Goal: Answer question/provide support: Answer question/provide support

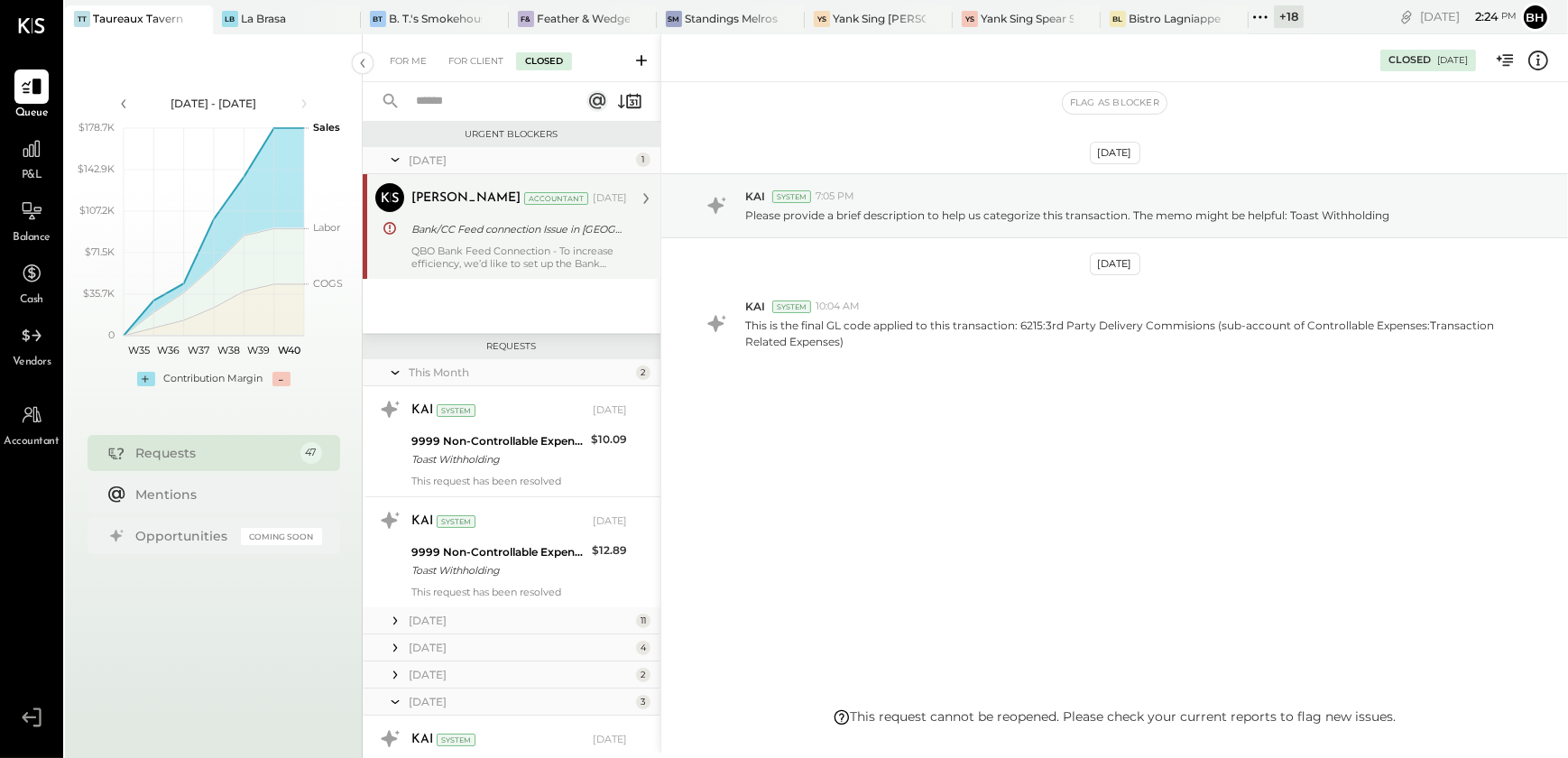
click at [551, 265] on div "QBO Bank Feed Connection - To increase efficiency, we’d like to set up the Bank…" at bounding box center [519, 257] width 216 height 25
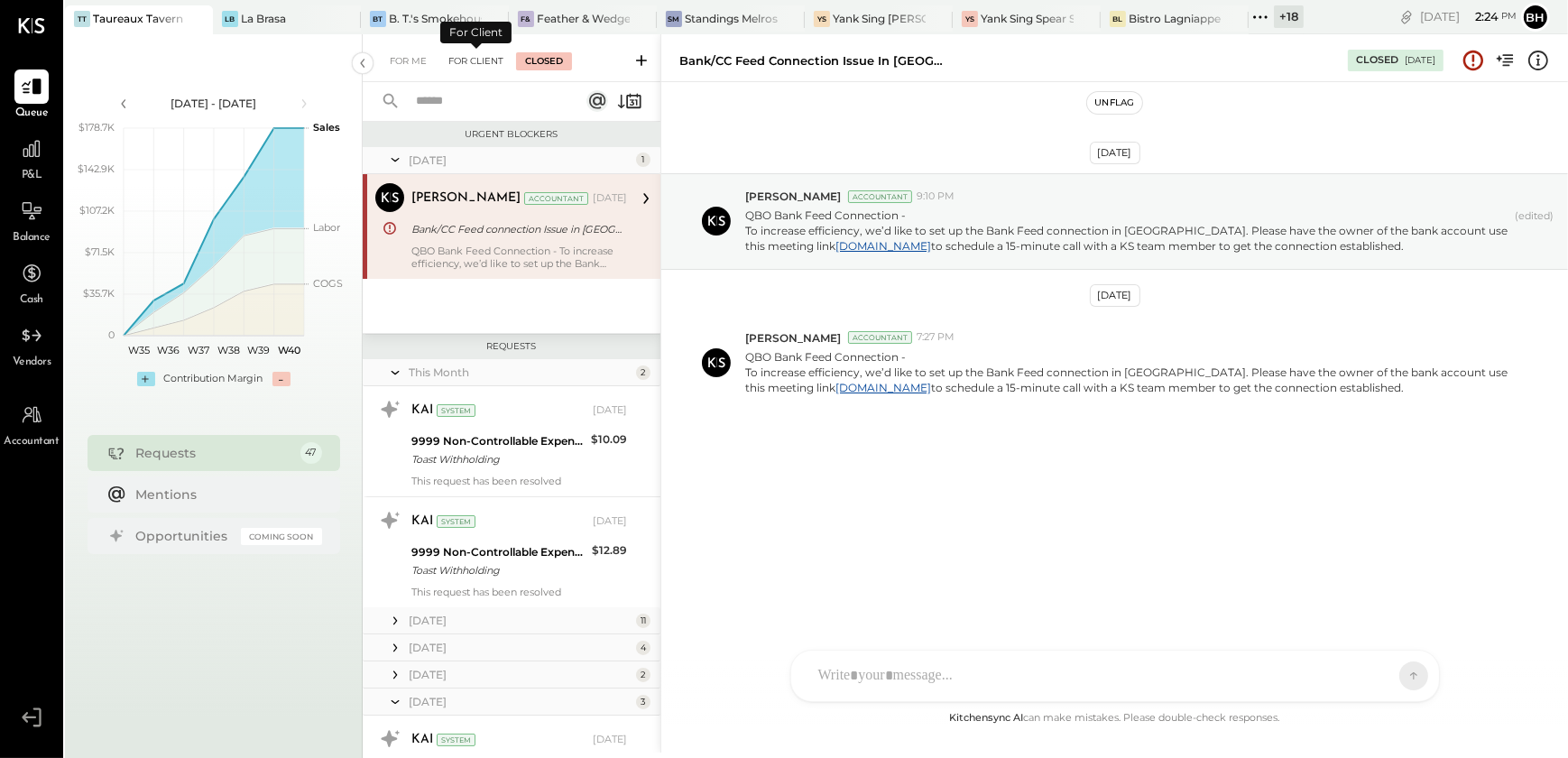
click at [478, 63] on div "For Client" at bounding box center [476, 61] width 73 height 18
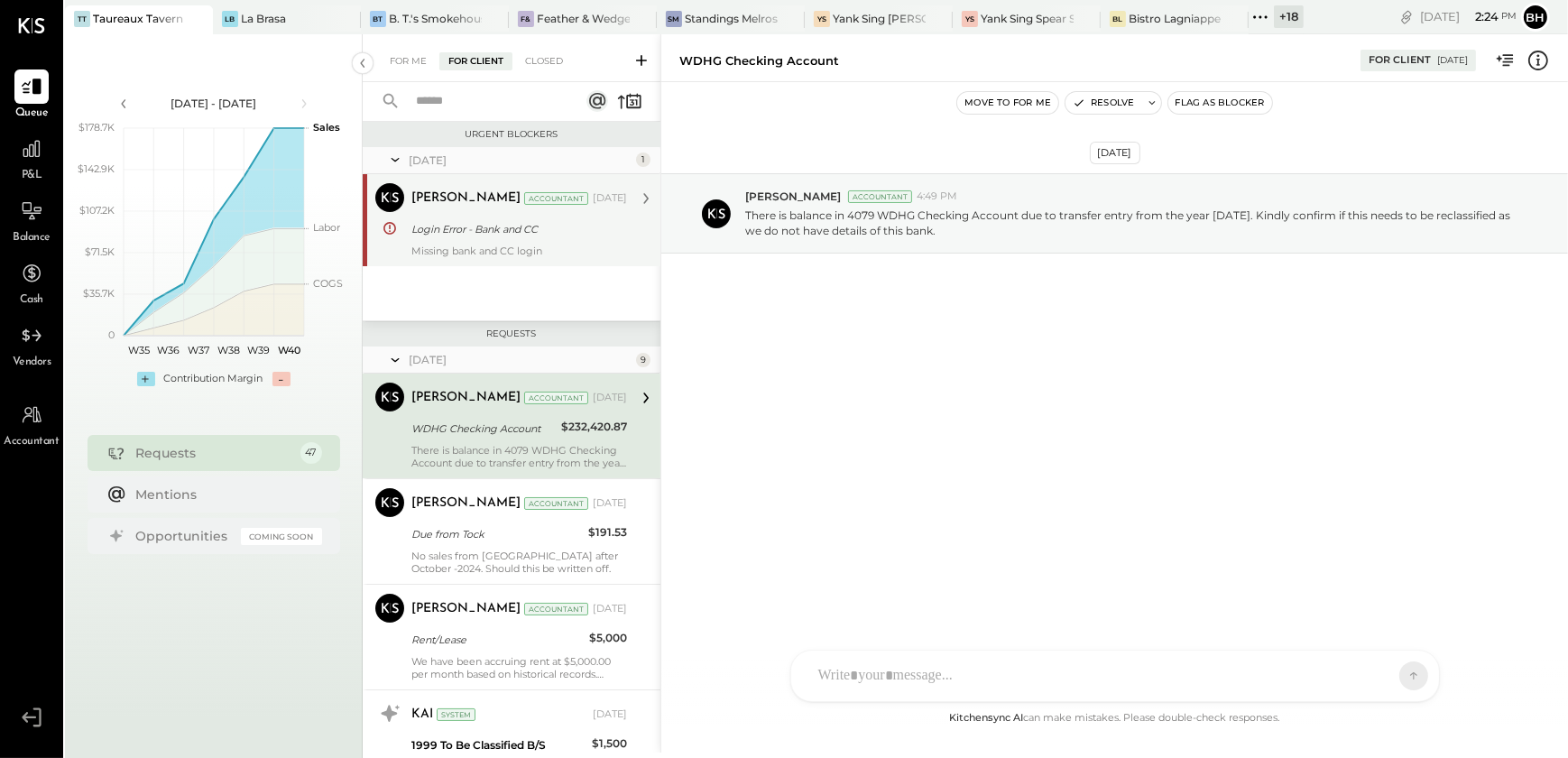
click at [487, 235] on div "Login Error - Bank and CC" at bounding box center [516, 228] width 210 height 18
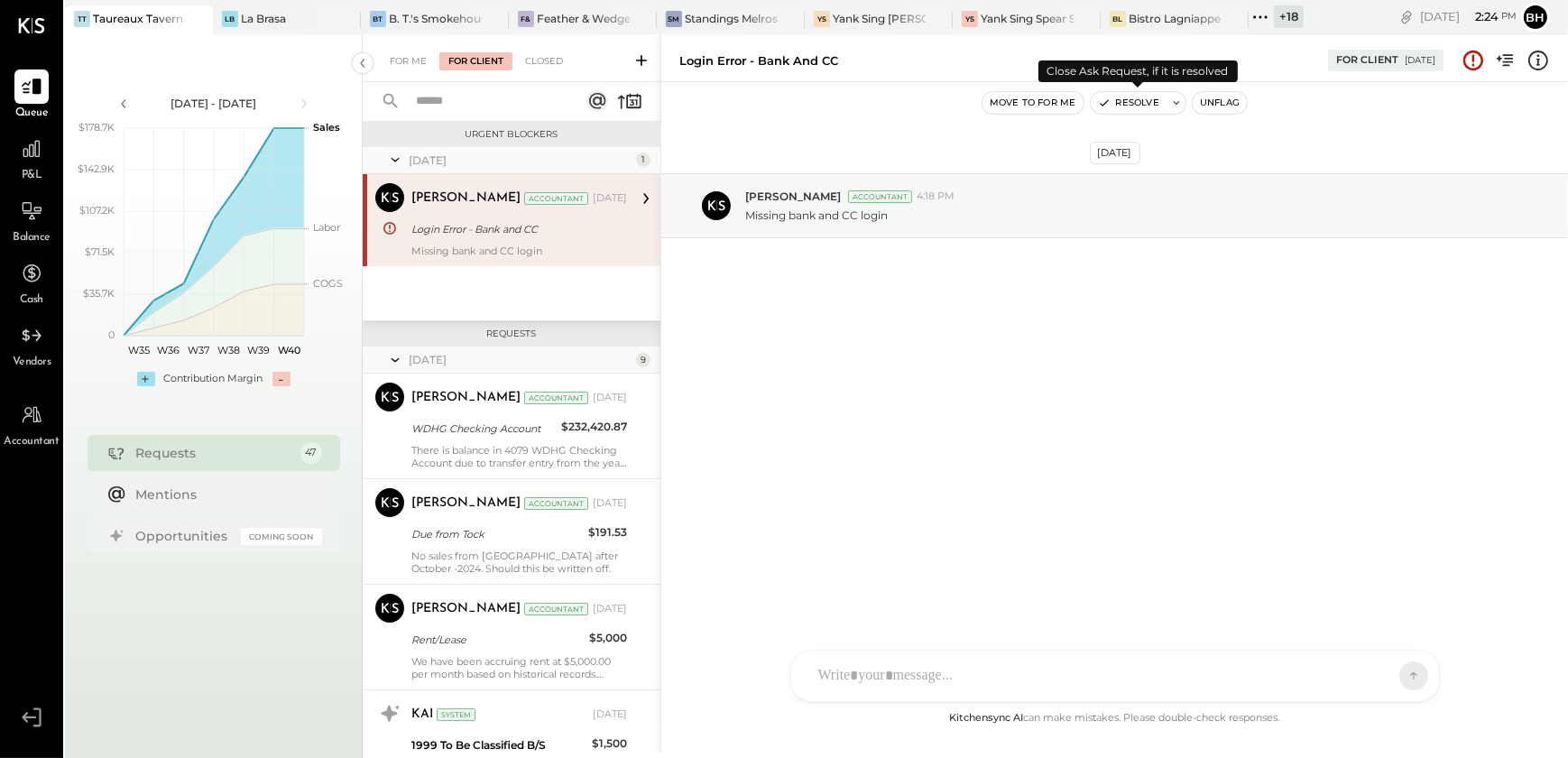
click at [1125, 99] on button "Resolve" at bounding box center [1128, 103] width 76 height 22
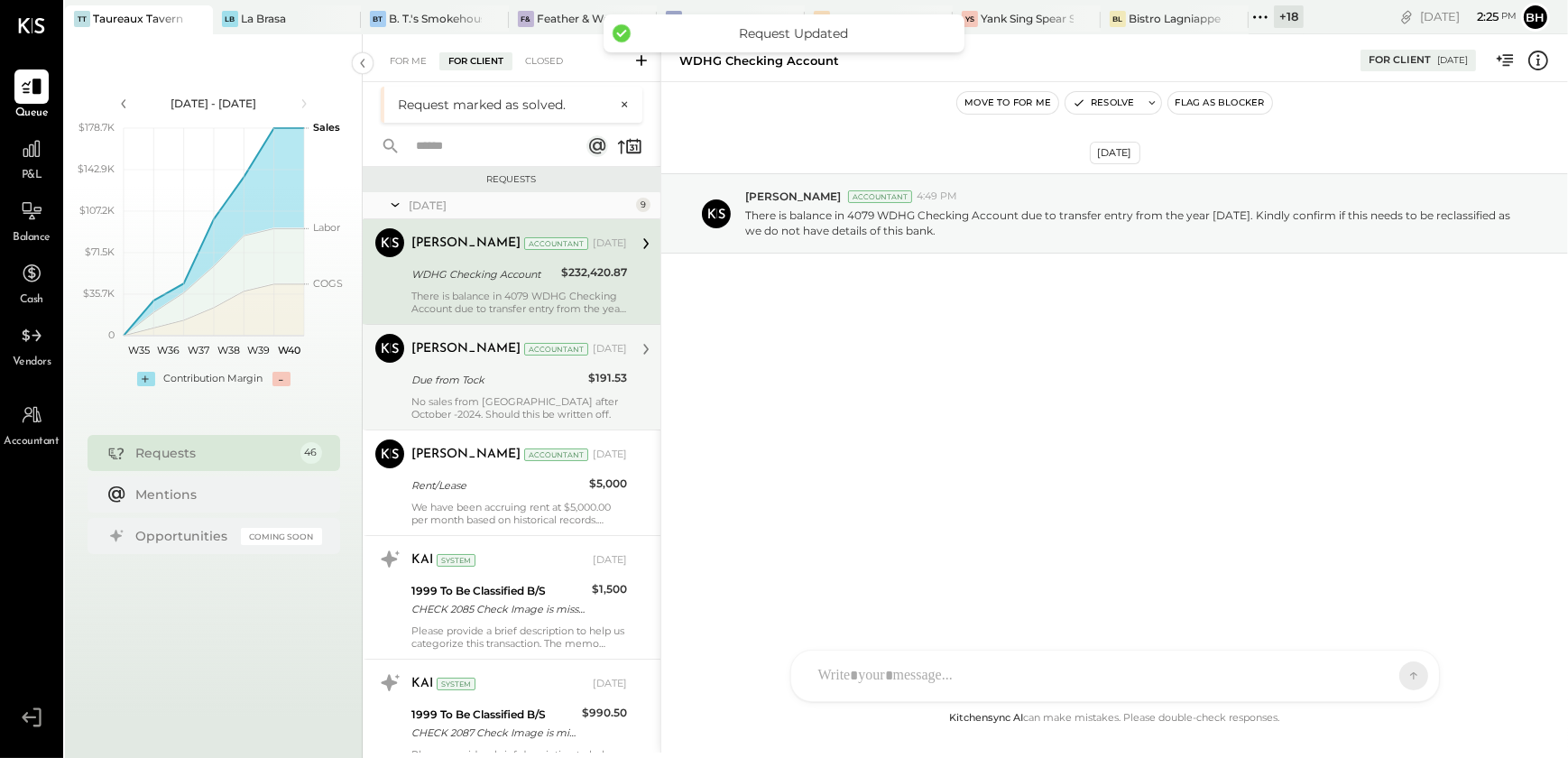
click at [531, 391] on div "[PERSON_NAME] Accountant [DATE] Due from Tock $191.53 No sales from [GEOGRAPHIC…" at bounding box center [519, 377] width 216 height 86
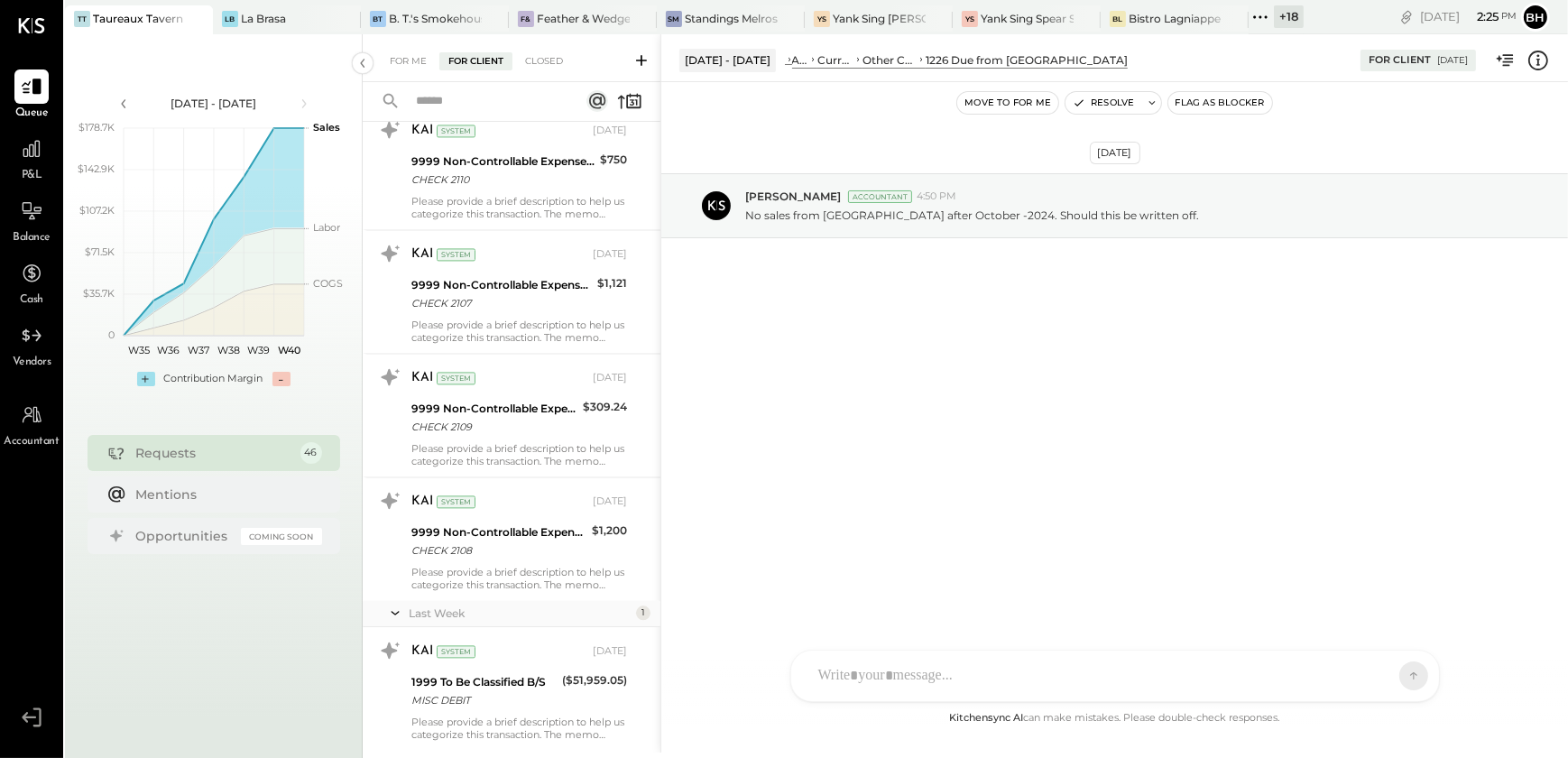
scroll to position [4965, 0]
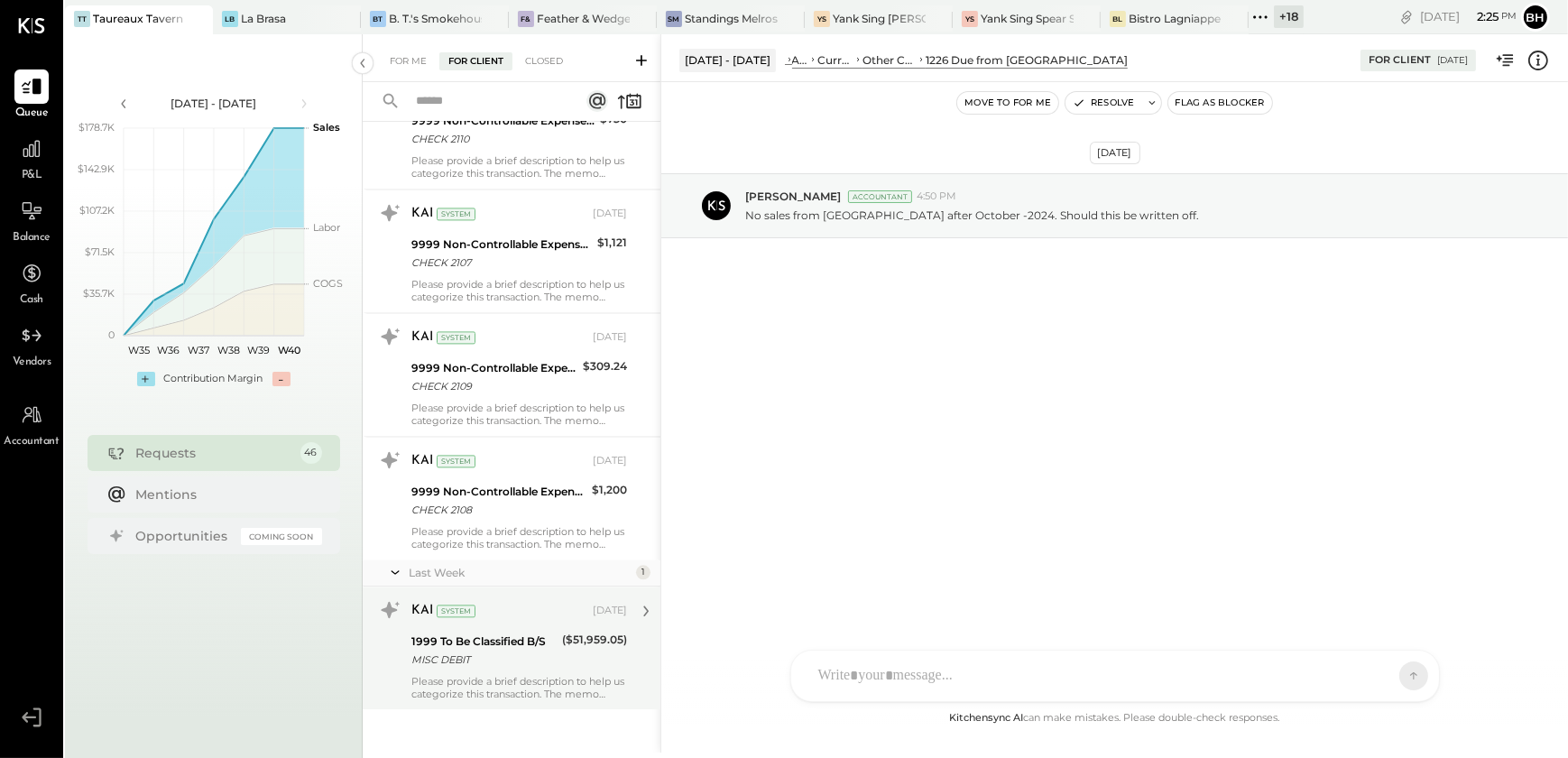
click at [493, 657] on div "MISC DEBIT" at bounding box center [483, 659] width 145 height 18
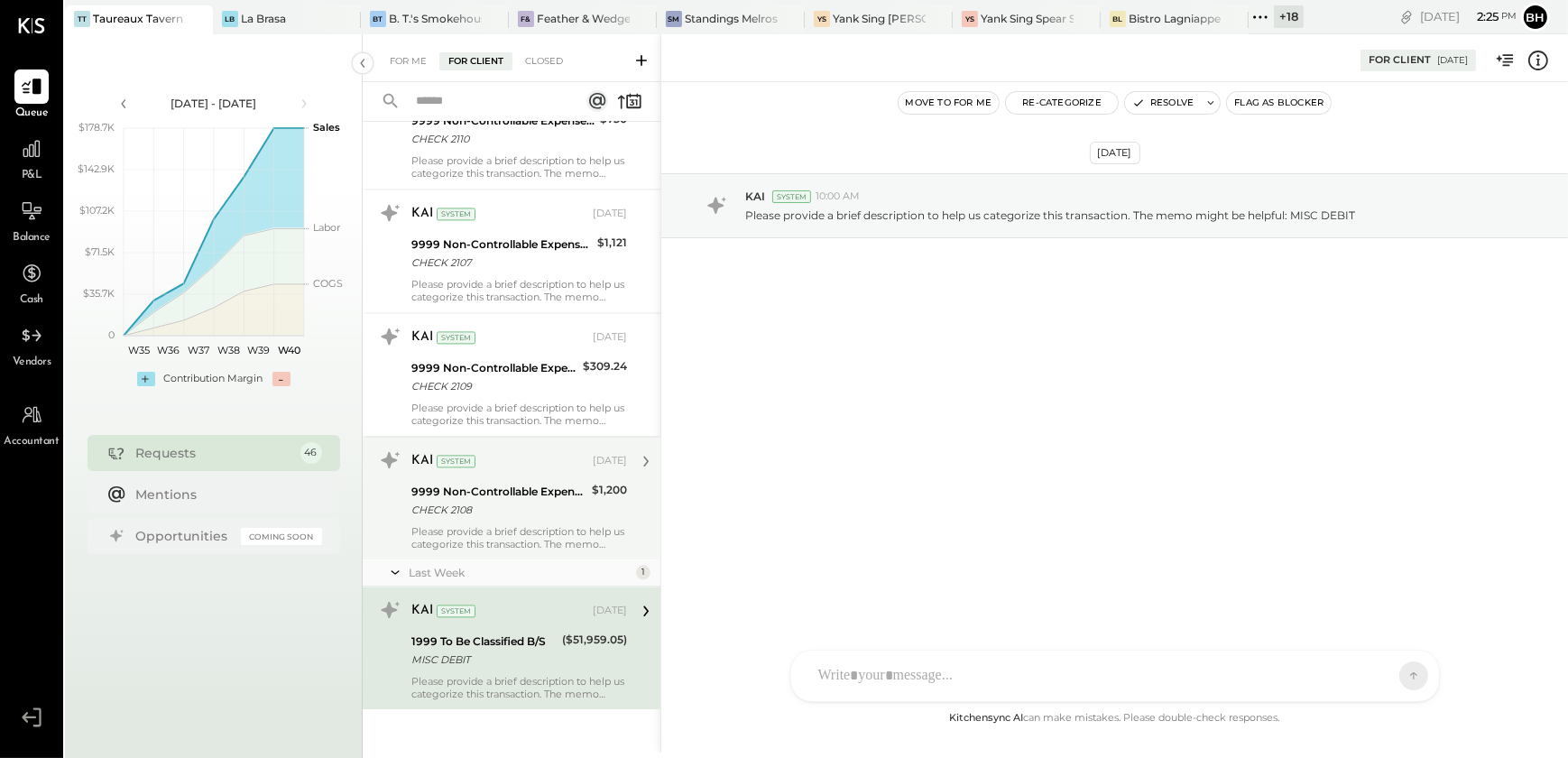
click at [558, 510] on div "CHECK 2108" at bounding box center [499, 509] width 175 height 18
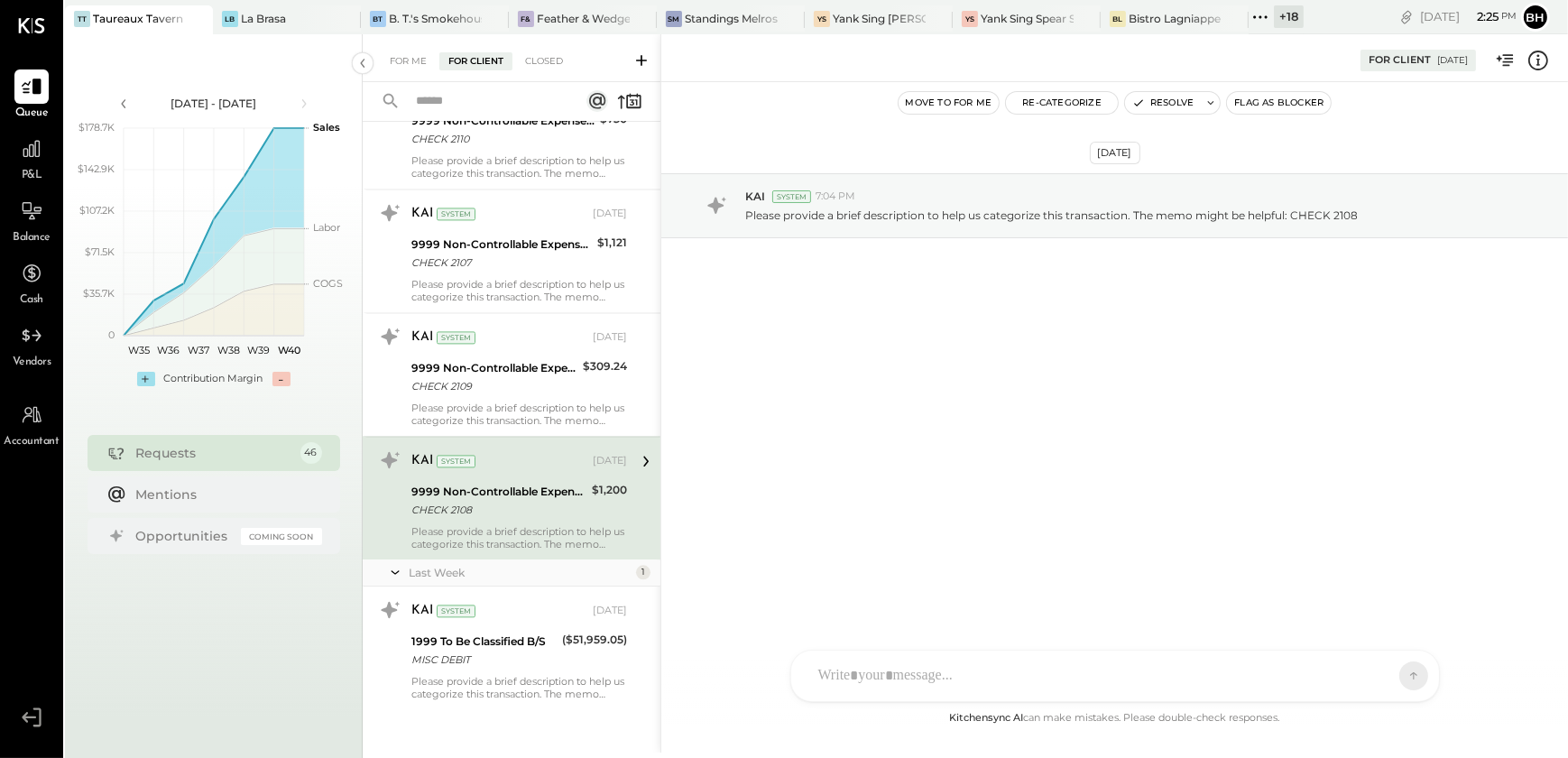
click at [572, 508] on div "CHECK 2108" at bounding box center [499, 509] width 175 height 18
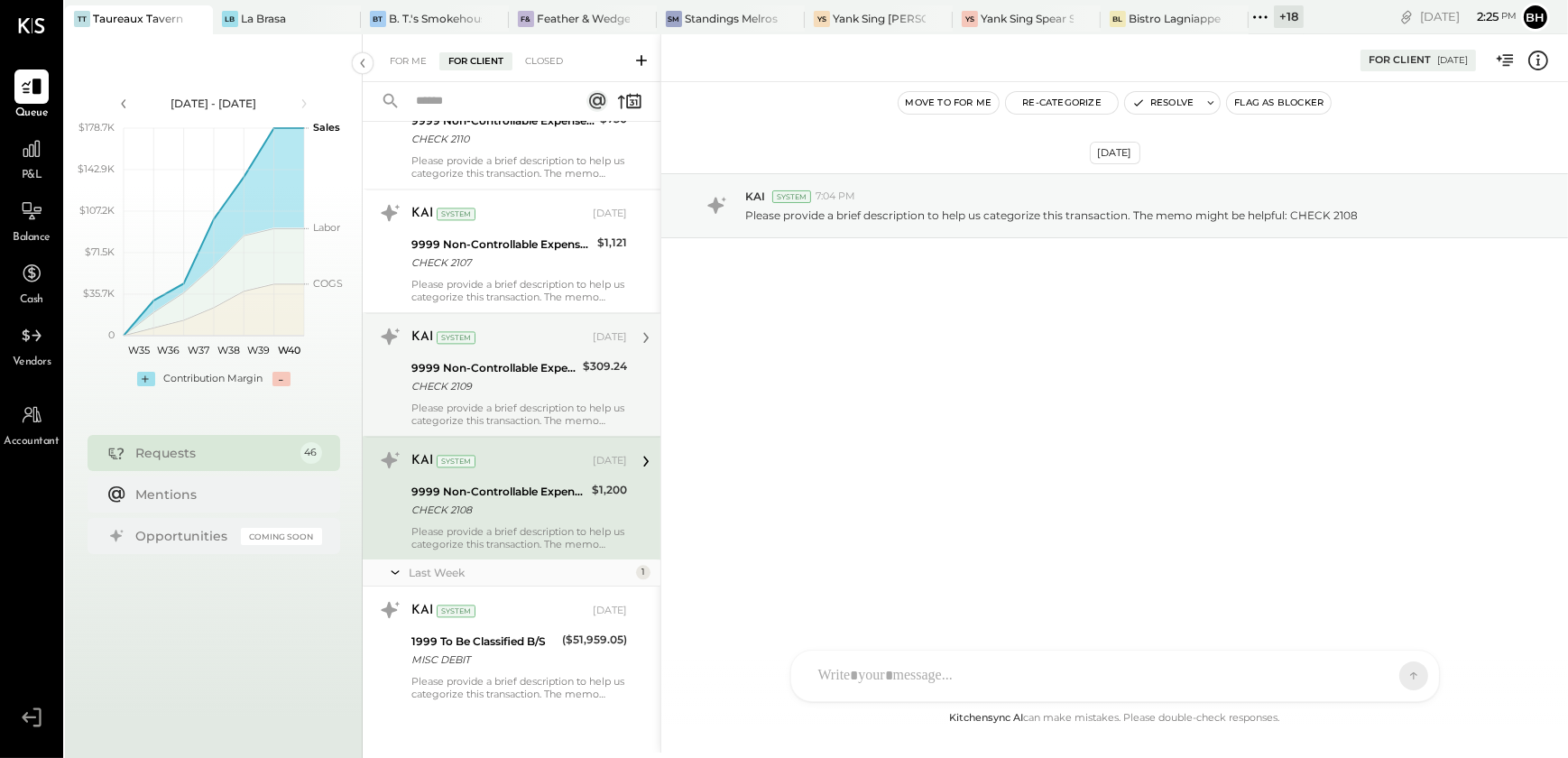
click at [538, 402] on div "Please provide a brief description to help us categorize this transaction. The …" at bounding box center [519, 415] width 216 height 25
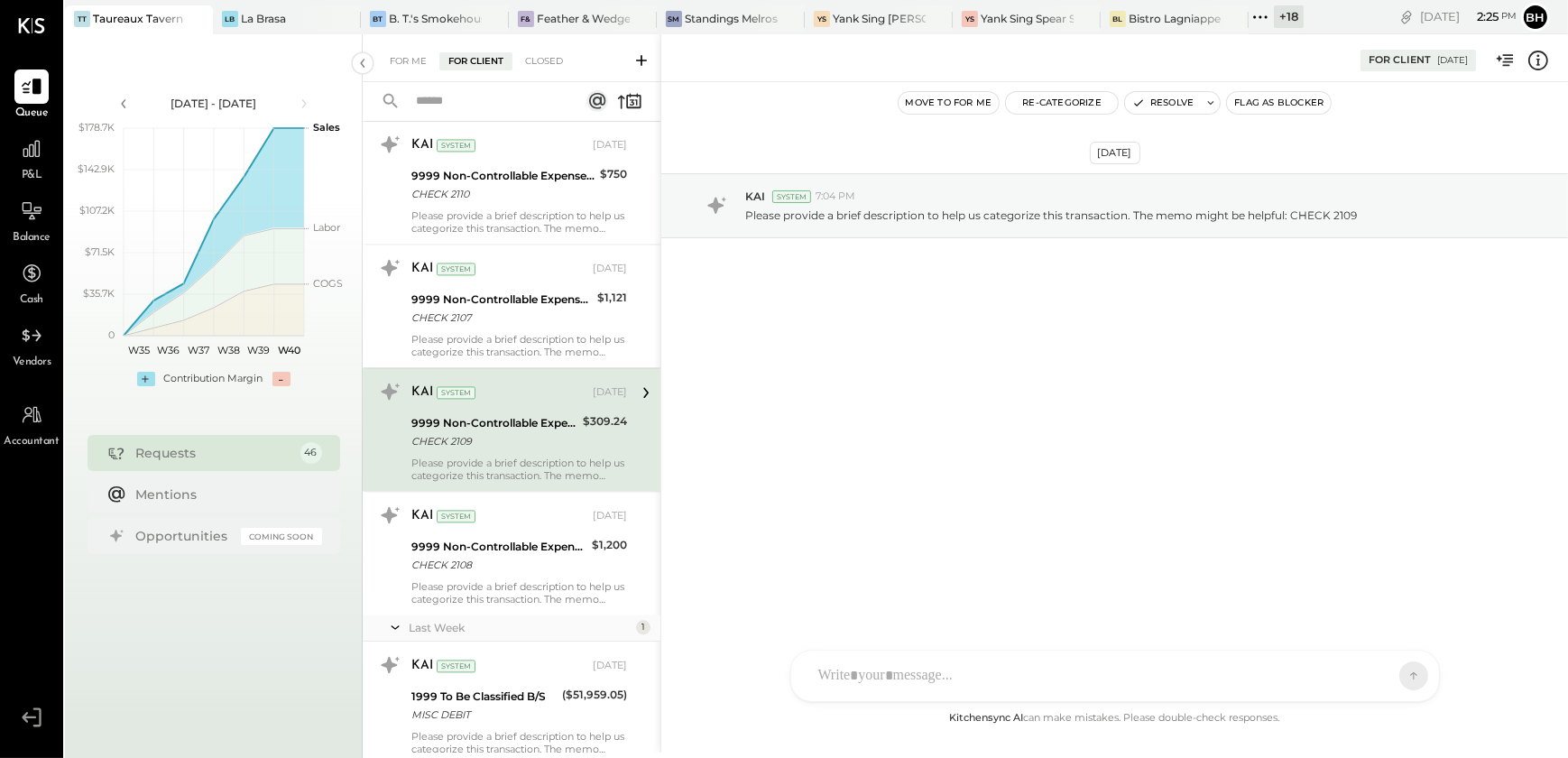
scroll to position [4884, 0]
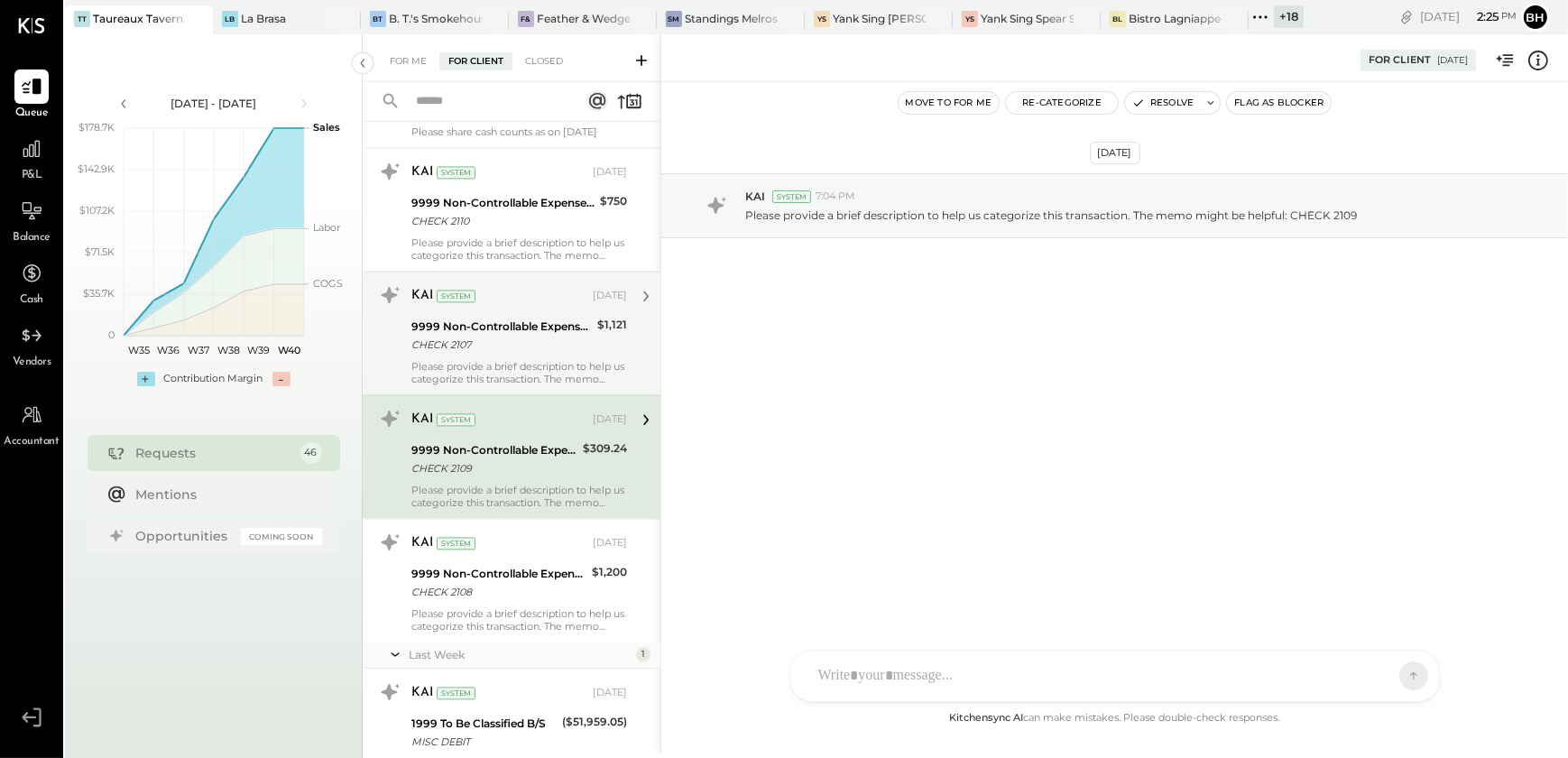
click at [543, 360] on div "Please provide a brief description to help us categorize this transaction. The …" at bounding box center [519, 372] width 216 height 25
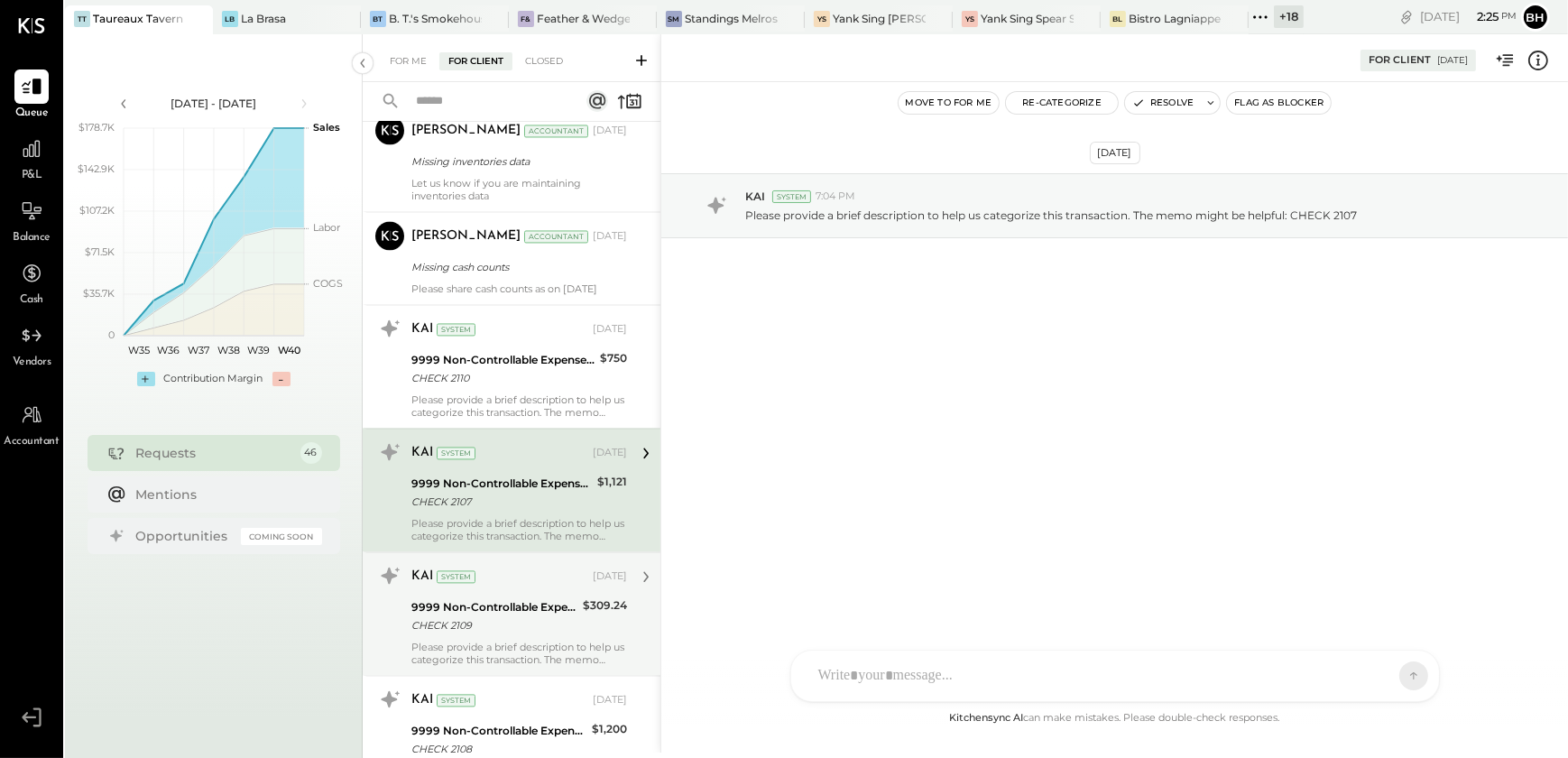
scroll to position [4638, 0]
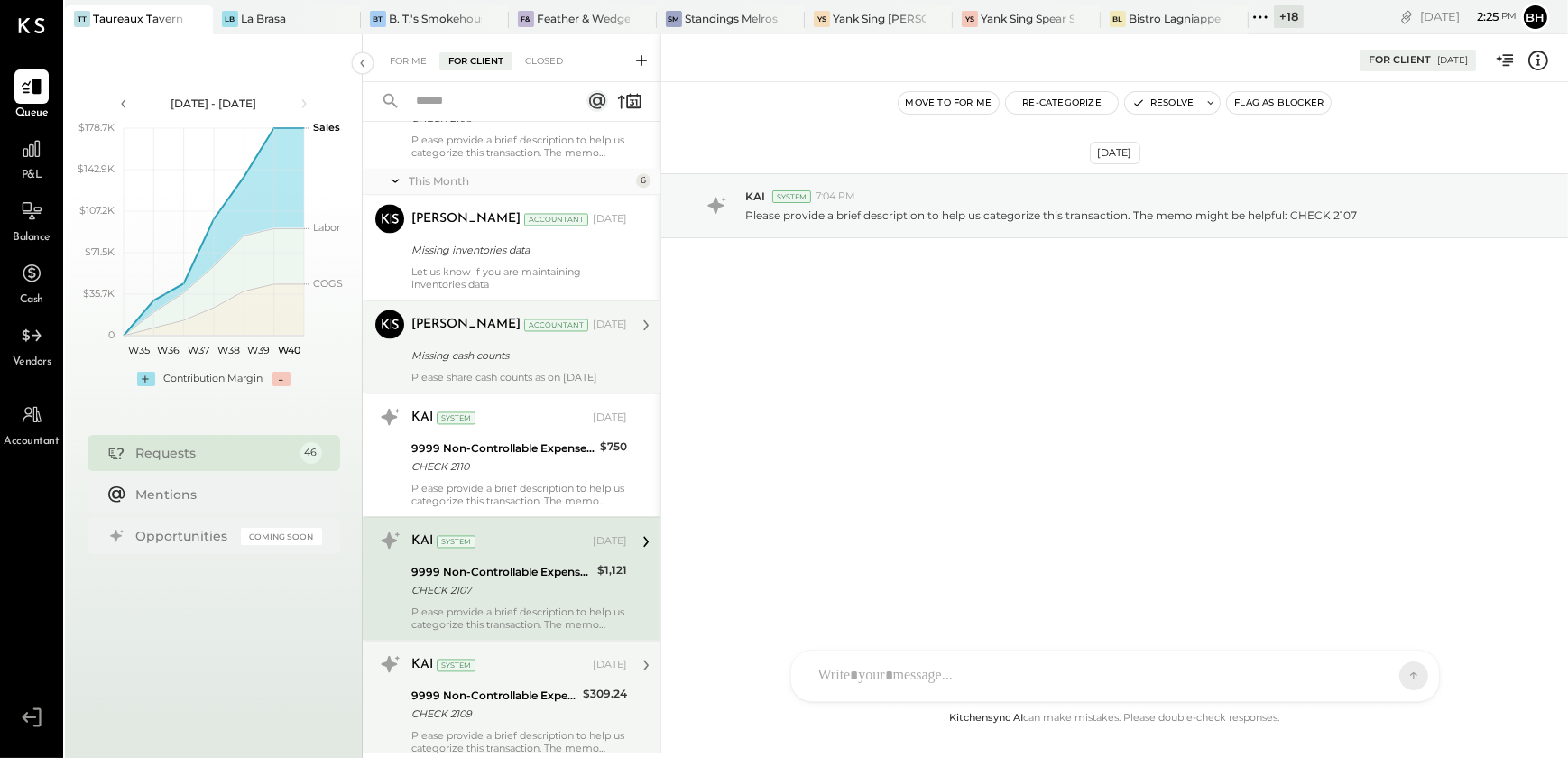
click at [530, 371] on div "Please share cash counts as on [DATE]" at bounding box center [519, 377] width 216 height 12
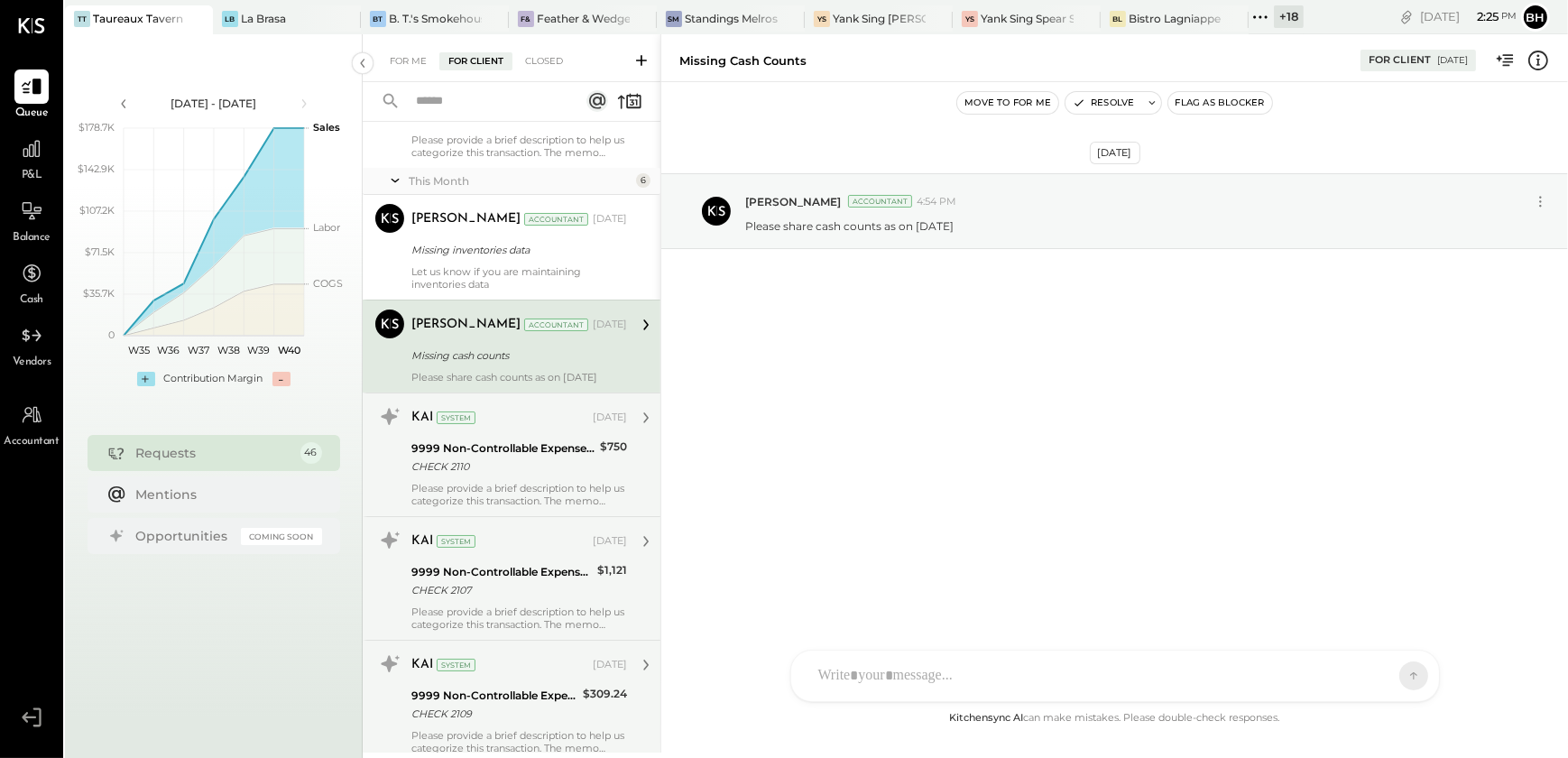
click at [523, 466] on div "CHECK 2110" at bounding box center [503, 466] width 183 height 18
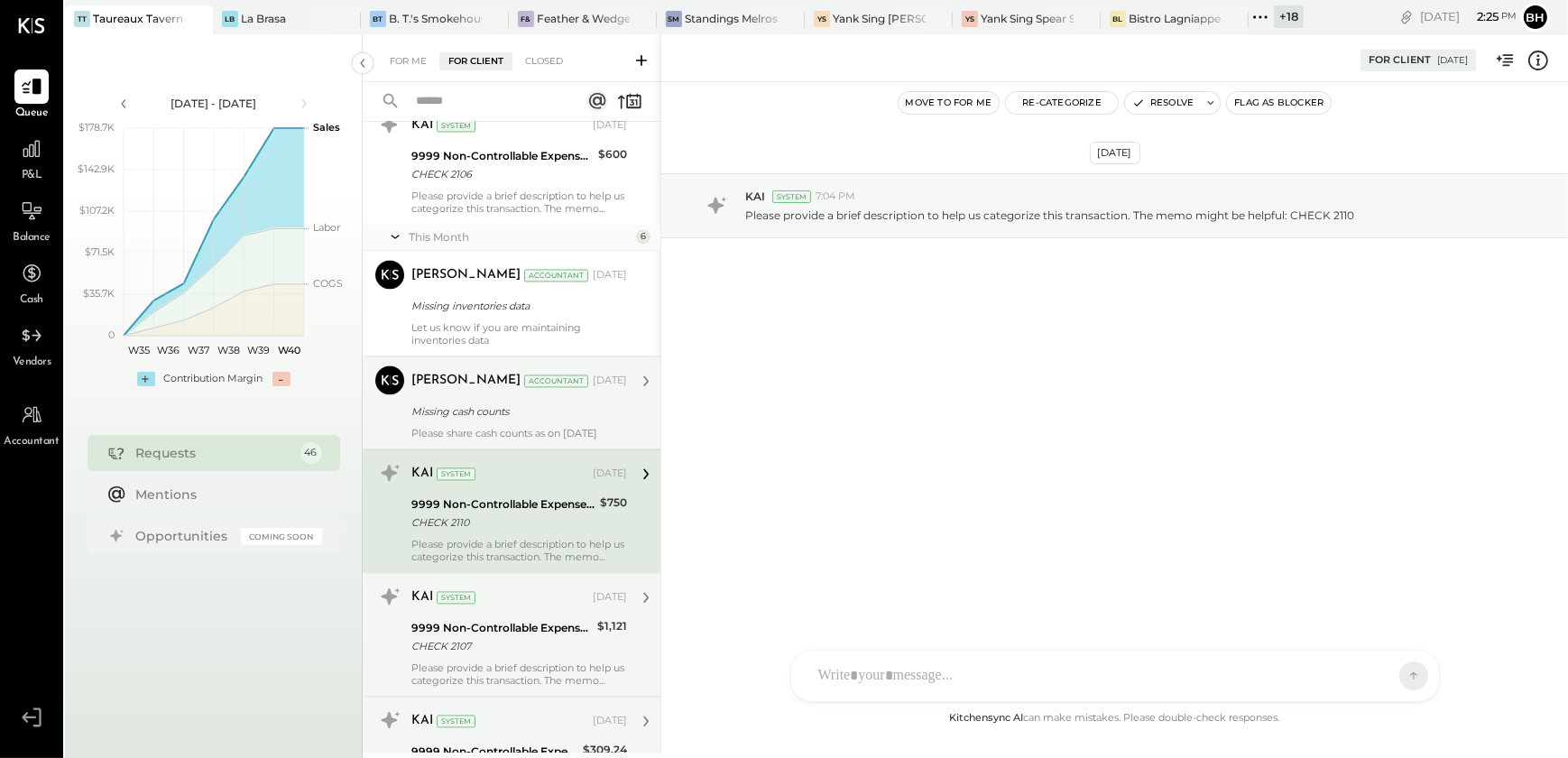
scroll to position [4556, 0]
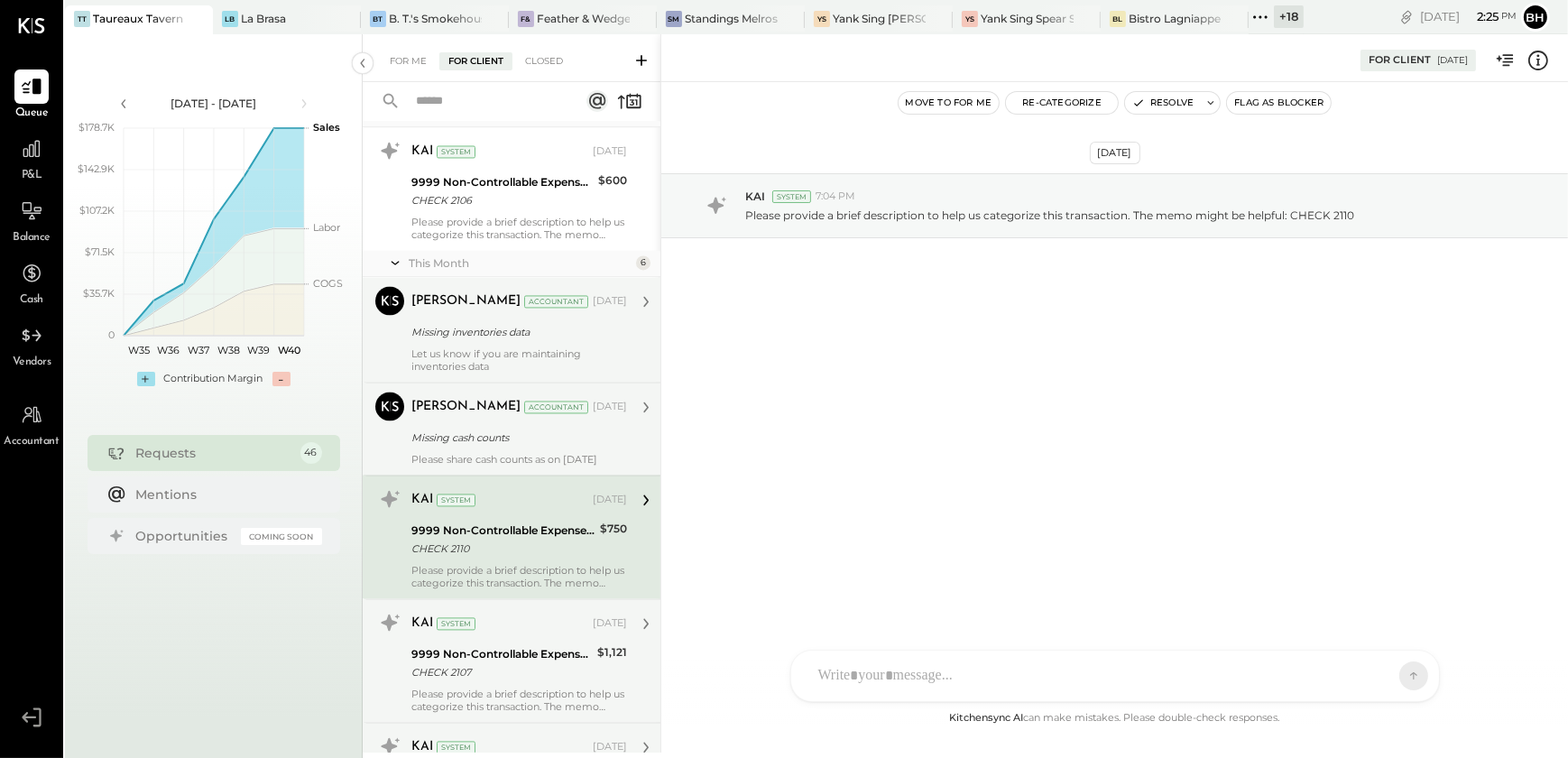
click at [522, 352] on div "Let us know if you are maintaining inventories data" at bounding box center [519, 360] width 216 height 25
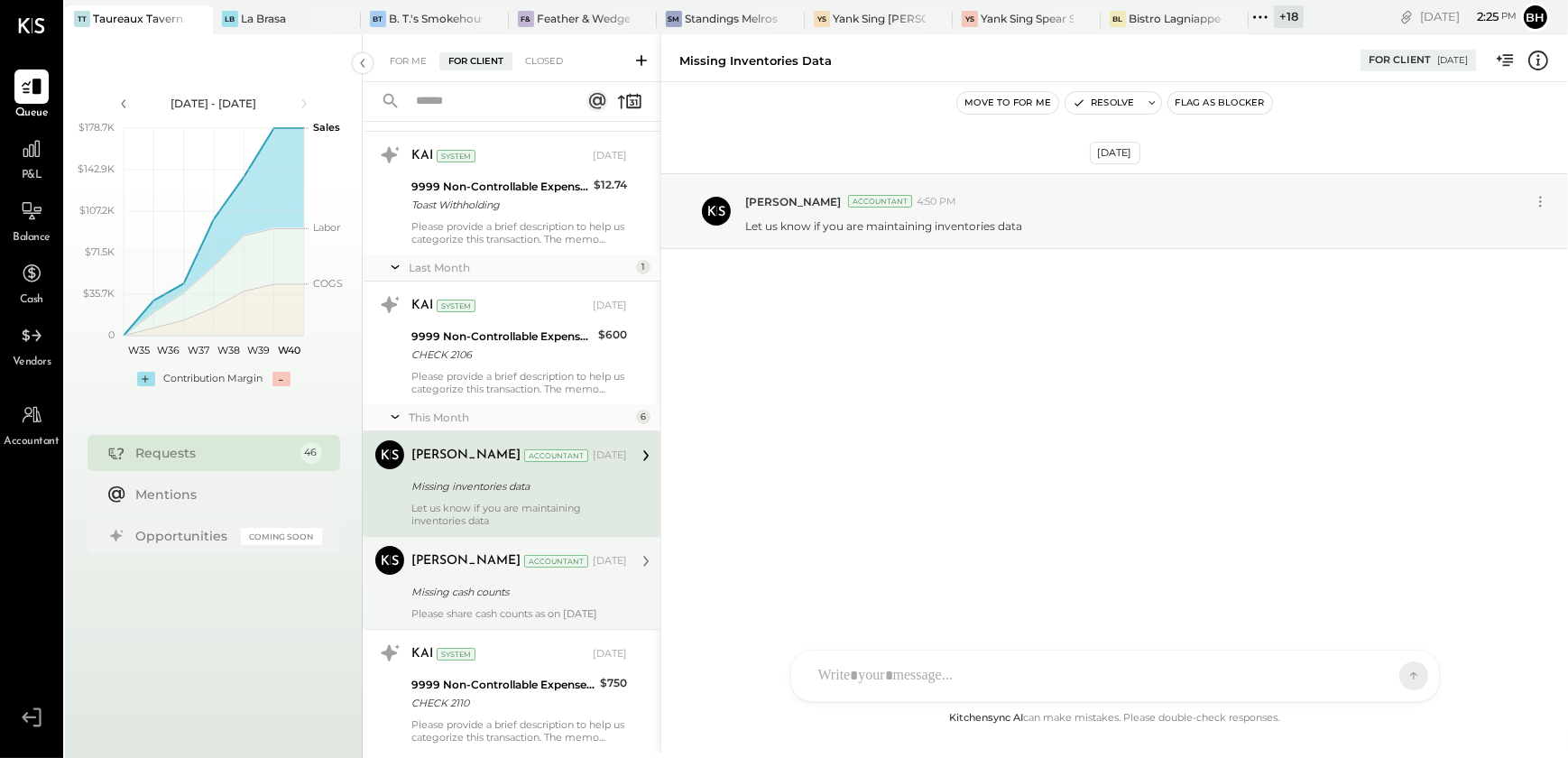
scroll to position [4392, 0]
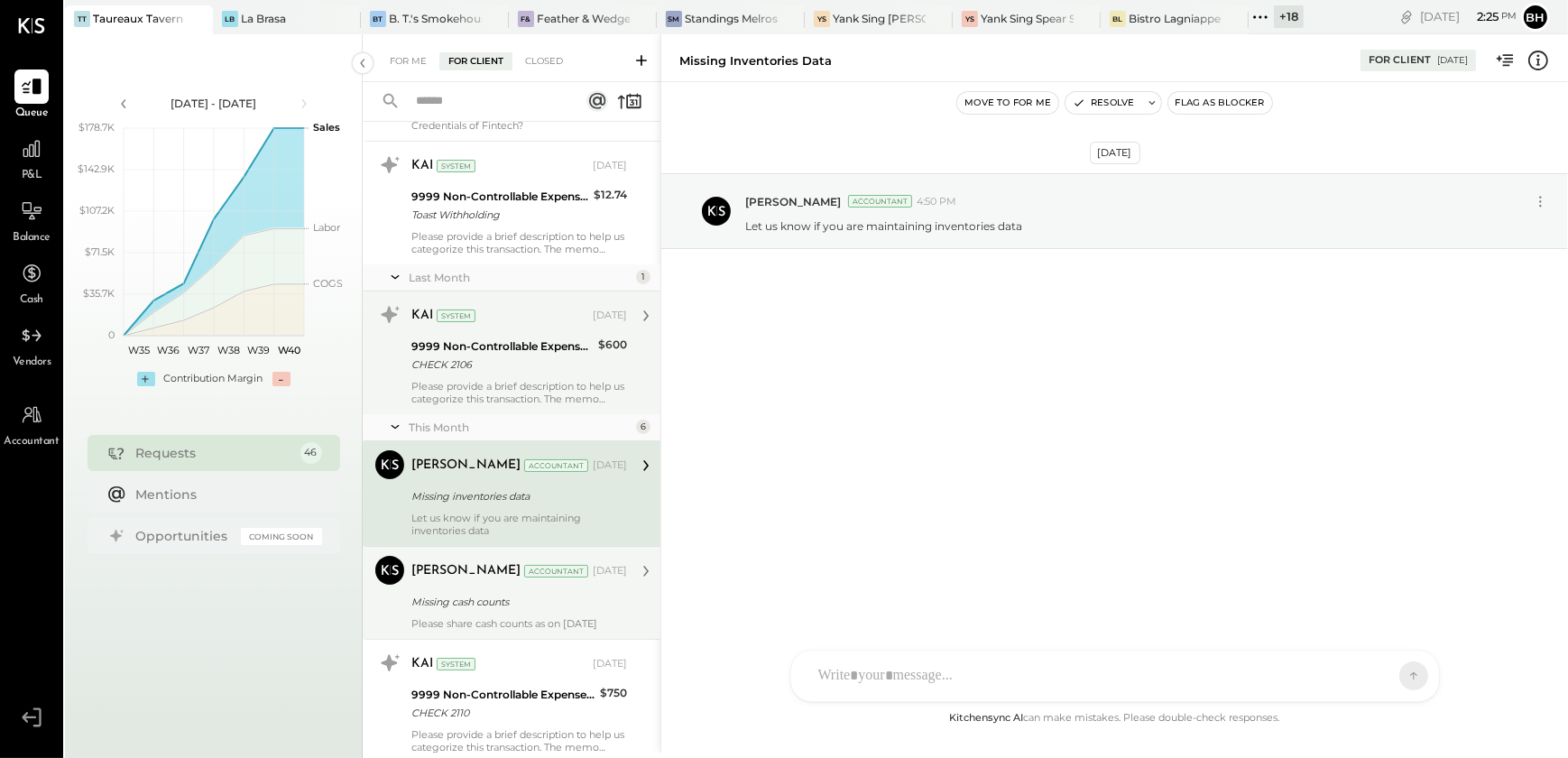
click at [543, 388] on div "Please provide a brief description to help us categorize this transaction. The …" at bounding box center [519, 392] width 216 height 25
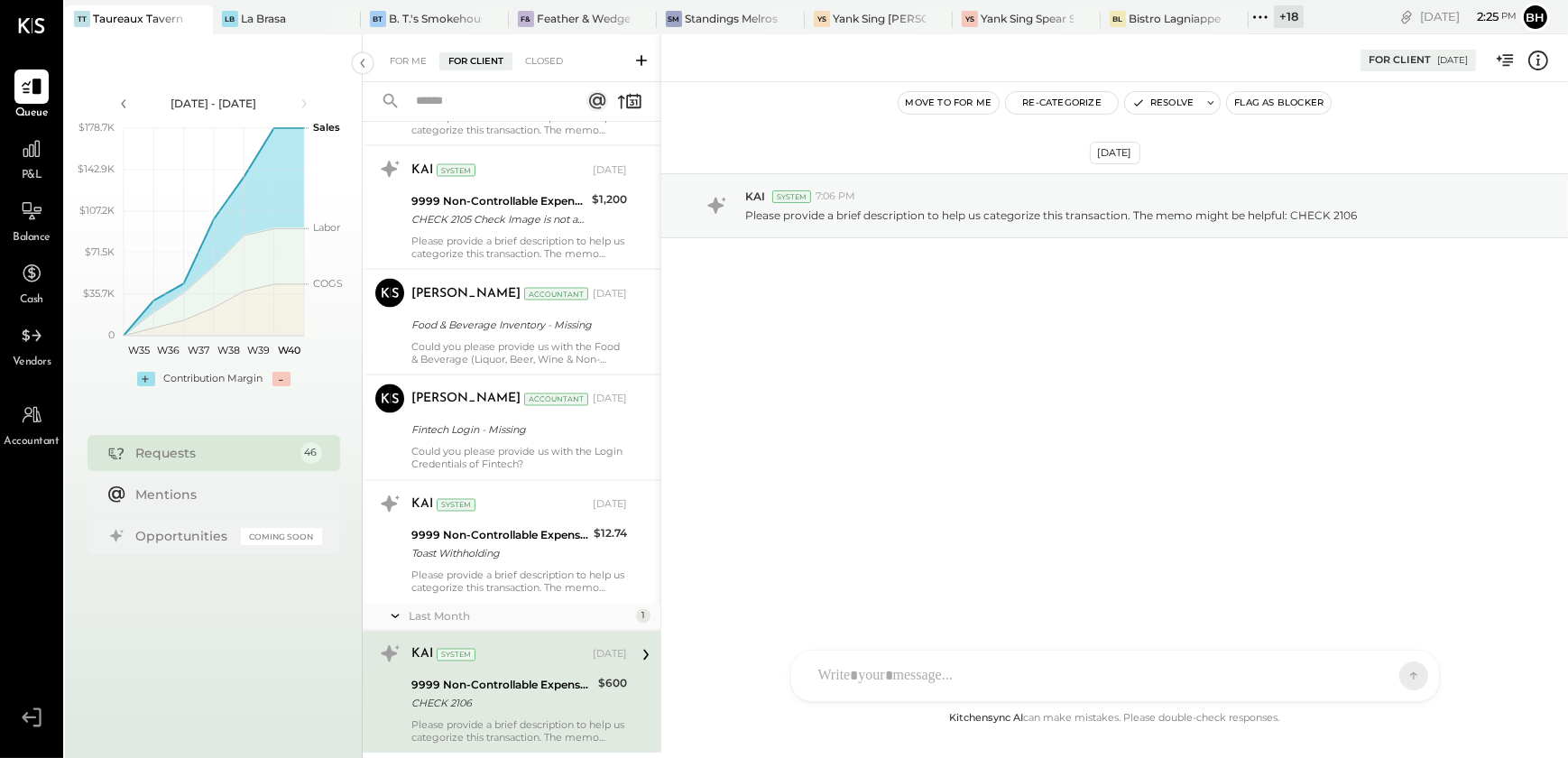
scroll to position [3899, 0]
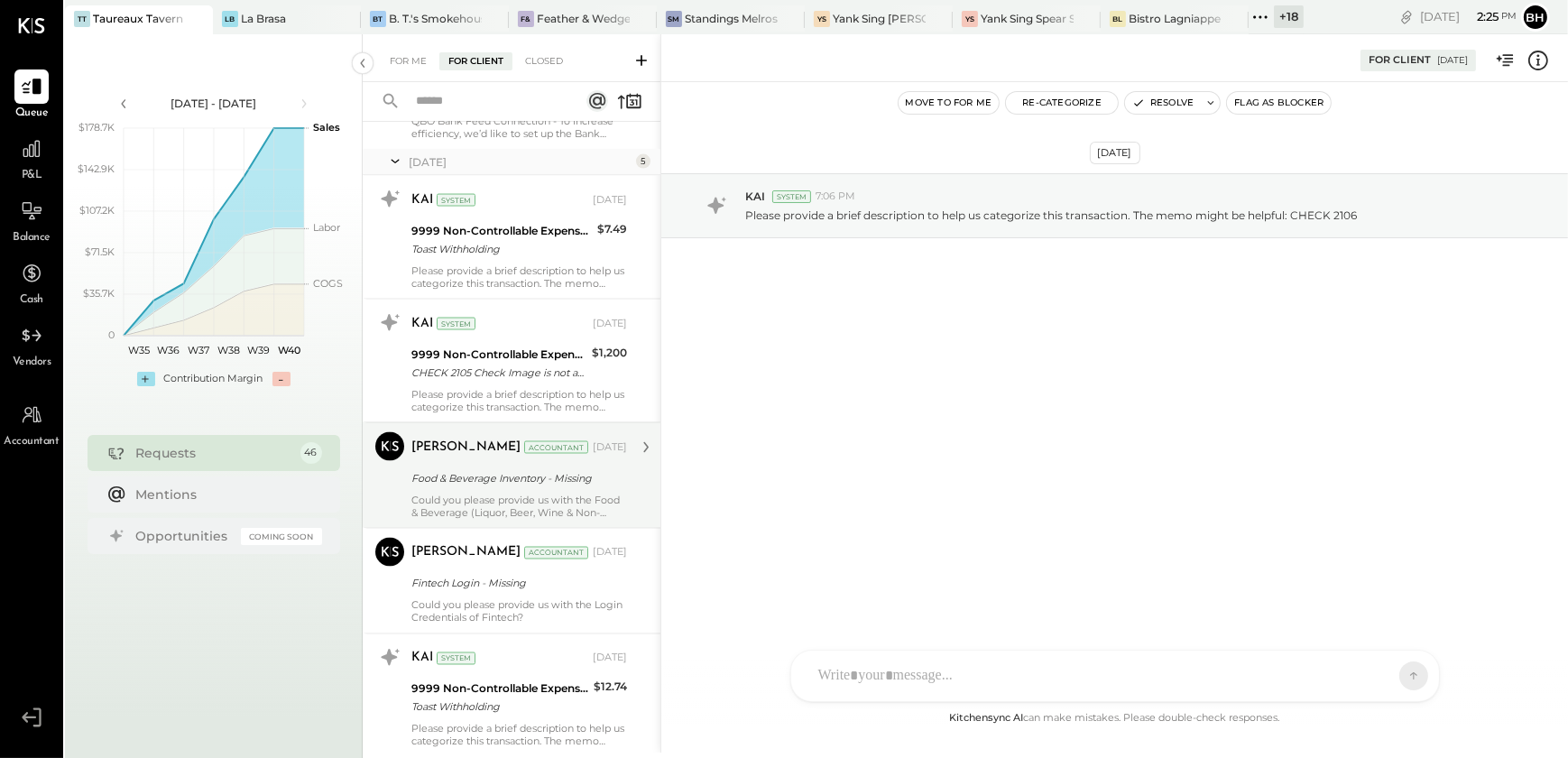
click at [501, 481] on div "Food & Beverage Inventory - Missing" at bounding box center [516, 478] width 210 height 18
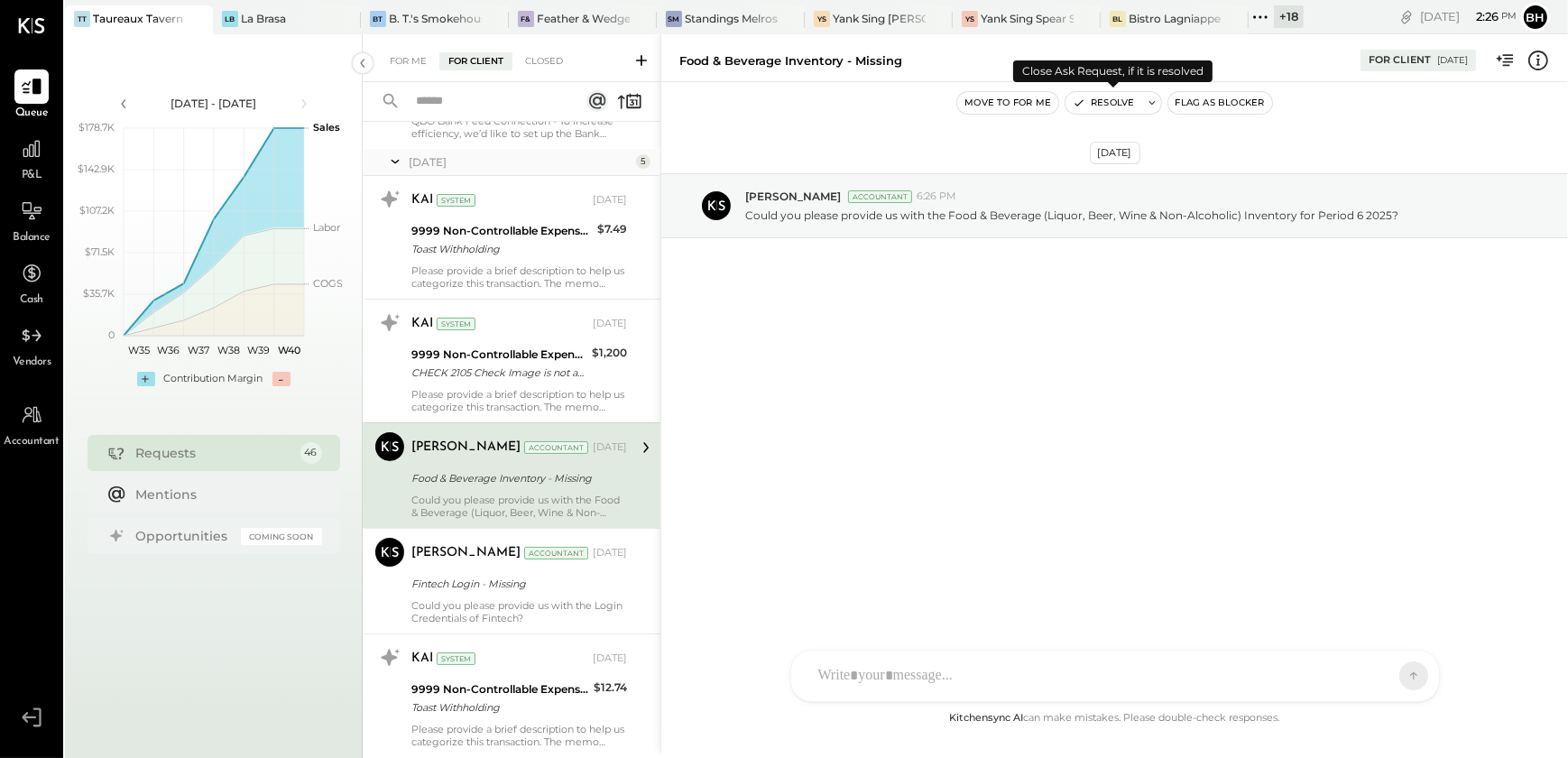
click at [1087, 100] on button "Resolve" at bounding box center [1103, 103] width 76 height 22
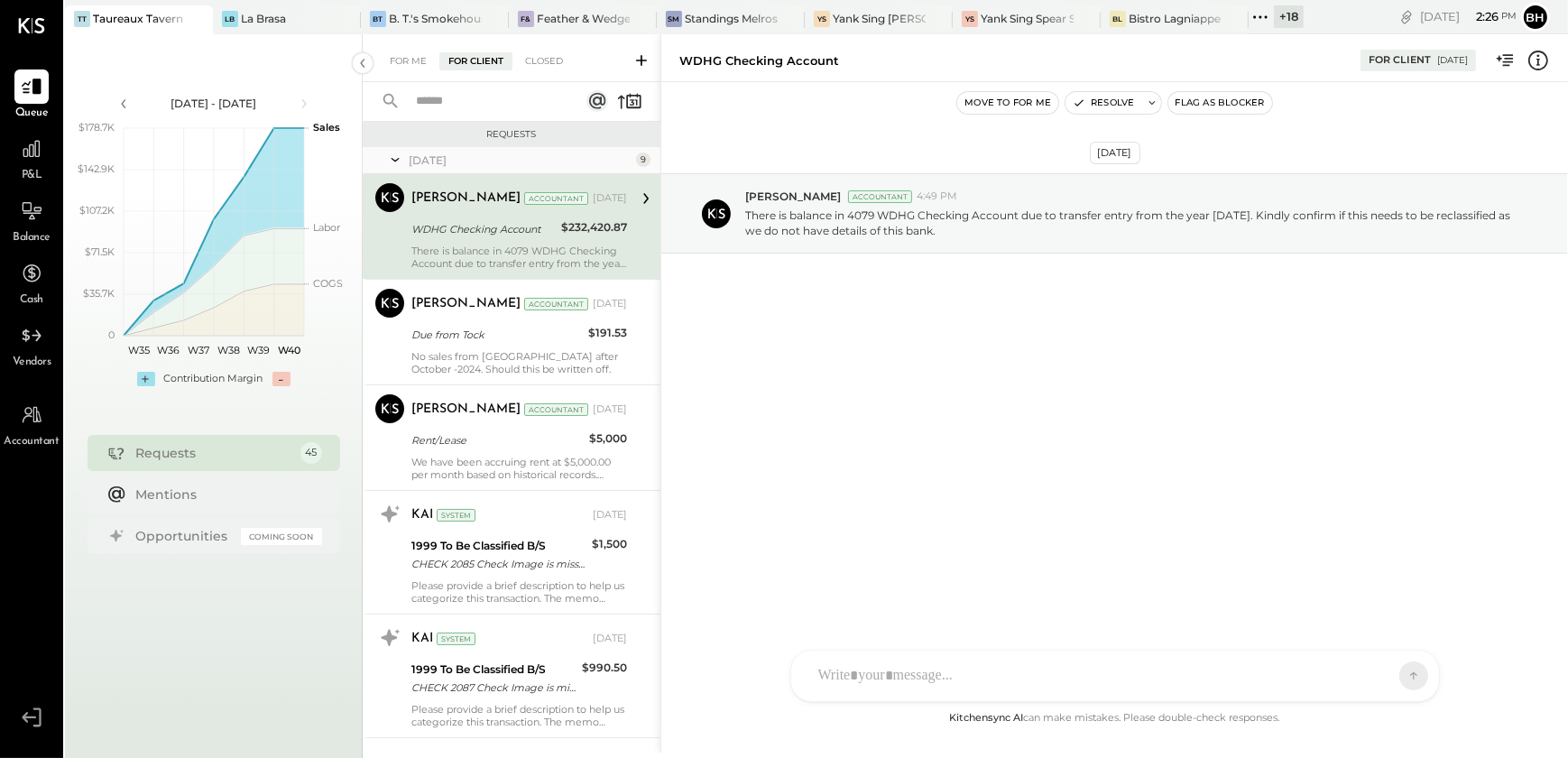
click at [513, 167] on div "[DATE]" at bounding box center [520, 160] width 222 height 15
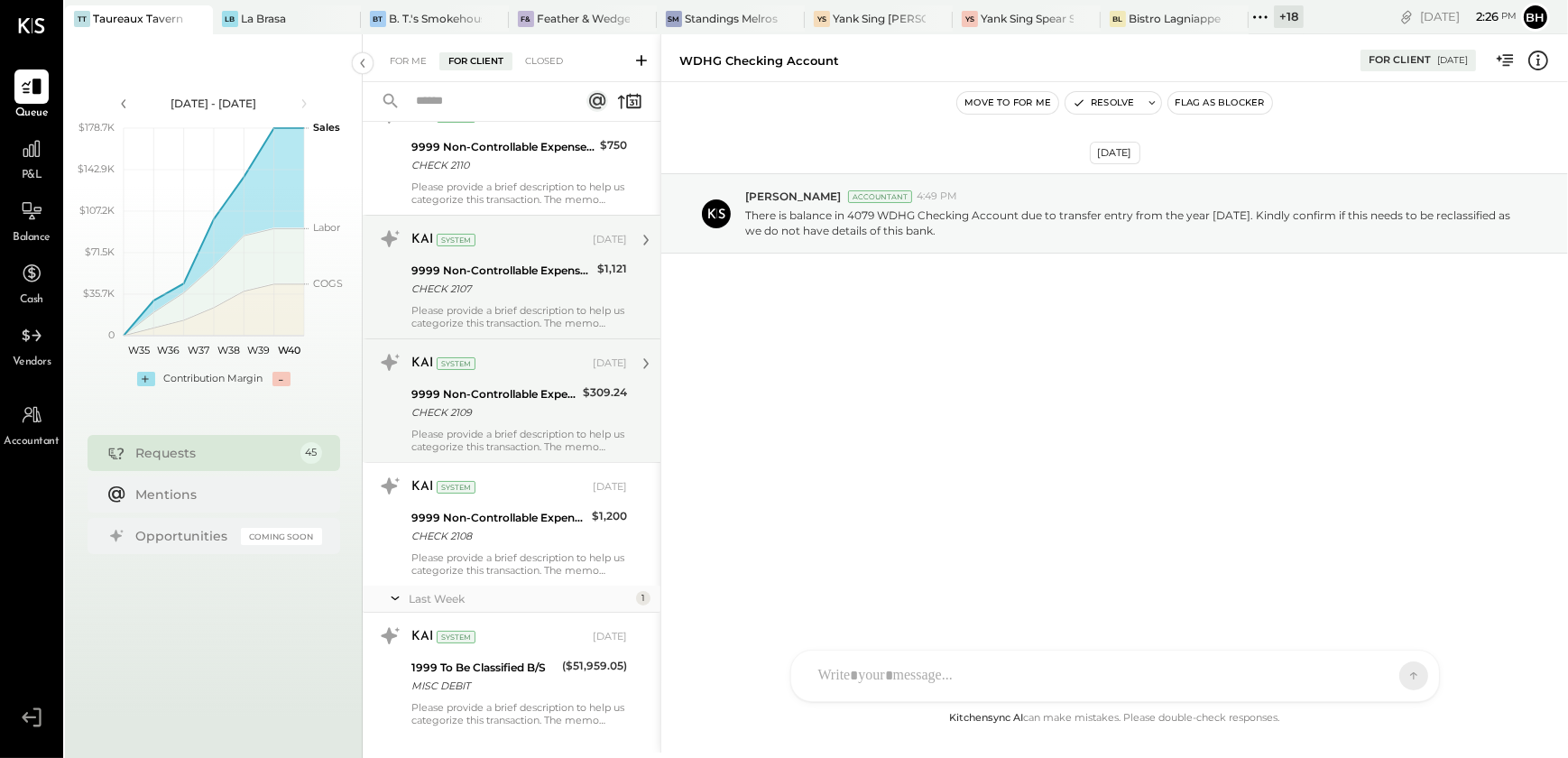
scroll to position [3822, 0]
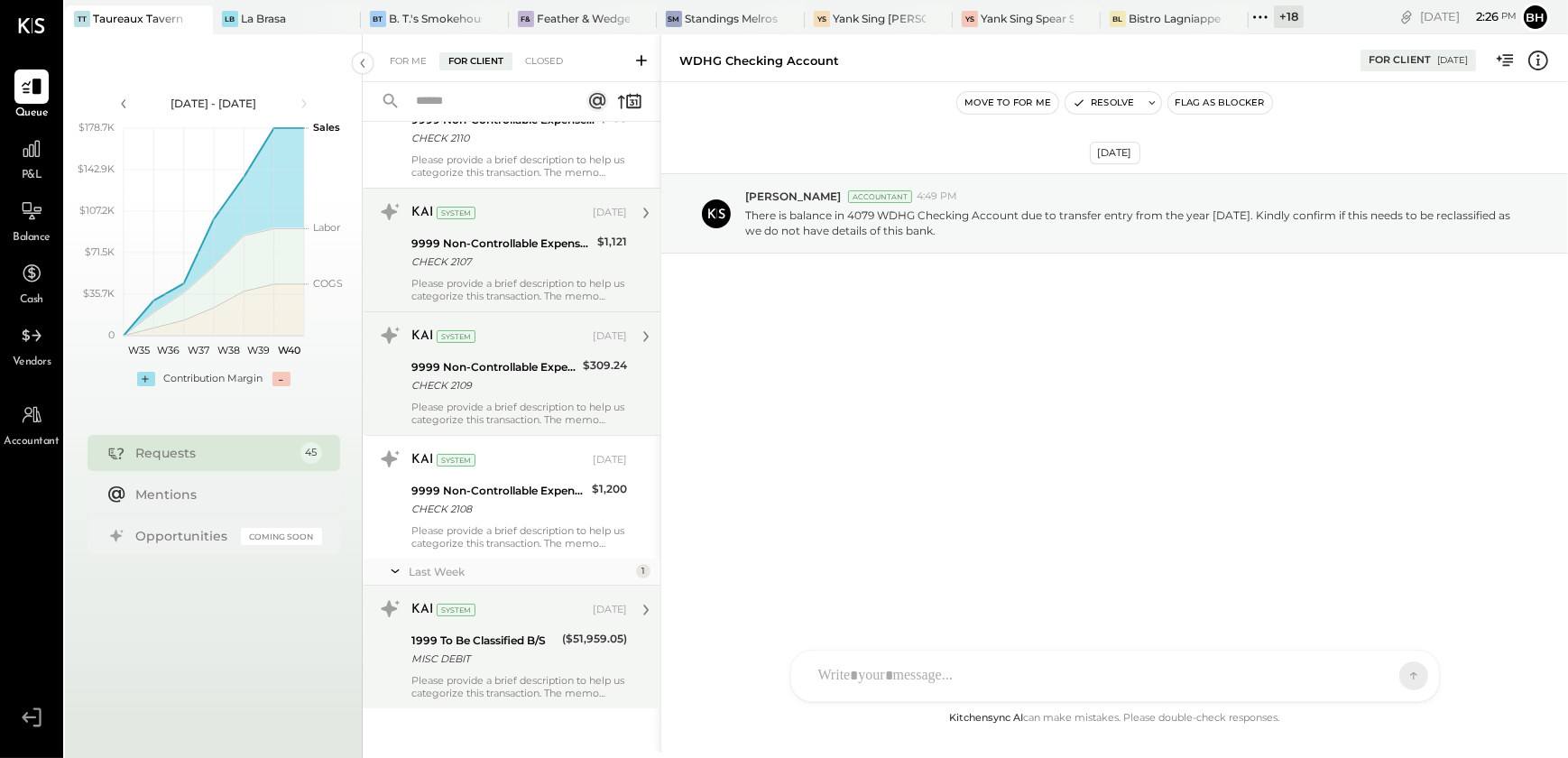
click at [492, 686] on div "Please provide a brief description to help us categorize this transaction. The …" at bounding box center [519, 687] width 216 height 25
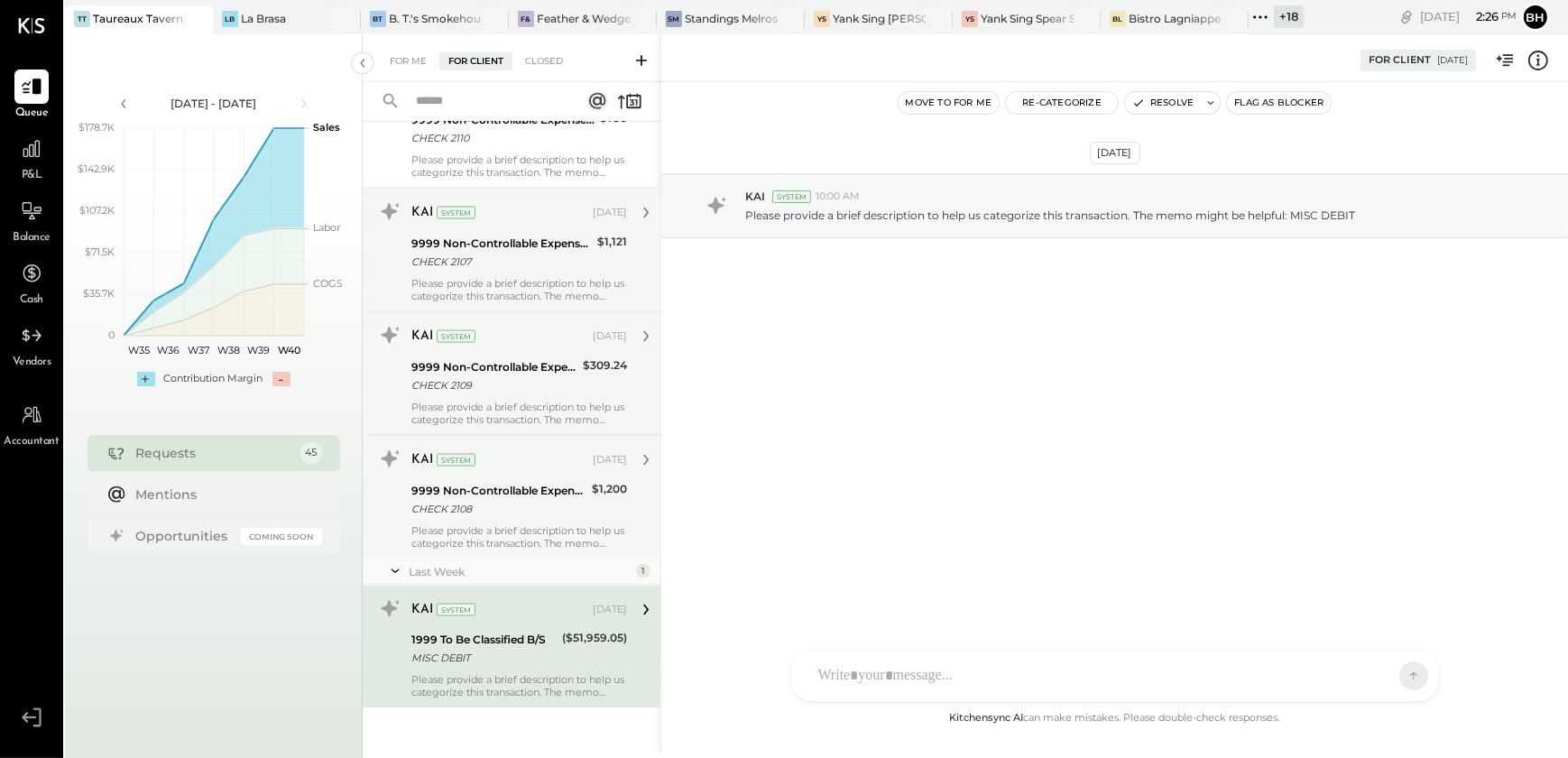
click at [499, 533] on div "Please provide a brief description to help us categorize this transaction. The …" at bounding box center [519, 536] width 216 height 25
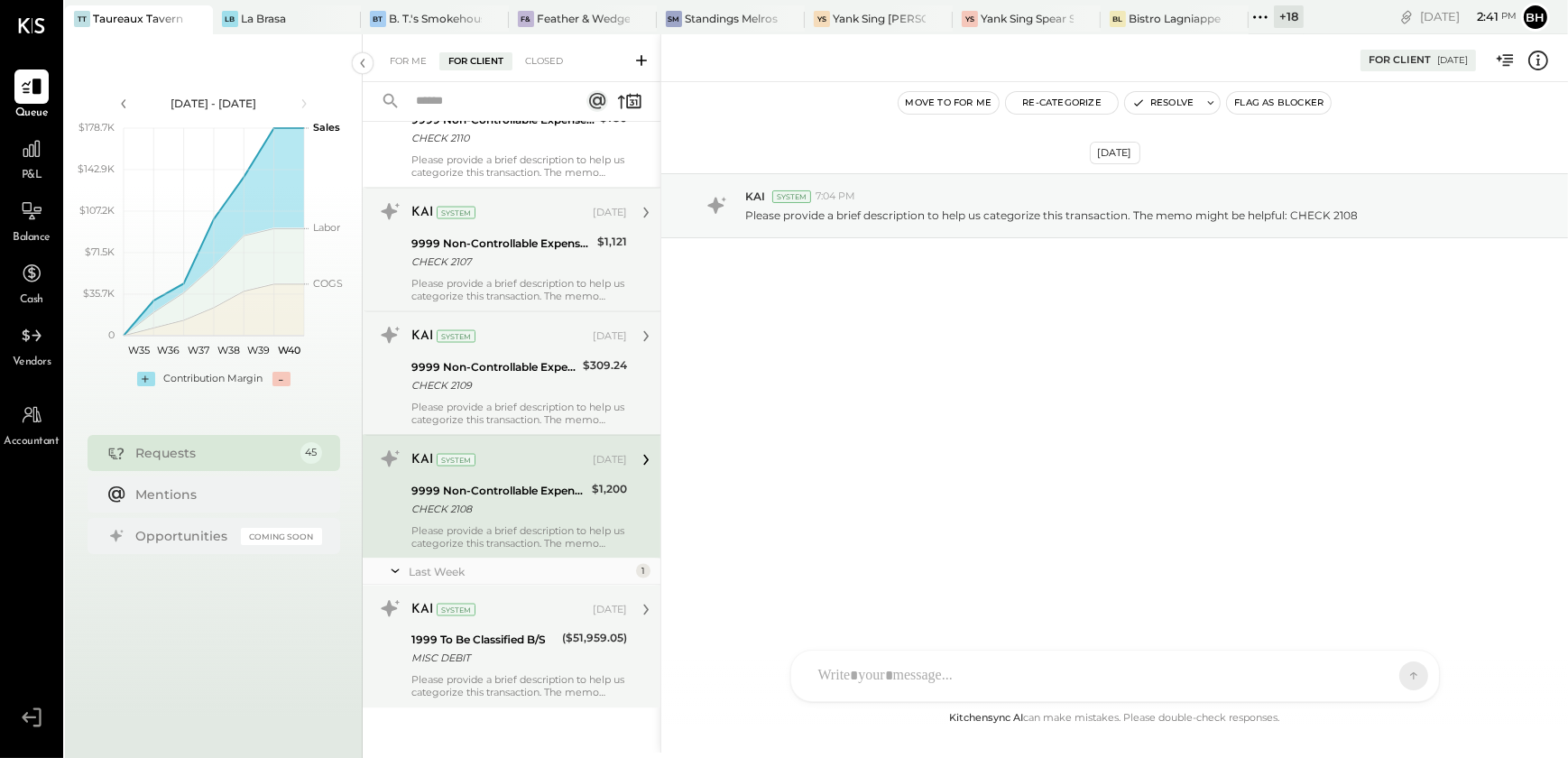
click at [525, 660] on div "MISC DEBIT" at bounding box center [483, 658] width 145 height 18
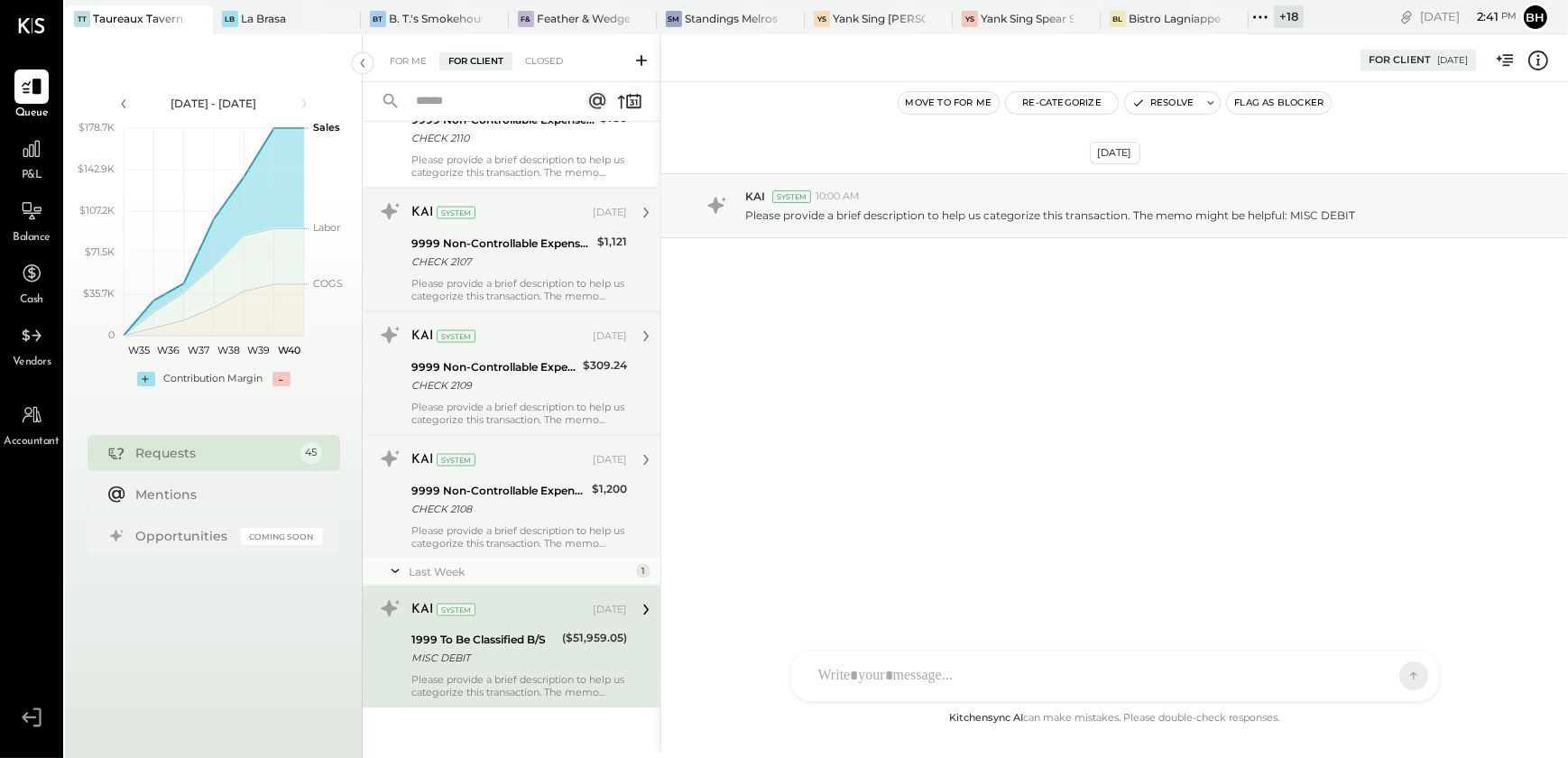
click at [510, 530] on div "Please provide a brief description to help us categorize this transaction. The …" at bounding box center [519, 536] width 216 height 25
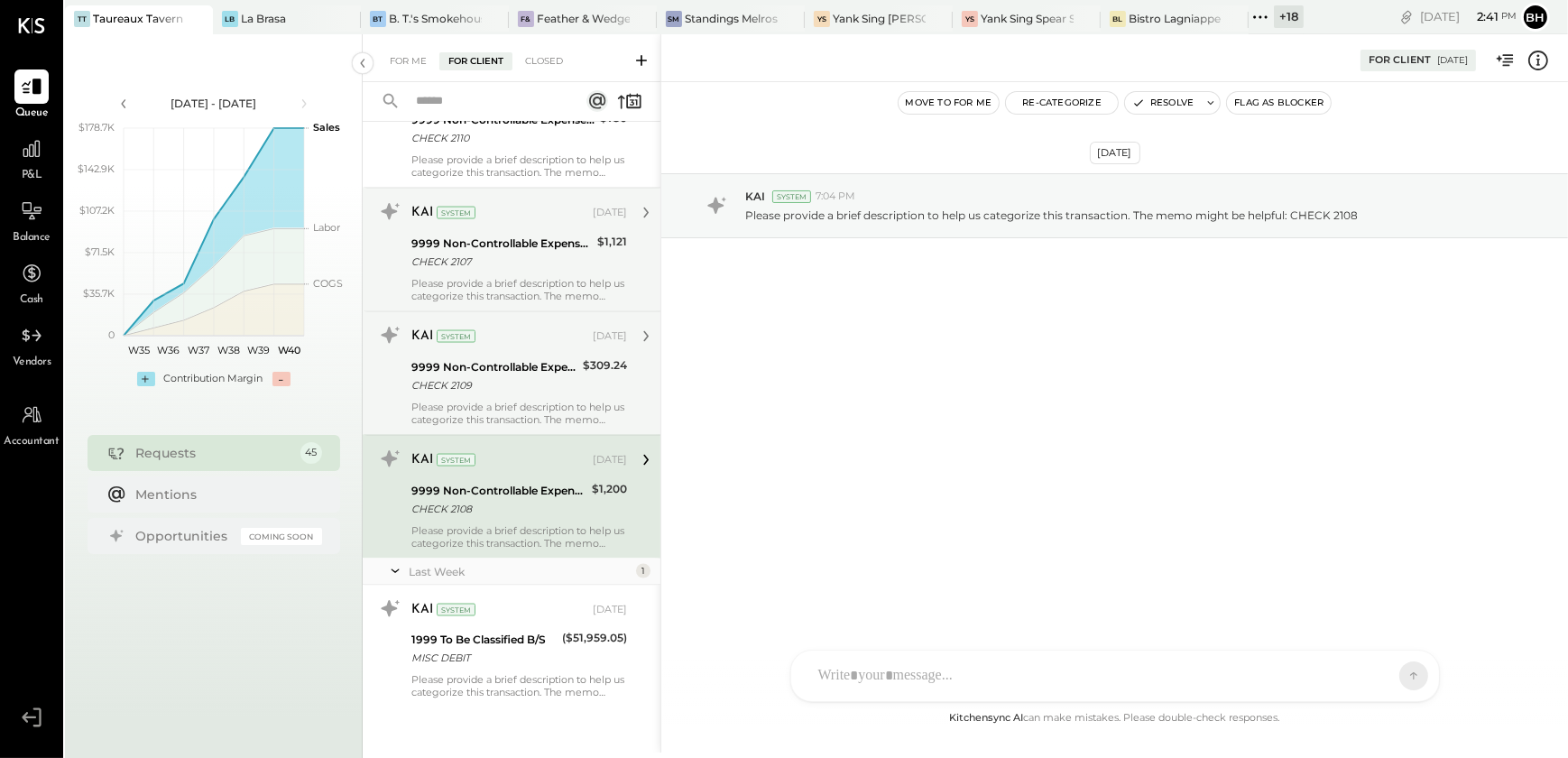
click at [507, 405] on div "Please provide a brief description to help us categorize this transaction. The …" at bounding box center [519, 414] width 216 height 25
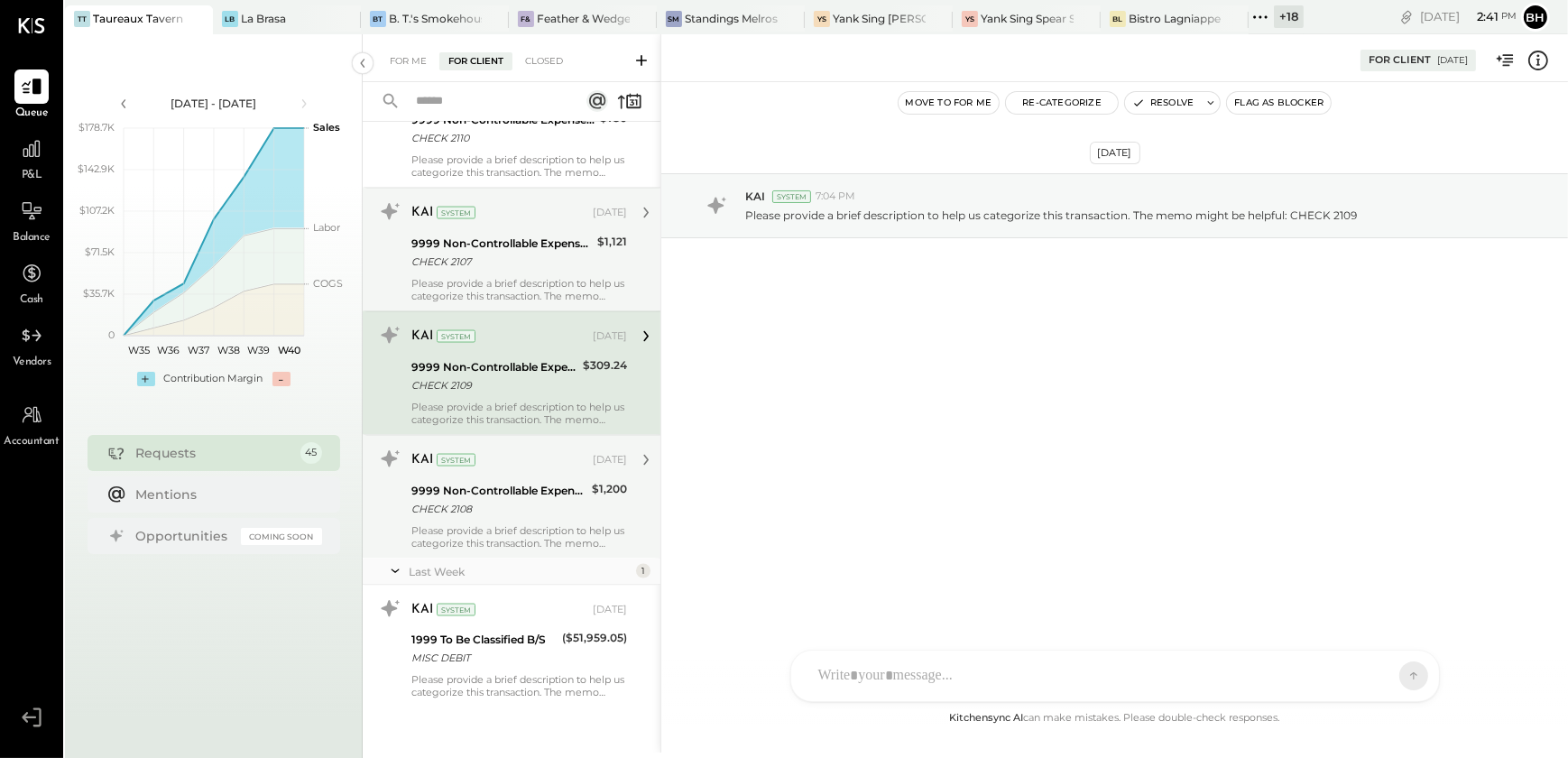
click at [505, 216] on div "KAI System" at bounding box center [500, 213] width 177 height 18
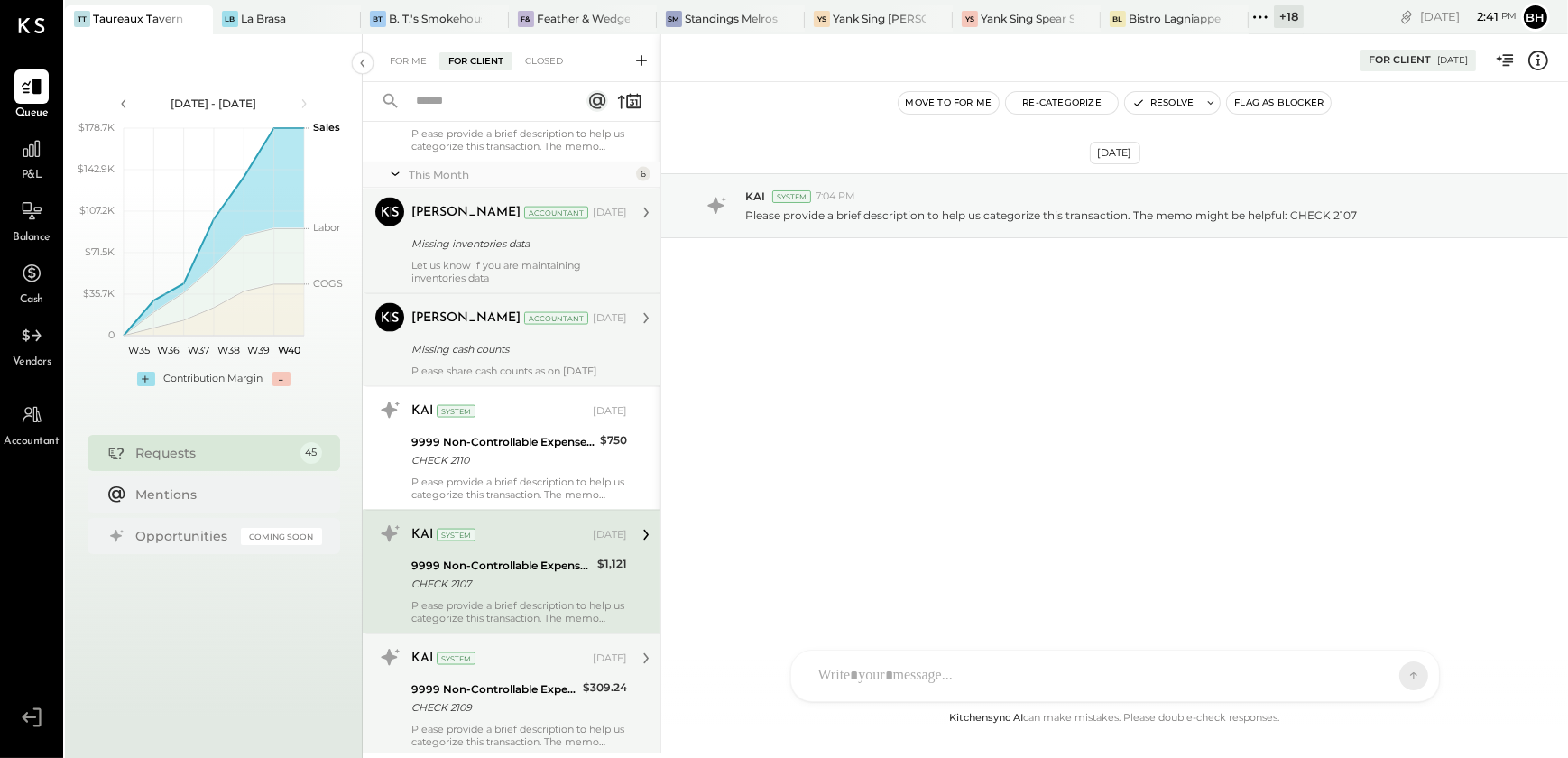
scroll to position [3494, 0]
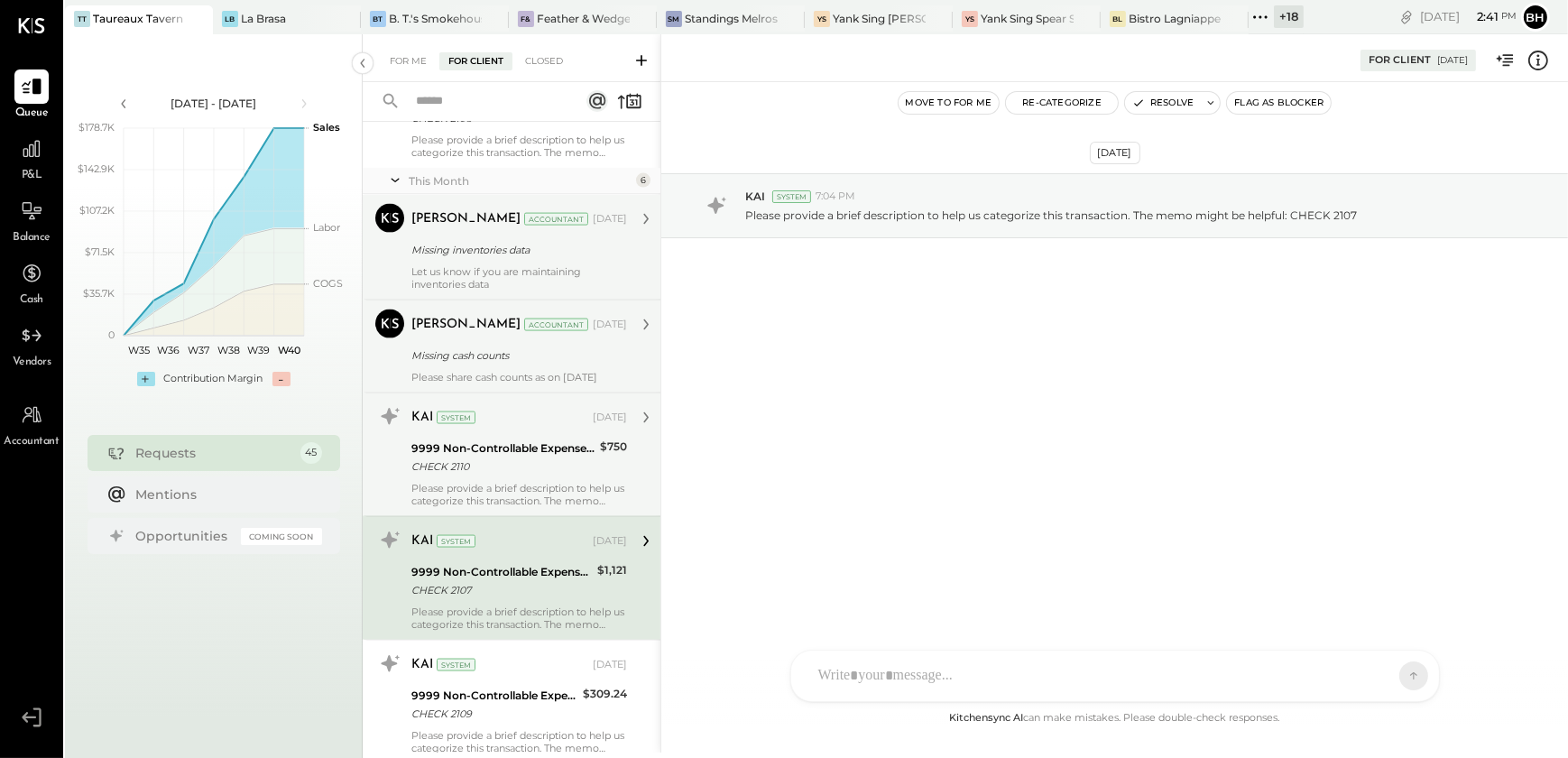
click at [487, 447] on div "9999 Non-Controllable Expenses:Other Income and Expenses:To Be Classified P&L" at bounding box center [503, 448] width 183 height 18
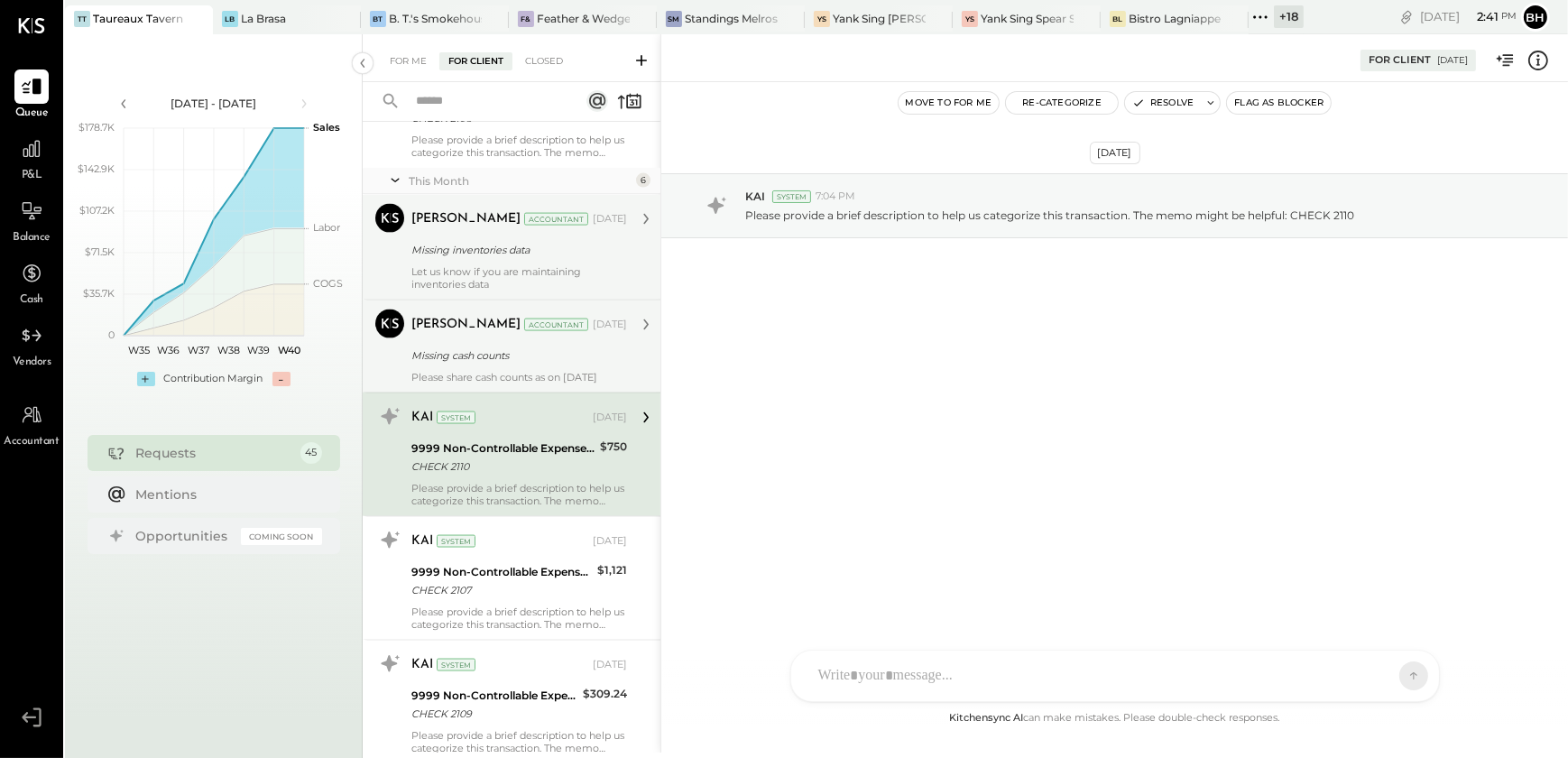
click at [490, 362] on div "Missing cash counts" at bounding box center [516, 355] width 210 height 22
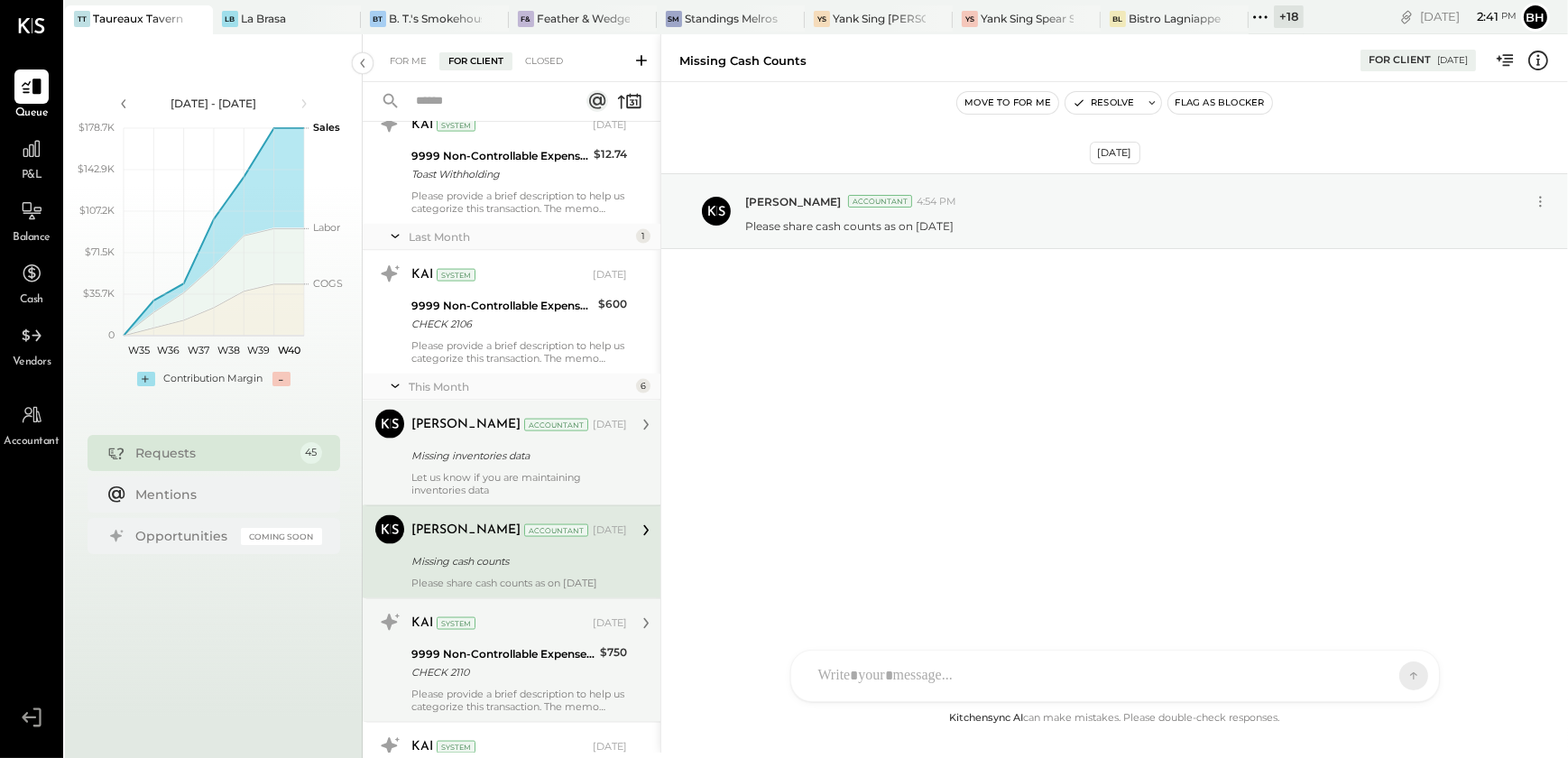
scroll to position [3248, 0]
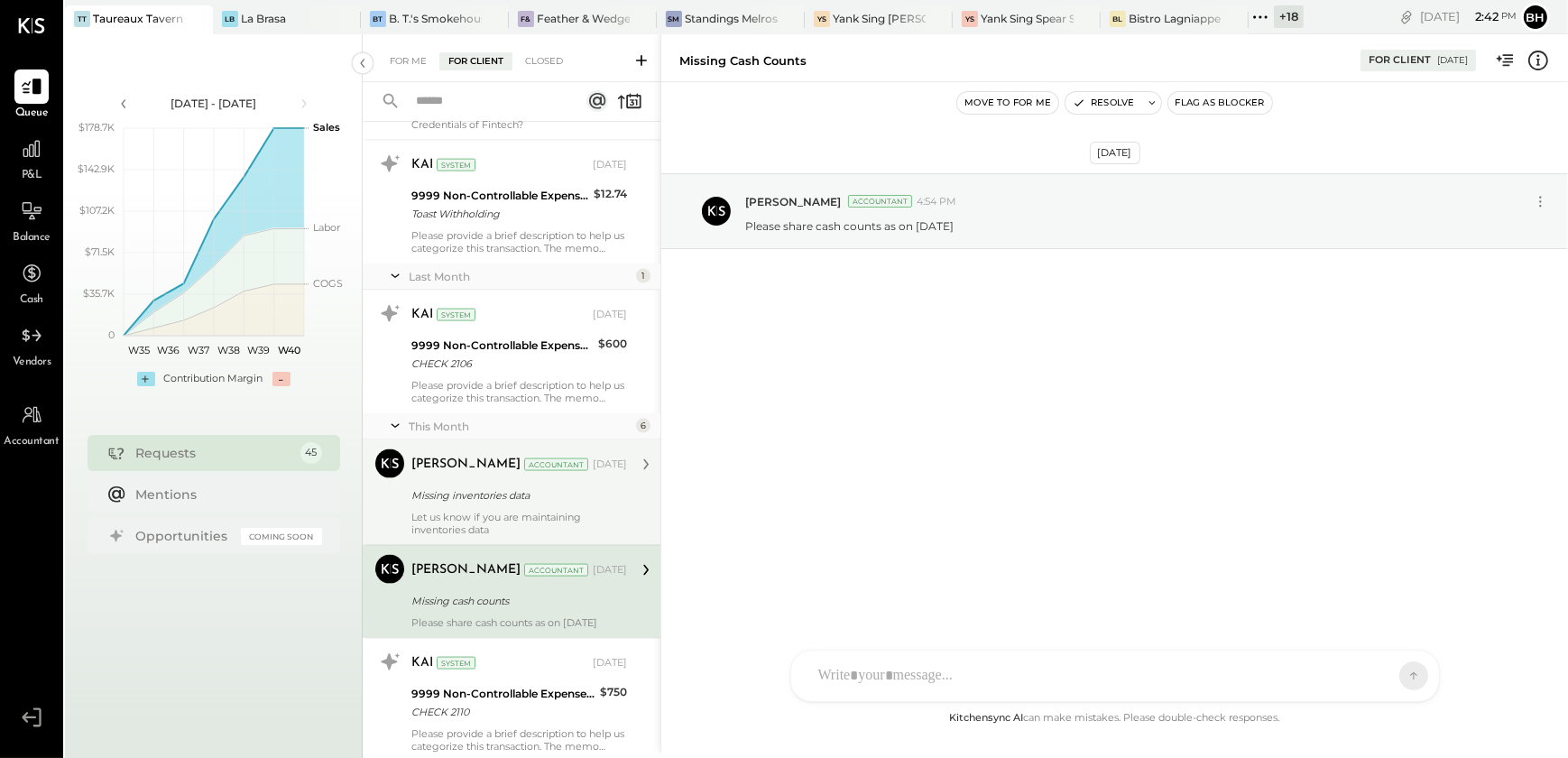
click at [516, 497] on div "Missing inventories data" at bounding box center [516, 495] width 210 height 18
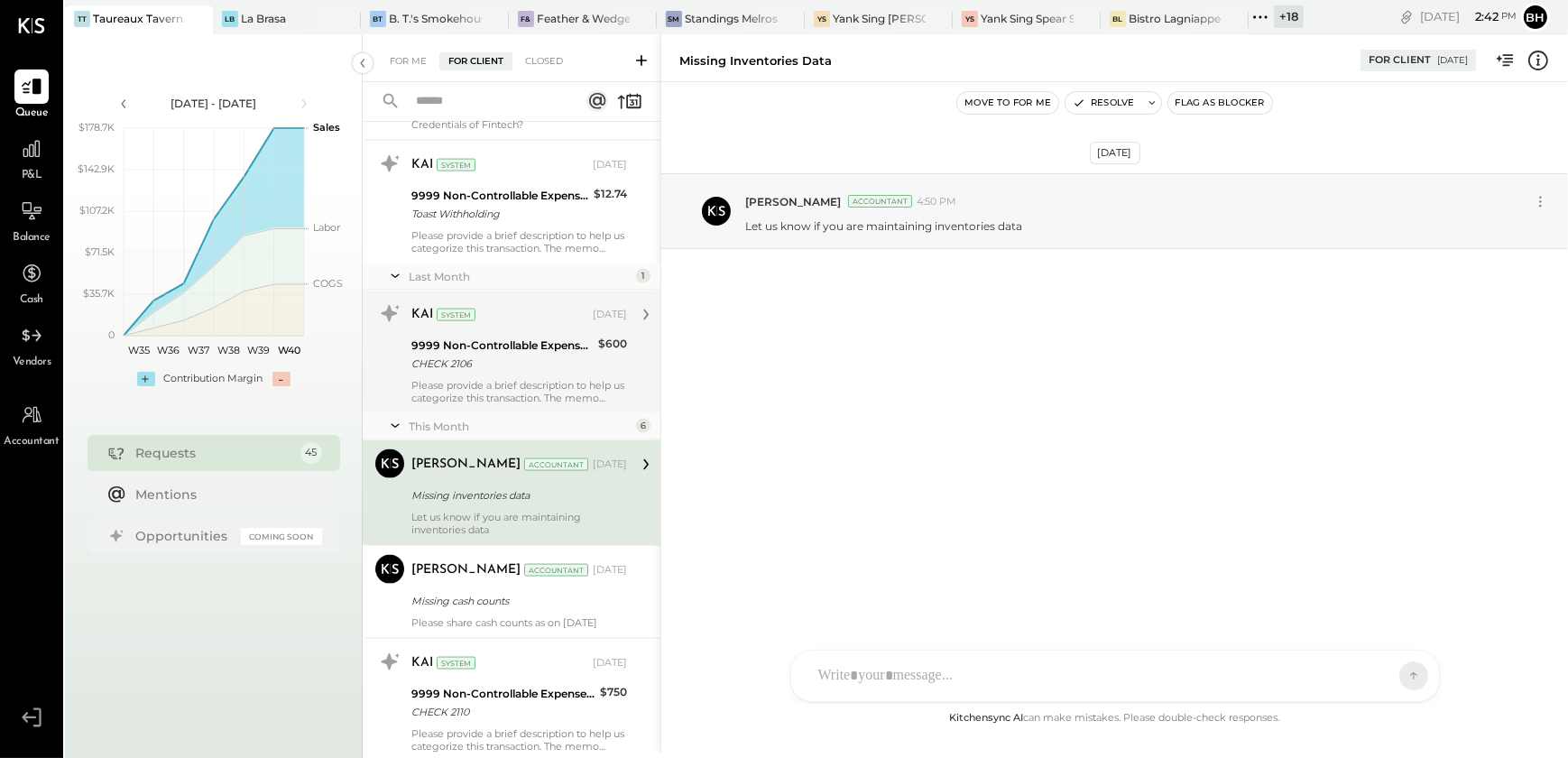
click at [519, 372] on div "KAI System [DATE] 9999 Non-Controllable Expenses:Other Income and Expenses:To B…" at bounding box center [519, 351] width 216 height 105
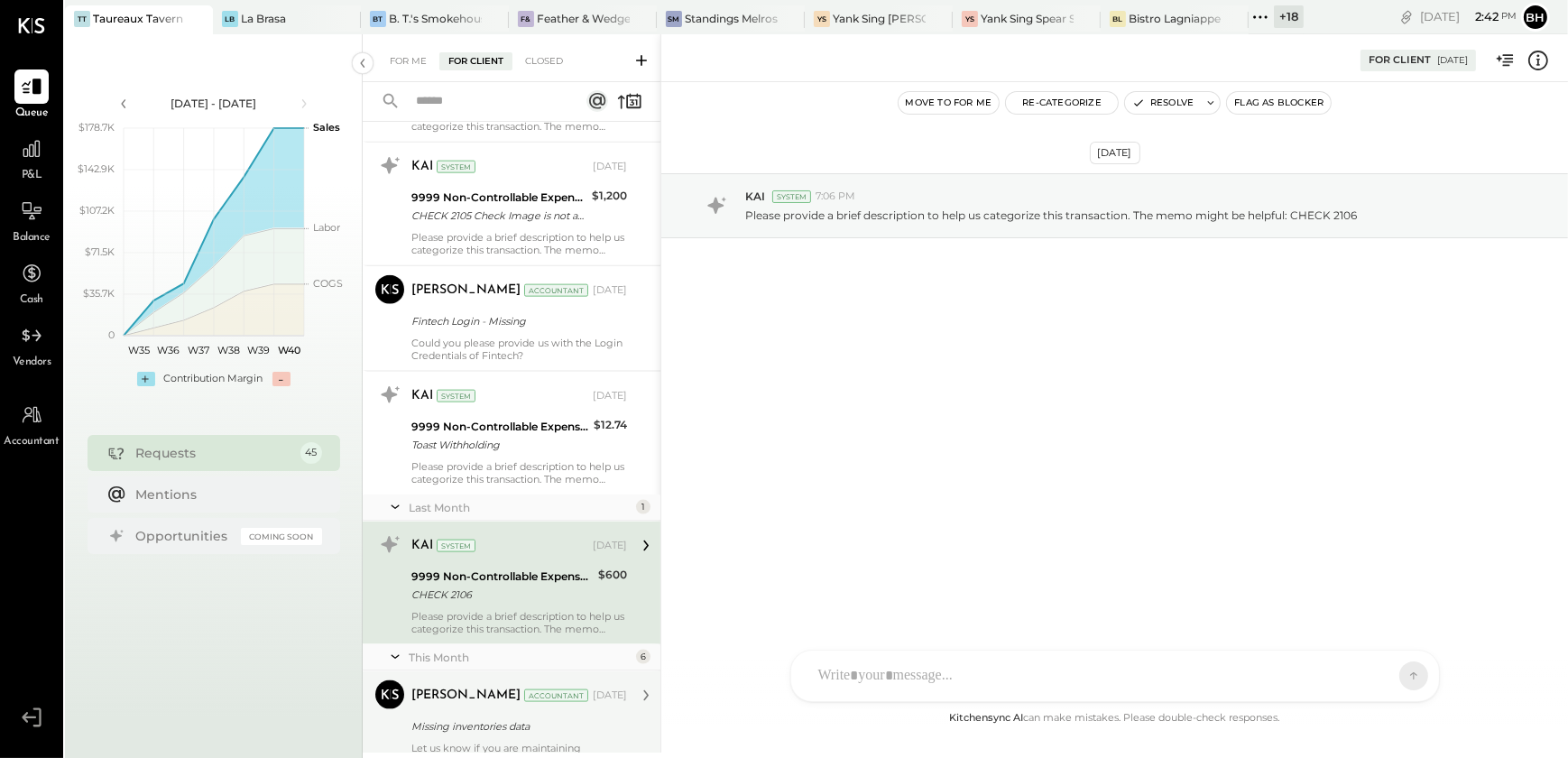
scroll to position [3001, 0]
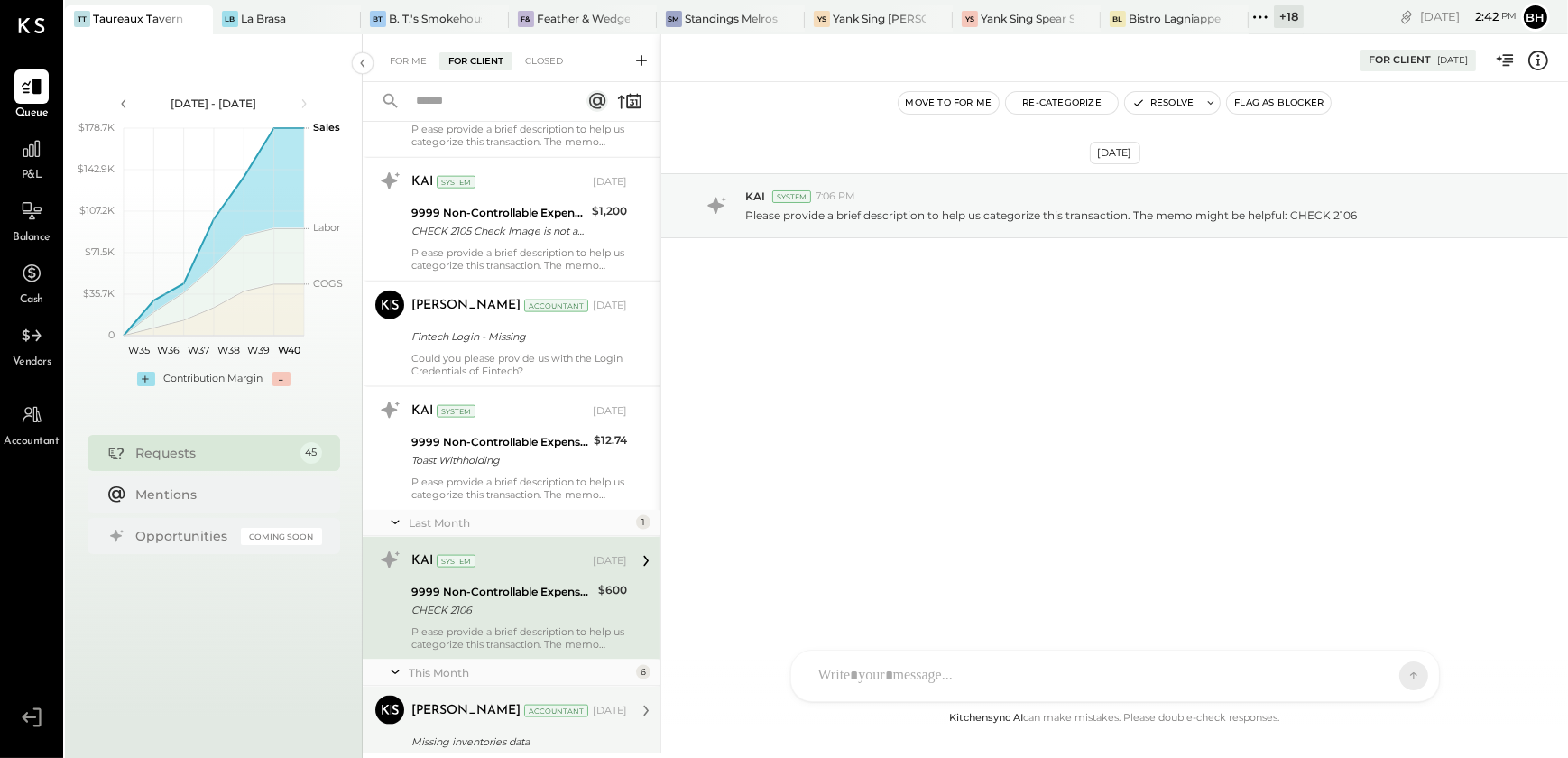
click at [514, 454] on div "Toast Withholding" at bounding box center [500, 460] width 176 height 18
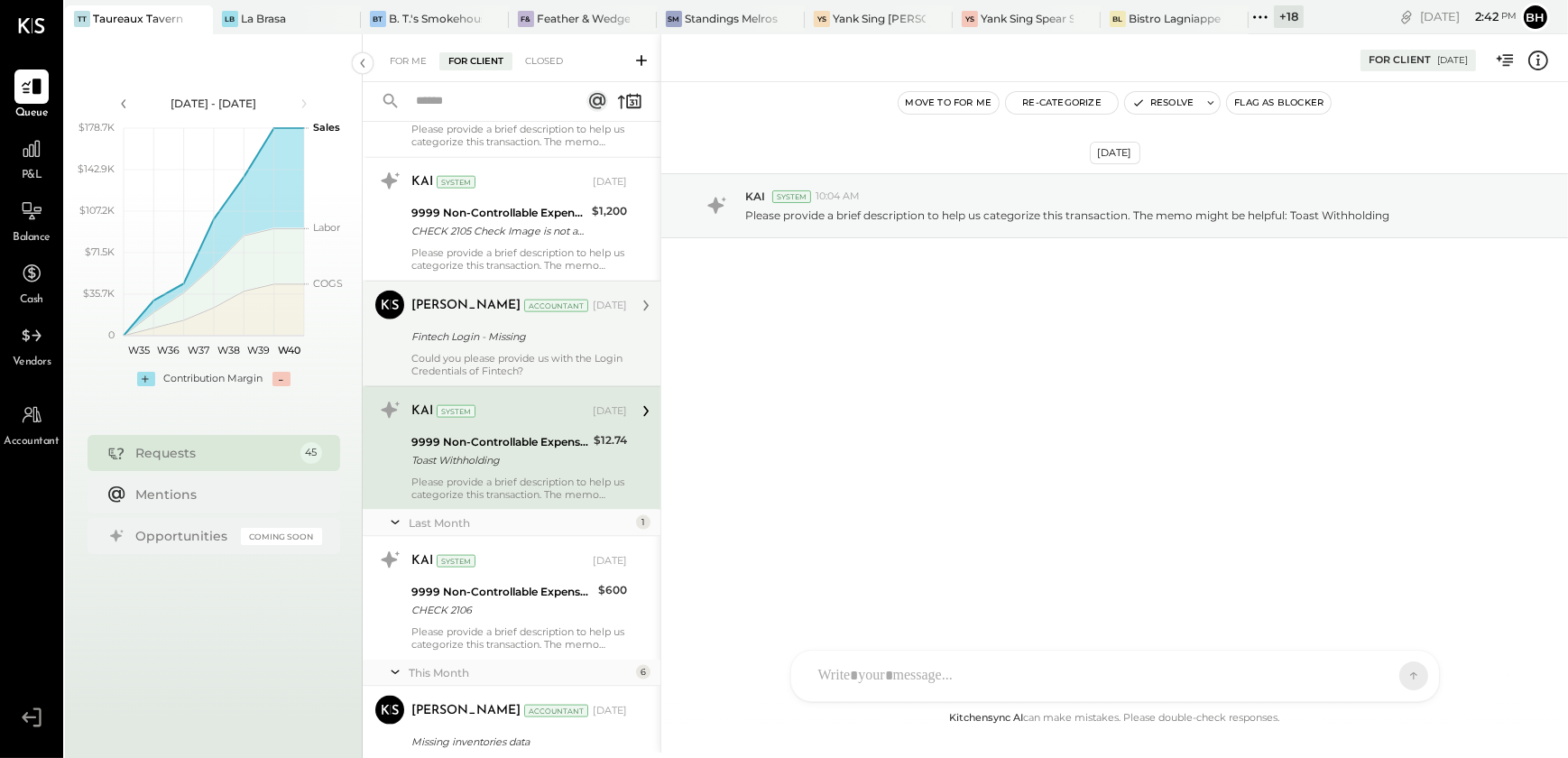
click at [519, 352] on div "Could you please provide us with the Login Credentials of Fintech?" at bounding box center [519, 365] width 216 height 25
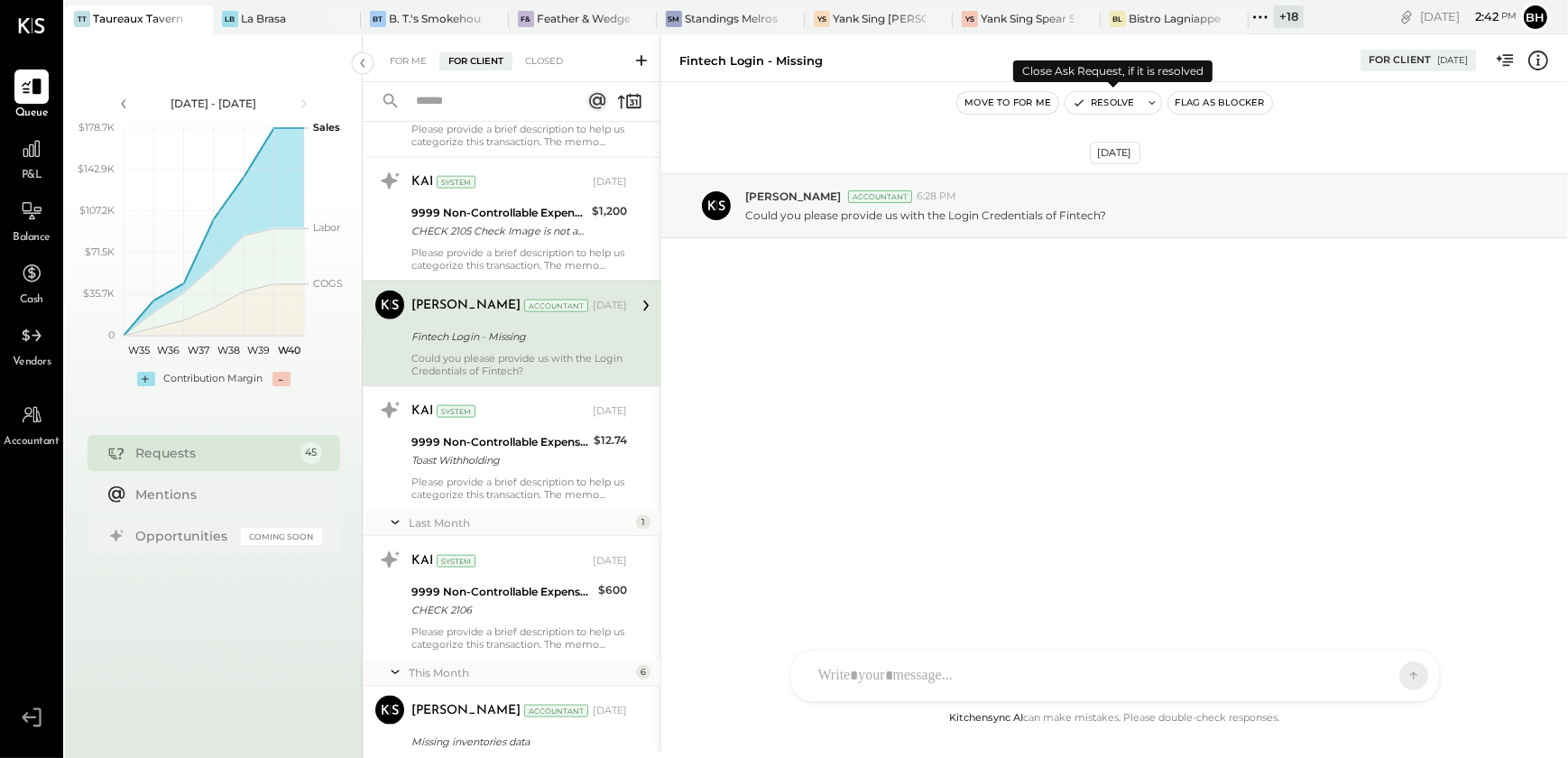
click at [1091, 102] on button "Resolve" at bounding box center [1103, 103] width 76 height 22
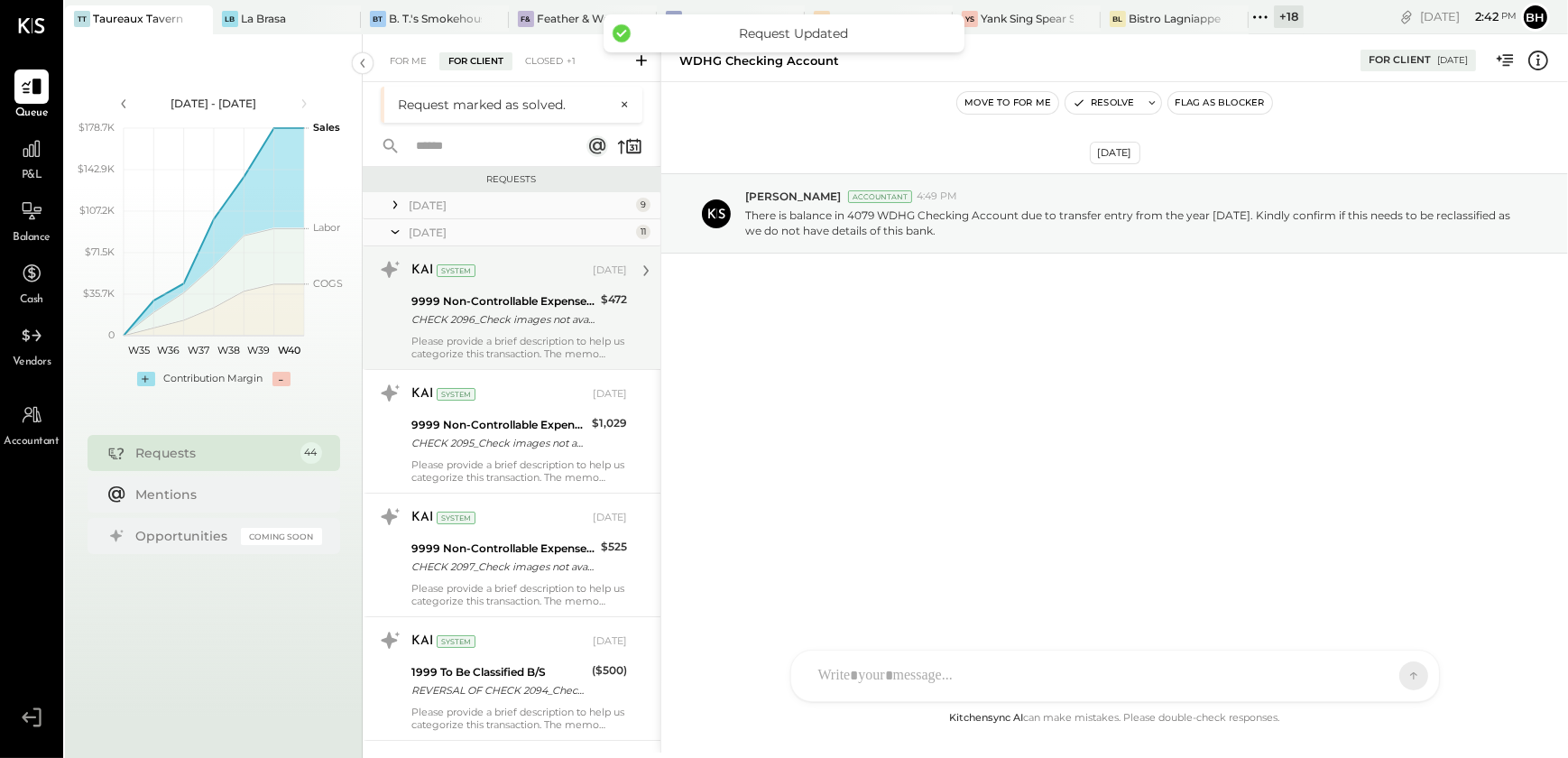
click at [523, 333] on div "KAI System [DATE] 9999 Non-Controllable Expenses:Other Income and Expenses:To B…" at bounding box center [519, 307] width 216 height 105
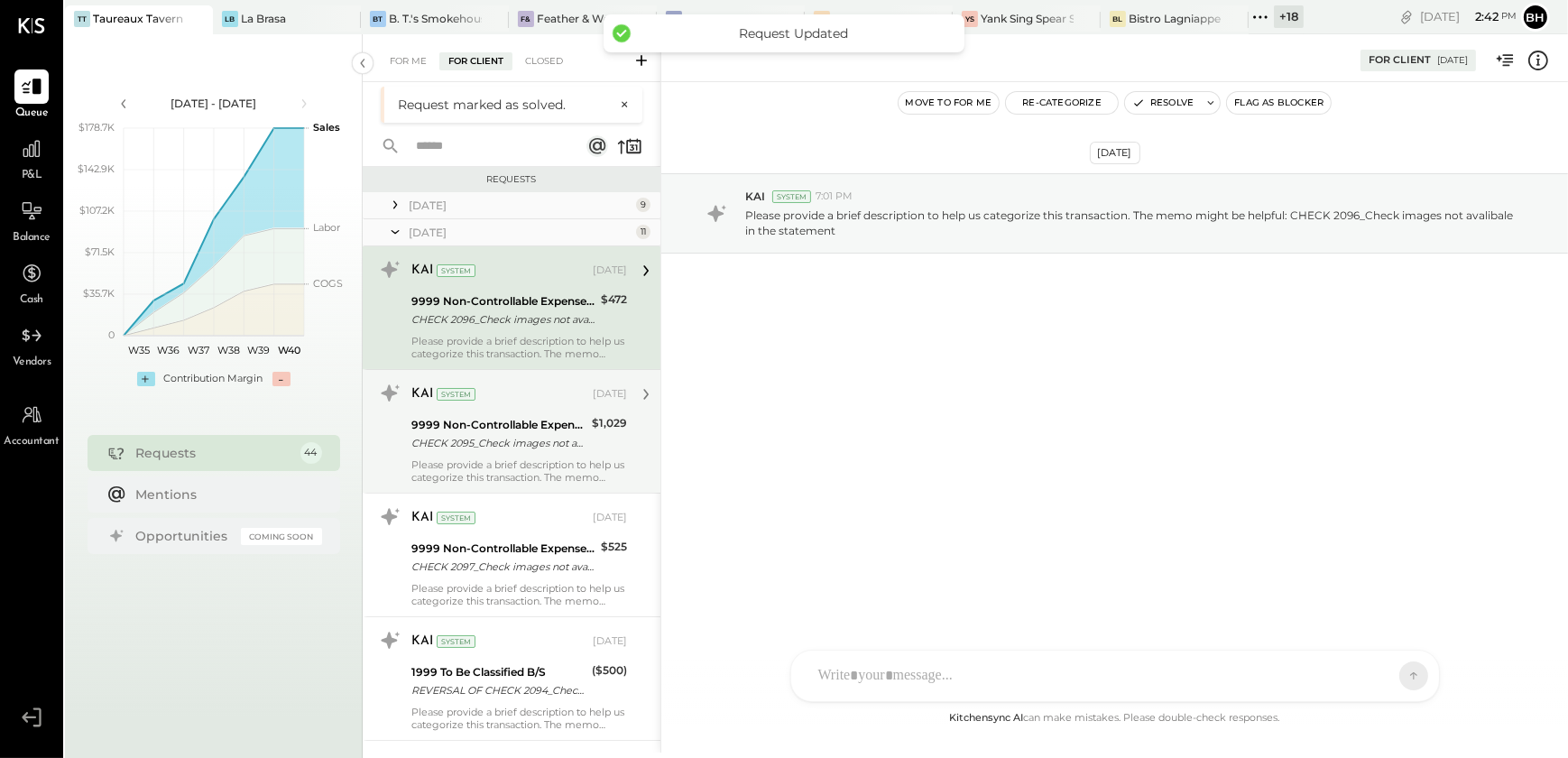
click at [474, 446] on div "KAI System [DATE] 9999 Non-Controllable Expenses:Other Income and Expenses:To B…" at bounding box center [511, 431] width 297 height 124
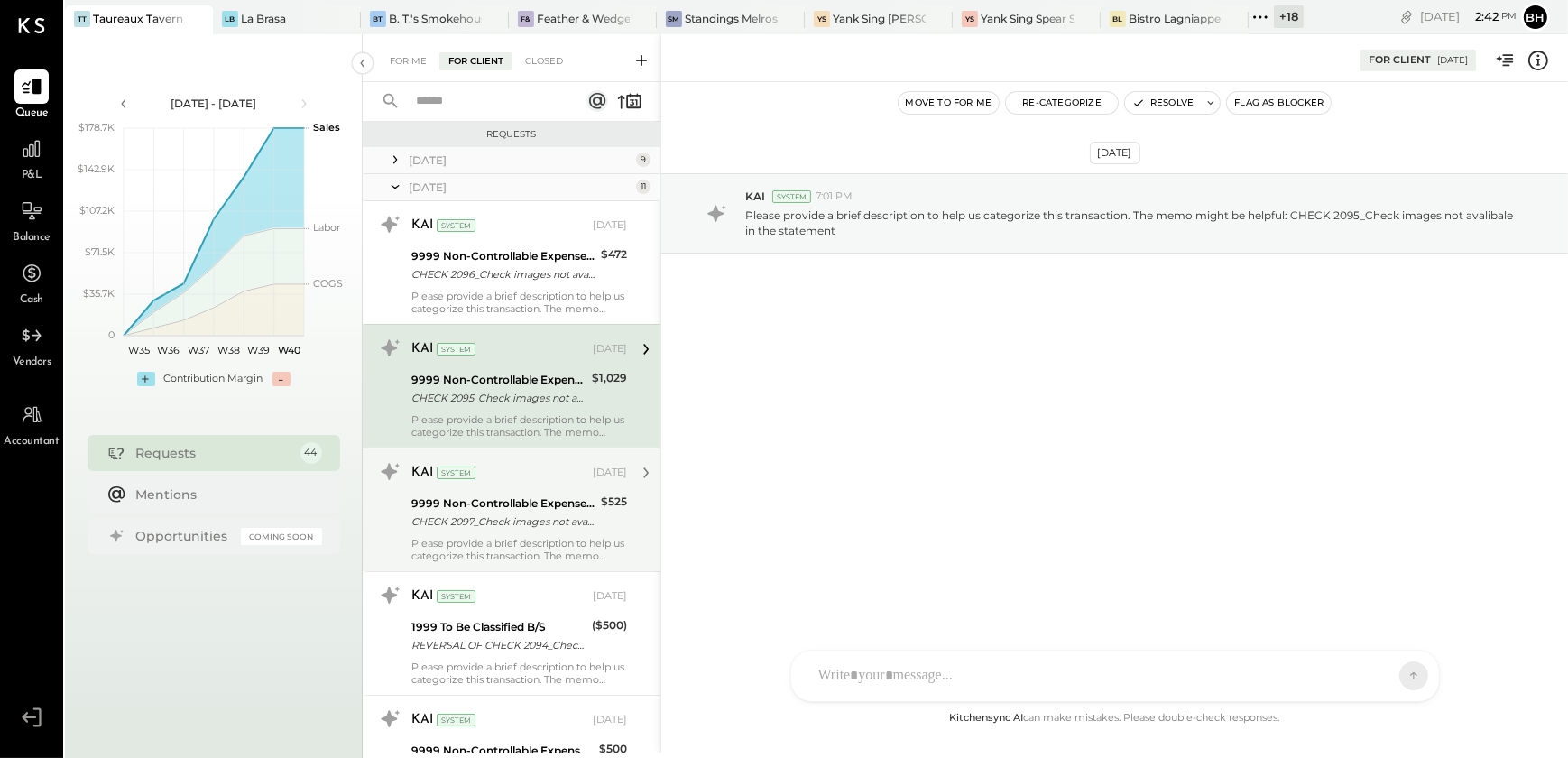
click at [473, 514] on div "CHECK 2097_Check images not avalibale in the statement" at bounding box center [503, 521] width 184 height 18
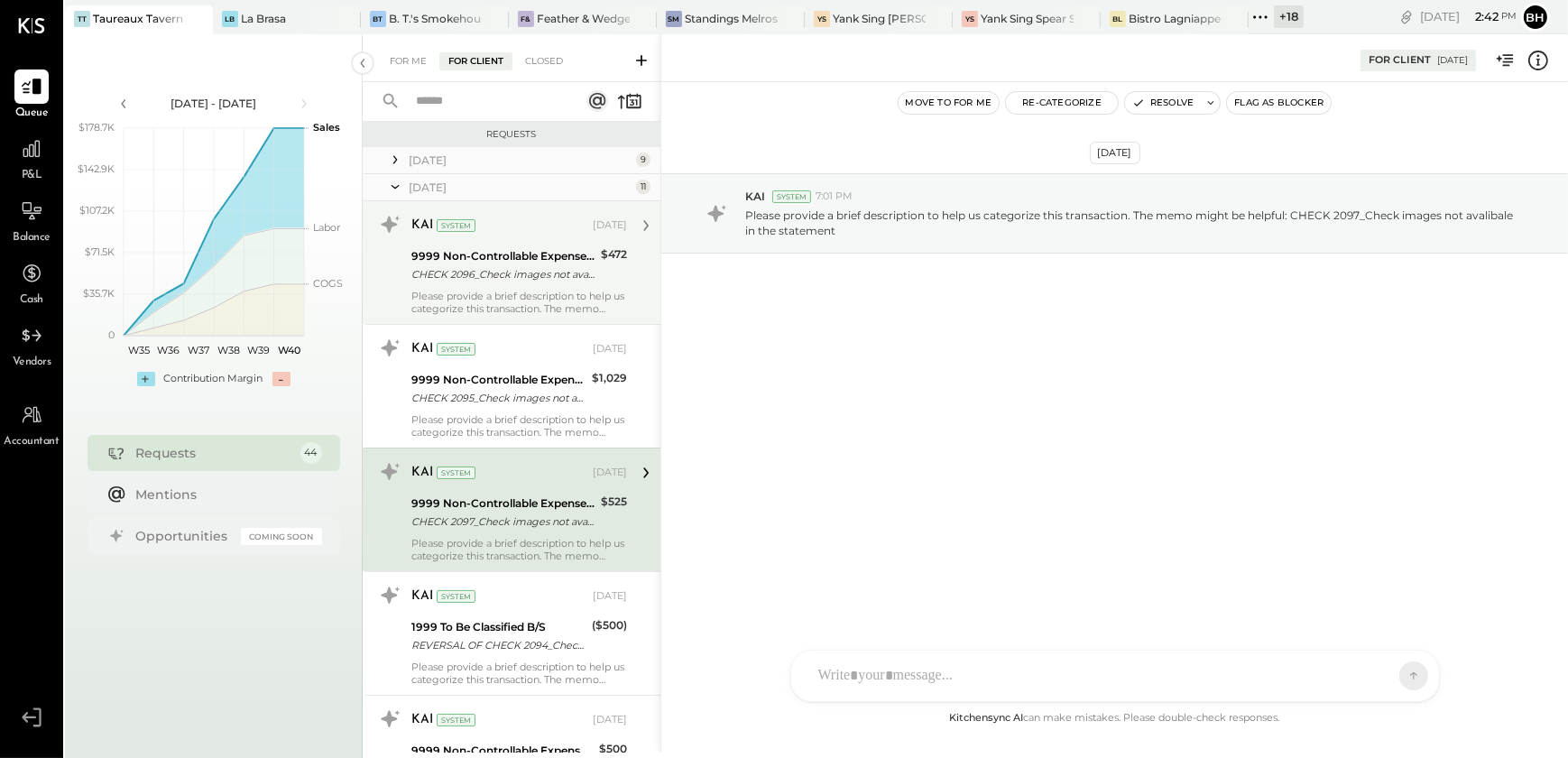
click at [500, 264] on div "9999 Non-Controllable Expenses:Other Income and Expenses:To Be Classified P&L" at bounding box center [503, 256] width 184 height 18
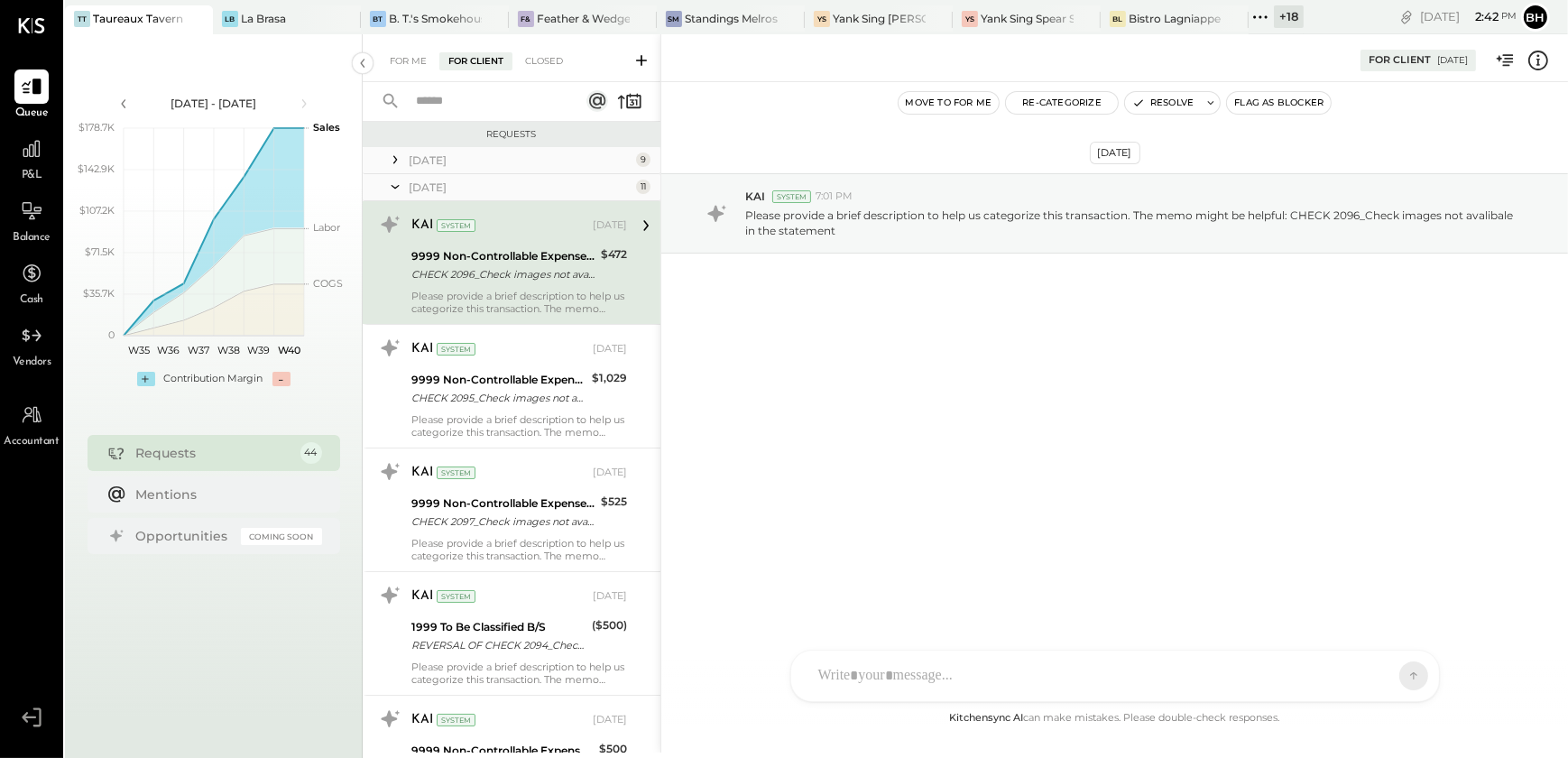
click at [400, 160] on icon at bounding box center [395, 159] width 18 height 18
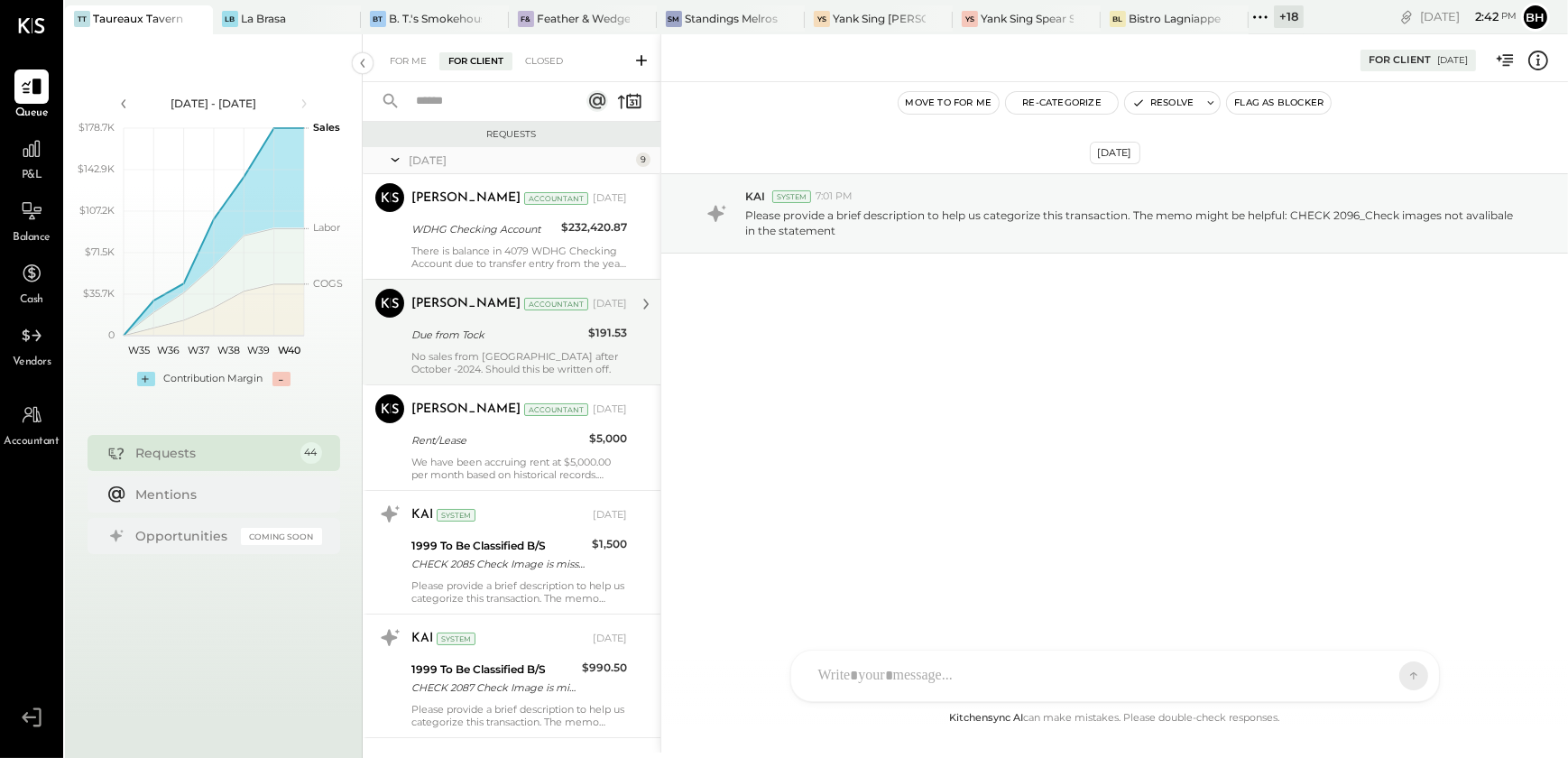
click at [538, 359] on div "No sales from [GEOGRAPHIC_DATA] after October -2024. Should this be written off." at bounding box center [519, 363] width 216 height 25
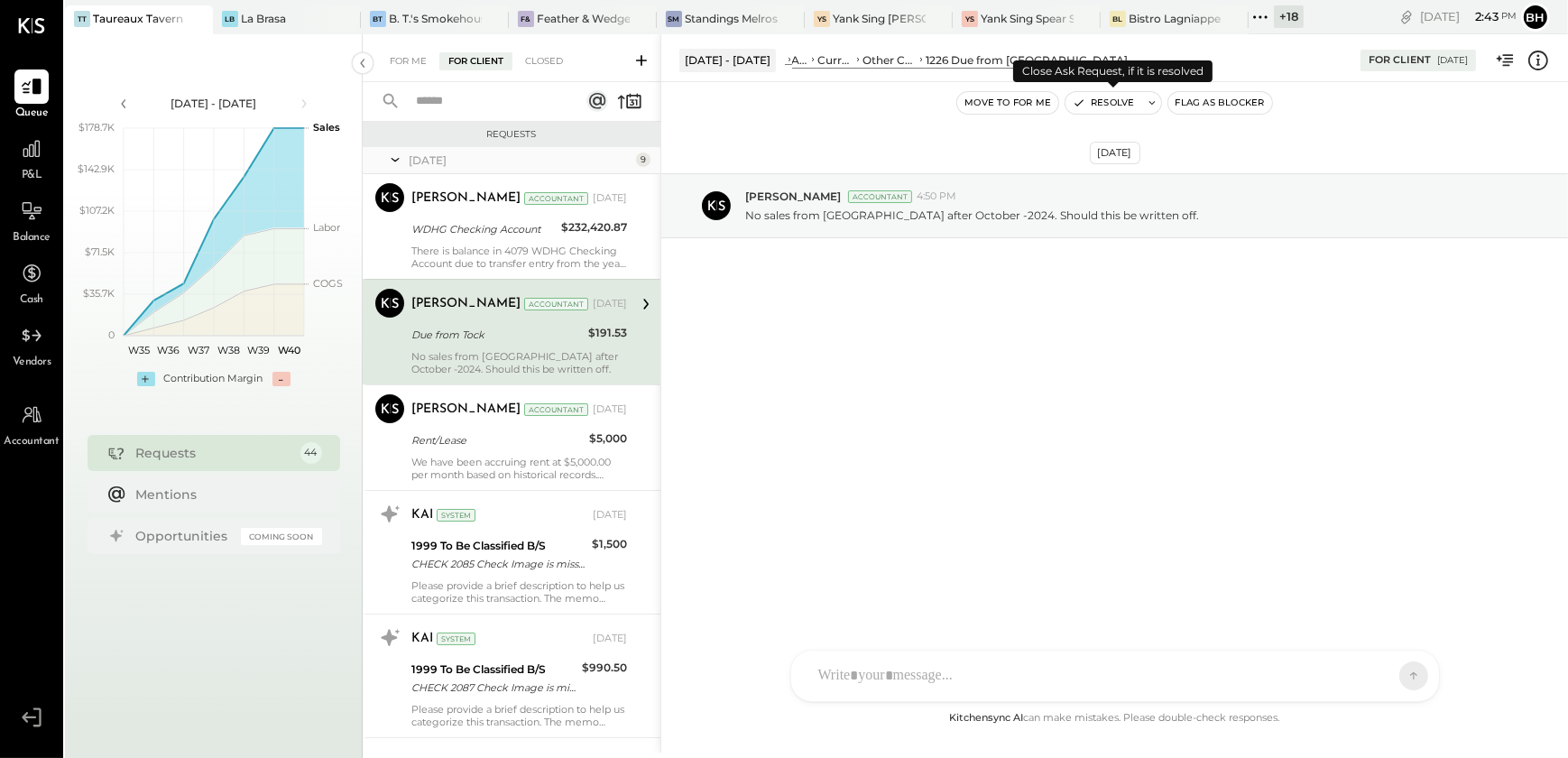
click at [1109, 102] on button "Resolve" at bounding box center [1103, 103] width 76 height 22
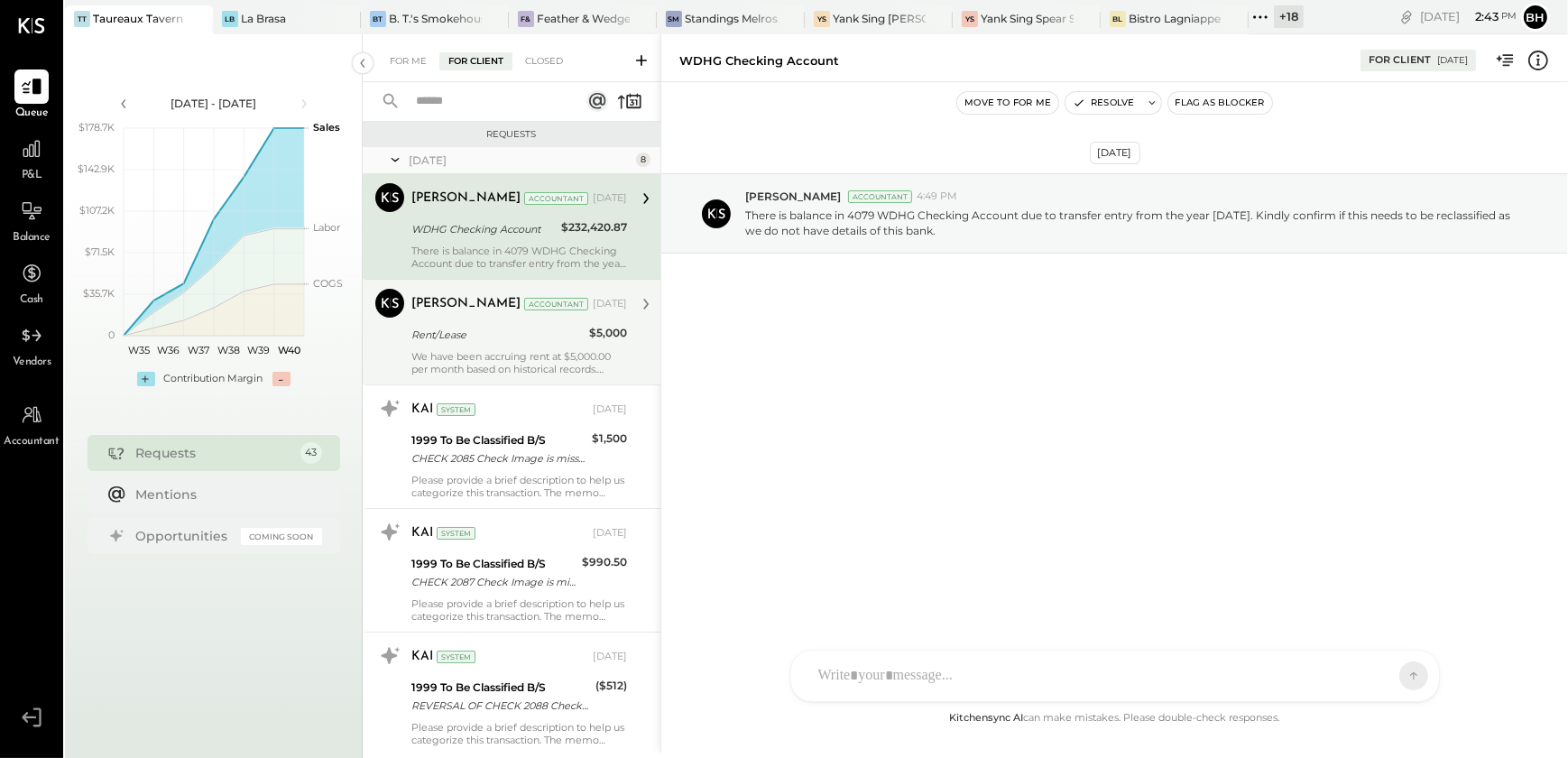
click at [559, 345] on div "[PERSON_NAME] Accountant [DATE] Rent/Lease $5,000 We have been accruing rent at…" at bounding box center [519, 332] width 216 height 86
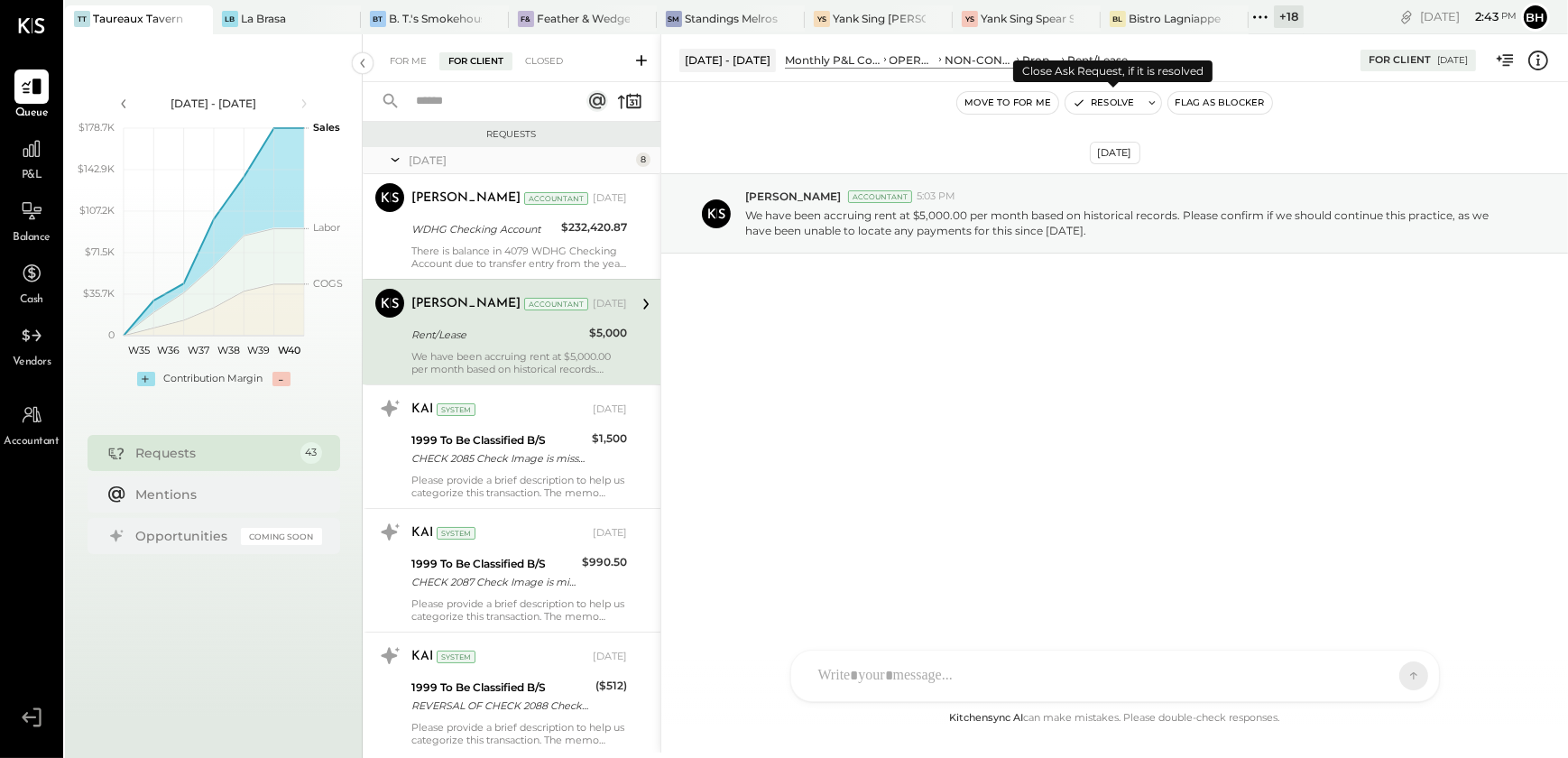
click at [1118, 107] on button "Resolve" at bounding box center [1103, 103] width 76 height 22
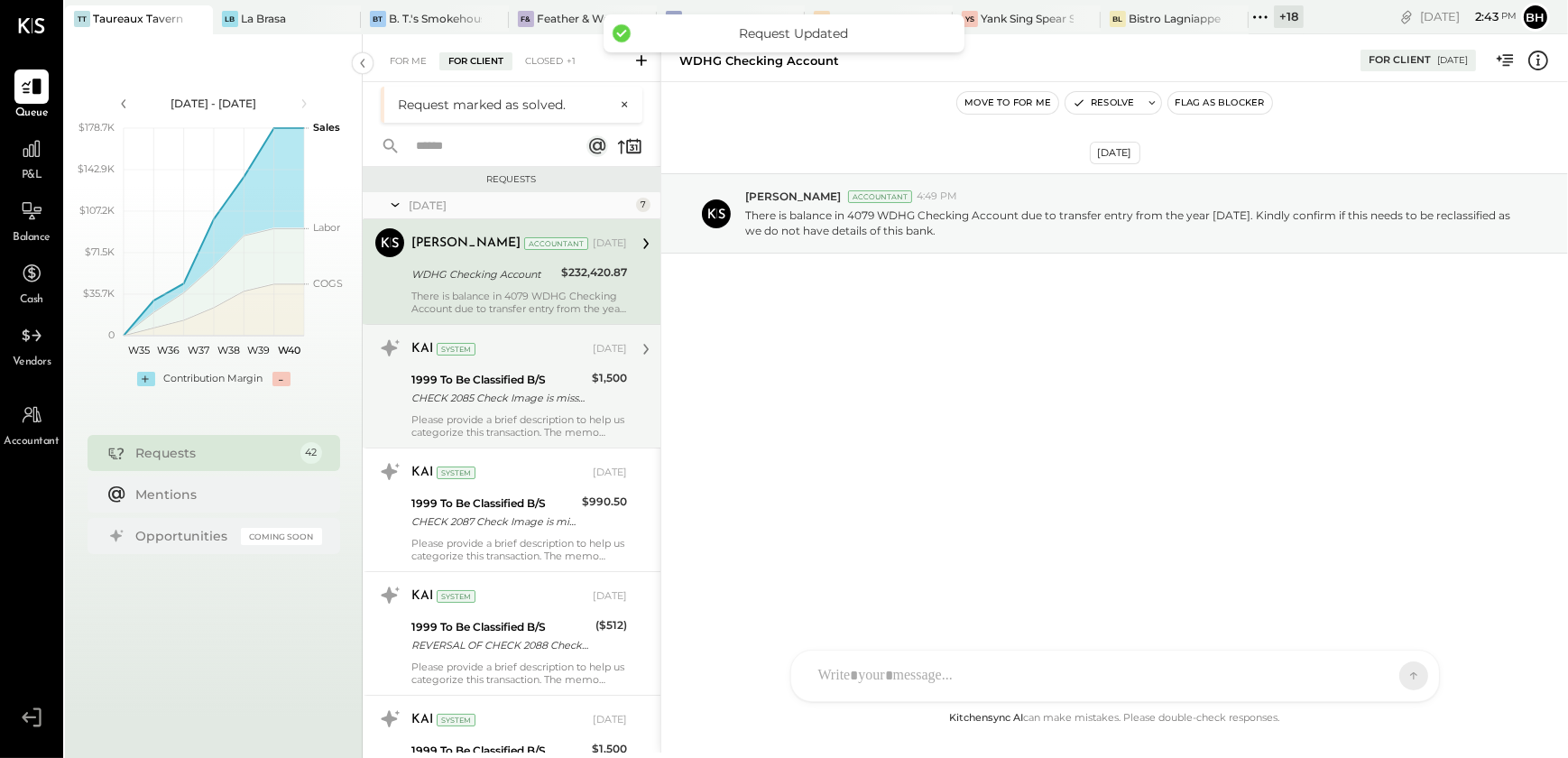
click at [511, 393] on div "CHECK 2085 Check Image is missing" at bounding box center [499, 397] width 175 height 18
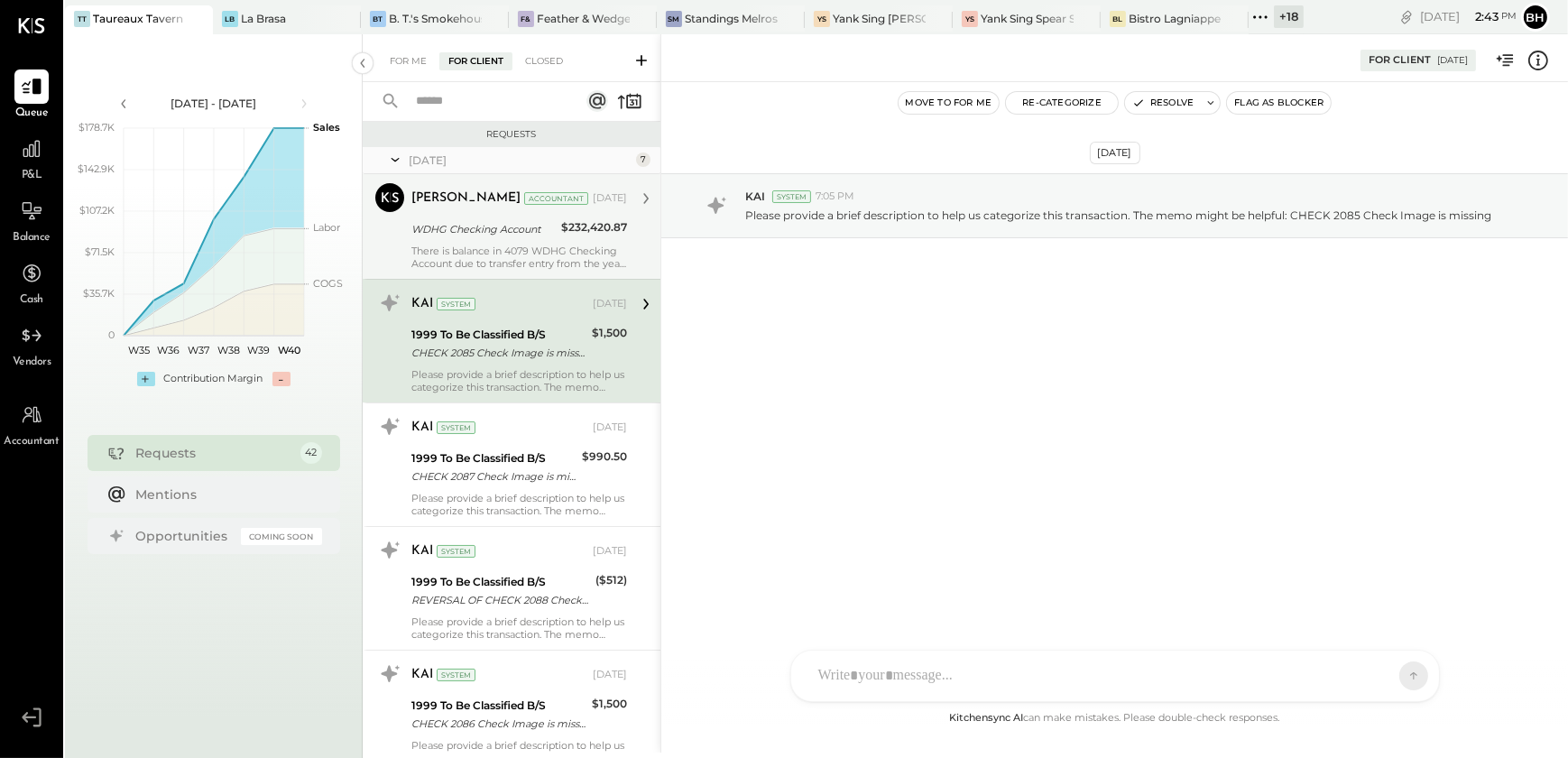
click at [509, 267] on div "There is balance in 4079 WDHG Checking Account due to transfer entry from the y…" at bounding box center [519, 257] width 216 height 25
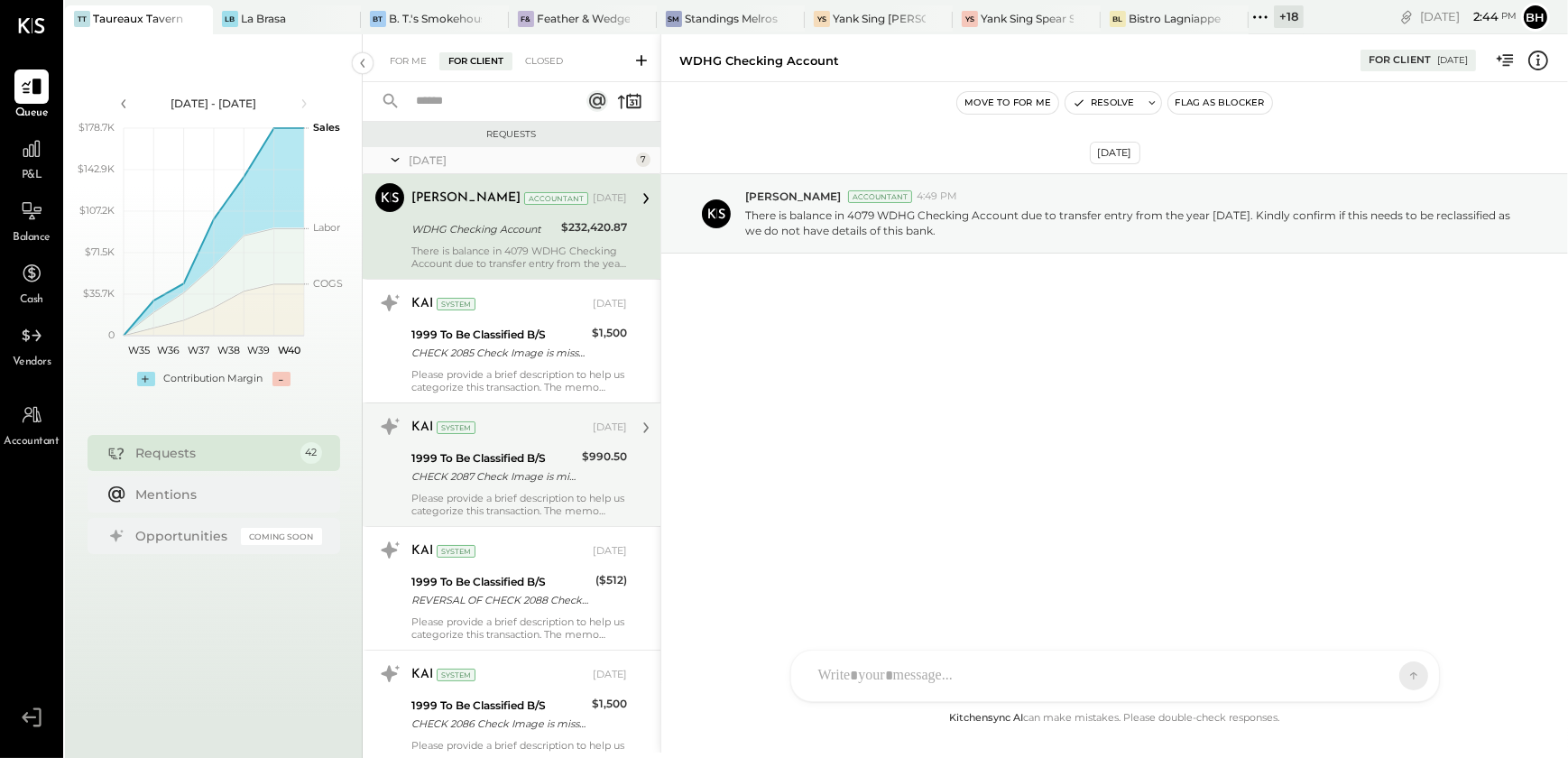
click at [527, 478] on div "CHECK 2087 Check Image is missing" at bounding box center [494, 476] width 165 height 18
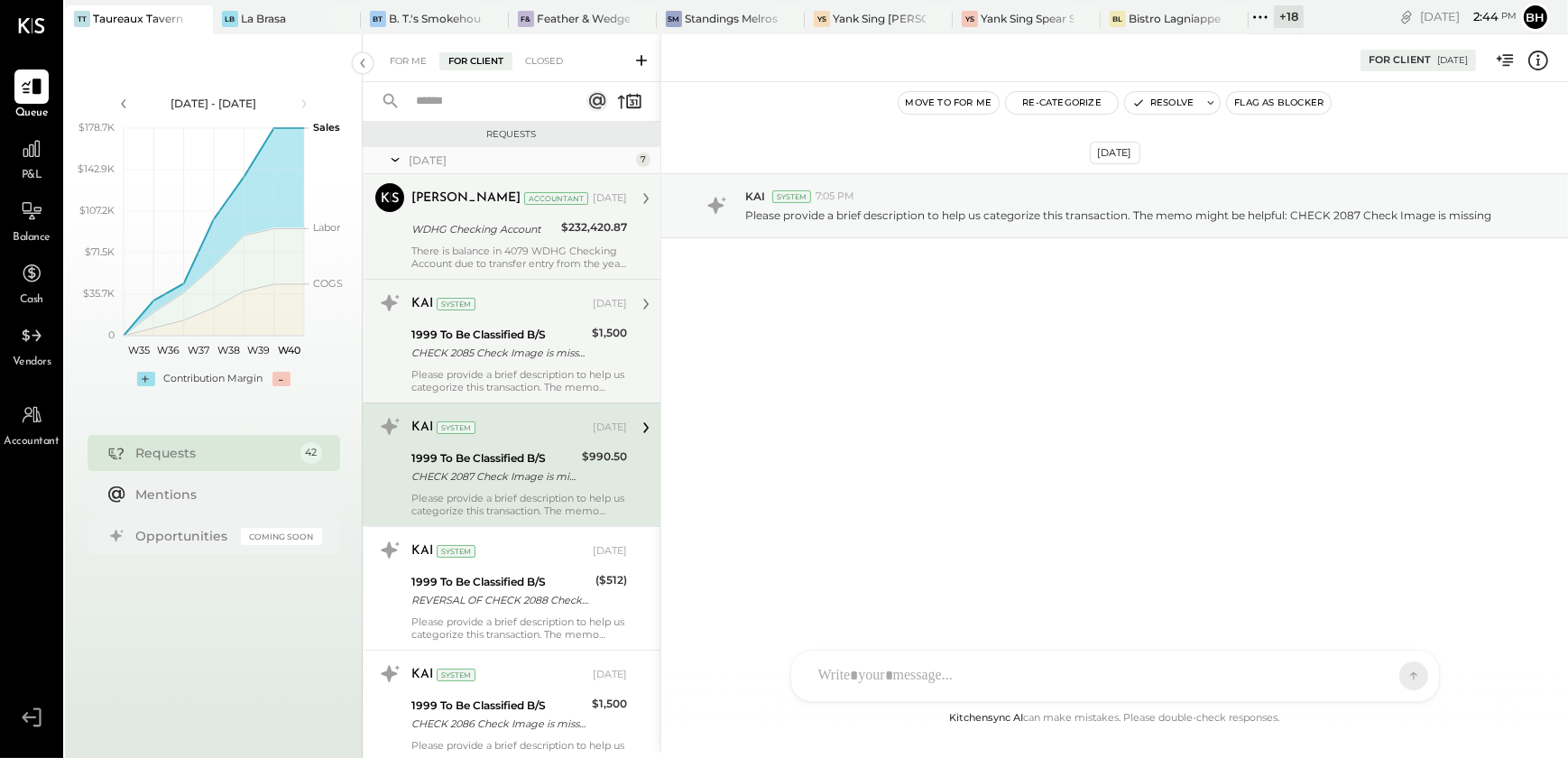
click at [503, 356] on div "CHECK 2085 Check Image is missing" at bounding box center [499, 352] width 175 height 18
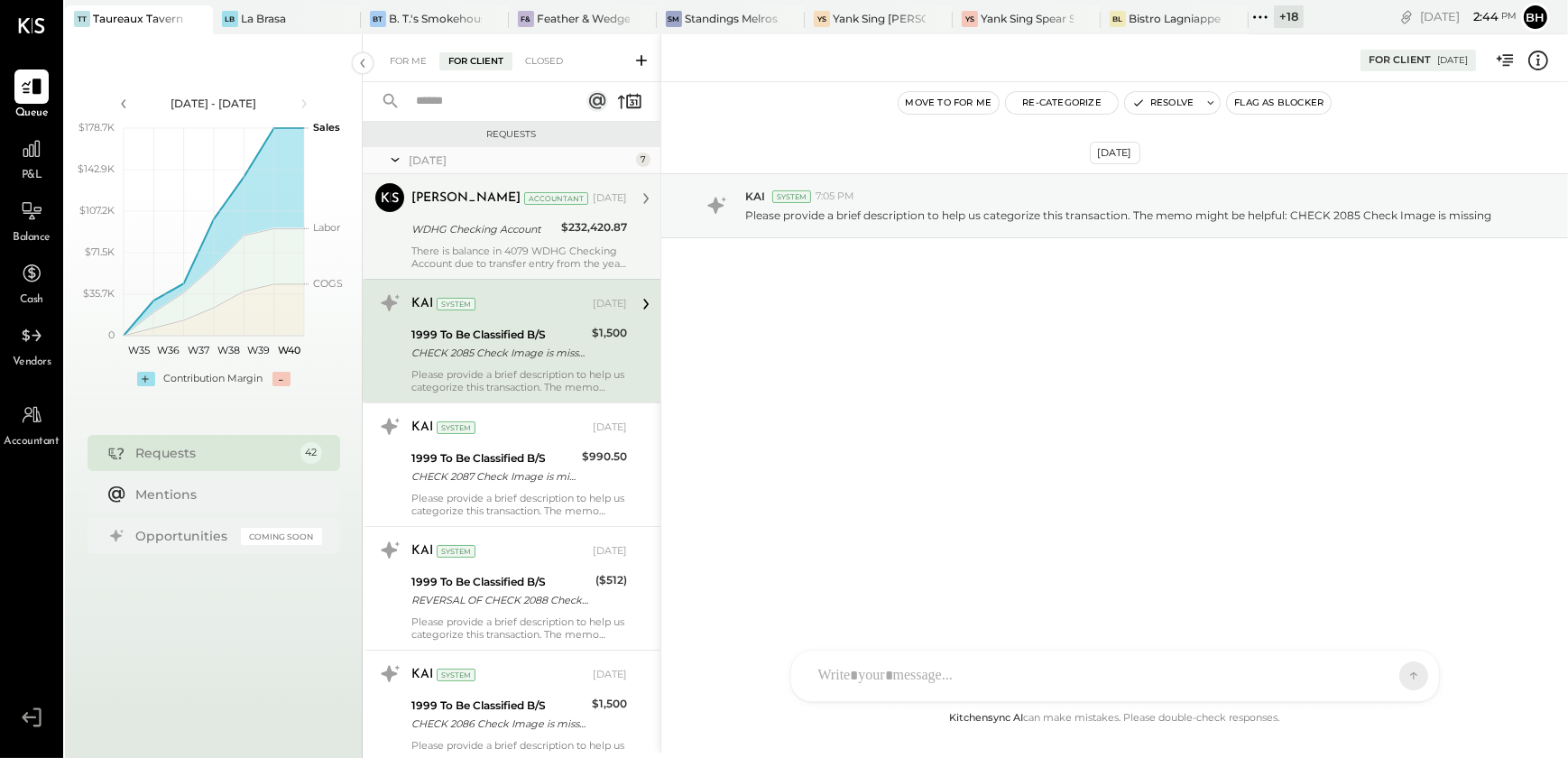
click at [494, 252] on div "There is balance in 4079 WDHG Checking Account due to transfer entry from the y…" at bounding box center [519, 257] width 216 height 25
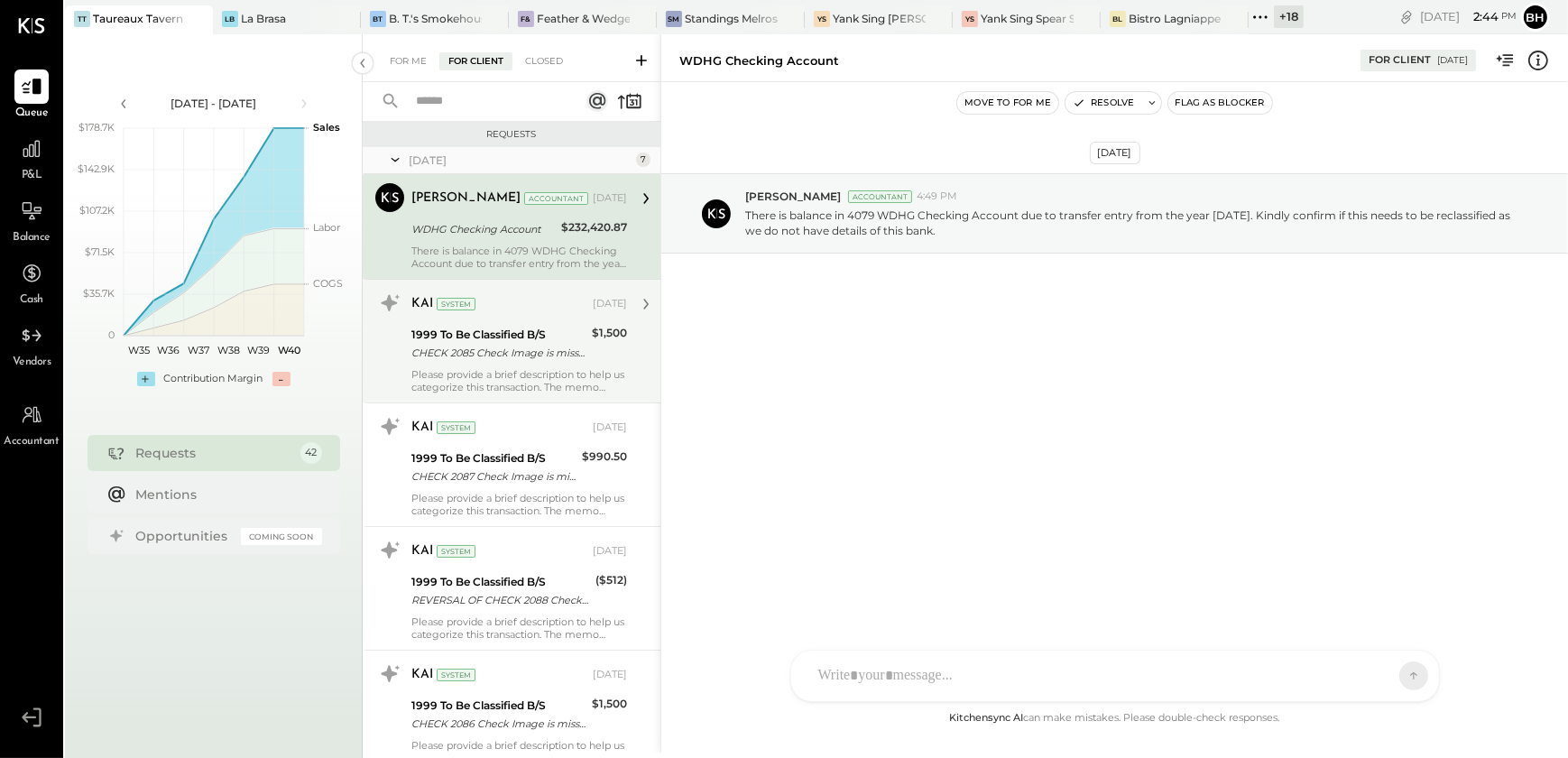
click at [503, 359] on div "CHECK 2085 Check Image is missing" at bounding box center [499, 352] width 175 height 18
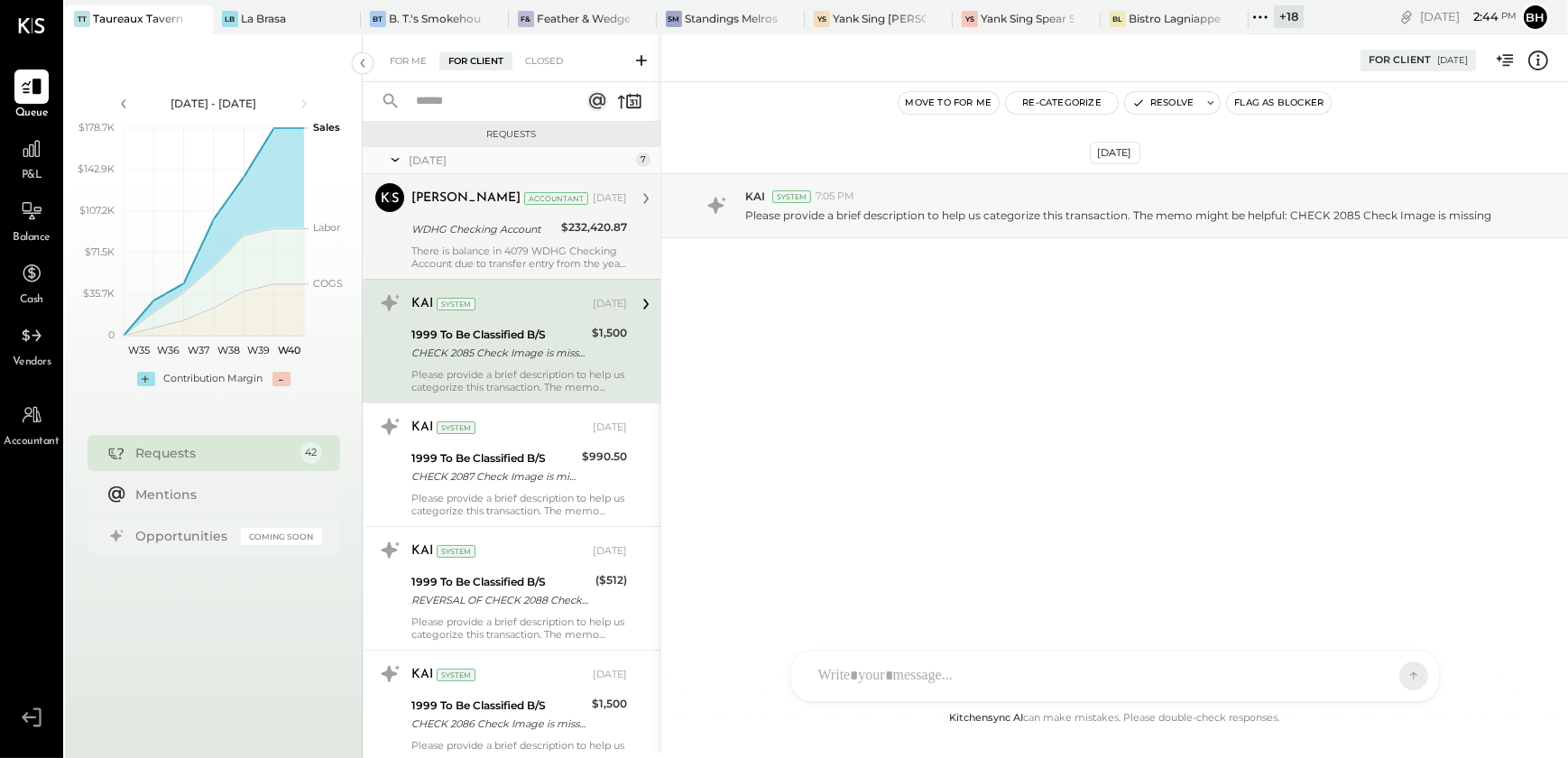
click at [514, 245] on div "There is balance in 4079 WDHG Checking Account due to transfer entry from the y…" at bounding box center [519, 257] width 216 height 25
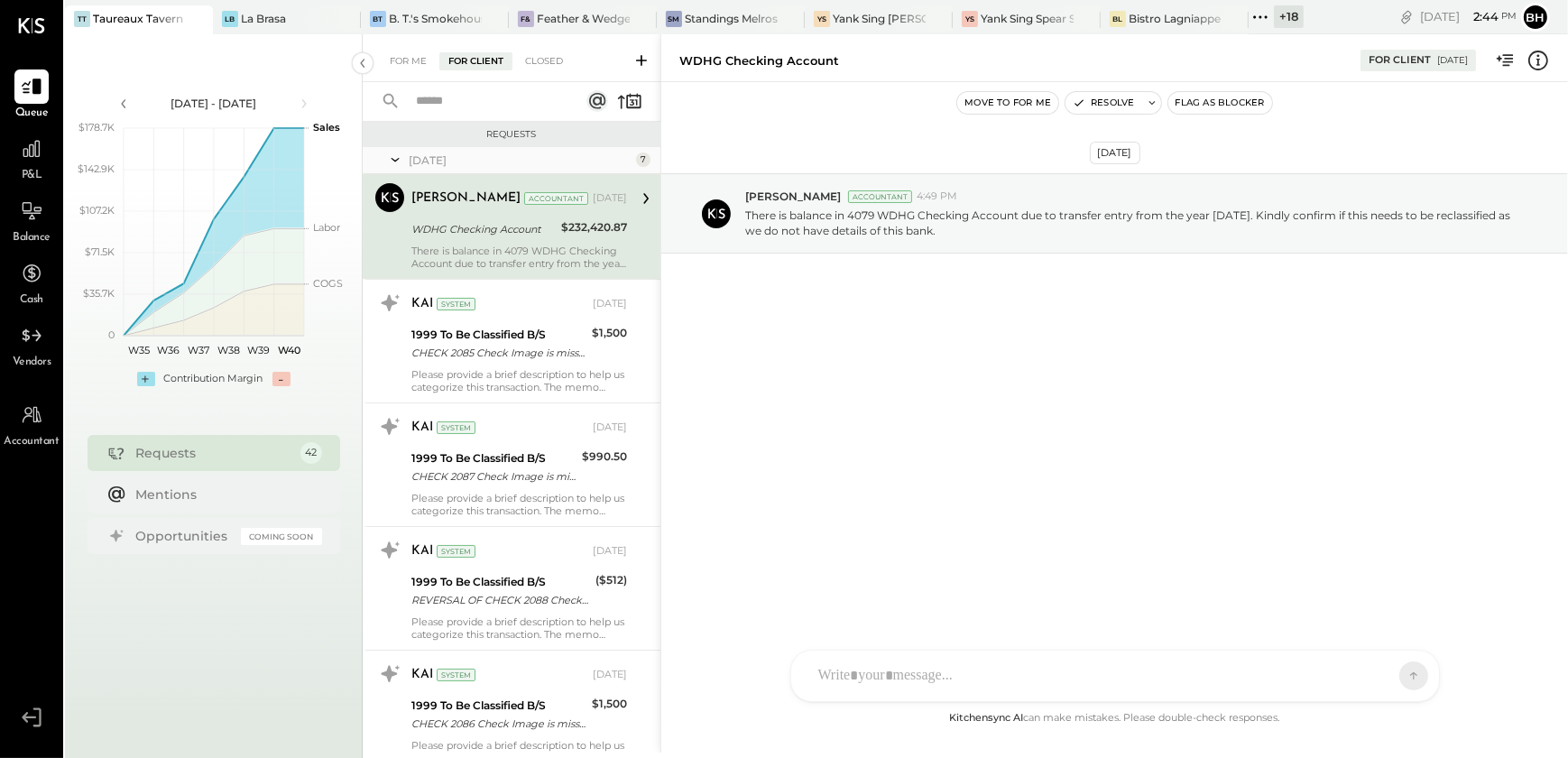
click at [908, 534] on div "[DATE] [PERSON_NAME] Accountant 4:49 PM There is balance in 4079 WDHG Checking …" at bounding box center [1113, 395] width 906 height 626
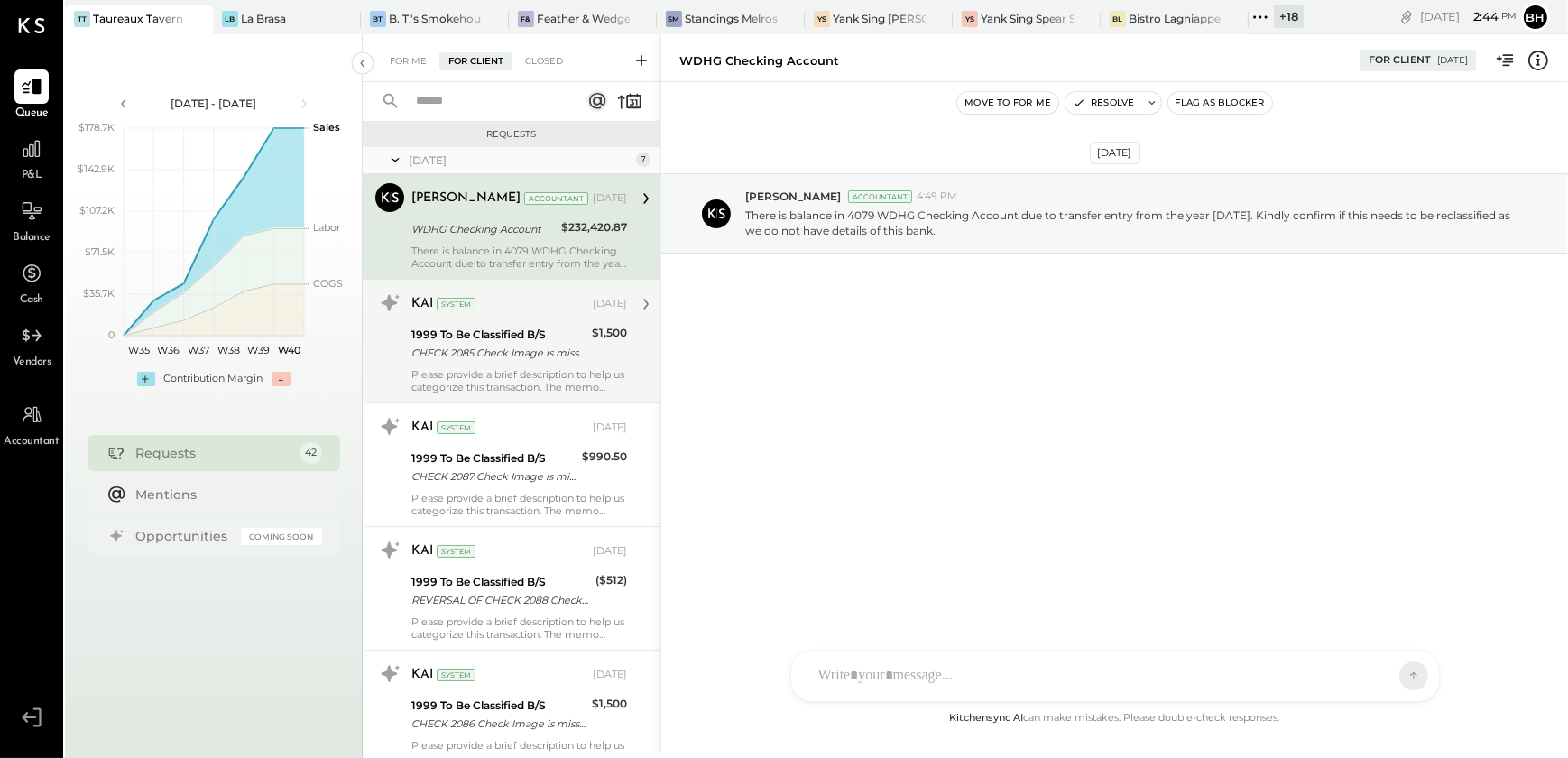
click at [523, 374] on div "Please provide a brief description to help us categorize this transaction. The …" at bounding box center [519, 381] width 216 height 25
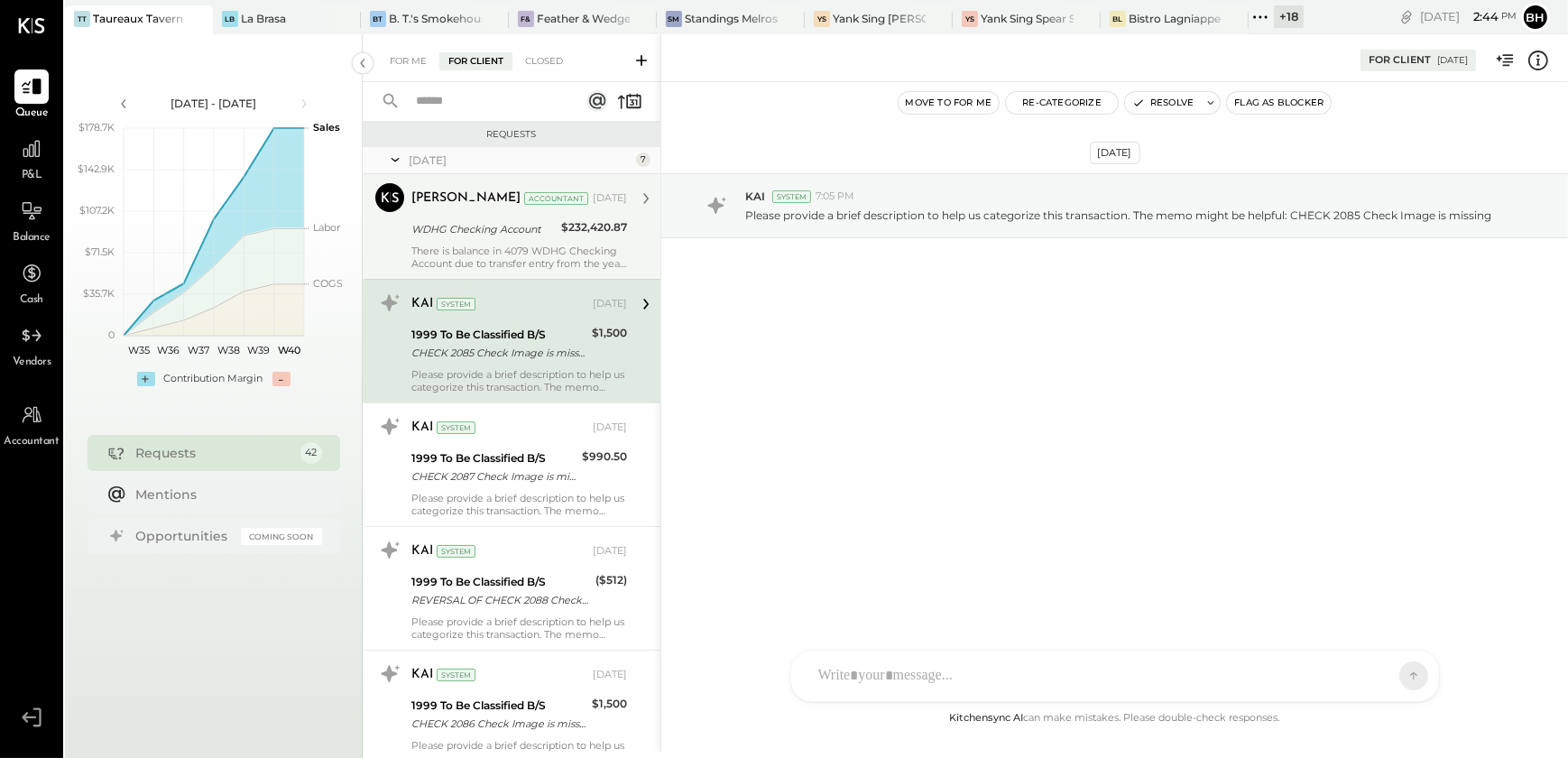
click at [529, 248] on div "There is balance in 4079 WDHG Checking Account due to transfer entry from the y…" at bounding box center [519, 257] width 216 height 25
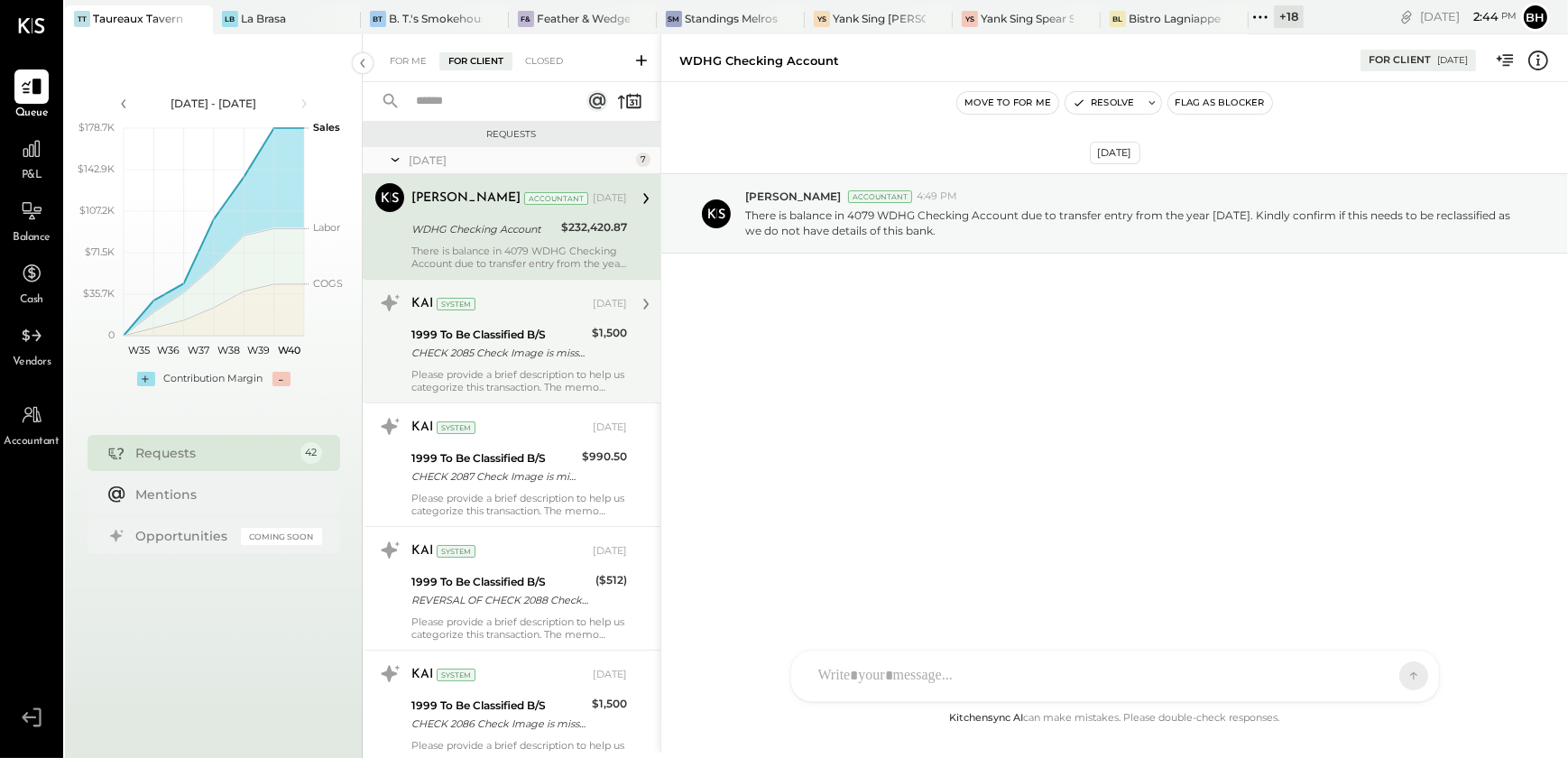
click at [512, 338] on div "1999 To Be Classified B/S" at bounding box center [499, 335] width 175 height 18
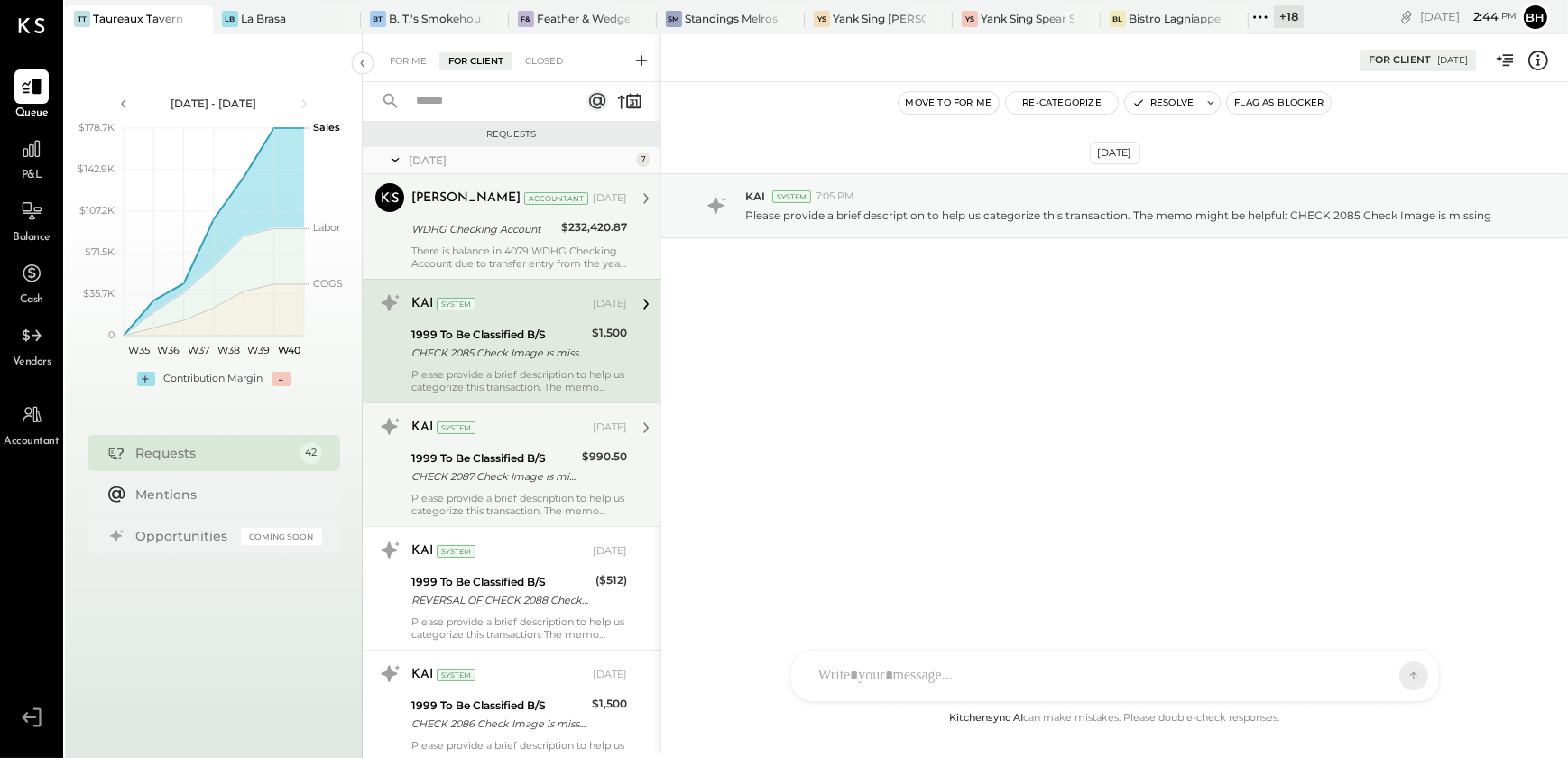
click at [514, 497] on div "Please provide a brief description to help us categorize this transaction. The …" at bounding box center [519, 505] width 216 height 25
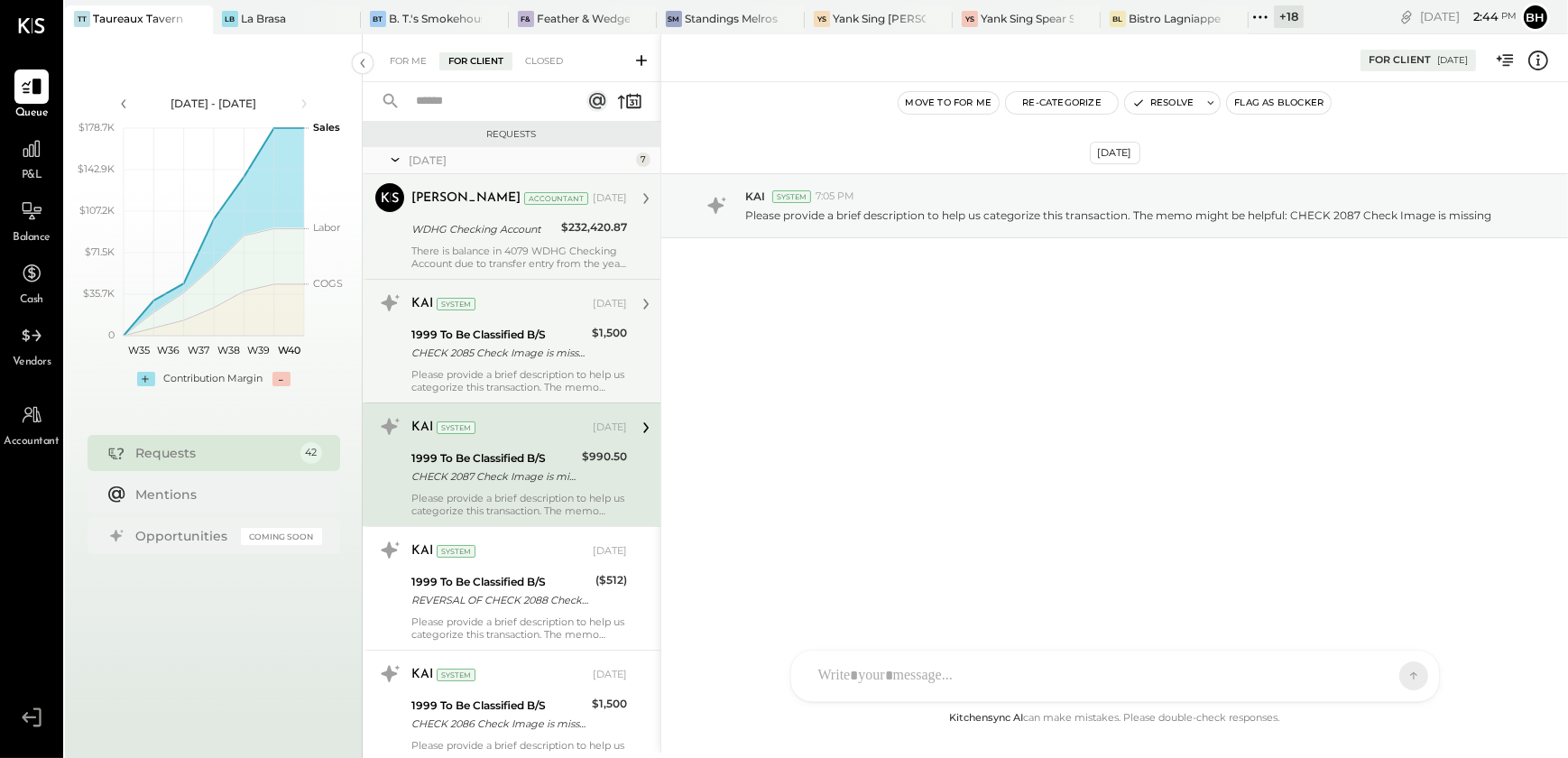
click at [507, 351] on div "CHECK 2085 Check Image is missing" at bounding box center [499, 352] width 175 height 18
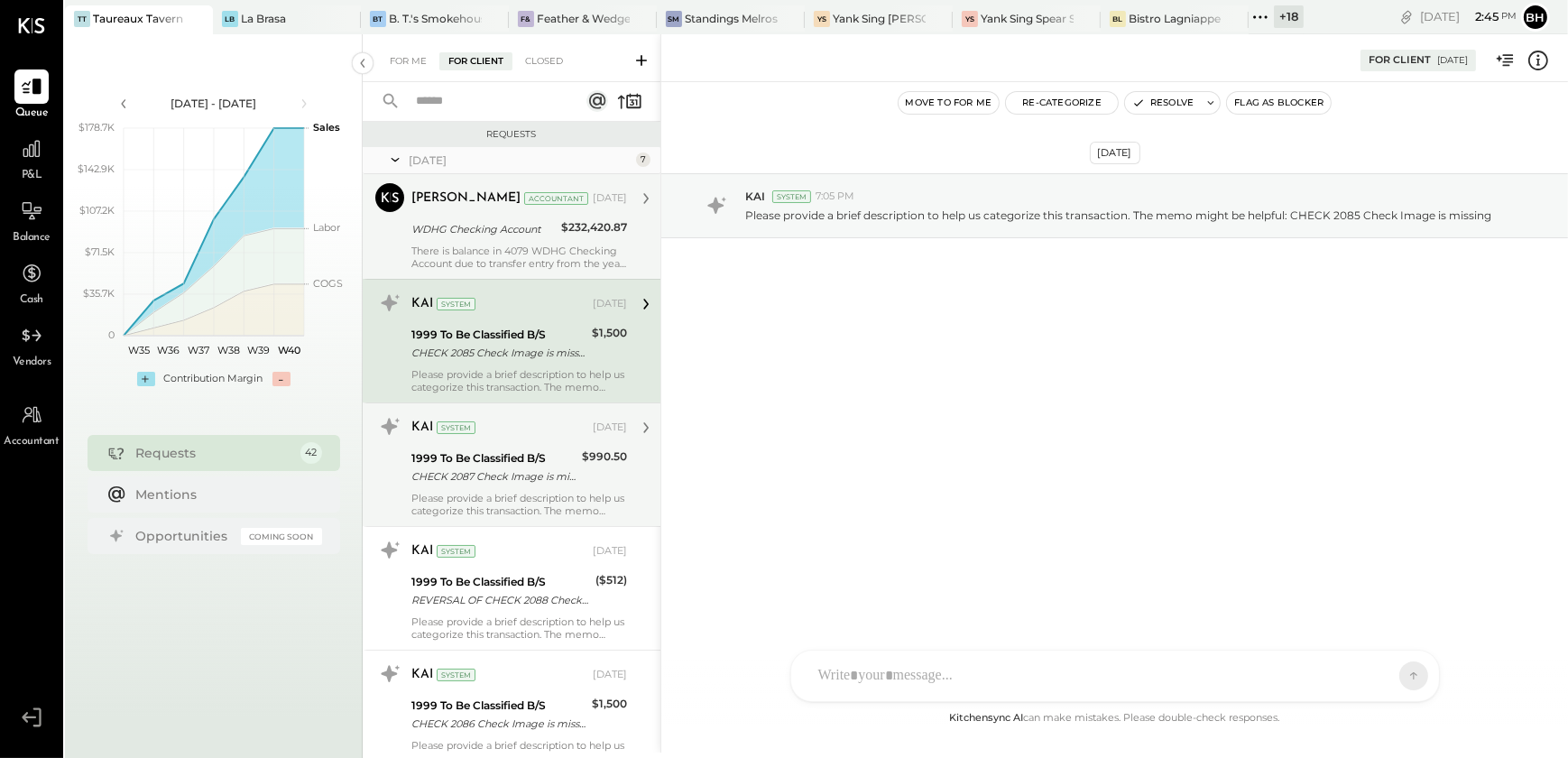
click at [503, 260] on div "There is balance in 4079 WDHG Checking Account due to transfer entry from the y…" at bounding box center [519, 257] width 216 height 25
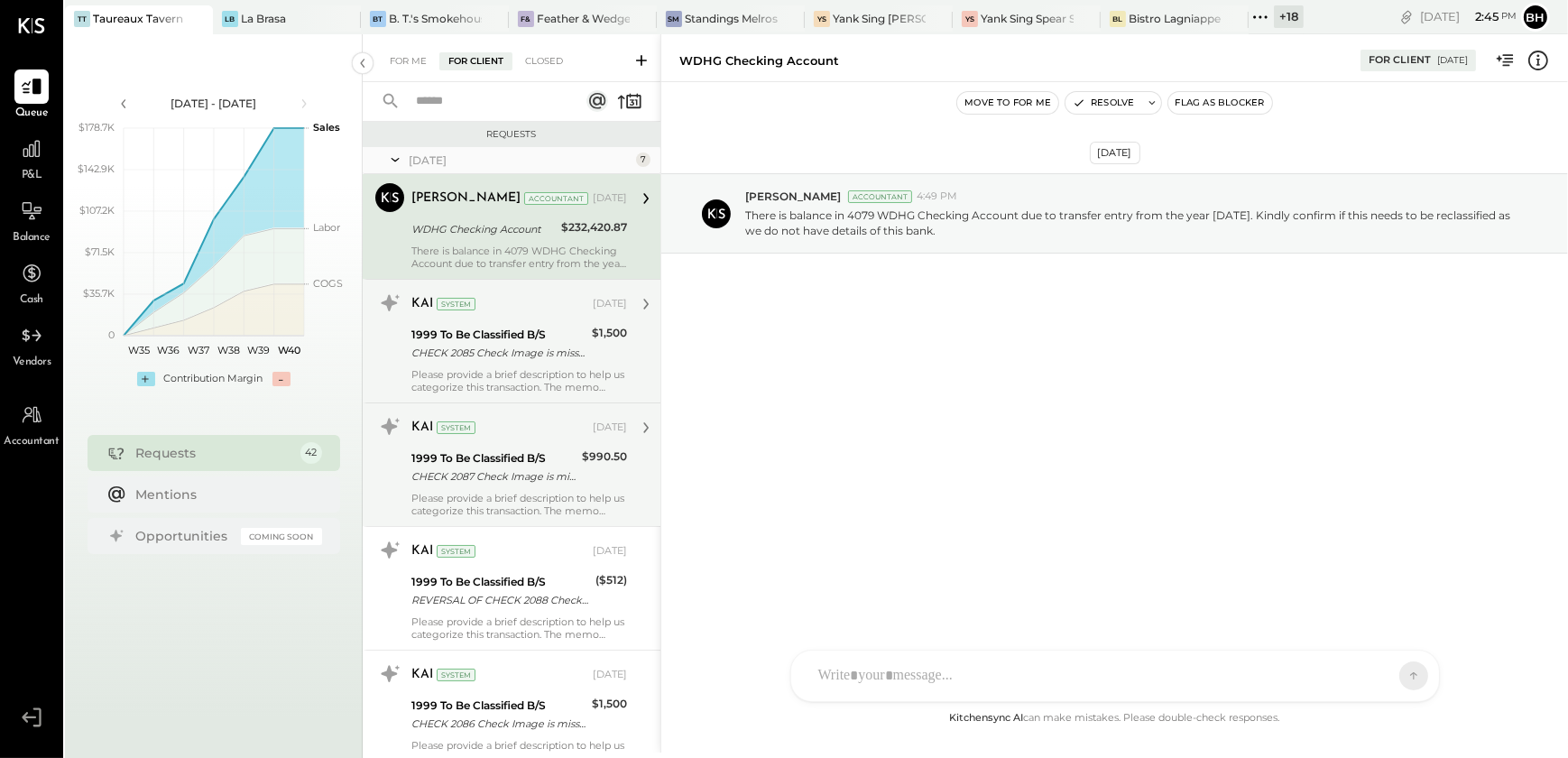
click at [509, 344] on div "CHECK 2085 Check Image is missing" at bounding box center [499, 352] width 175 height 18
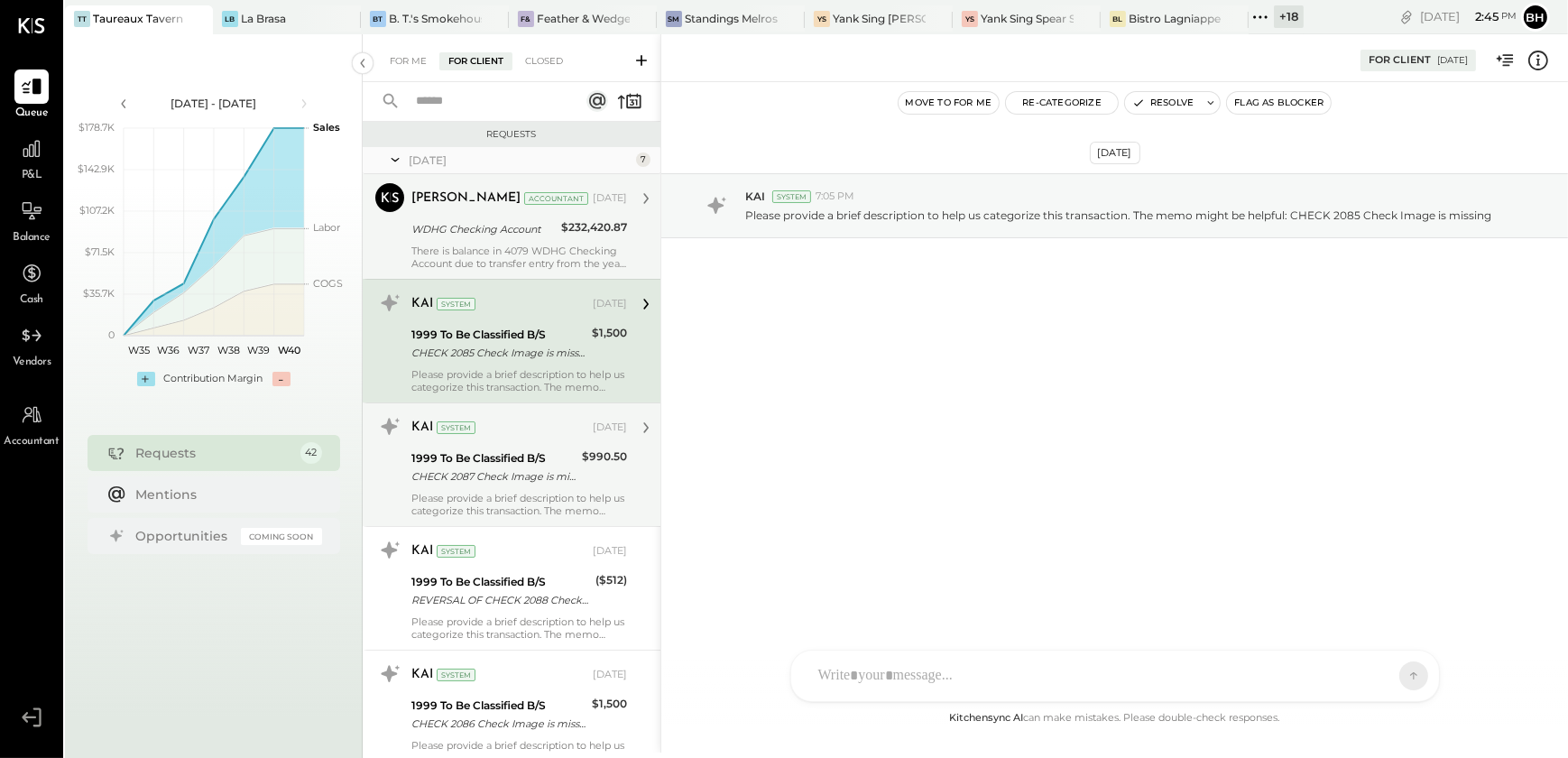
click at [513, 470] on div "CHECK 2087 Check Image is missing" at bounding box center [494, 476] width 165 height 18
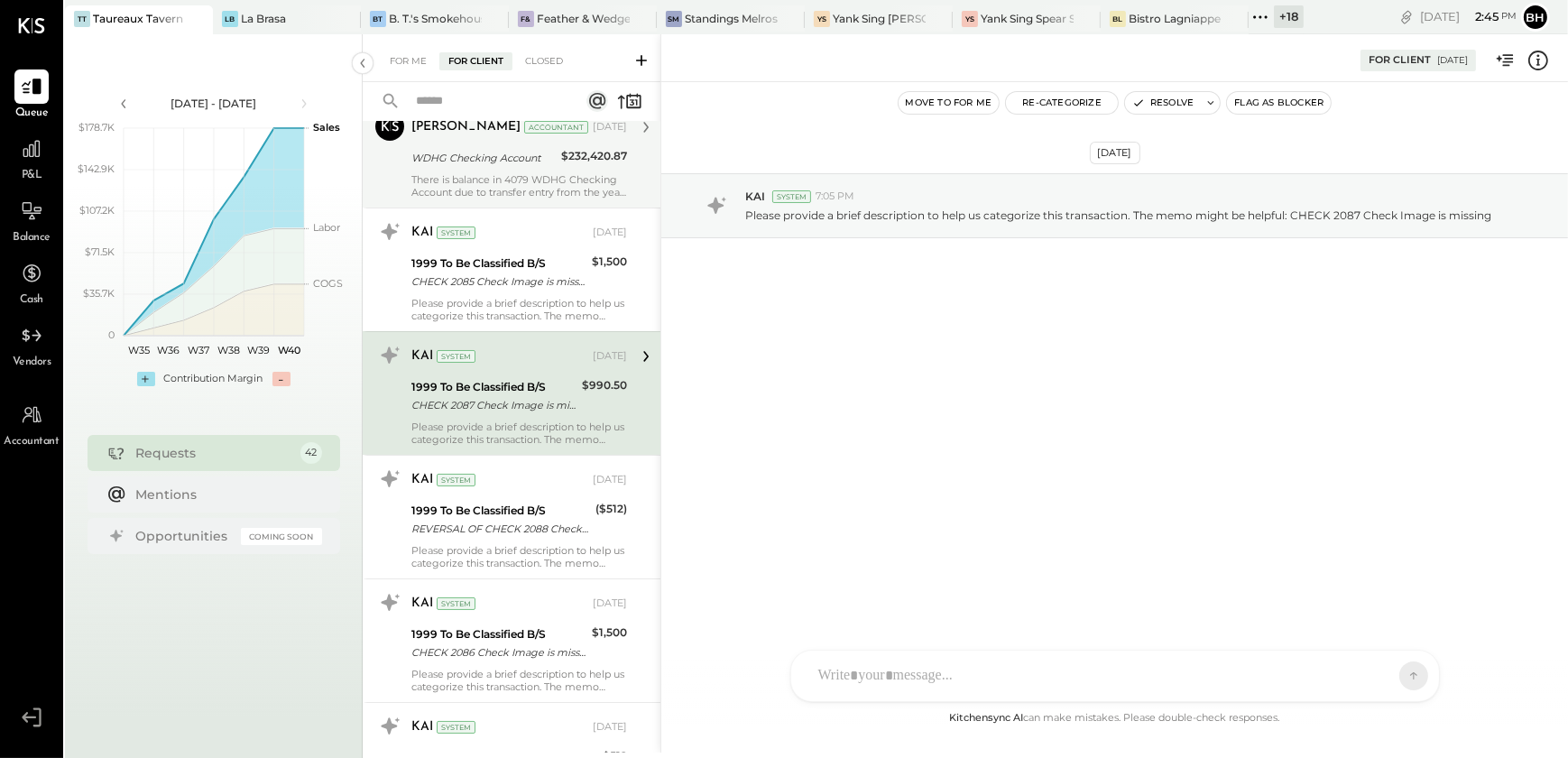
scroll to position [163, 0]
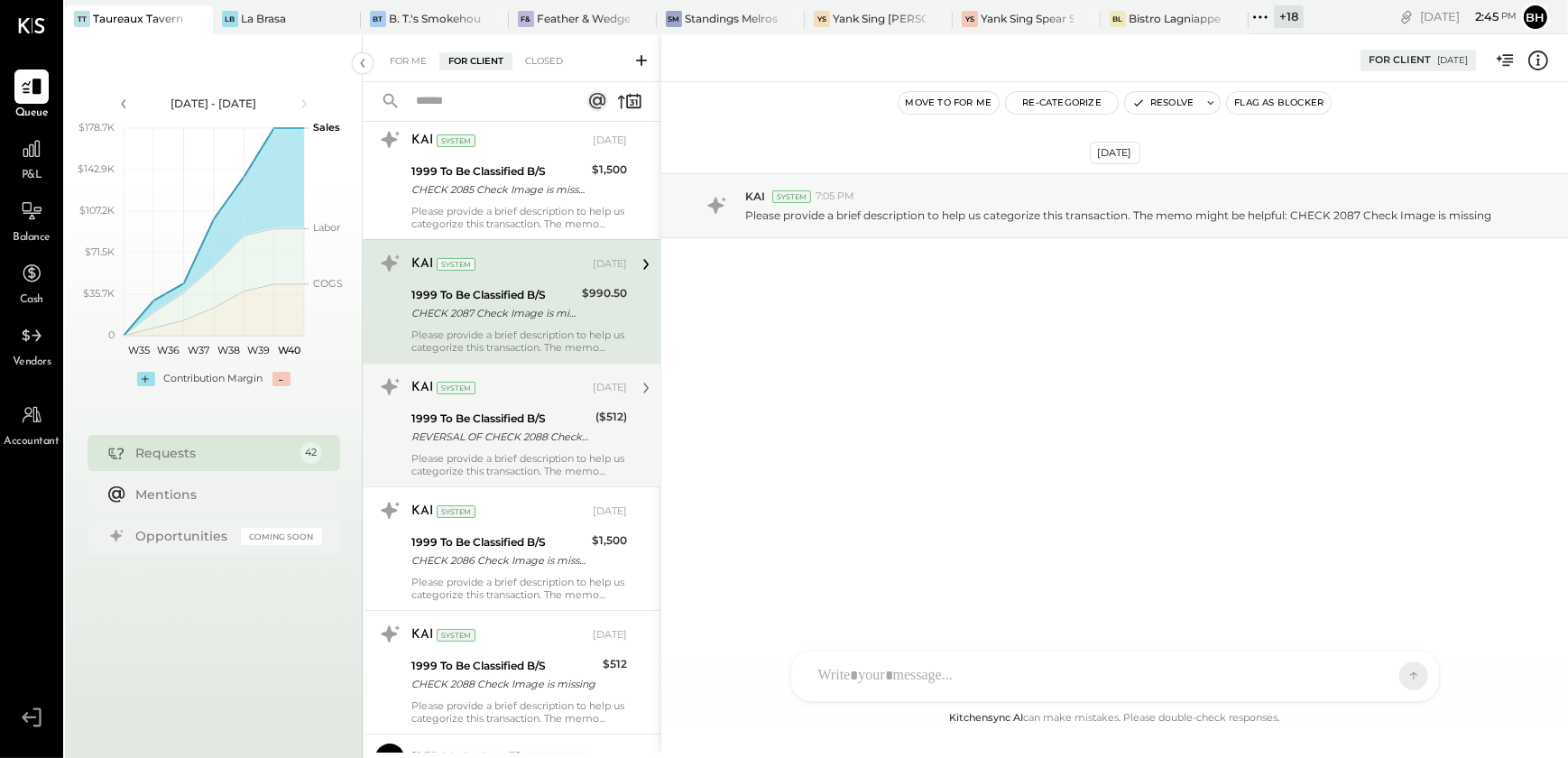
click at [512, 455] on div "Please provide a brief description to help us categorize this transaction. The …" at bounding box center [519, 464] width 216 height 25
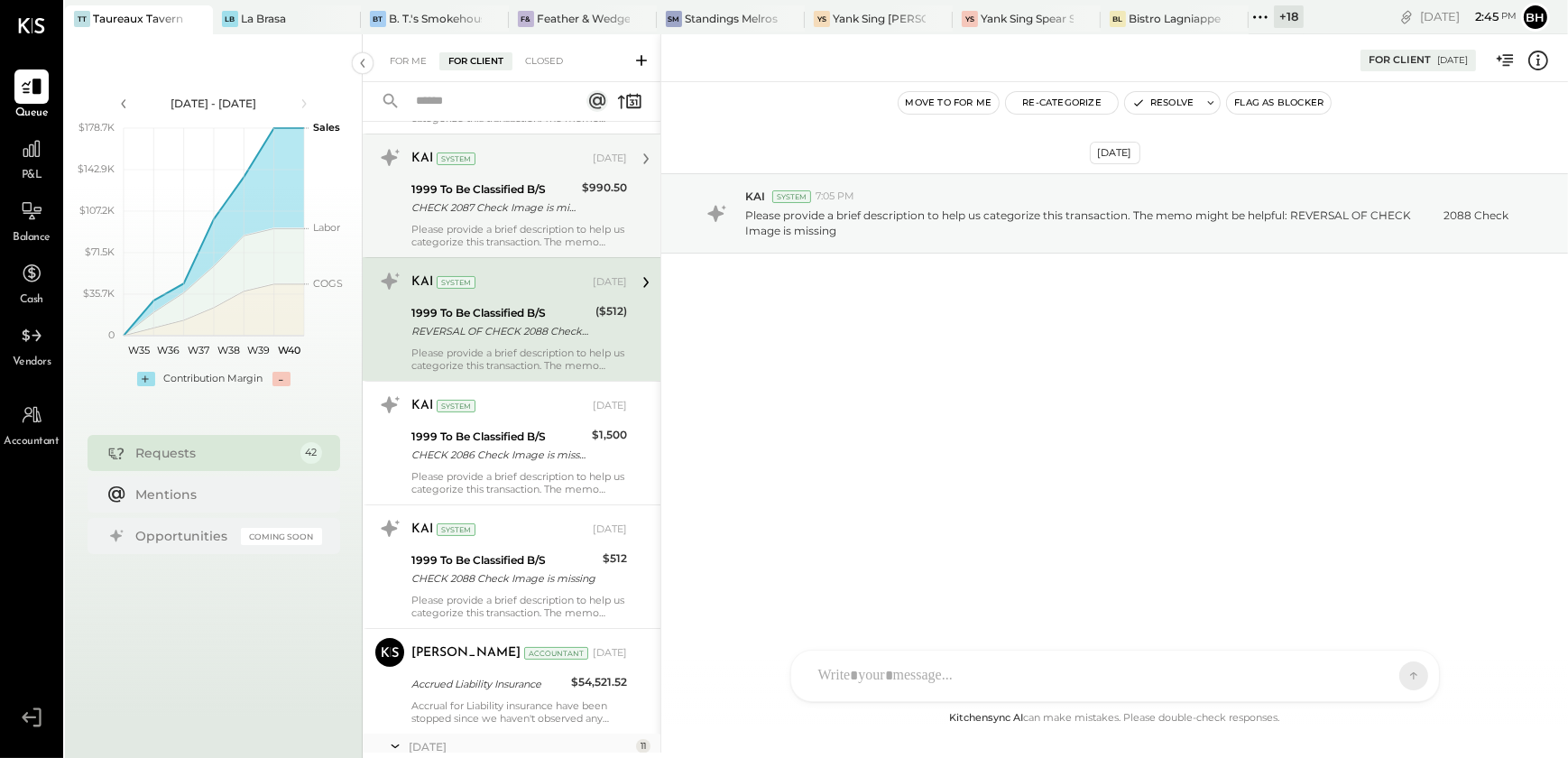
scroll to position [327, 0]
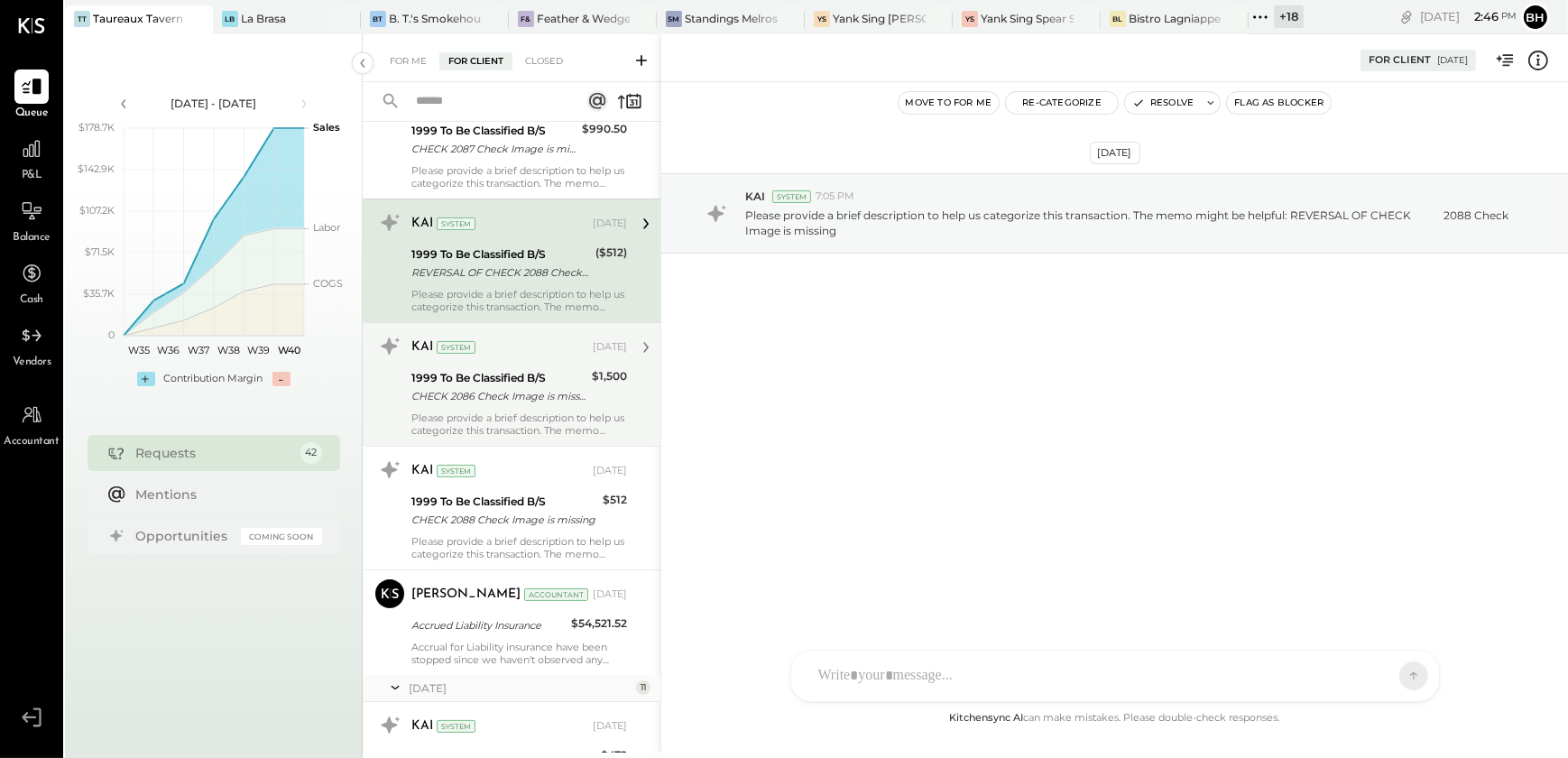
click at [506, 398] on div "CHECK 2086 Check Image is missing" at bounding box center [499, 395] width 175 height 18
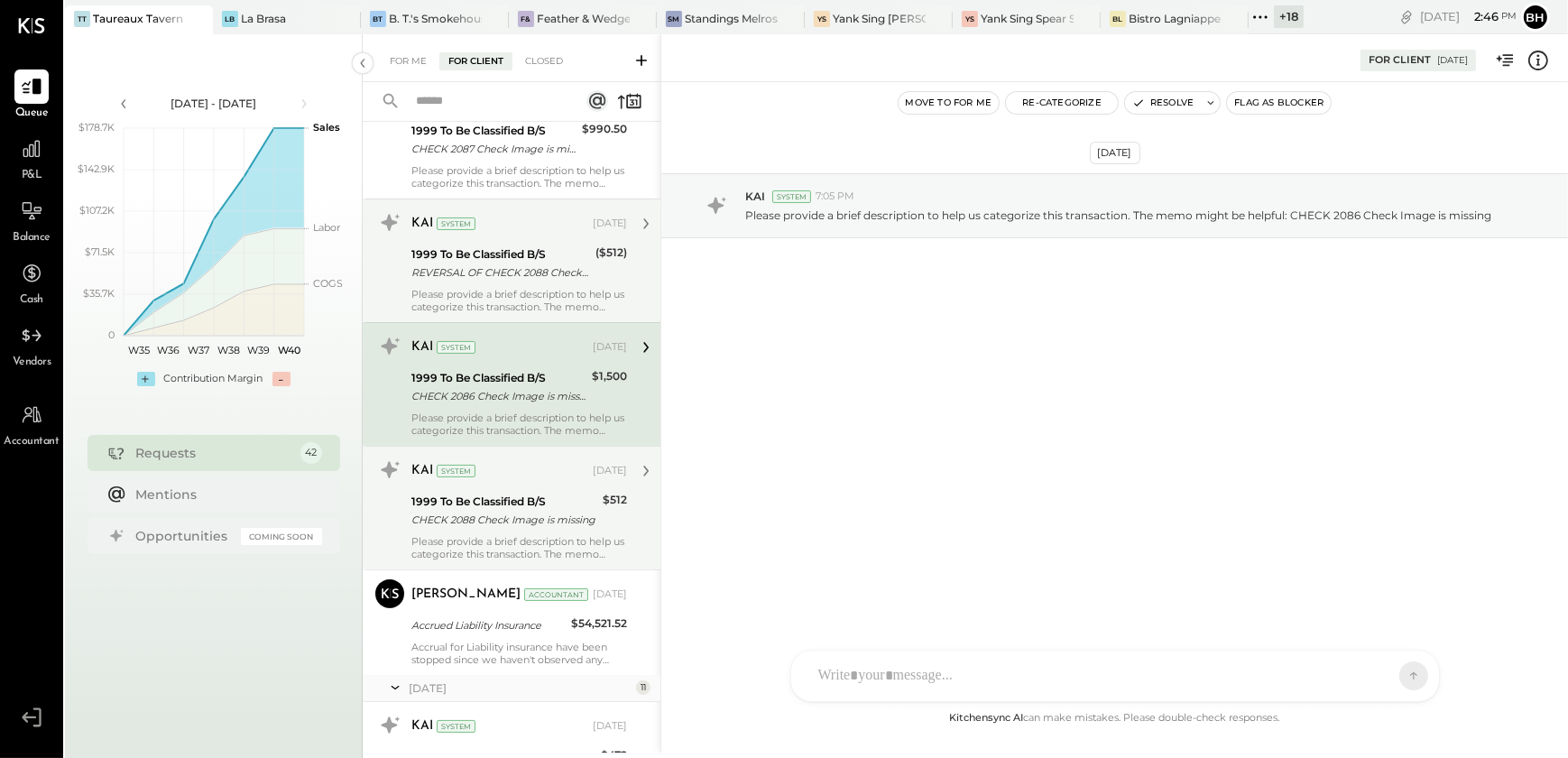
click at [504, 507] on div "1999 To Be Classified B/S" at bounding box center [504, 501] width 186 height 18
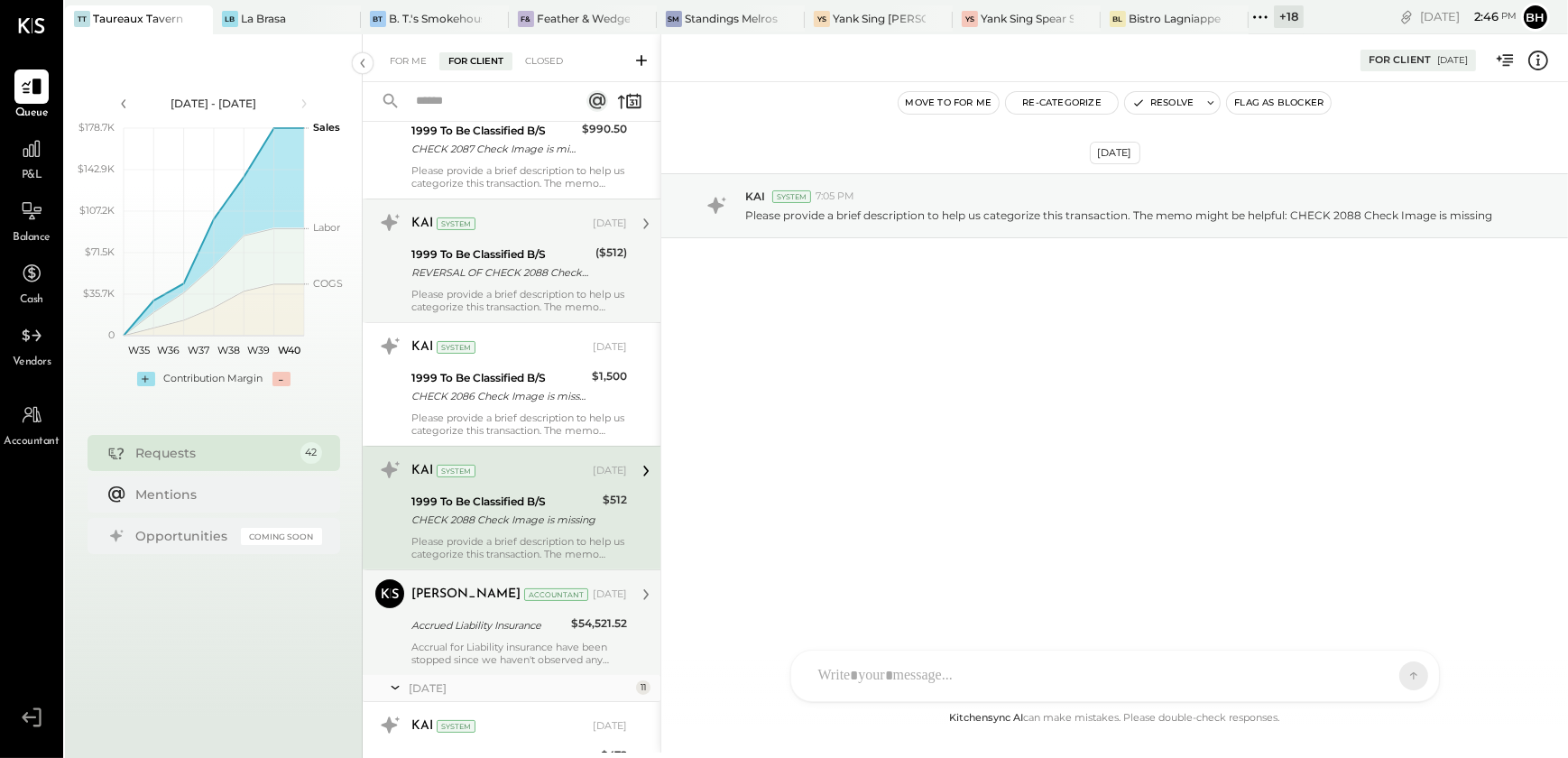
click at [507, 631] on div "Accrued Liability Insurance" at bounding box center [488, 625] width 154 height 18
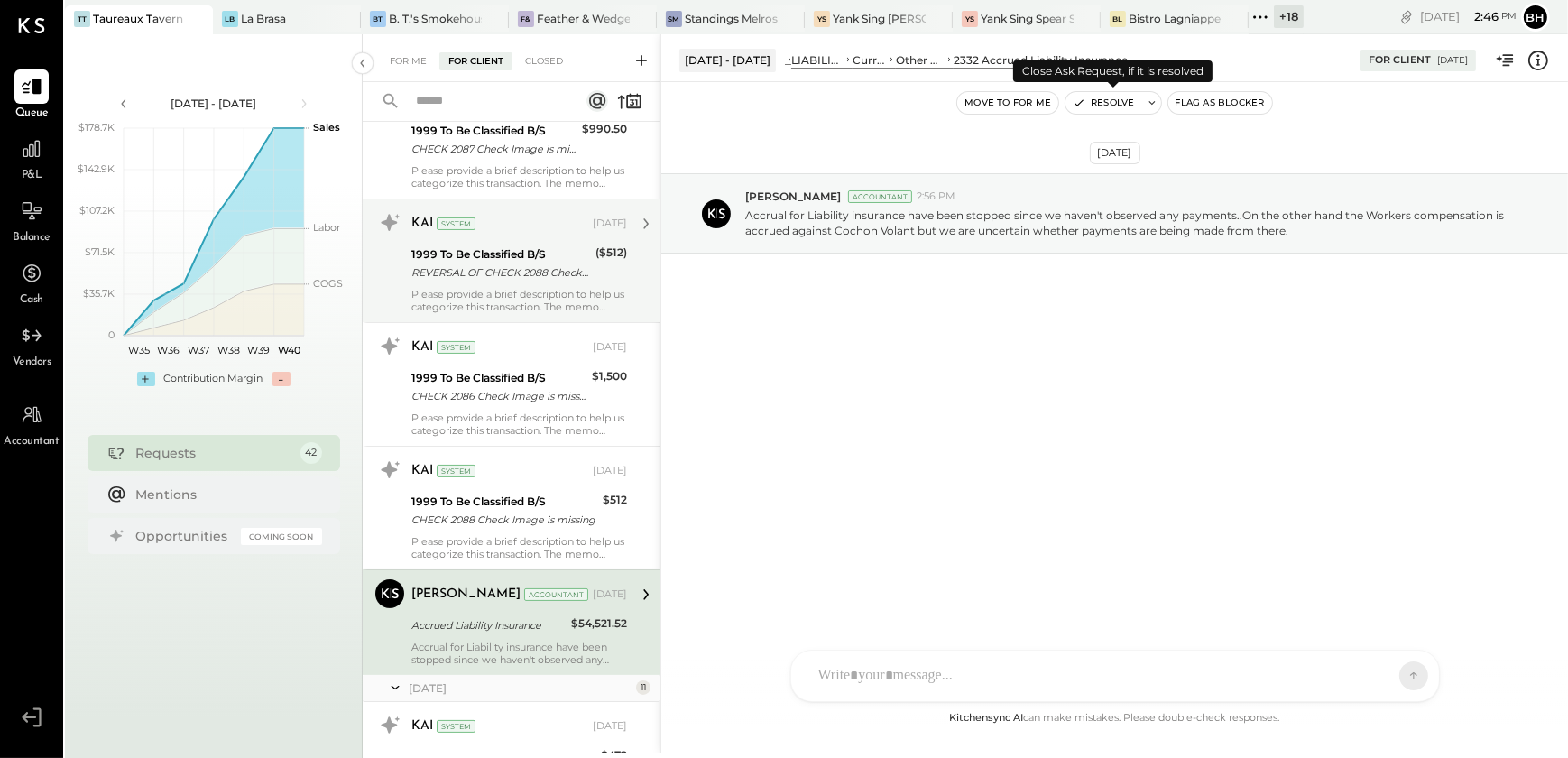
click at [1087, 106] on button "Resolve" at bounding box center [1103, 103] width 76 height 22
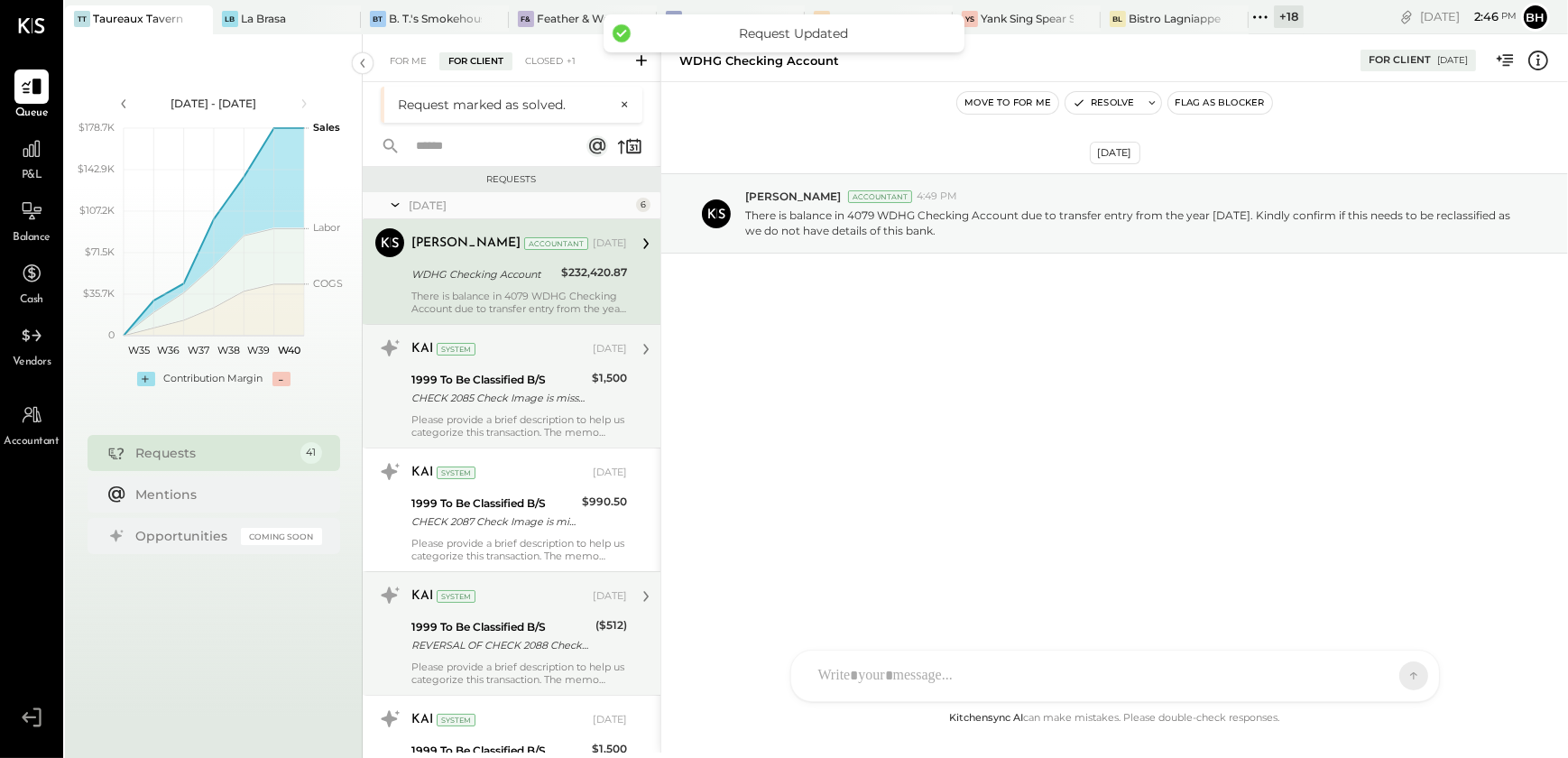
click at [514, 414] on div "Please provide a brief description to help us categorize this transaction. The …" at bounding box center [519, 426] width 216 height 25
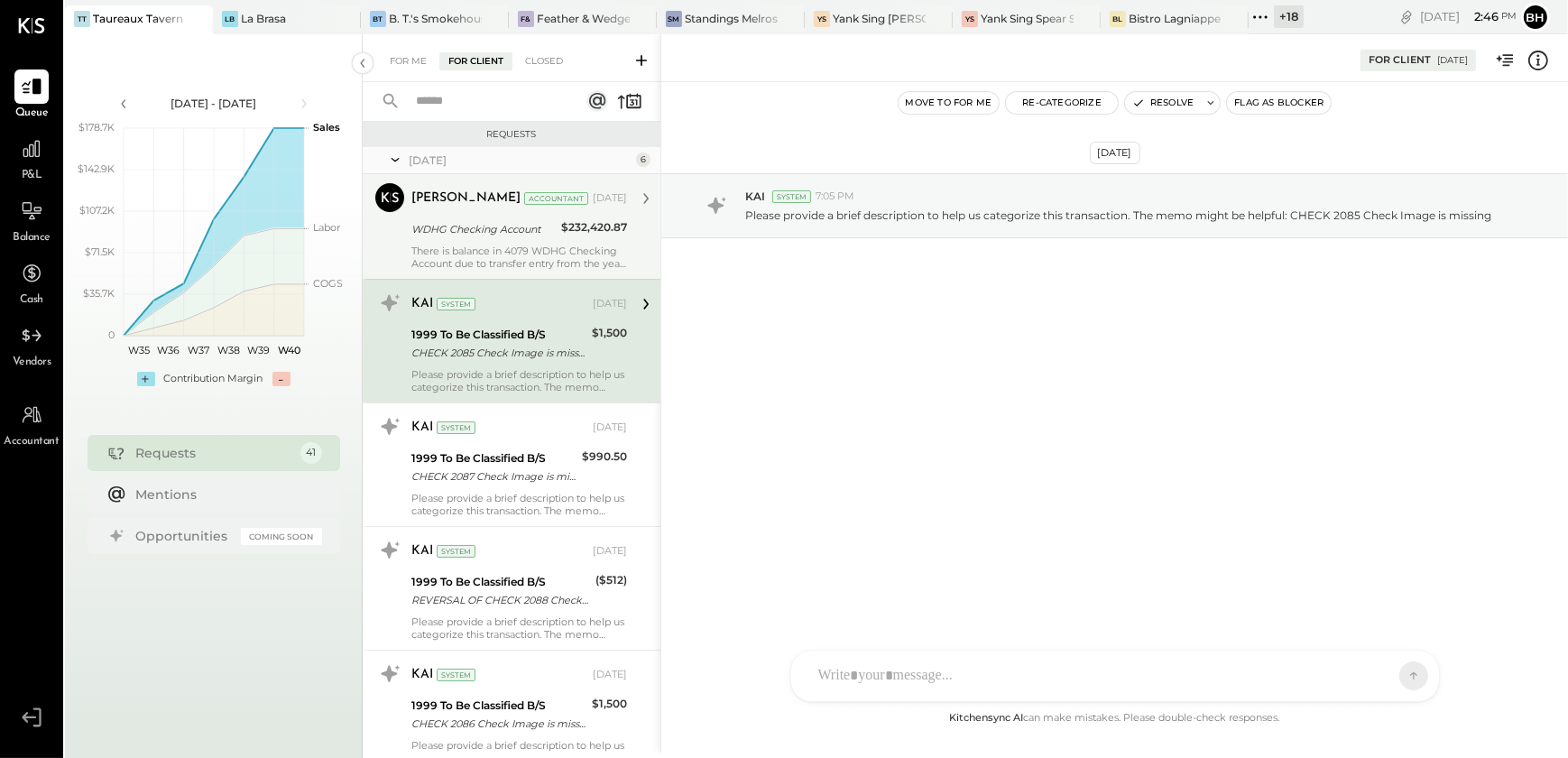
click at [532, 257] on div "There is balance in 4079 WDHG Checking Account due to transfer entry from the y…" at bounding box center [519, 257] width 216 height 25
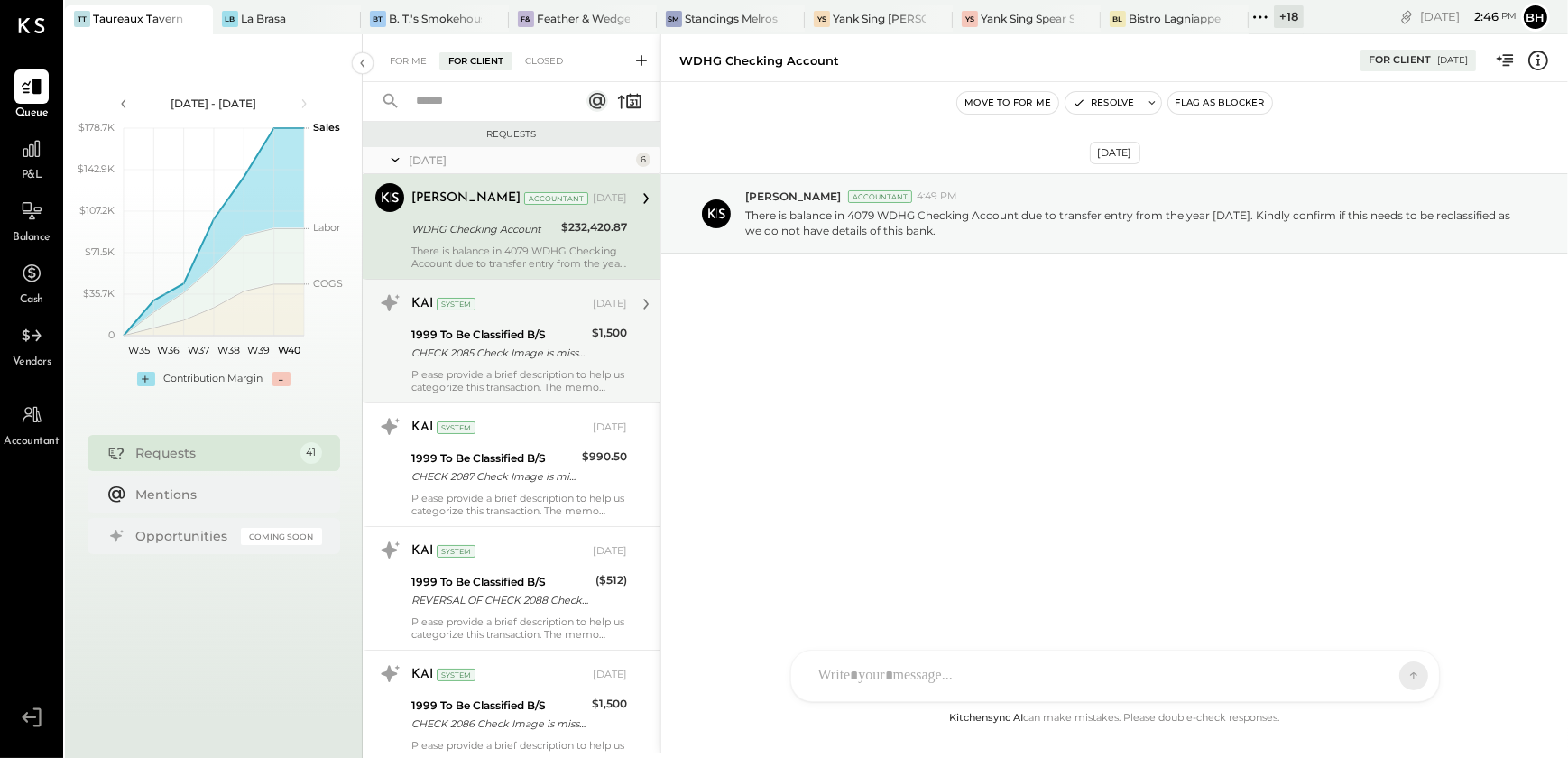
click at [416, 159] on div "[DATE]" at bounding box center [520, 160] width 222 height 15
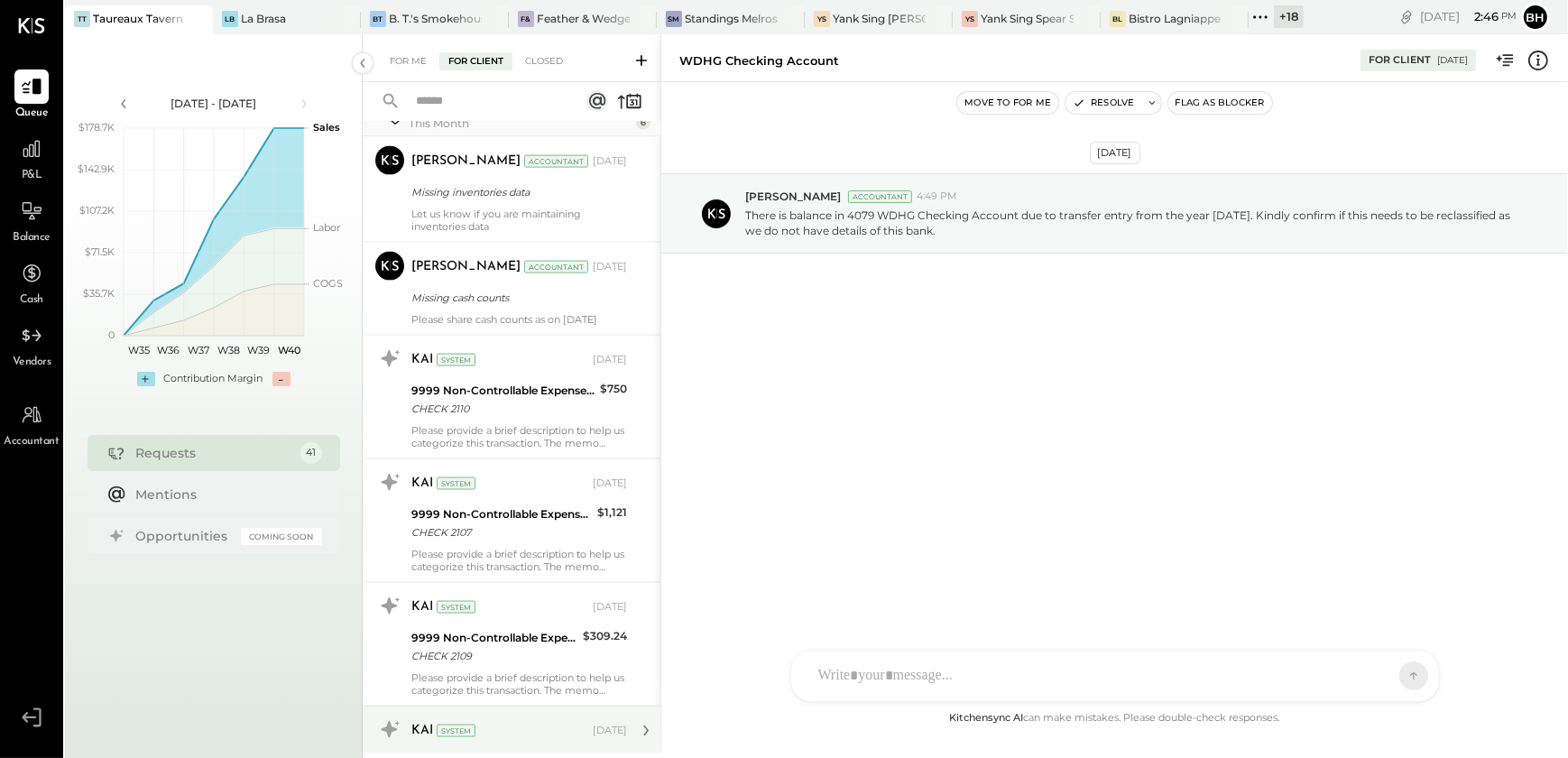
scroll to position [3717, 0]
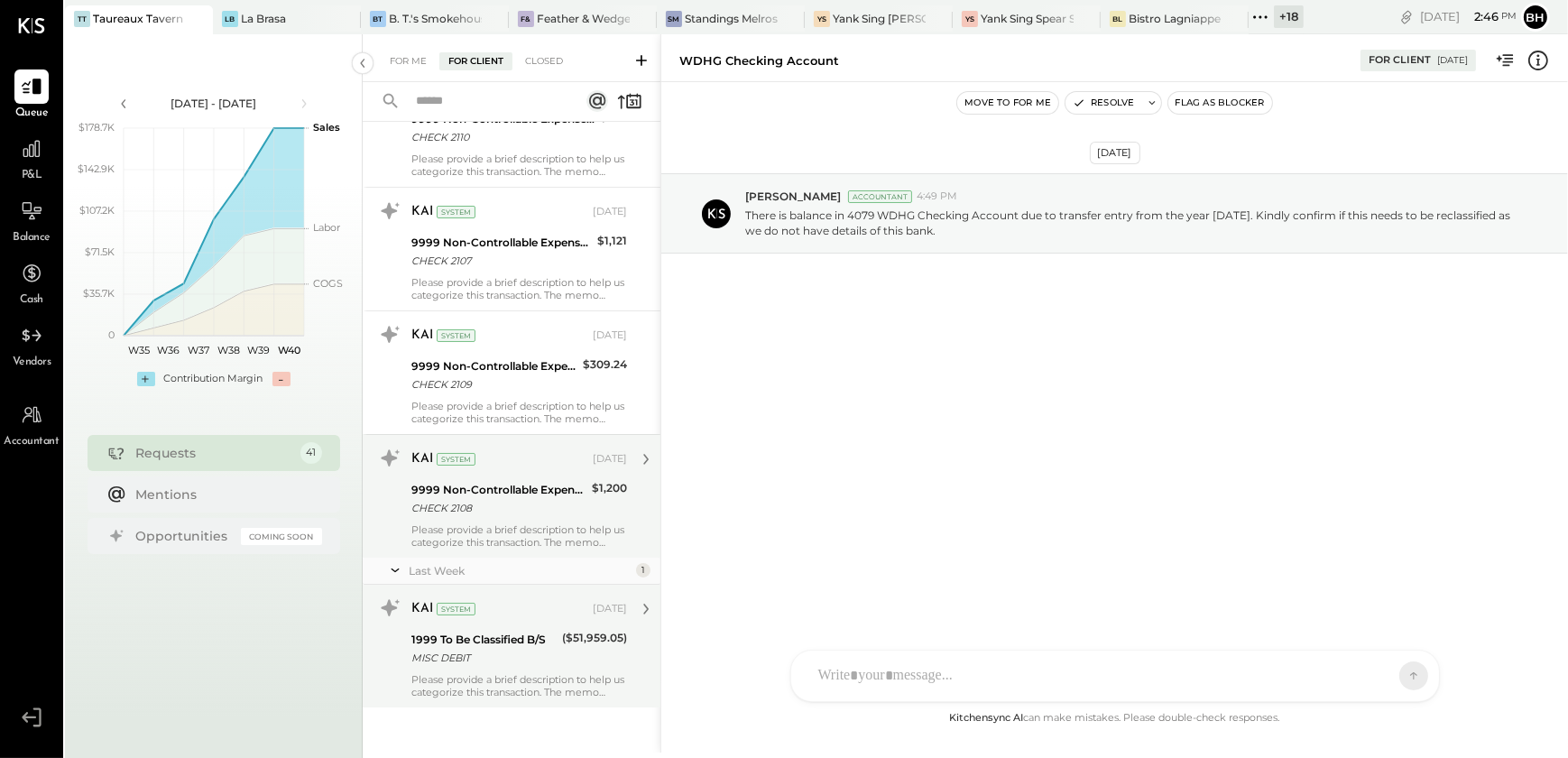
click at [545, 674] on div "Please provide a brief description to help us categorize this transaction. The …" at bounding box center [519, 686] width 216 height 25
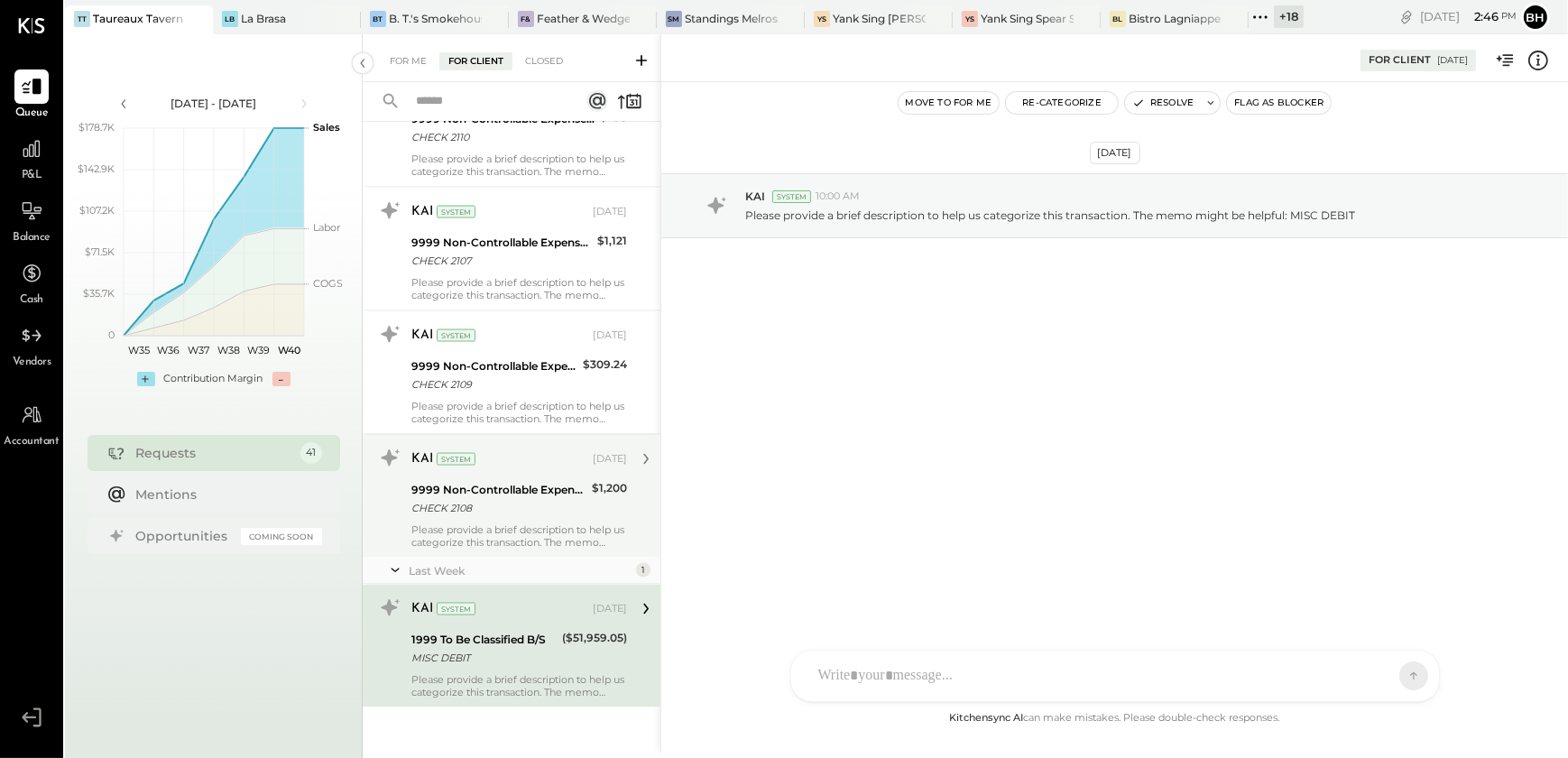
click at [568, 511] on div "CHECK 2108" at bounding box center [499, 508] width 175 height 18
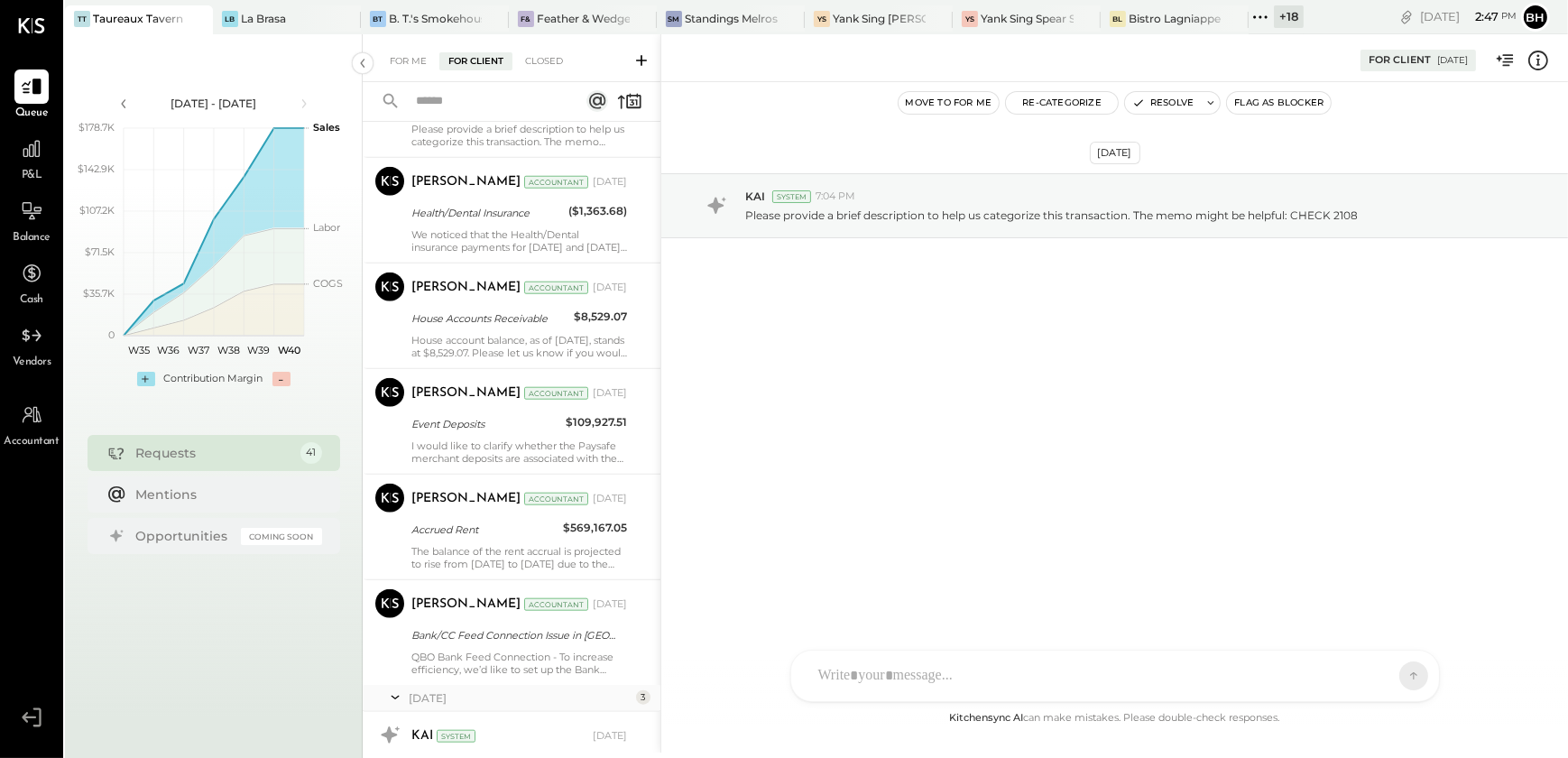
scroll to position [2239, 0]
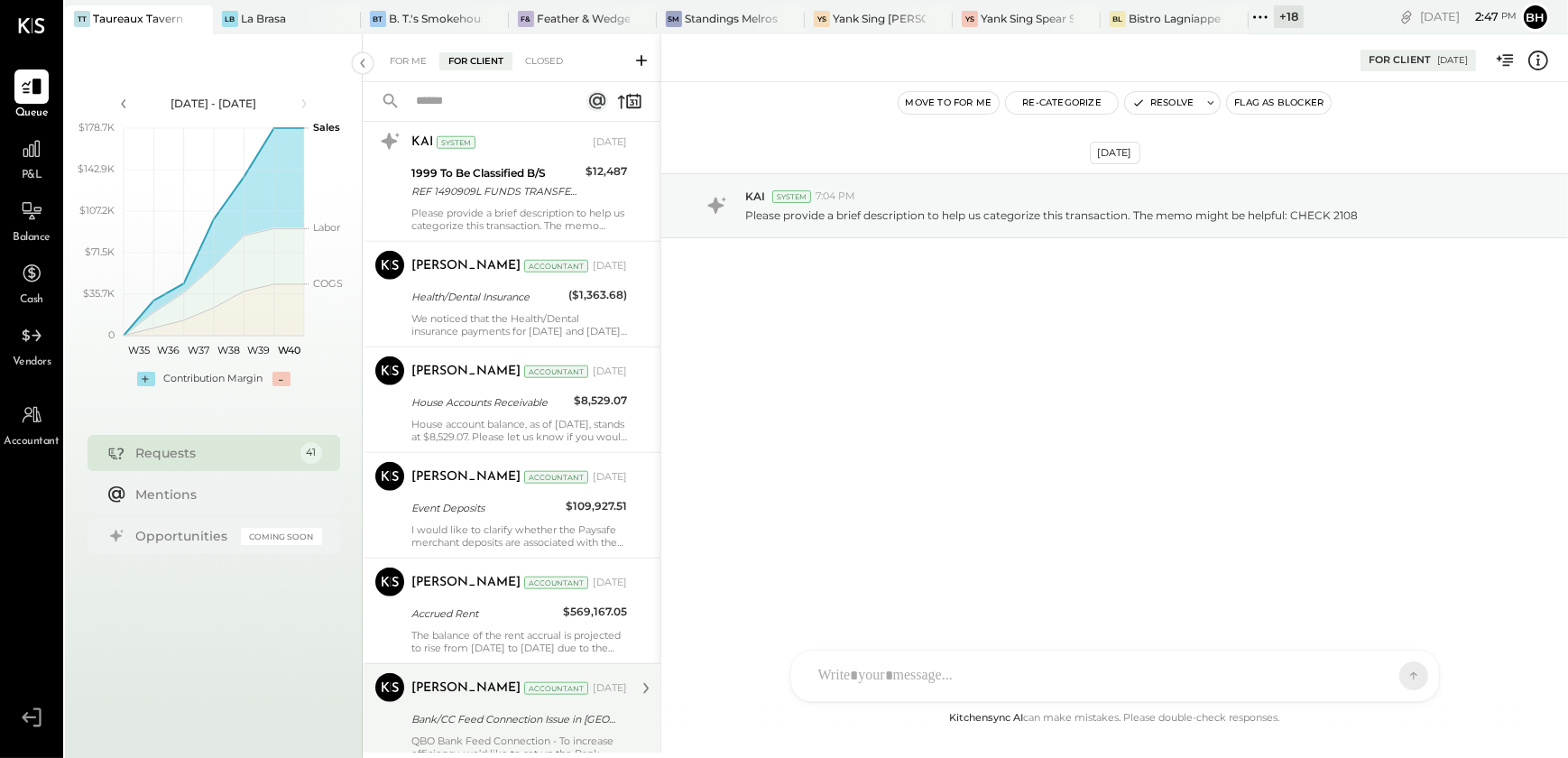
click at [504, 739] on div "QBO Bank Feed Connection - To increase efficiency, we’d like to set up the Bank…" at bounding box center [519, 747] width 216 height 25
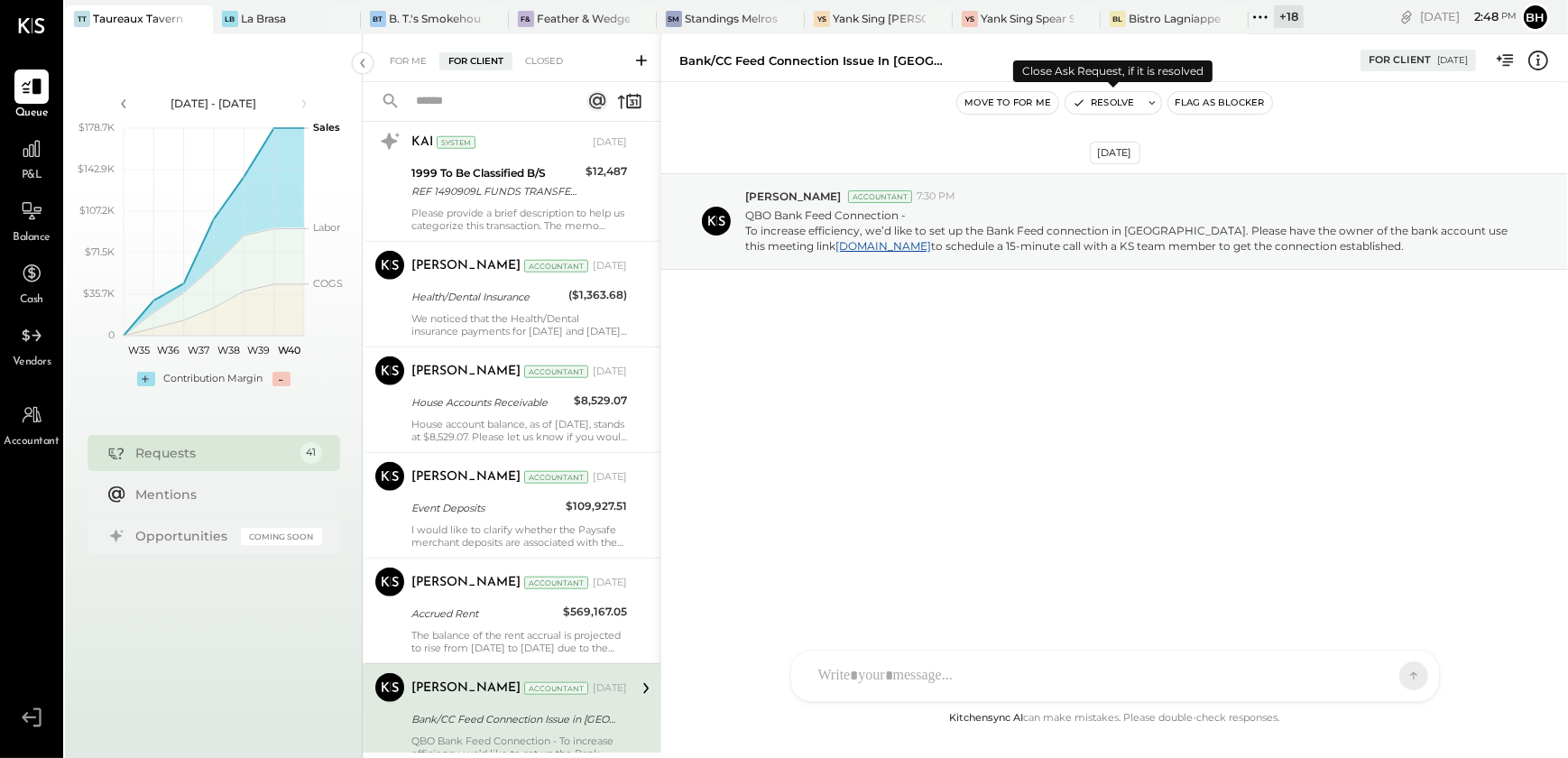
click at [1126, 99] on button "Resolve" at bounding box center [1103, 103] width 76 height 22
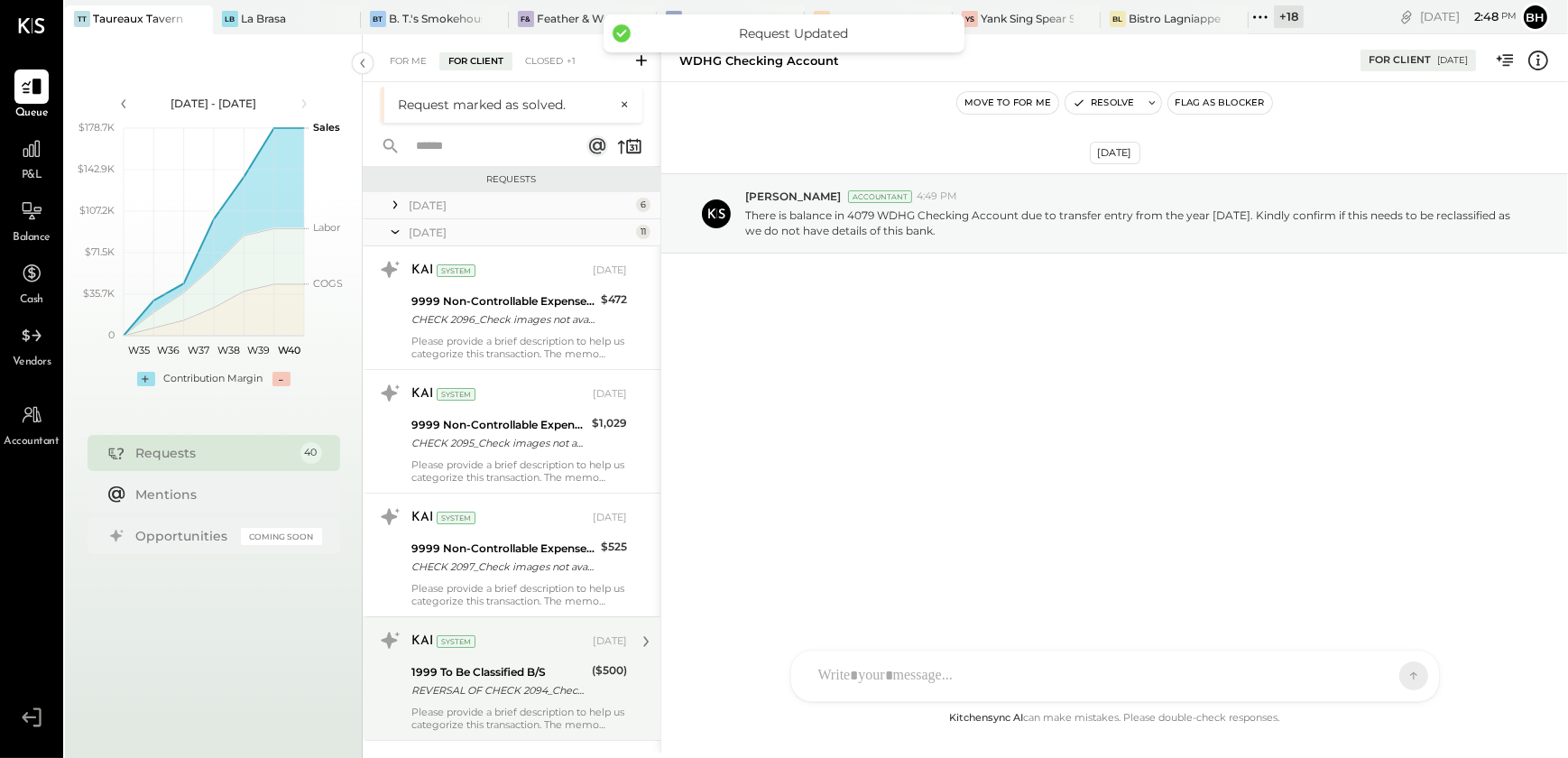
click at [500, 684] on div "REVERSAL OF CHECK 2094_Check images not avalibale in the statement" at bounding box center [499, 690] width 175 height 18
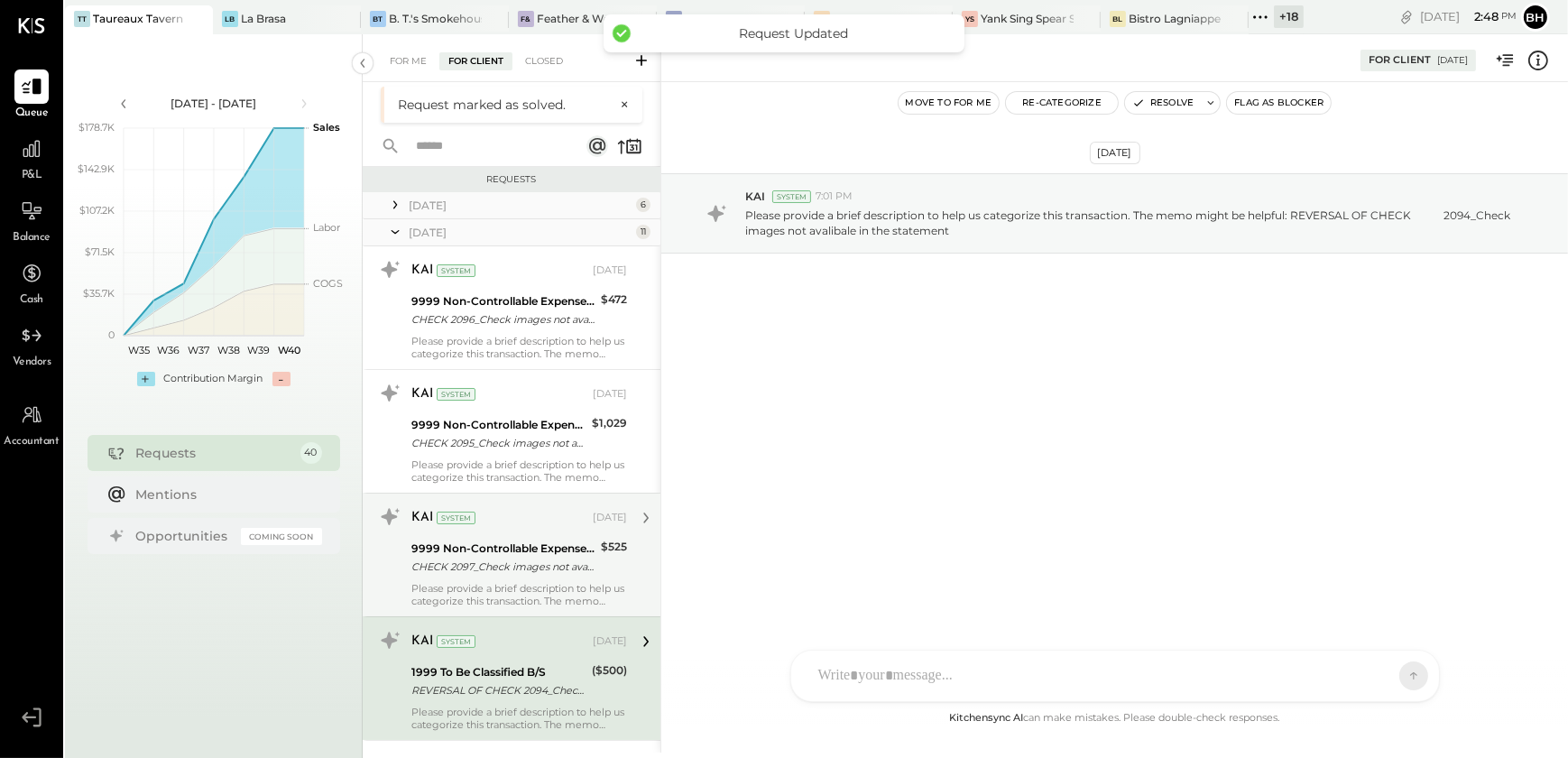
click at [486, 552] on div "9999 Non-Controllable Expenses:Other Income and Expenses:To Be Classified P&L" at bounding box center [503, 548] width 184 height 18
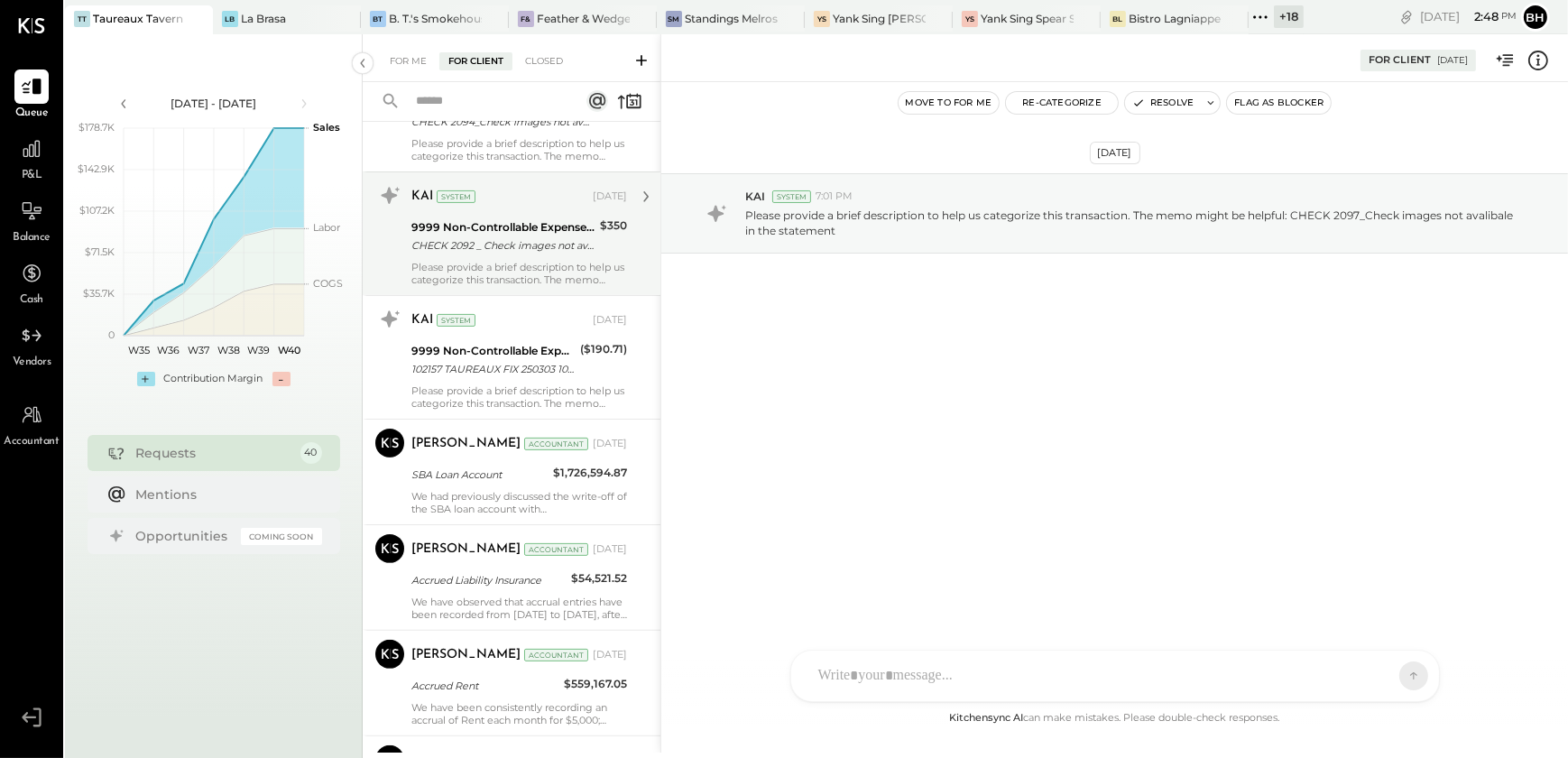
scroll to position [656, 0]
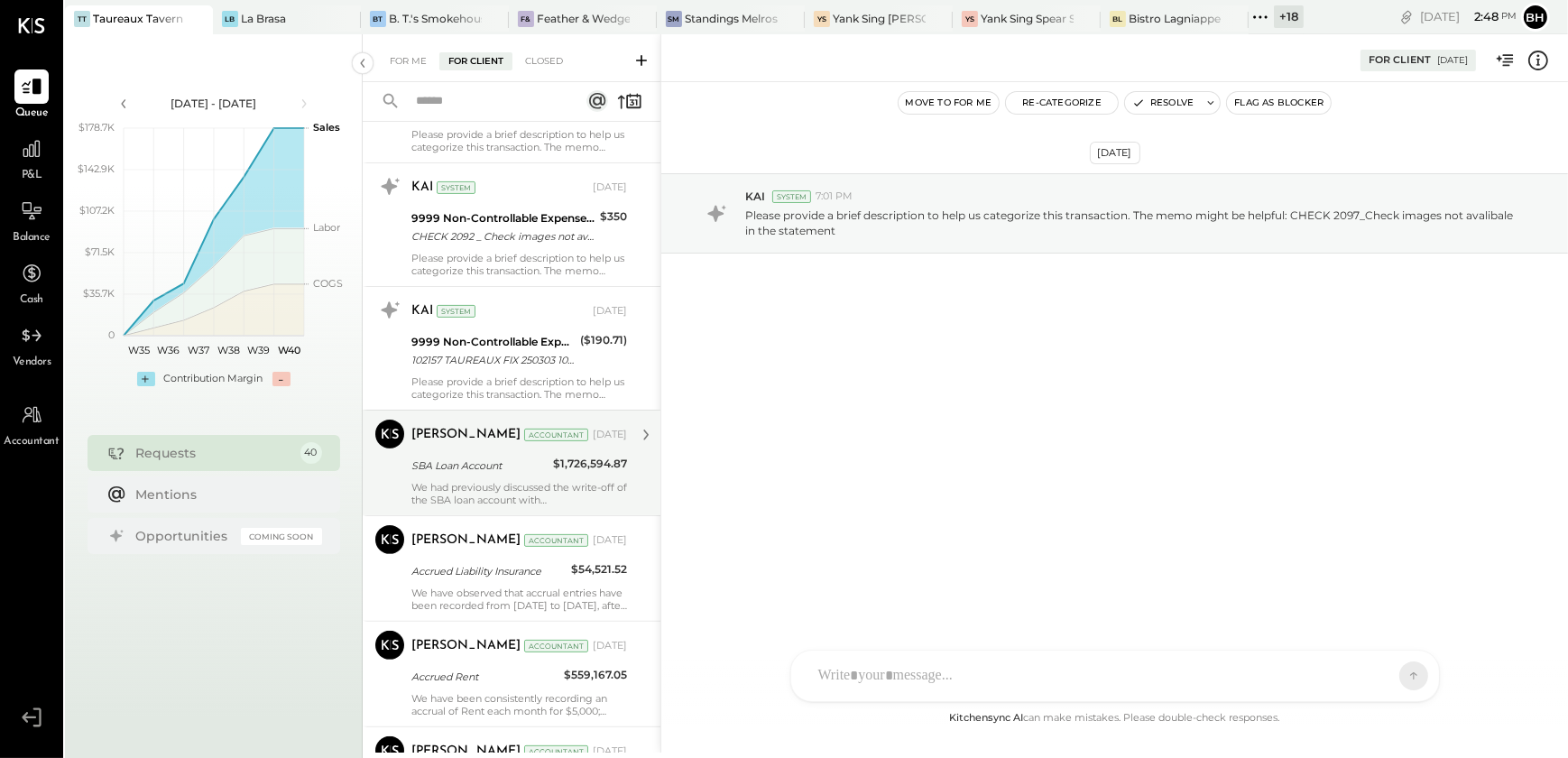
click at [523, 482] on div "We had previously discussed the write-off of the SBA loan account with [PERSON_…" at bounding box center [519, 493] width 216 height 25
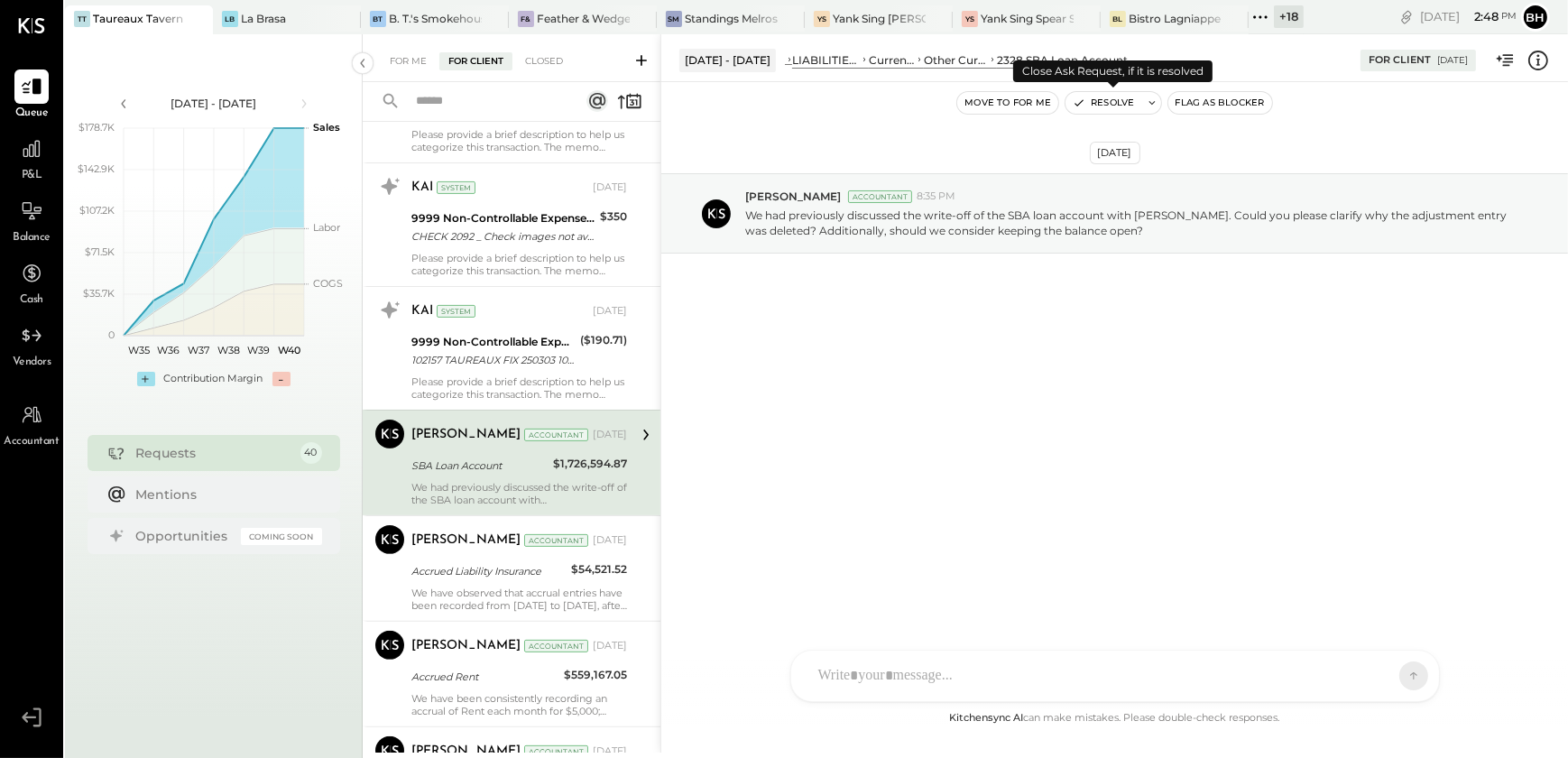
click at [1115, 107] on button "Resolve" at bounding box center [1103, 103] width 76 height 22
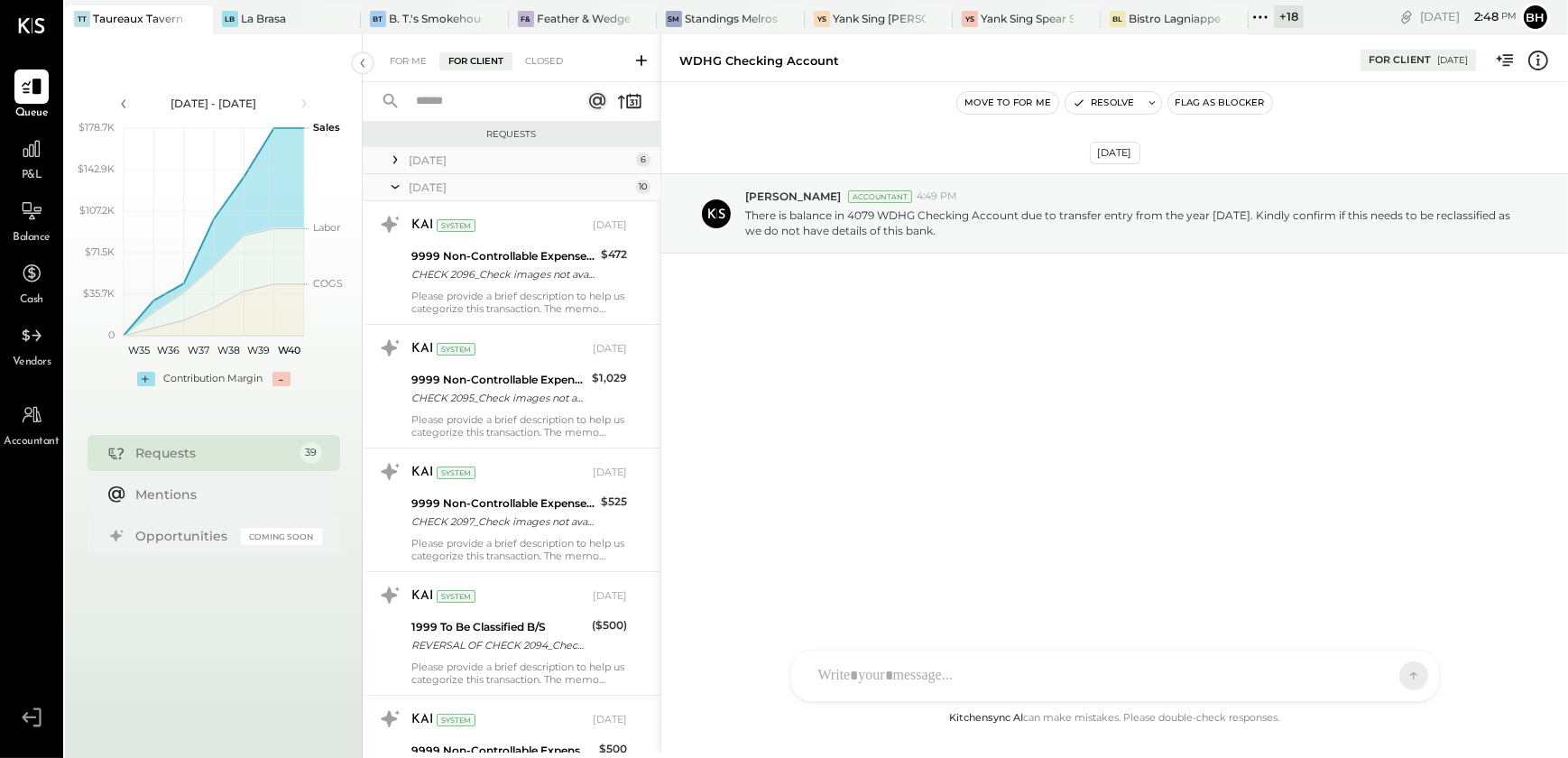
click at [400, 158] on icon at bounding box center [395, 159] width 18 height 18
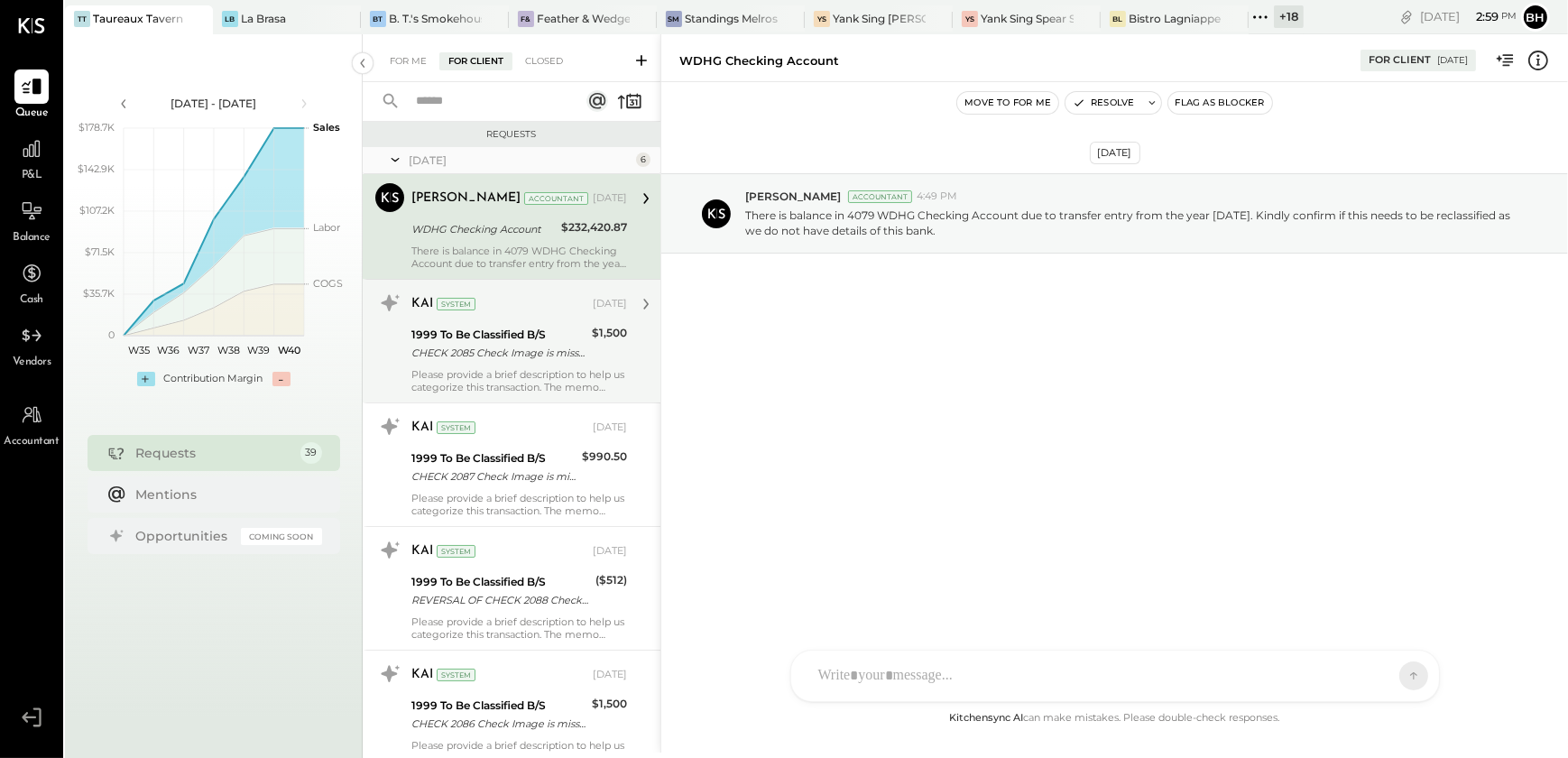
click at [852, 525] on div "[DATE] [PERSON_NAME] Accountant 4:49 PM There is balance in 4079 WDHG Checking …" at bounding box center [1113, 395] width 906 height 626
click at [817, 485] on div "[DATE] [PERSON_NAME] Accountant 4:49 PM There is balance in 4079 WDHG Checking …" at bounding box center [1113, 395] width 906 height 626
click at [743, 403] on div "[DATE] [PERSON_NAME] Accountant 4:49 PM There is balance in 4079 WDHG Checking …" at bounding box center [1113, 395] width 906 height 626
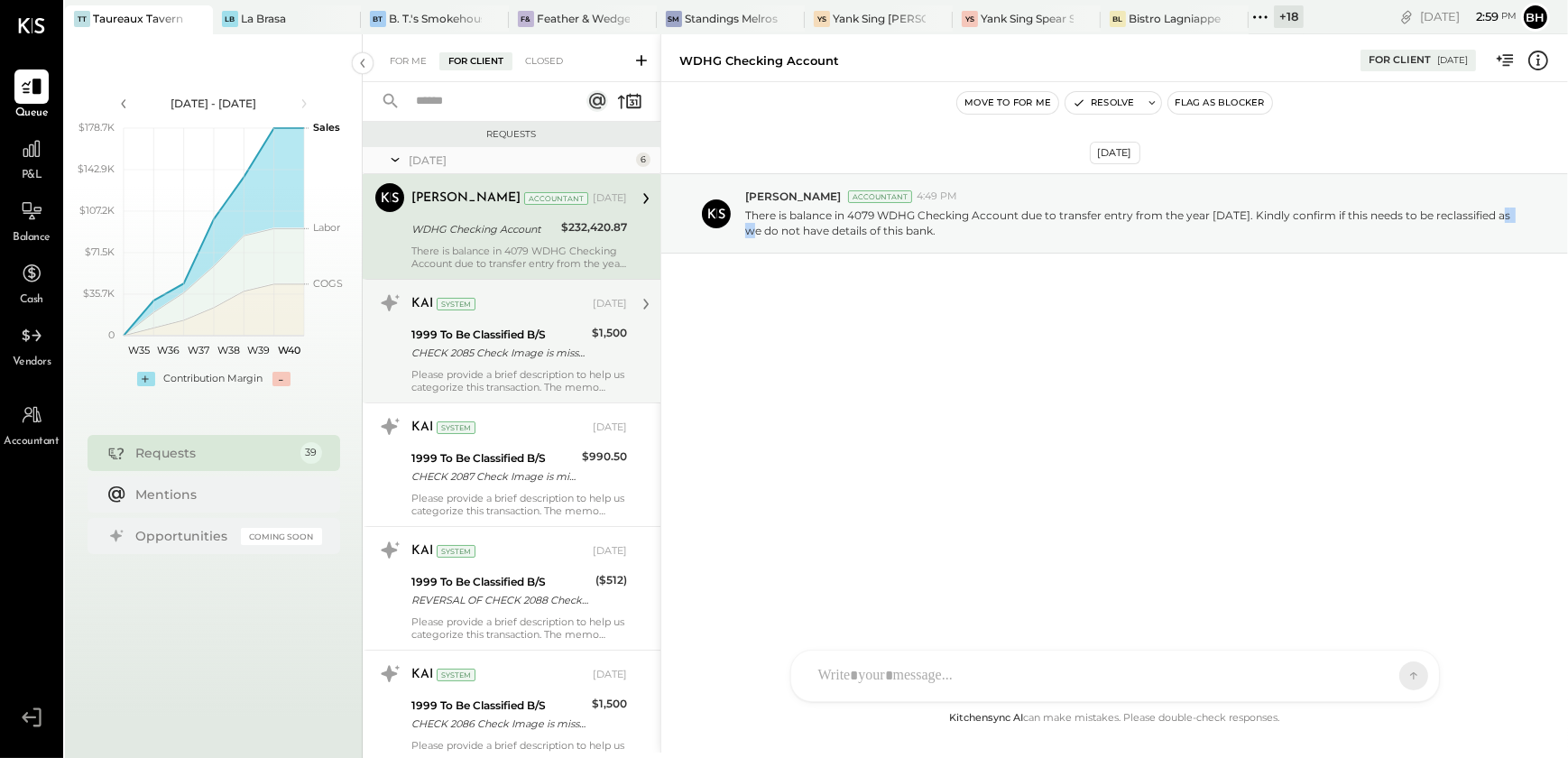
click at [743, 403] on div "[DATE] [PERSON_NAME] Accountant 4:49 PM There is balance in 4079 WDHG Checking …" at bounding box center [1113, 395] width 906 height 626
click at [551, 381] on div "Please provide a brief description to help us categorize this transaction. The …" at bounding box center [519, 381] width 216 height 25
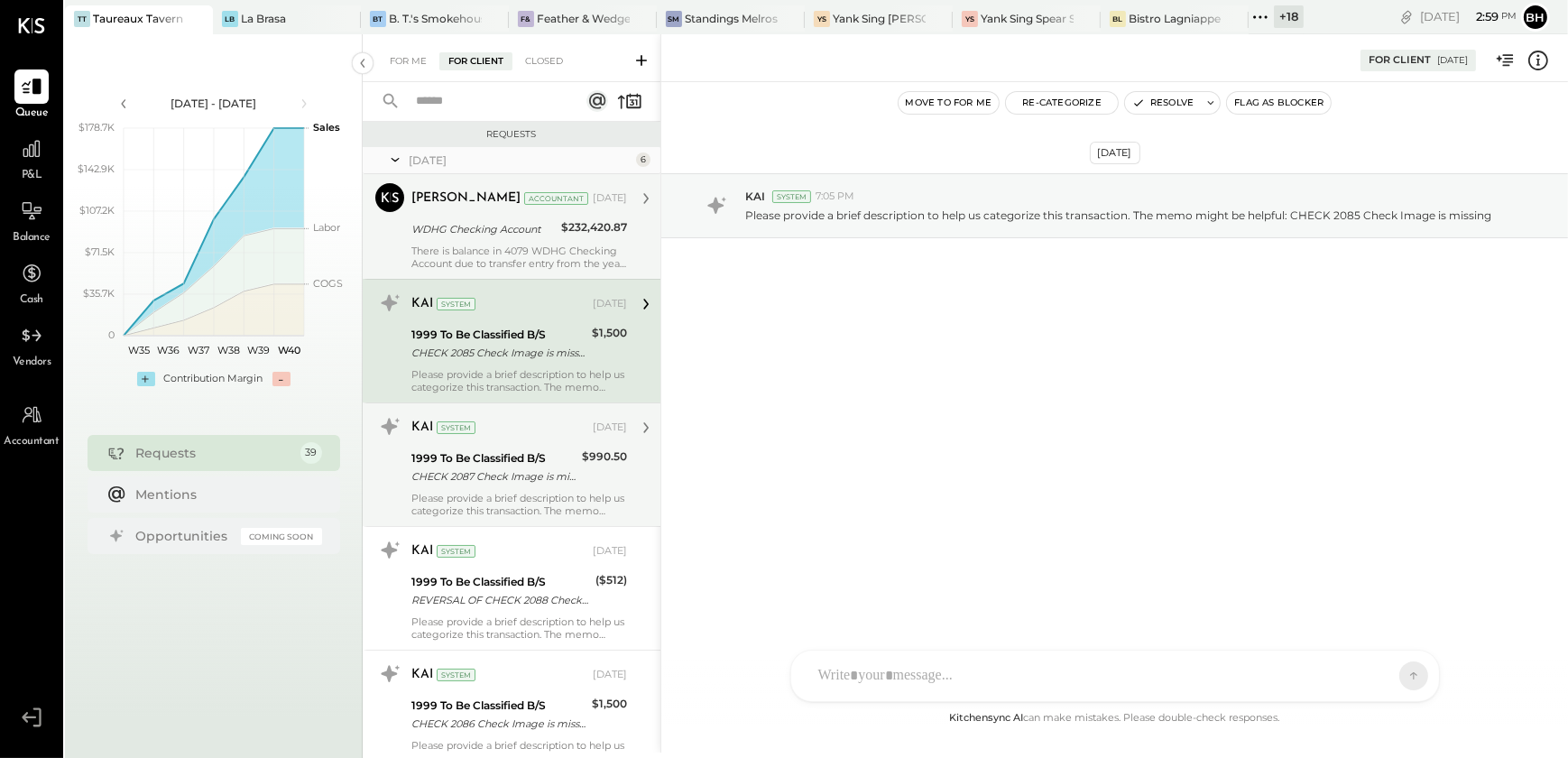
click at [531, 485] on div "CHECK 2087 Check Image is missing" at bounding box center [494, 476] width 165 height 18
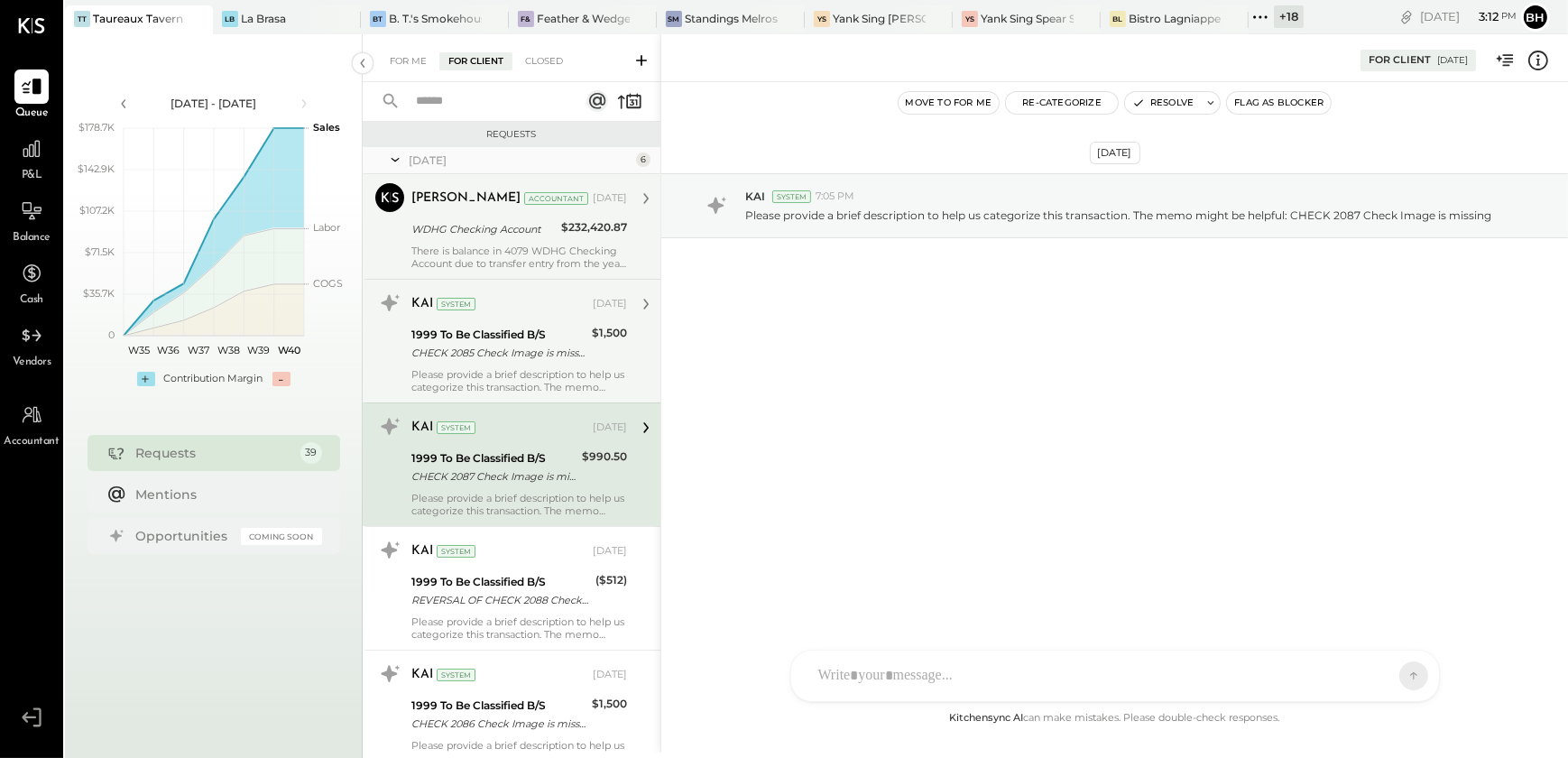
click at [499, 371] on div "Please provide a brief description to help us categorize this transaction. The …" at bounding box center [519, 381] width 216 height 25
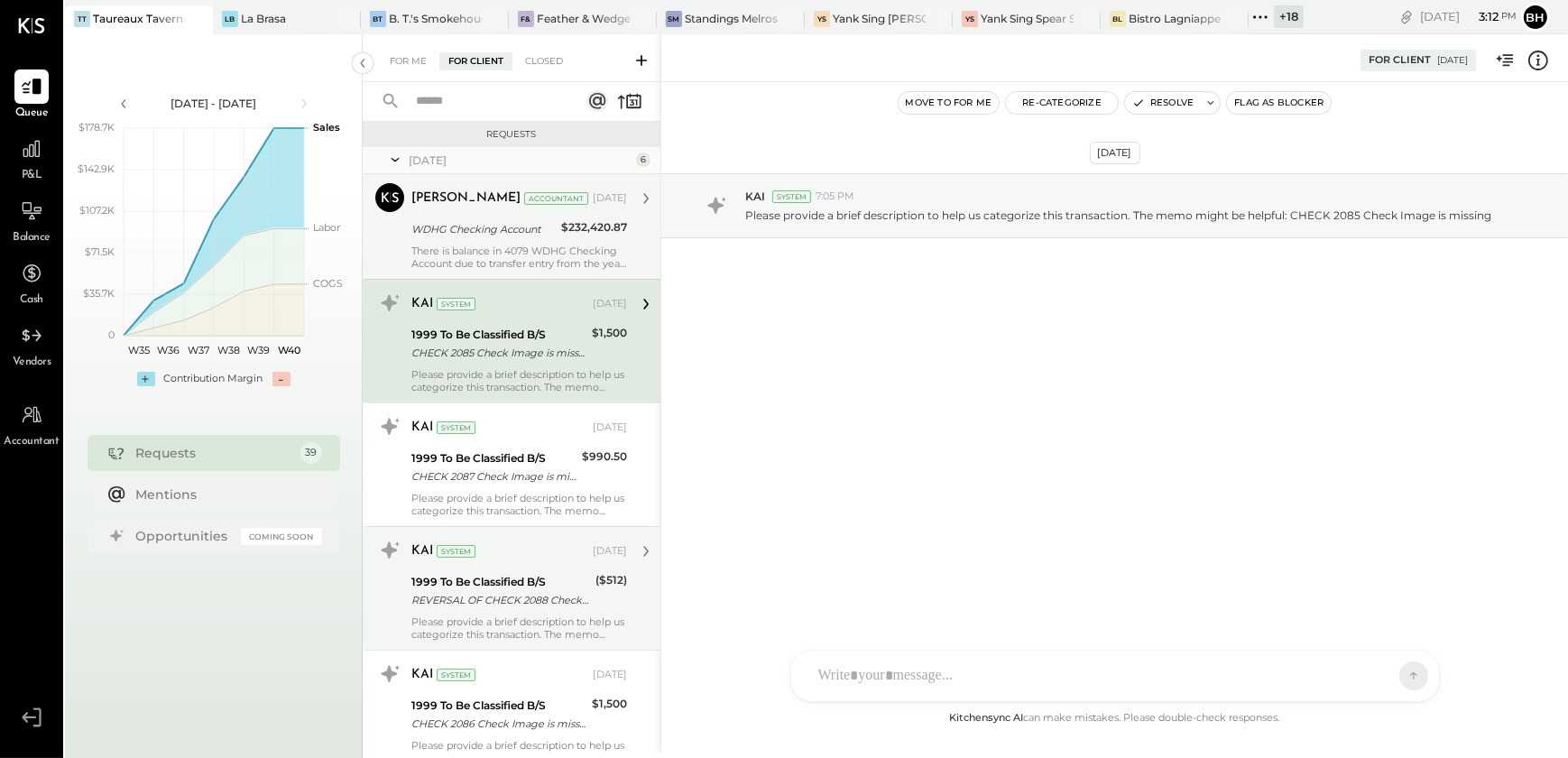
click at [479, 596] on div "REVERSAL OF CHECK 2088 Check Image is missing" at bounding box center [501, 600] width 178 height 18
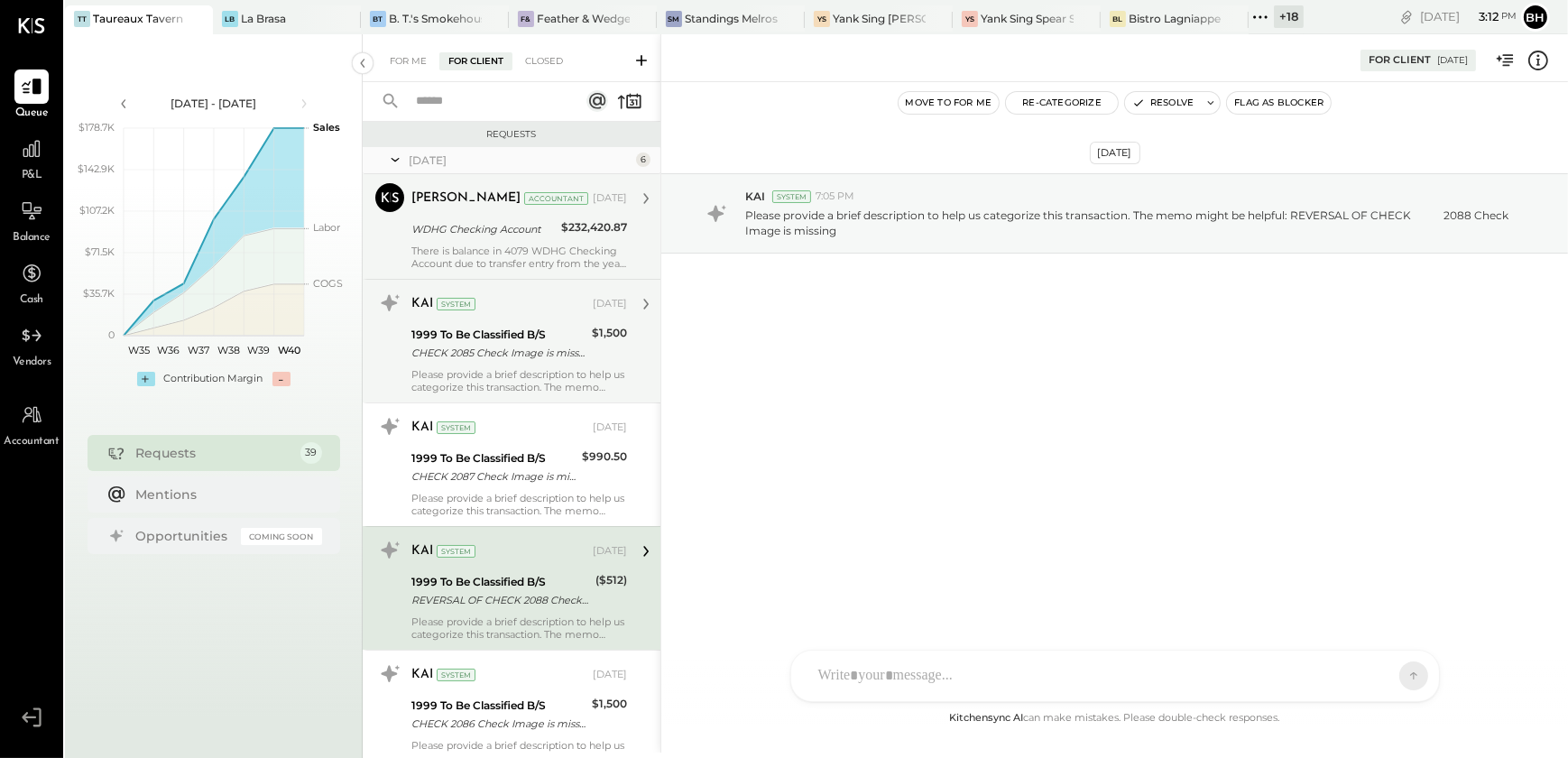
click at [686, 530] on div "[DATE] KAI System 7:05 PM Please provide a brief description to help us categor…" at bounding box center [1113, 395] width 906 height 626
click at [1033, 427] on div "[DATE] KAI System 7:05 PM Please provide a brief description to help us categor…" at bounding box center [1113, 395] width 906 height 626
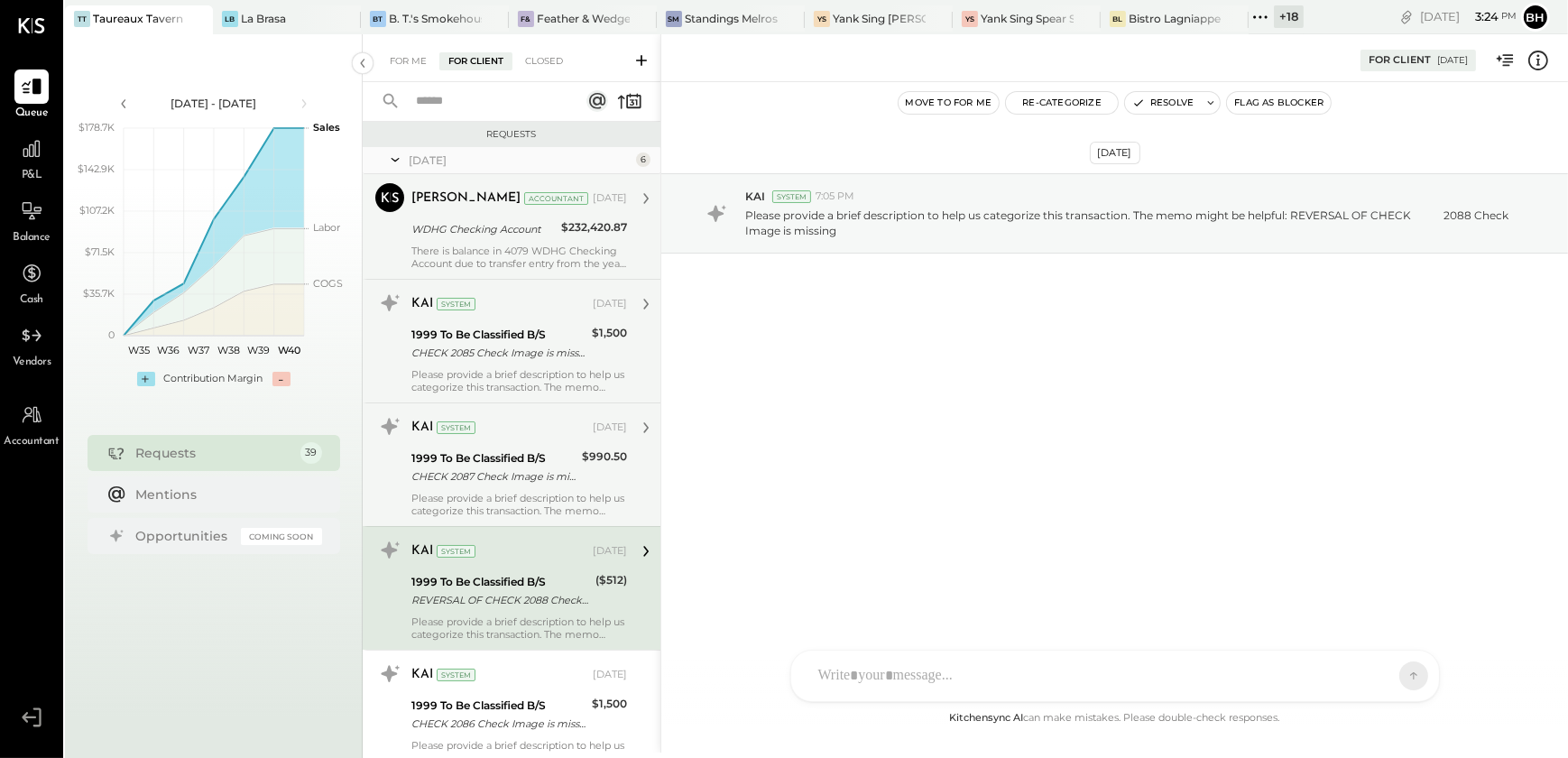
click at [479, 478] on div "CHECK 2087 Check Image is missing" at bounding box center [494, 476] width 165 height 18
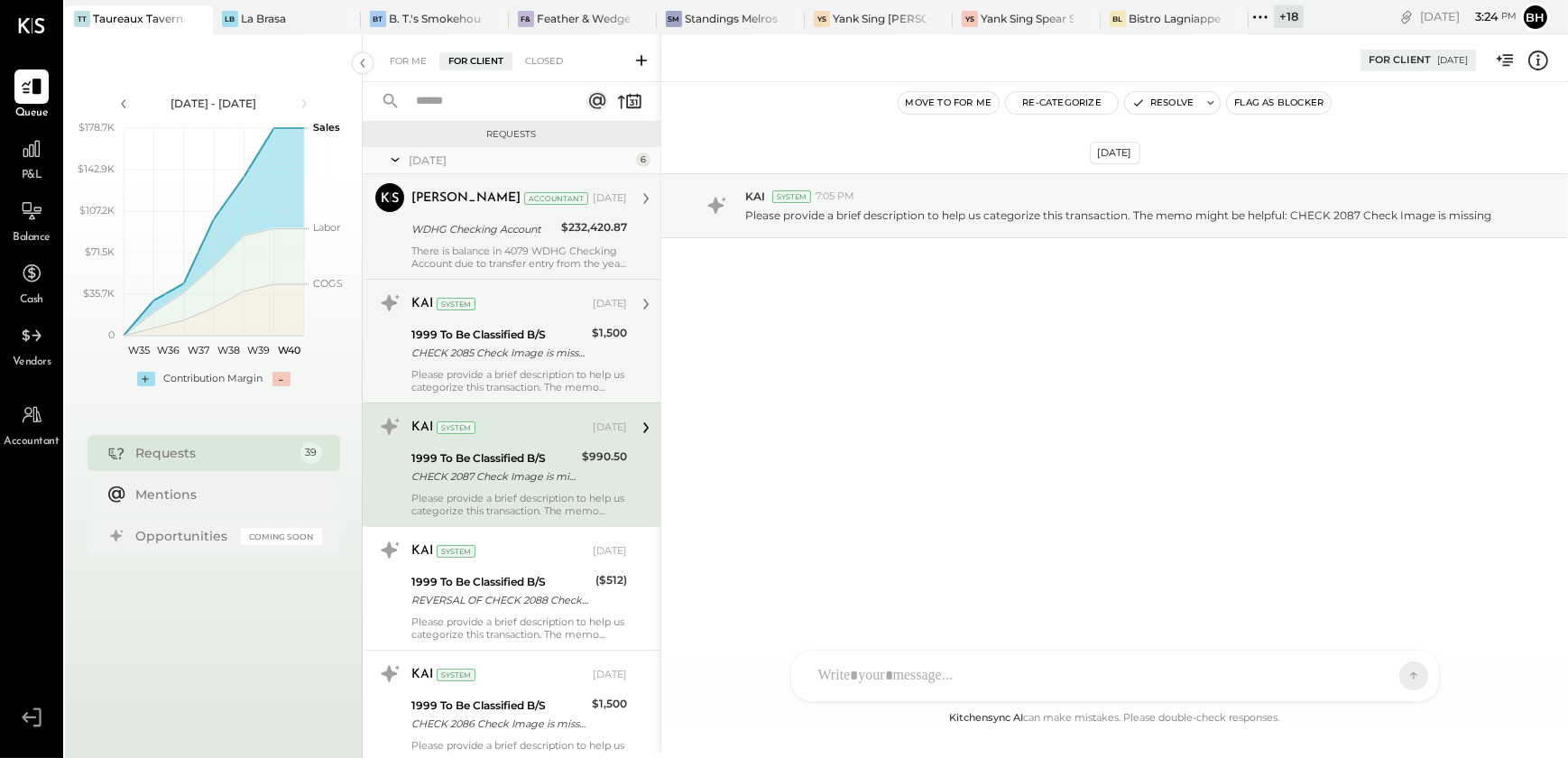
click at [509, 378] on div "Please provide a brief description to help us categorize this transaction. The …" at bounding box center [519, 381] width 216 height 25
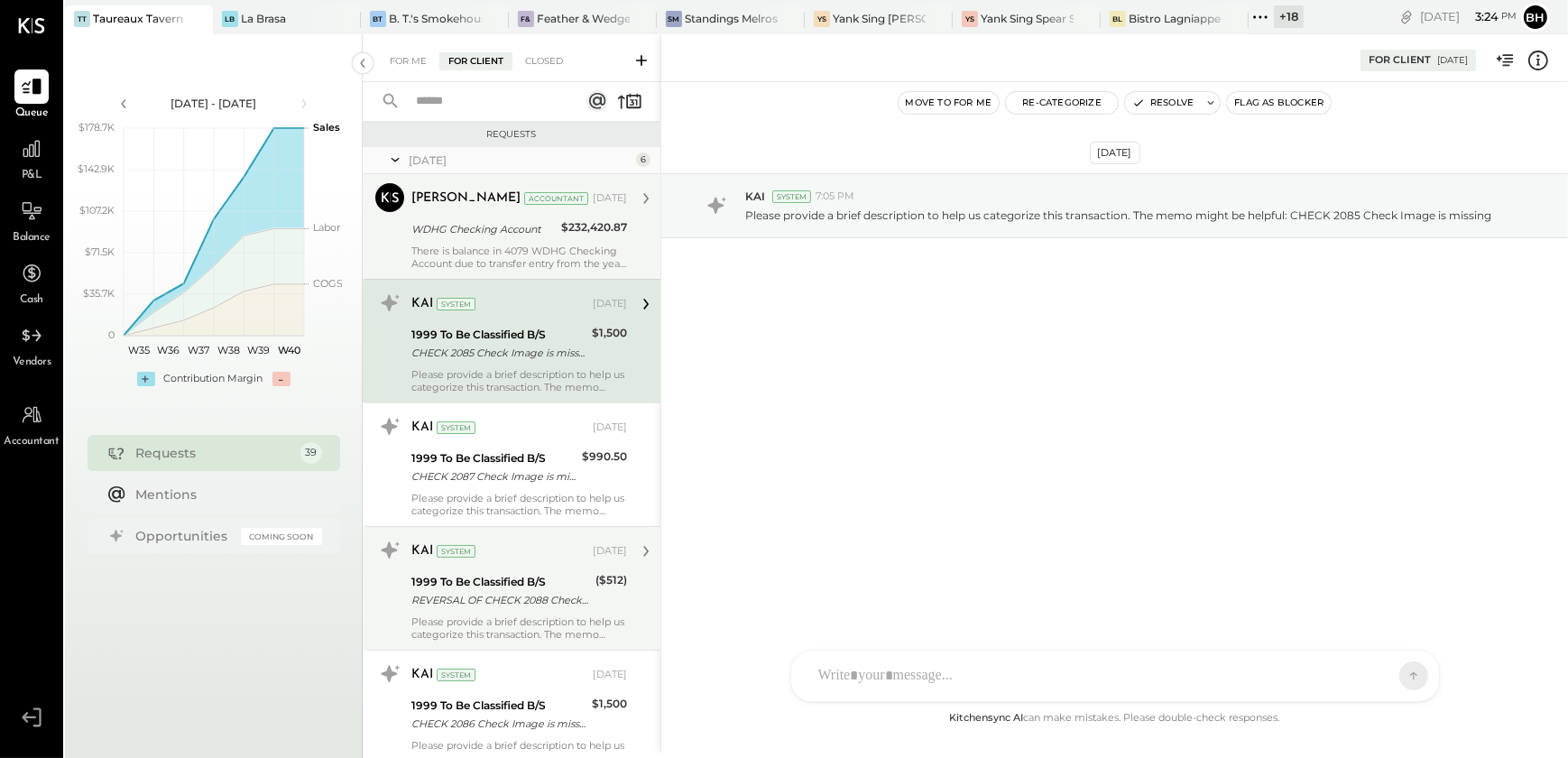
click at [507, 613] on div "KAI System [DATE] 1999 To Be Classified B/S REVERSAL OF CHECK 2088 Check Image …" at bounding box center [519, 588] width 216 height 105
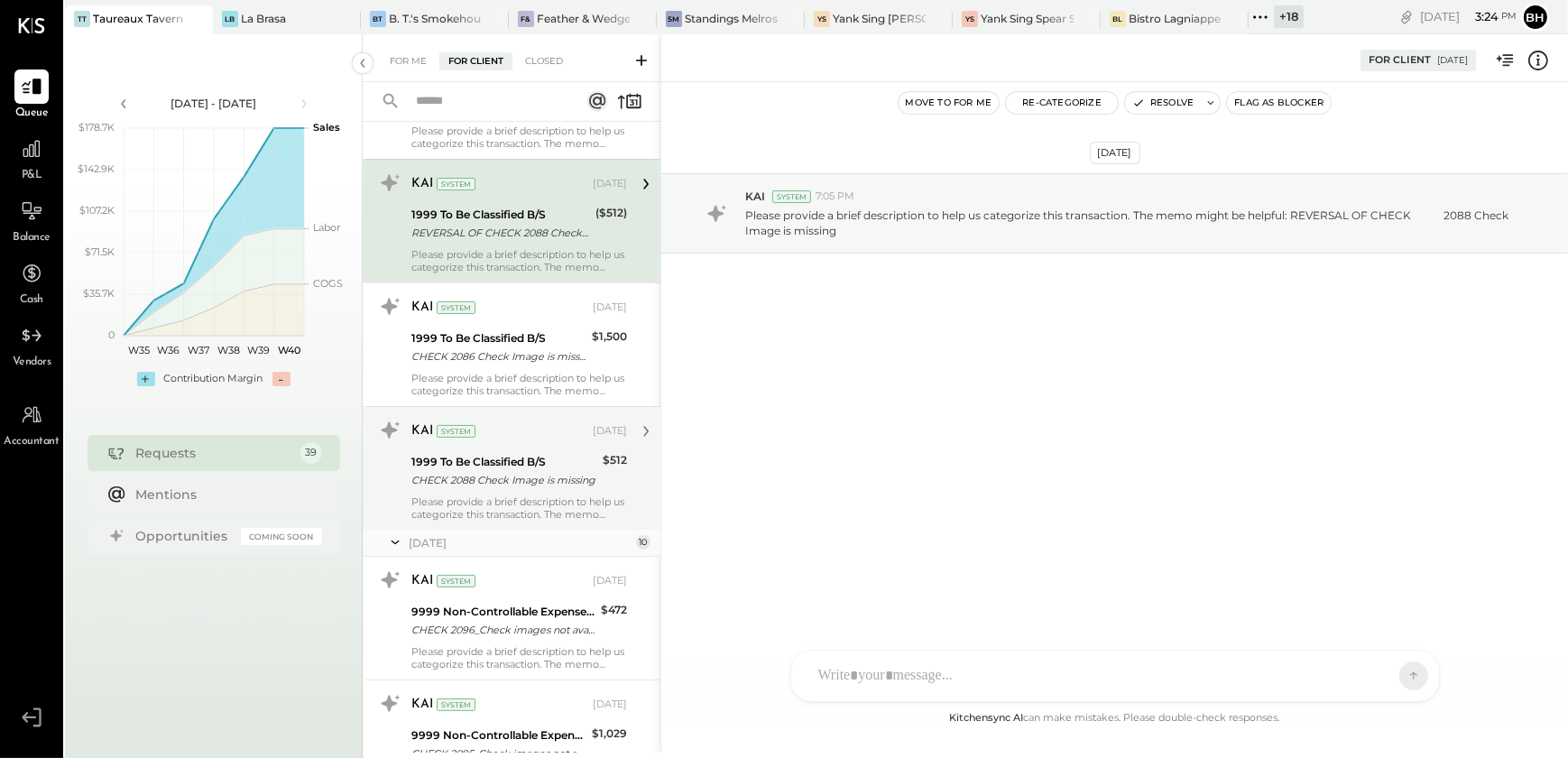
scroll to position [410, 0]
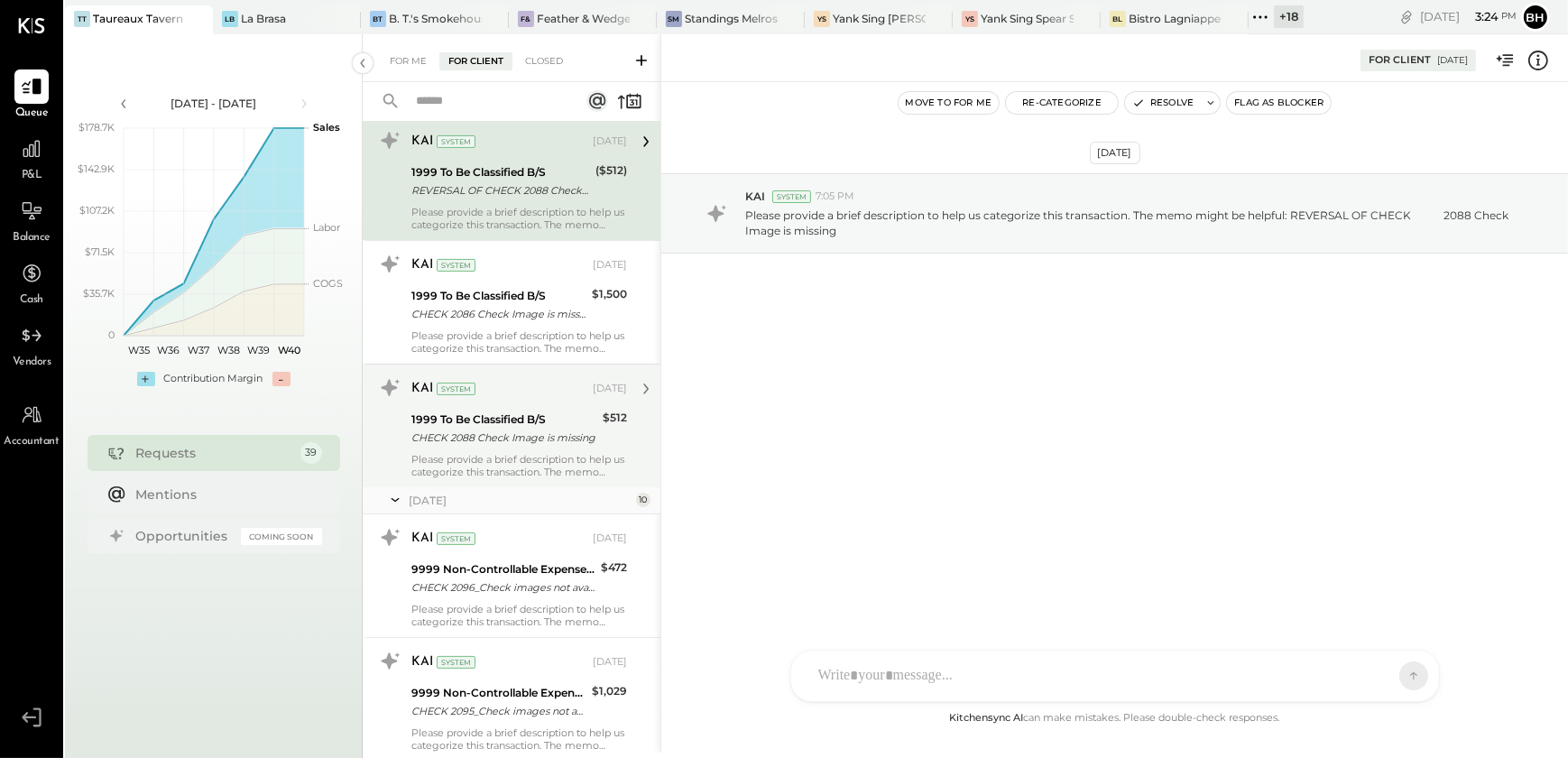
click at [501, 608] on div "Please provide a brief description to help us categorize this transaction. The …" at bounding box center [519, 615] width 216 height 25
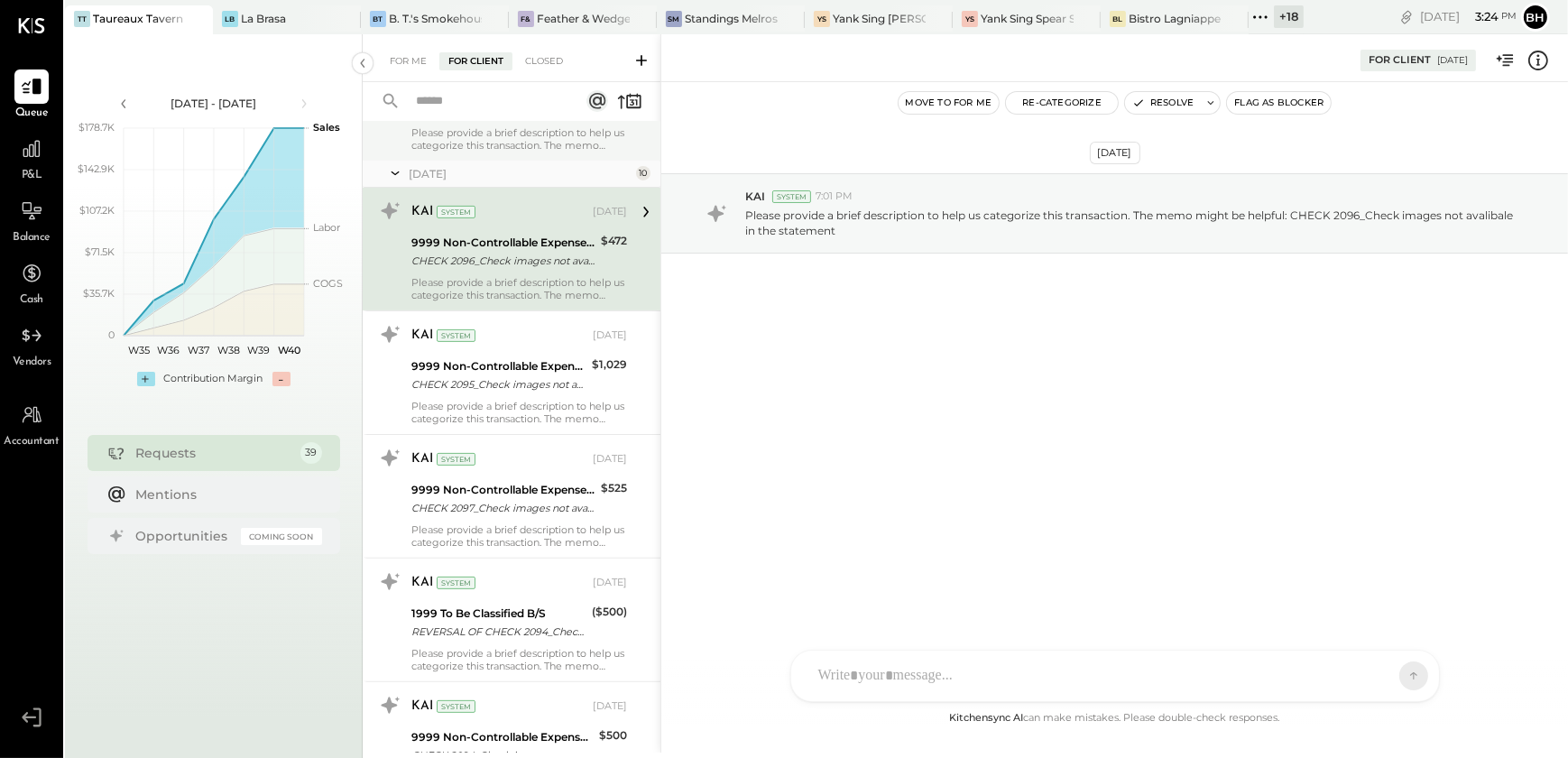
scroll to position [738, 0]
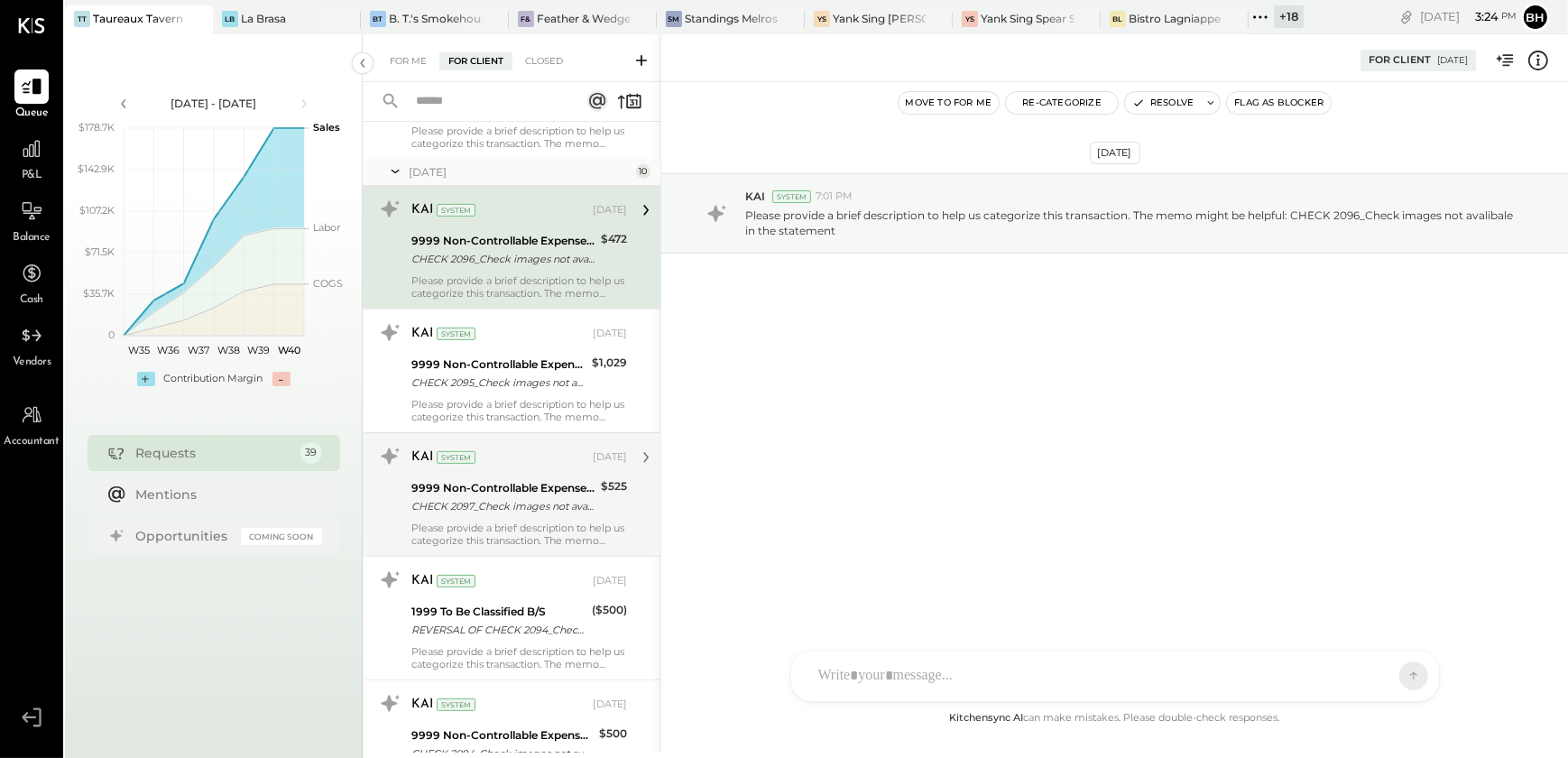
click at [512, 511] on div "CHECK 2097_Check images not avalibale in the statement" at bounding box center [503, 506] width 184 height 18
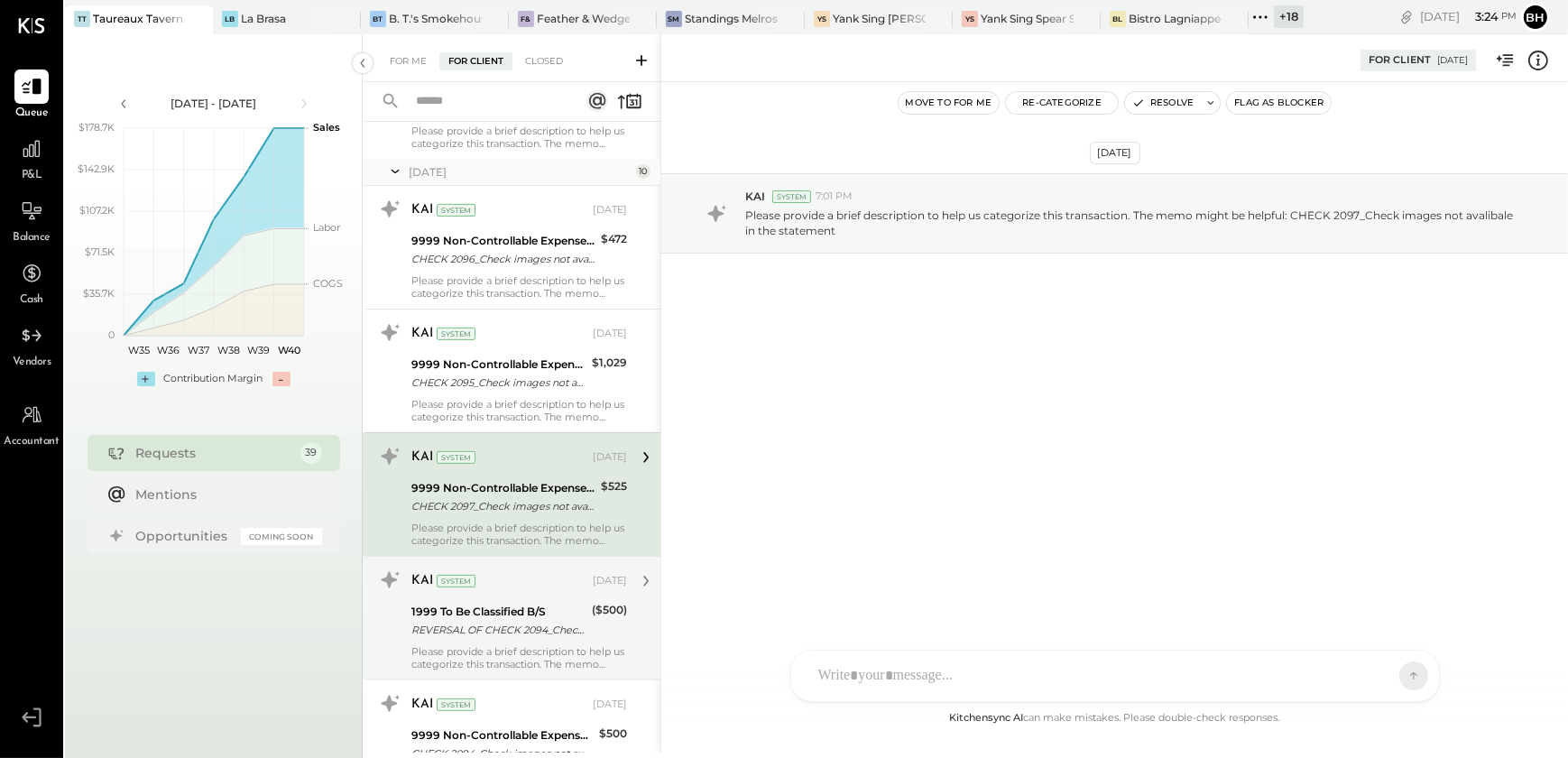
click at [493, 599] on div "KAI System [DATE] 1999 To Be Classified B/S REVERSAL OF CHECK 2094_Check images…" at bounding box center [519, 618] width 216 height 105
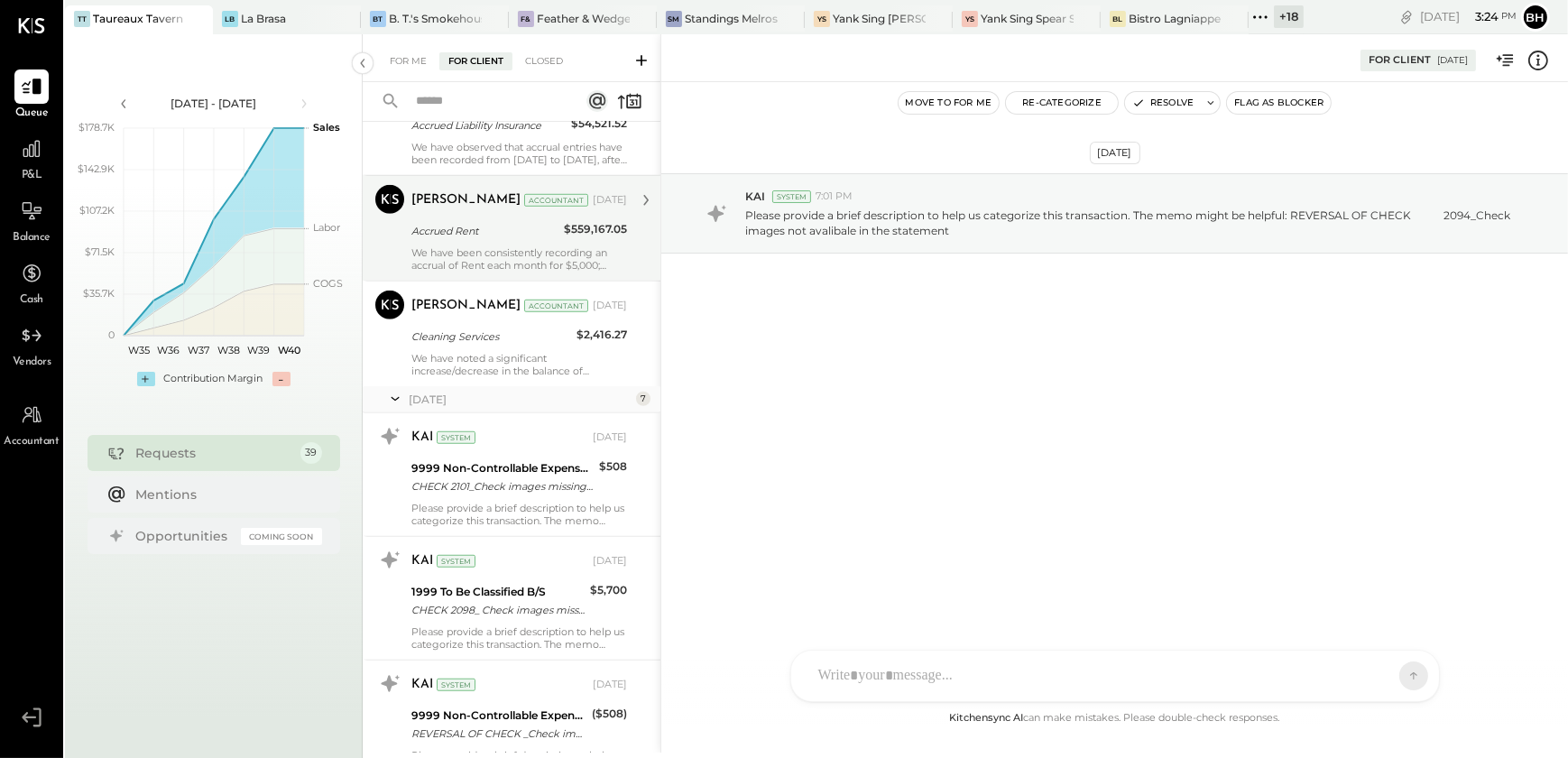
scroll to position [1722, 0]
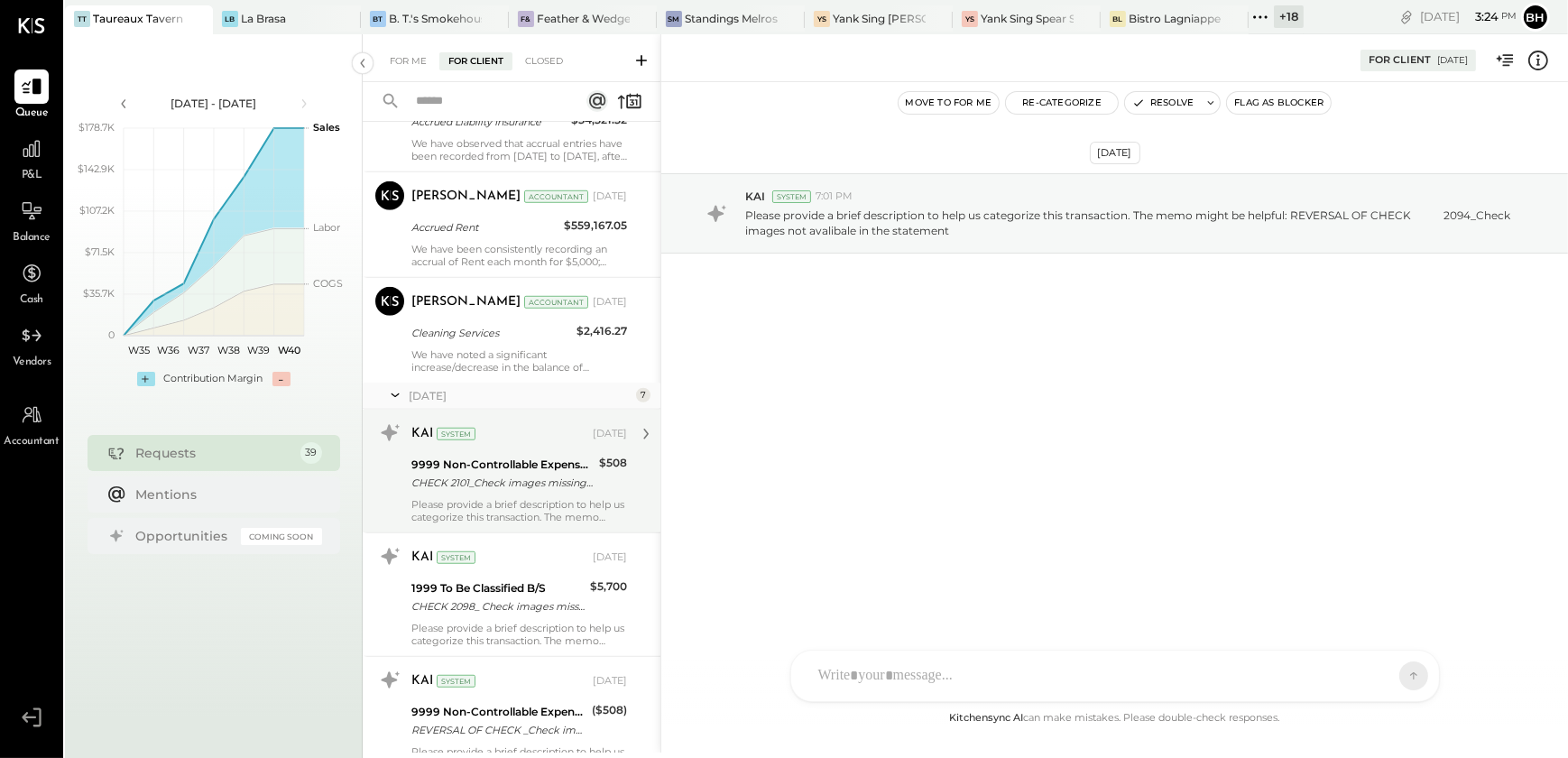
click at [483, 460] on div "9999 Non-Controllable Expenses:Other Income and Expenses:To Be Classified P&L" at bounding box center [503, 464] width 182 height 18
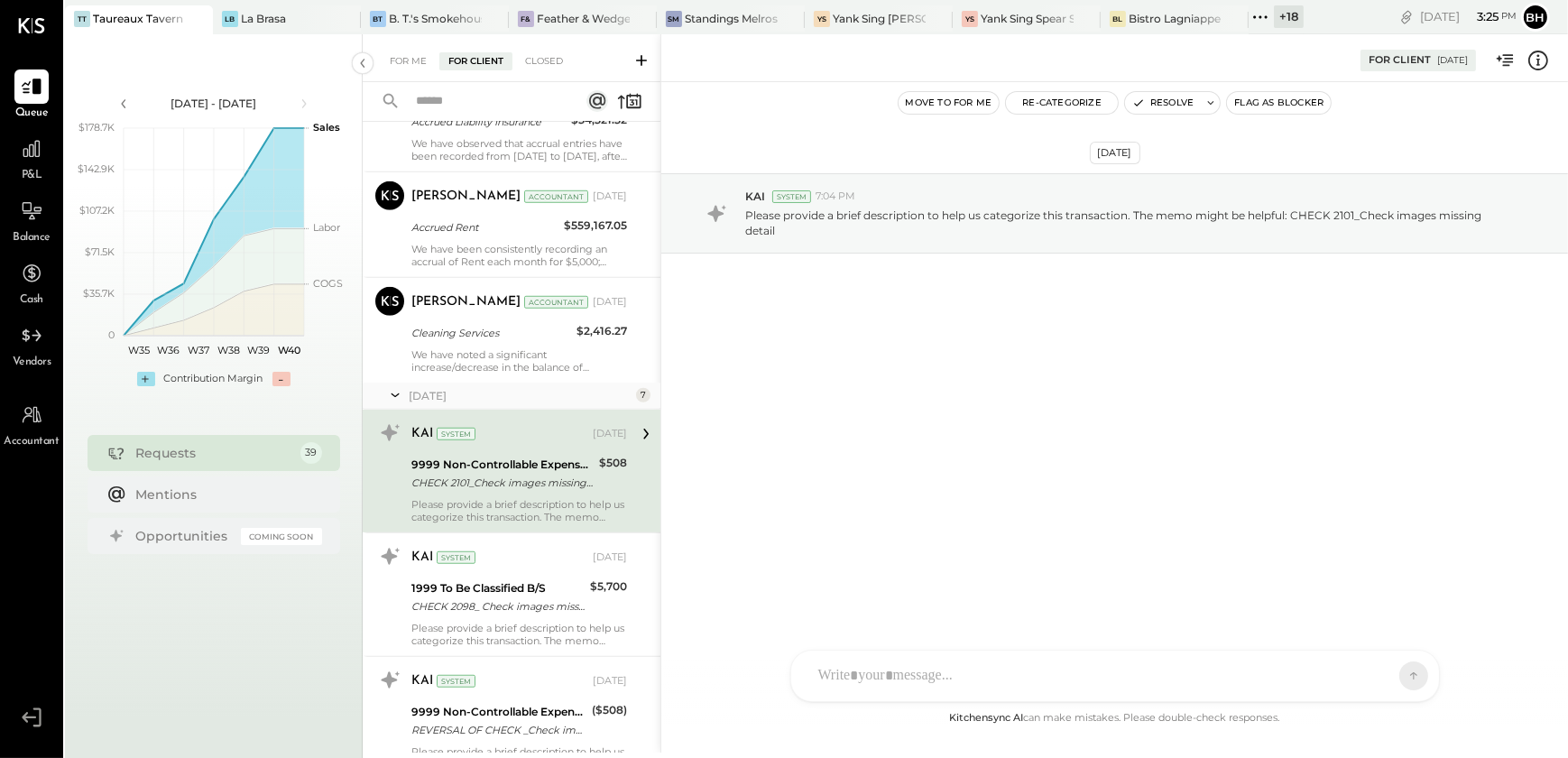
click at [912, 484] on div "[DATE] KAI System 7:04 PM Please provide a brief description to help us categor…" at bounding box center [1113, 395] width 906 height 626
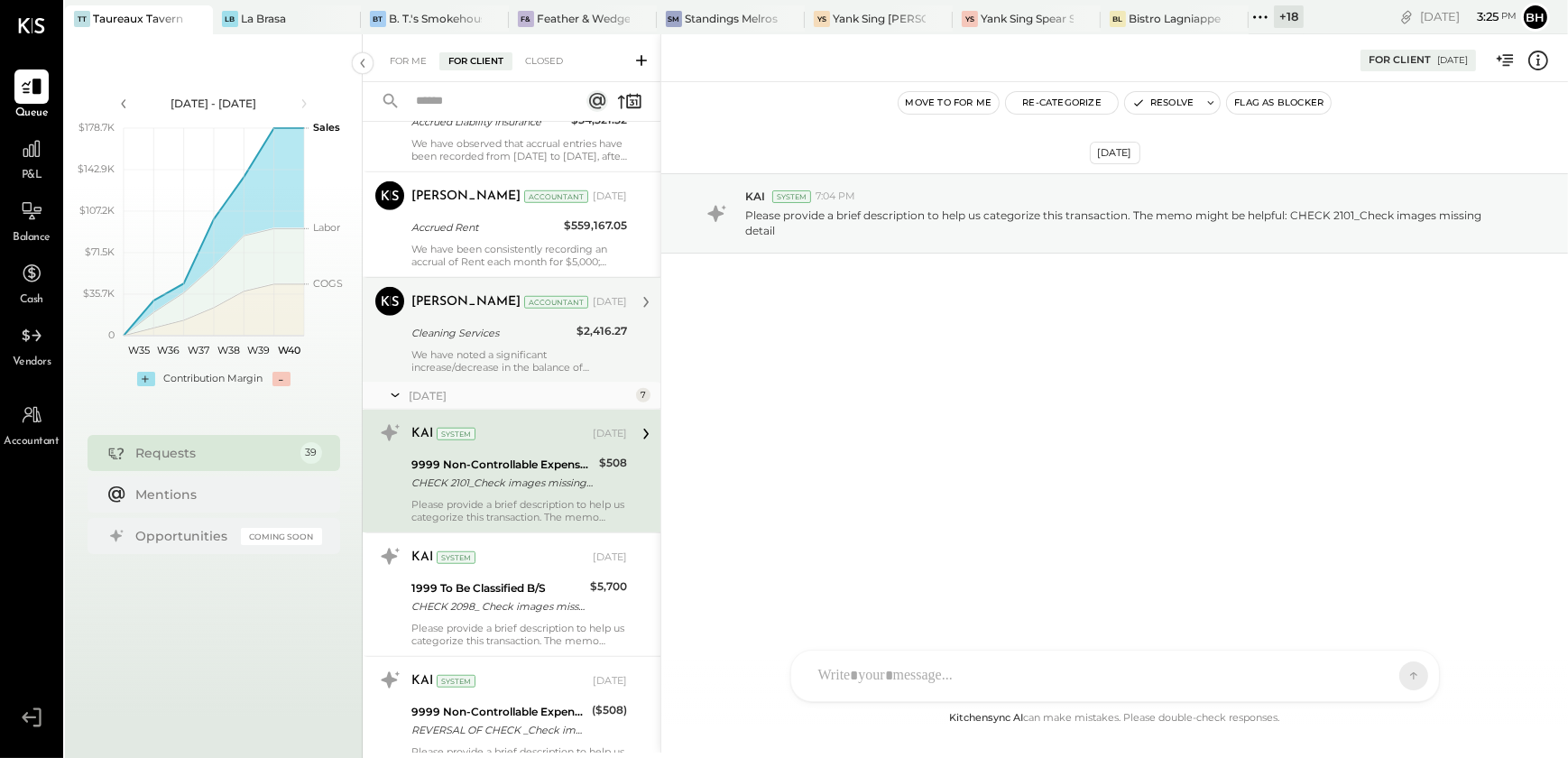
click at [551, 343] on div "[PERSON_NAME] Accountant [DATE] Cleaning Services $2,416.27 We have noted a sig…" at bounding box center [519, 330] width 216 height 86
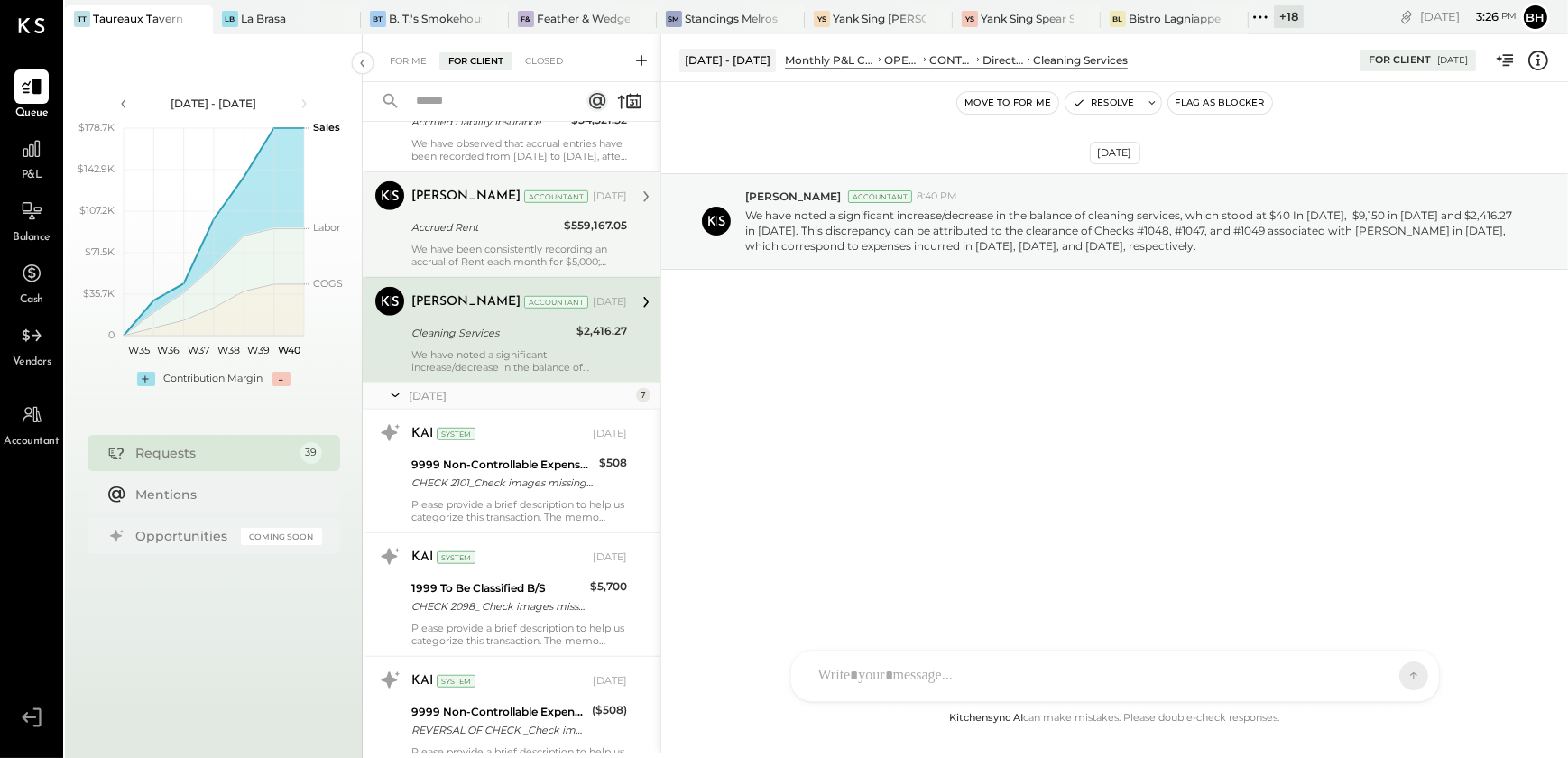
click at [569, 243] on div "We have been consistently recording an accrual of Rent each month for $5,000; h…" at bounding box center [519, 255] width 216 height 25
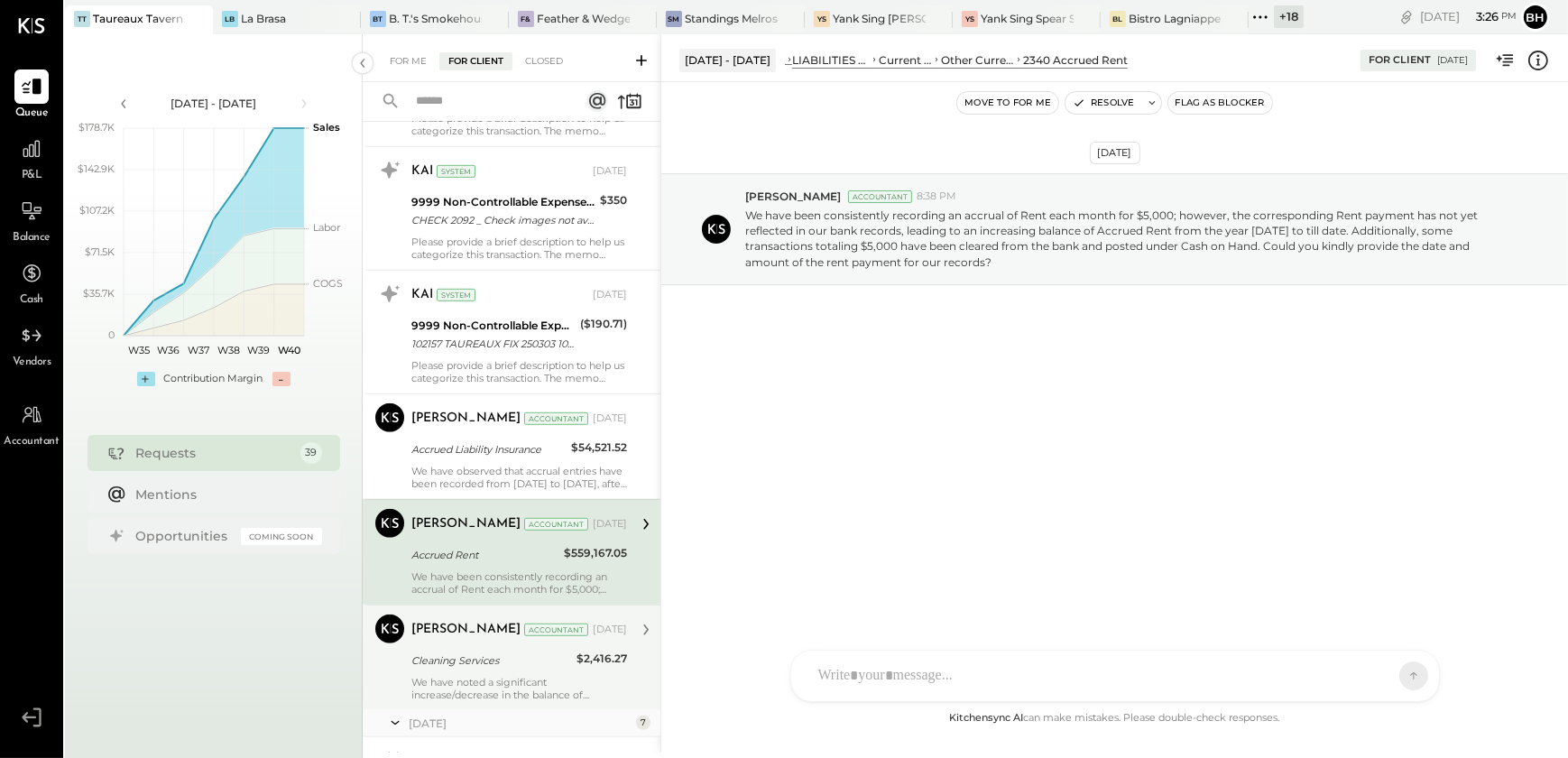
scroll to position [1394, 0]
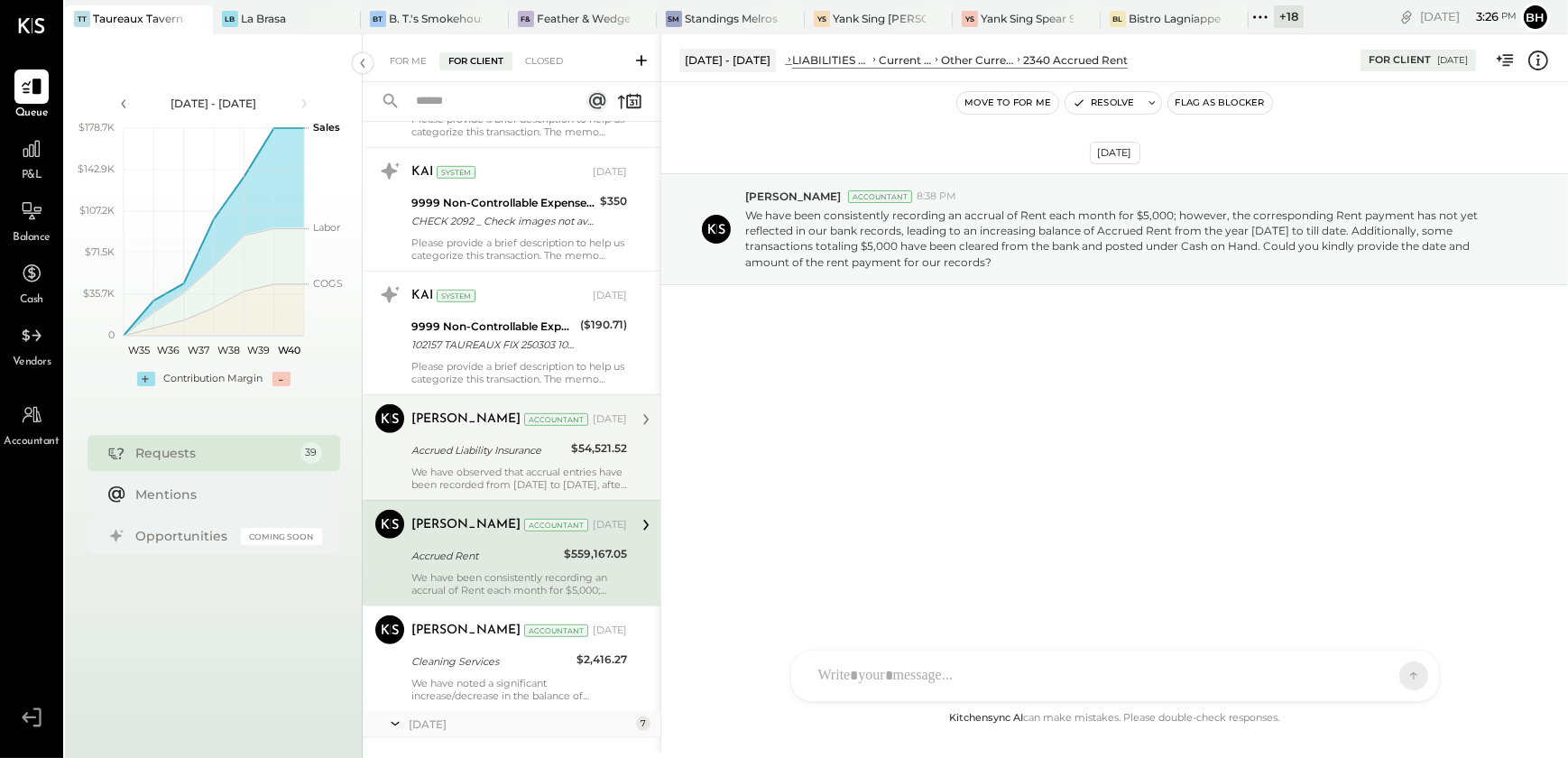
click at [530, 465] on div "We have observed that accrual entries have been recorded from [DATE] to [DATE],…" at bounding box center [519, 478] width 216 height 25
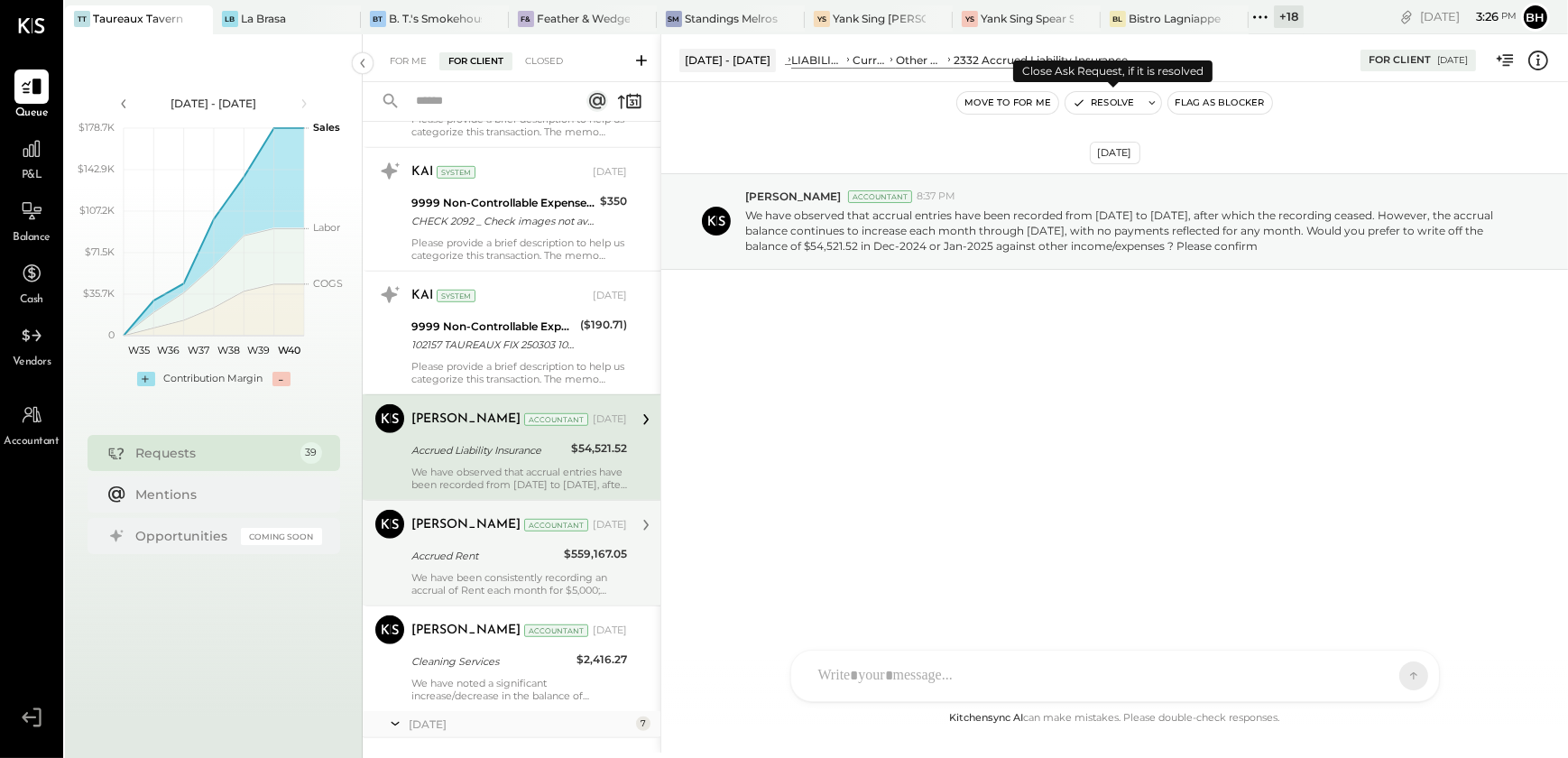
click at [1102, 99] on button "Resolve" at bounding box center [1103, 103] width 76 height 22
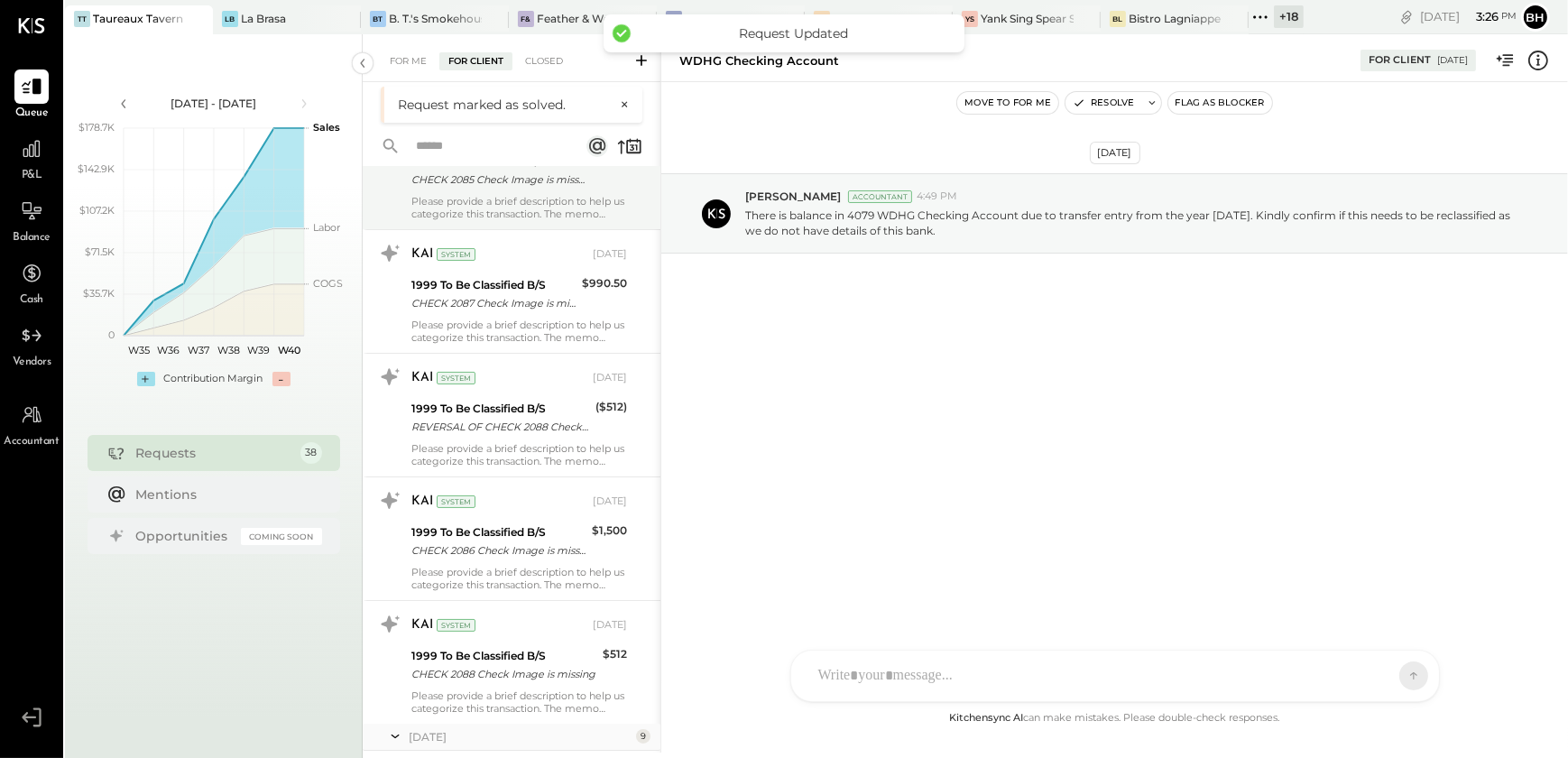
scroll to position [82, 0]
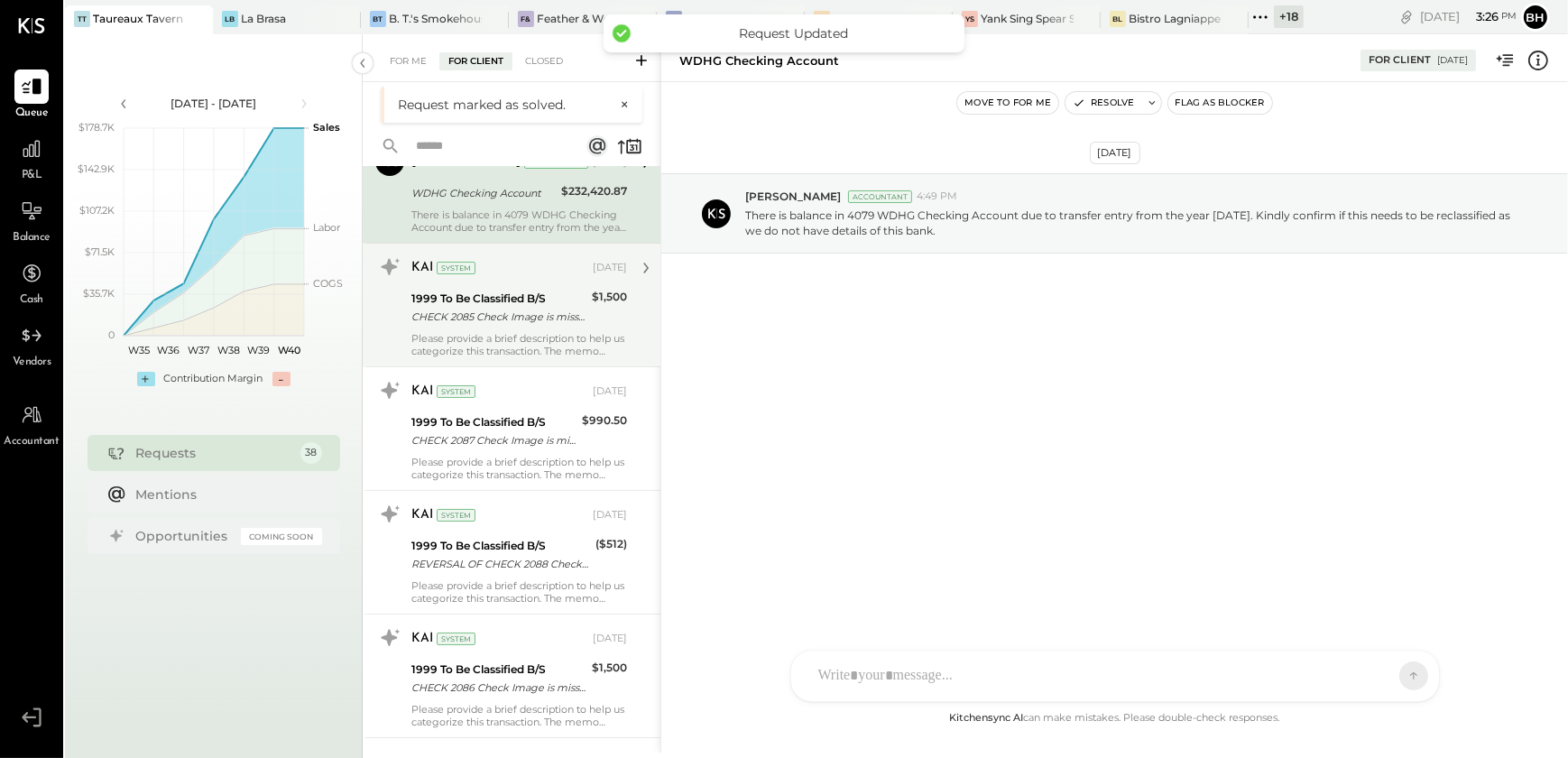
click at [470, 184] on div "WDHG Checking Account" at bounding box center [483, 193] width 144 height 18
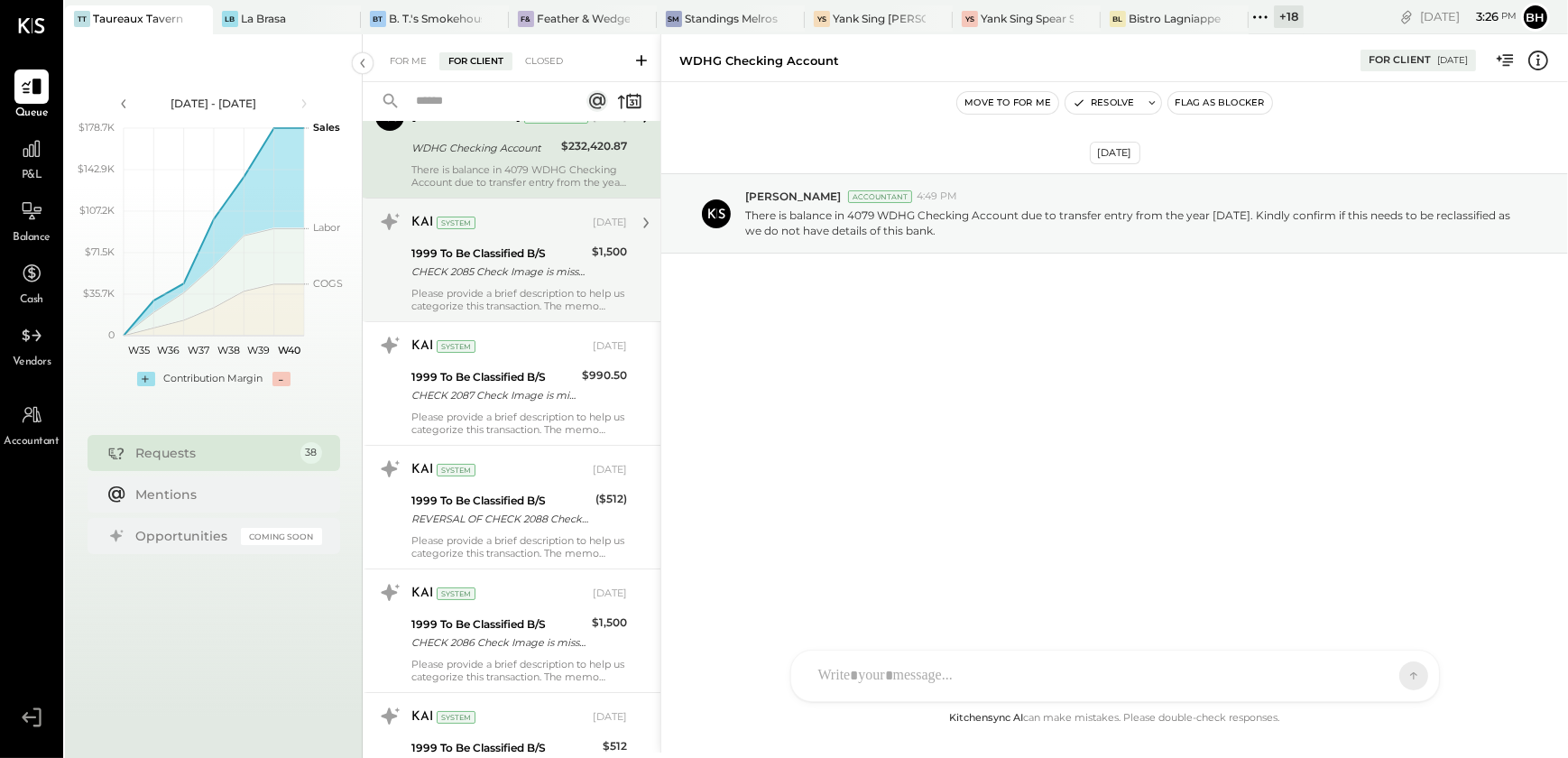
scroll to position [0, 0]
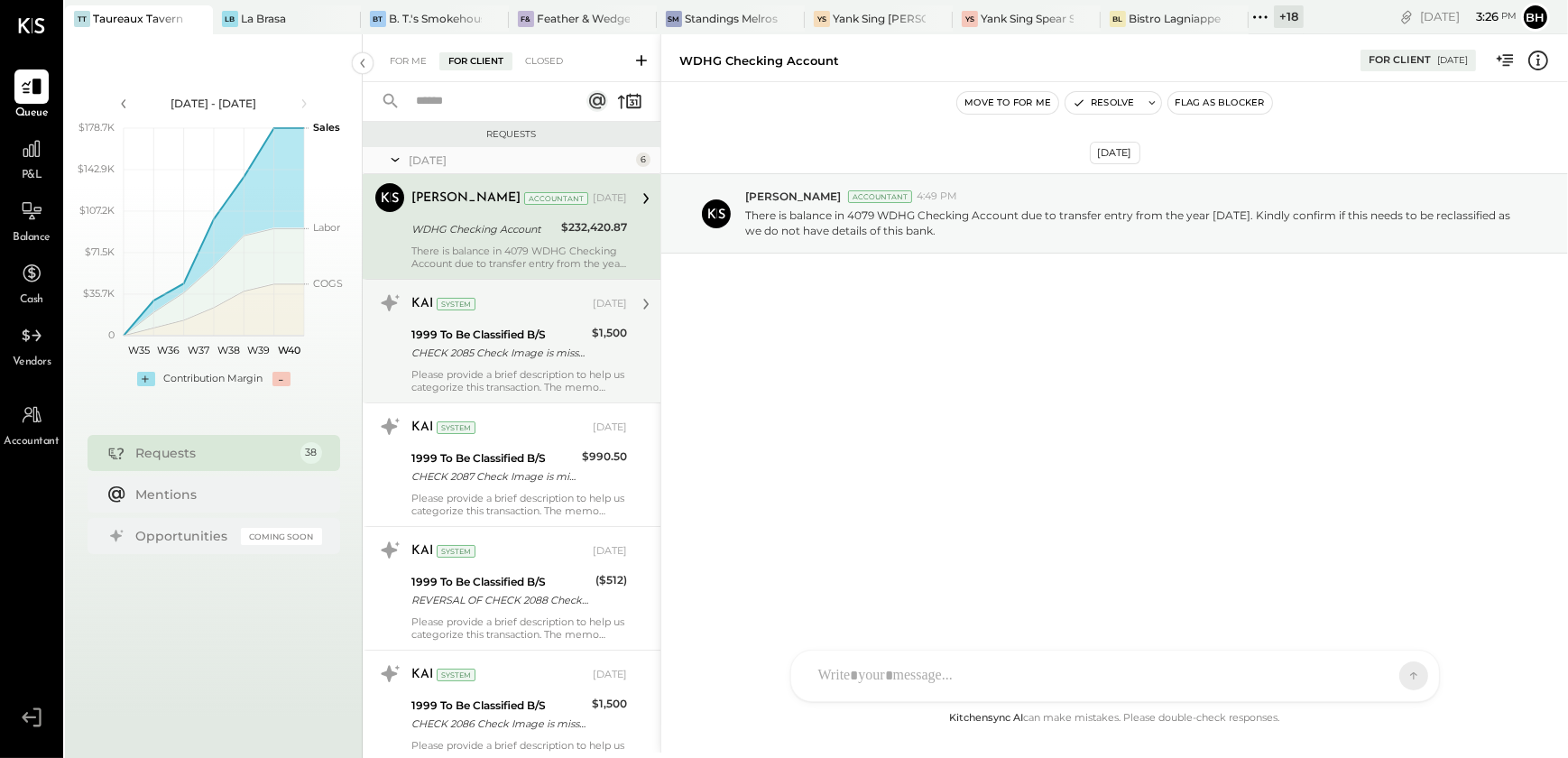
click at [456, 98] on input "text" at bounding box center [486, 101] width 163 height 30
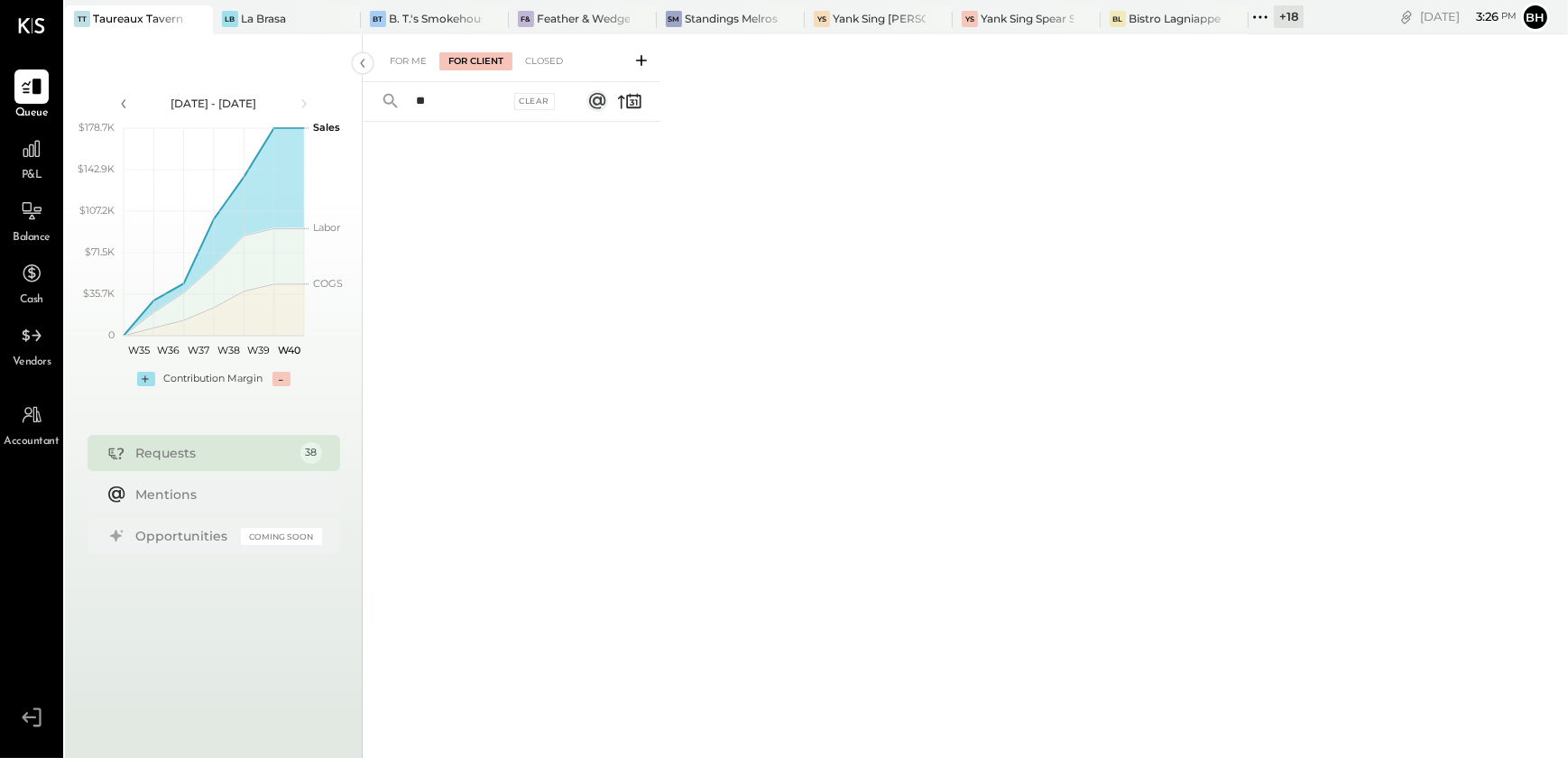
type input "*"
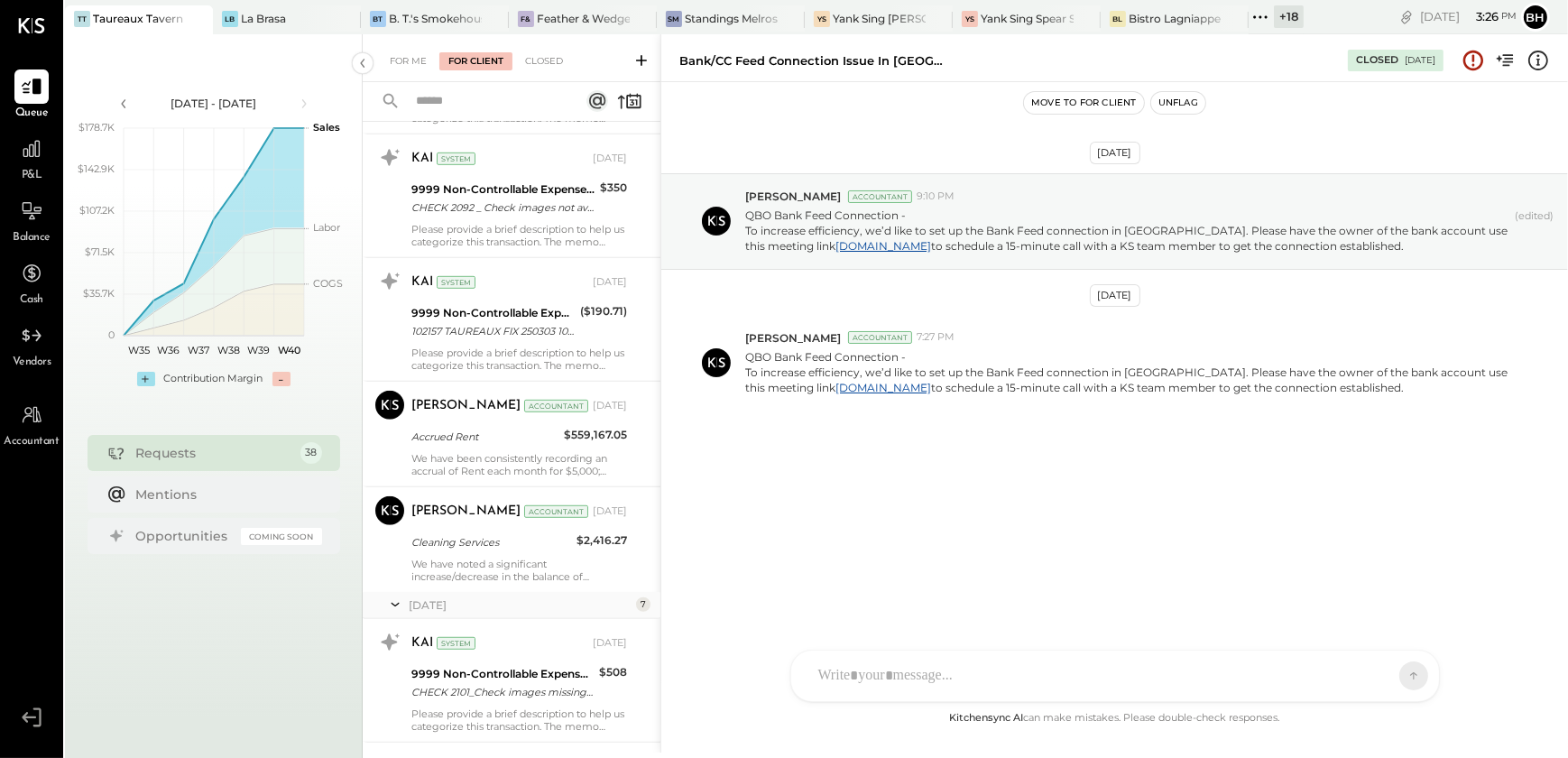
scroll to position [1558, 0]
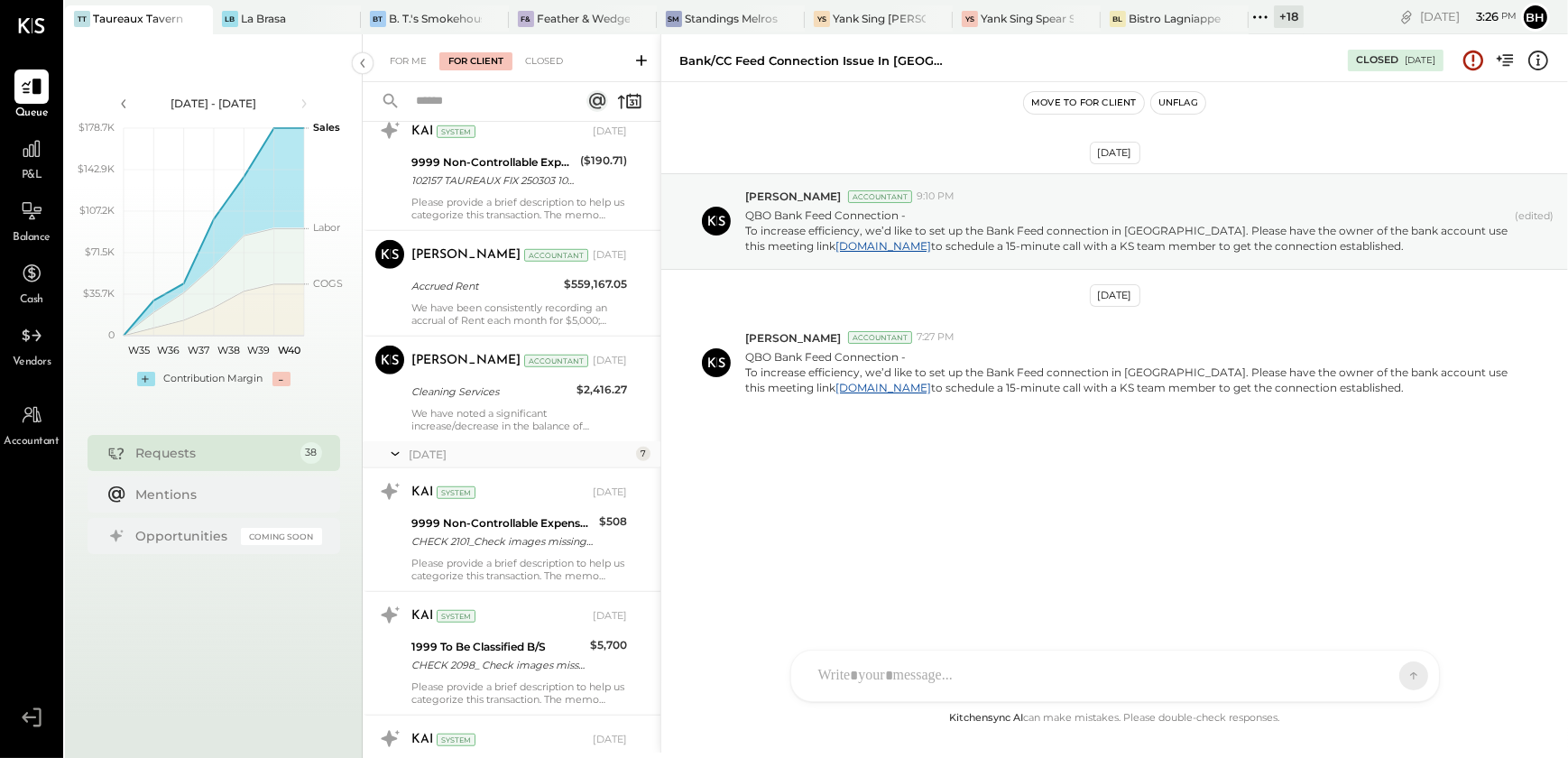
click at [491, 402] on div "[PERSON_NAME] Accountant [DATE] Cleaning Services $2,416.27 We have noted a sig…" at bounding box center [519, 389] width 216 height 86
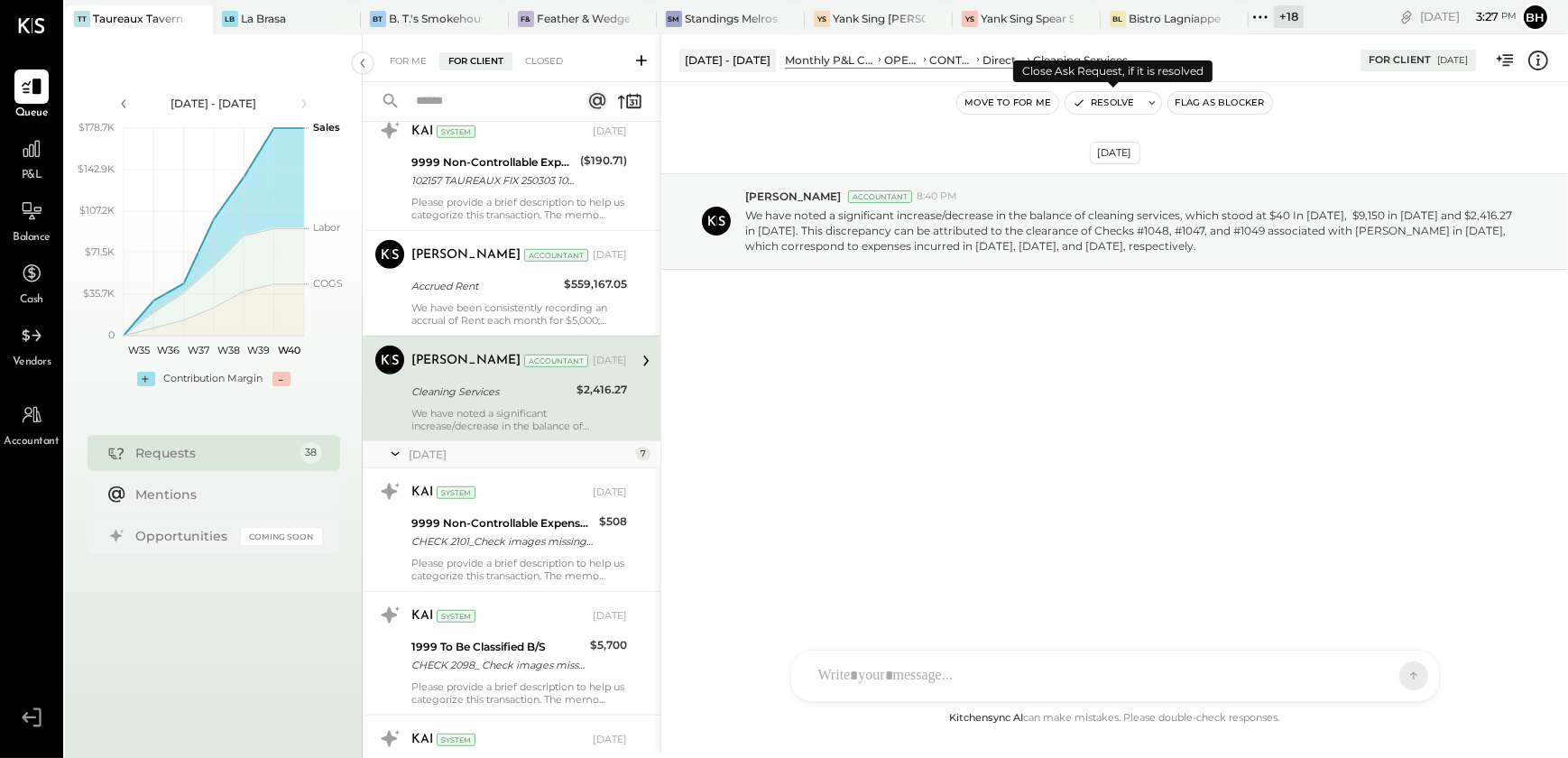
click at [1119, 106] on button "Resolve" at bounding box center [1103, 103] width 76 height 22
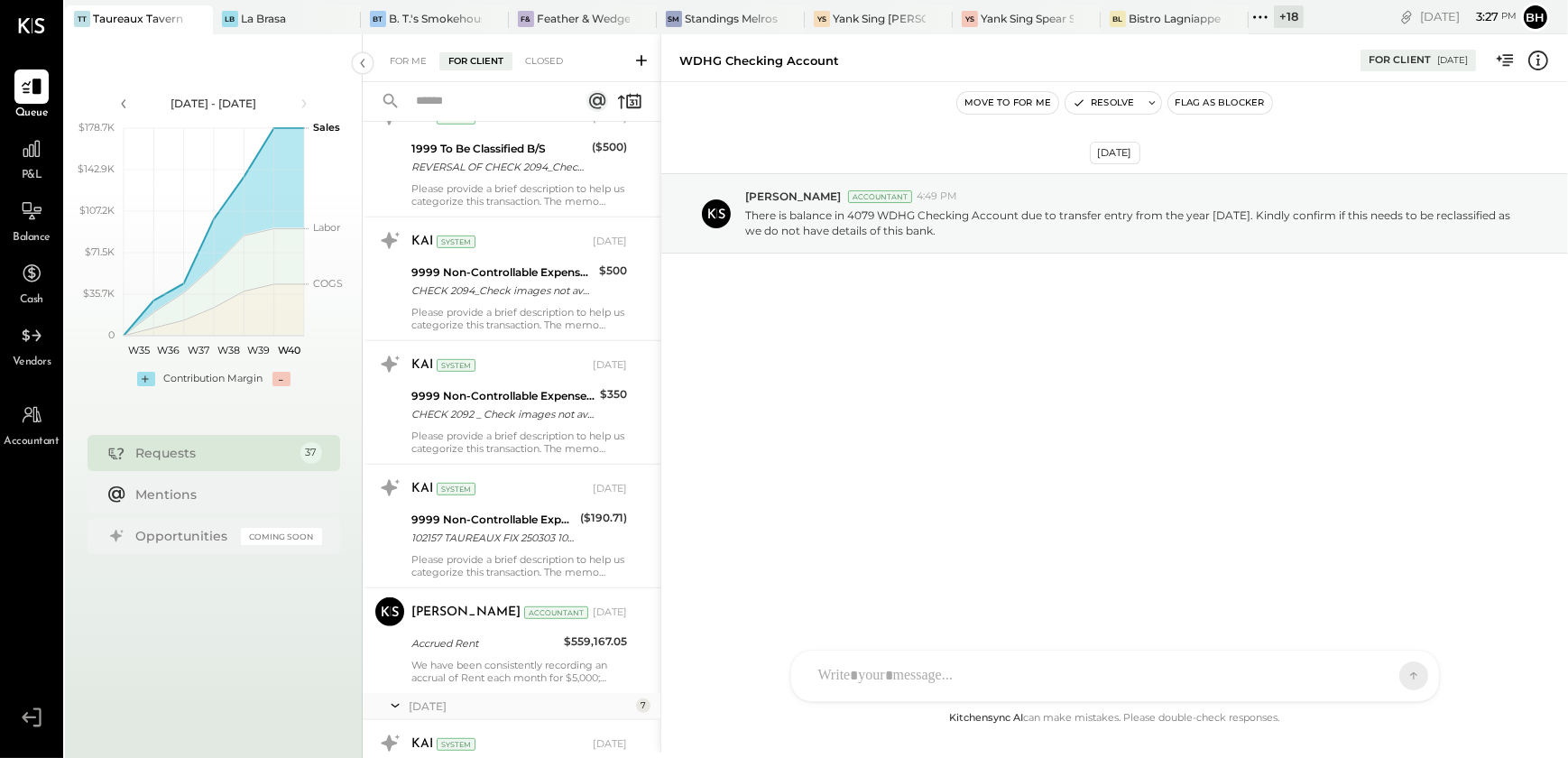
scroll to position [1230, 0]
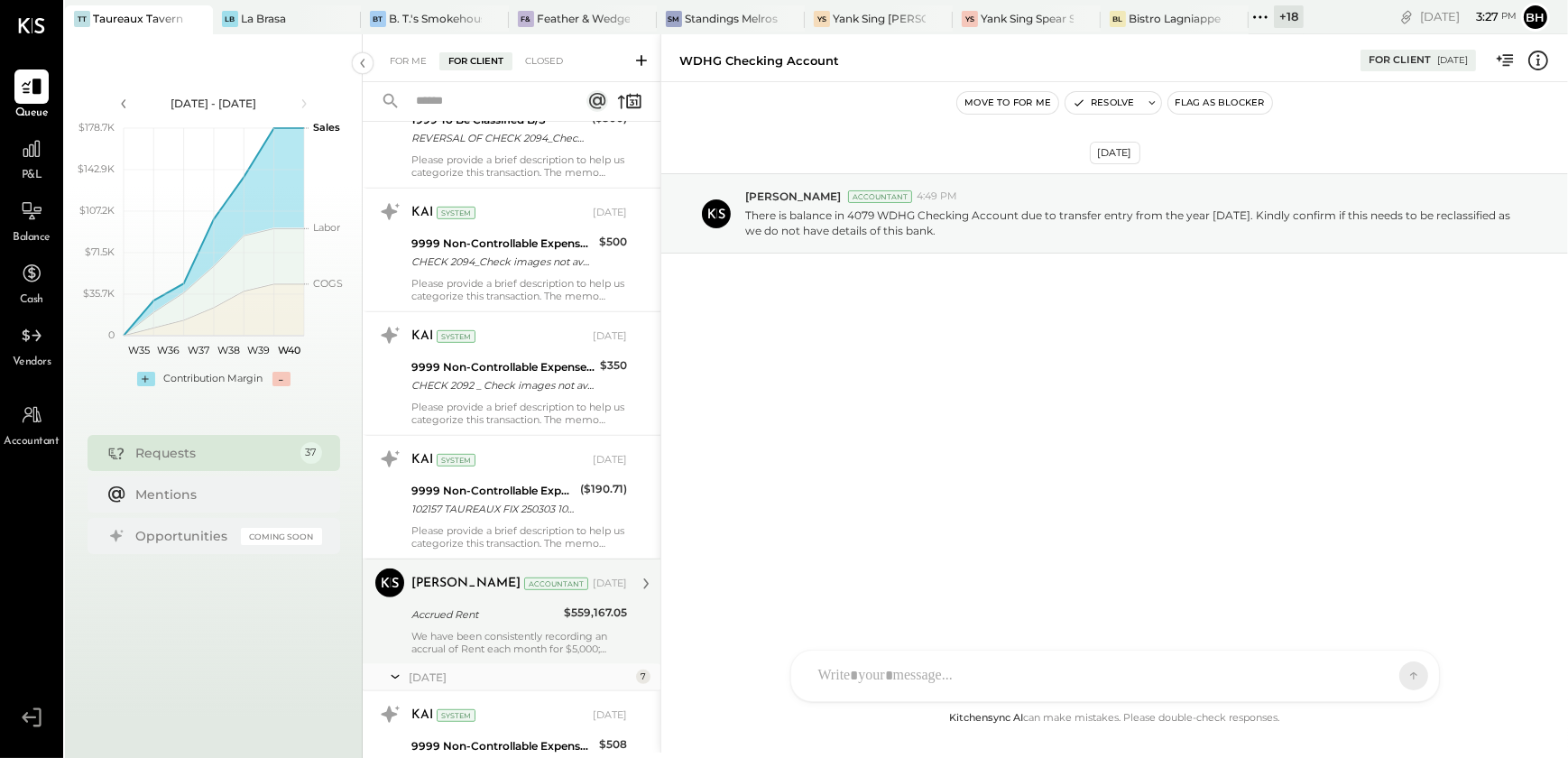
click at [477, 620] on div "Accrued Rent" at bounding box center [484, 614] width 147 height 18
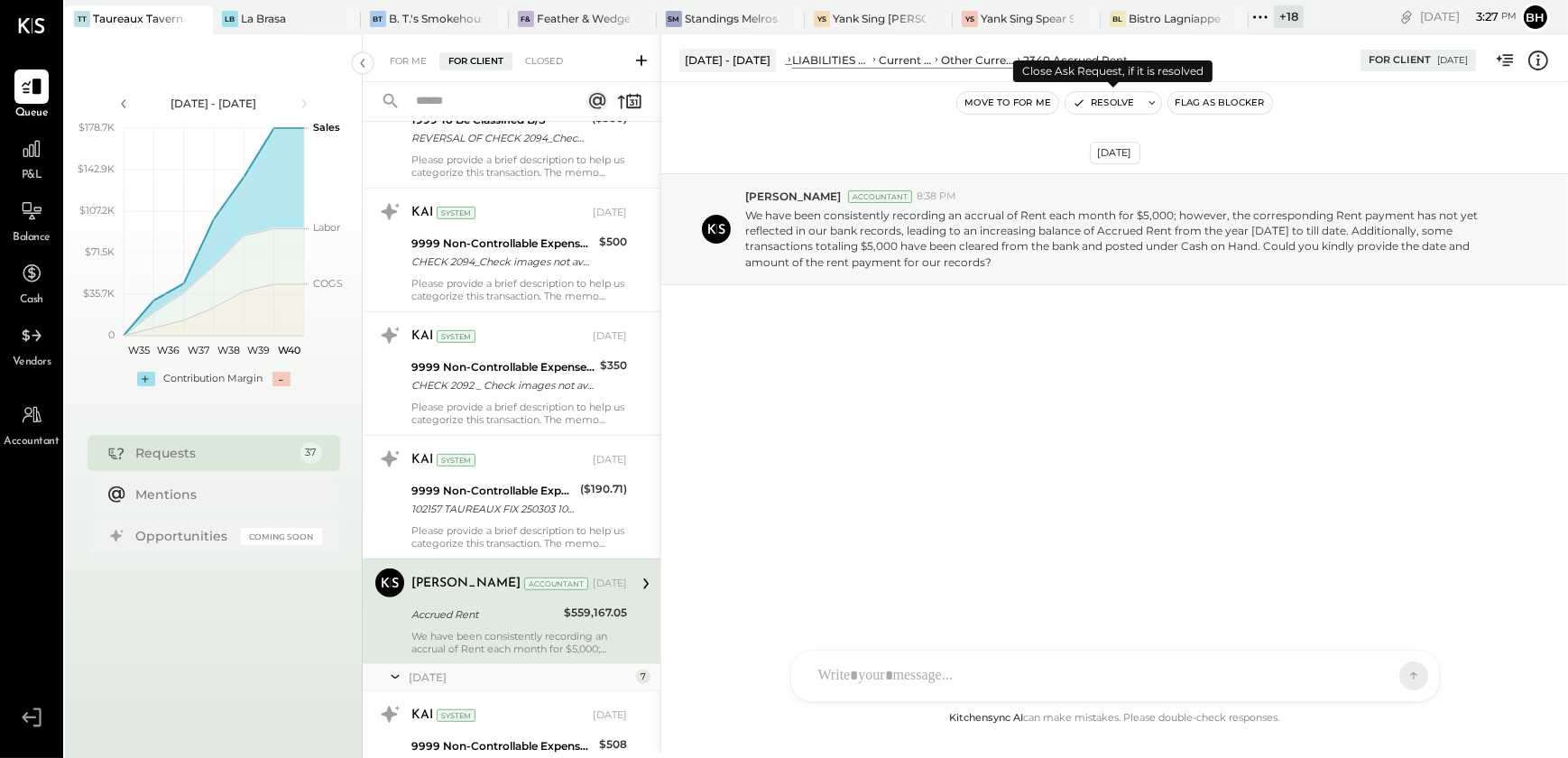
click at [1126, 109] on button "Resolve" at bounding box center [1103, 103] width 76 height 22
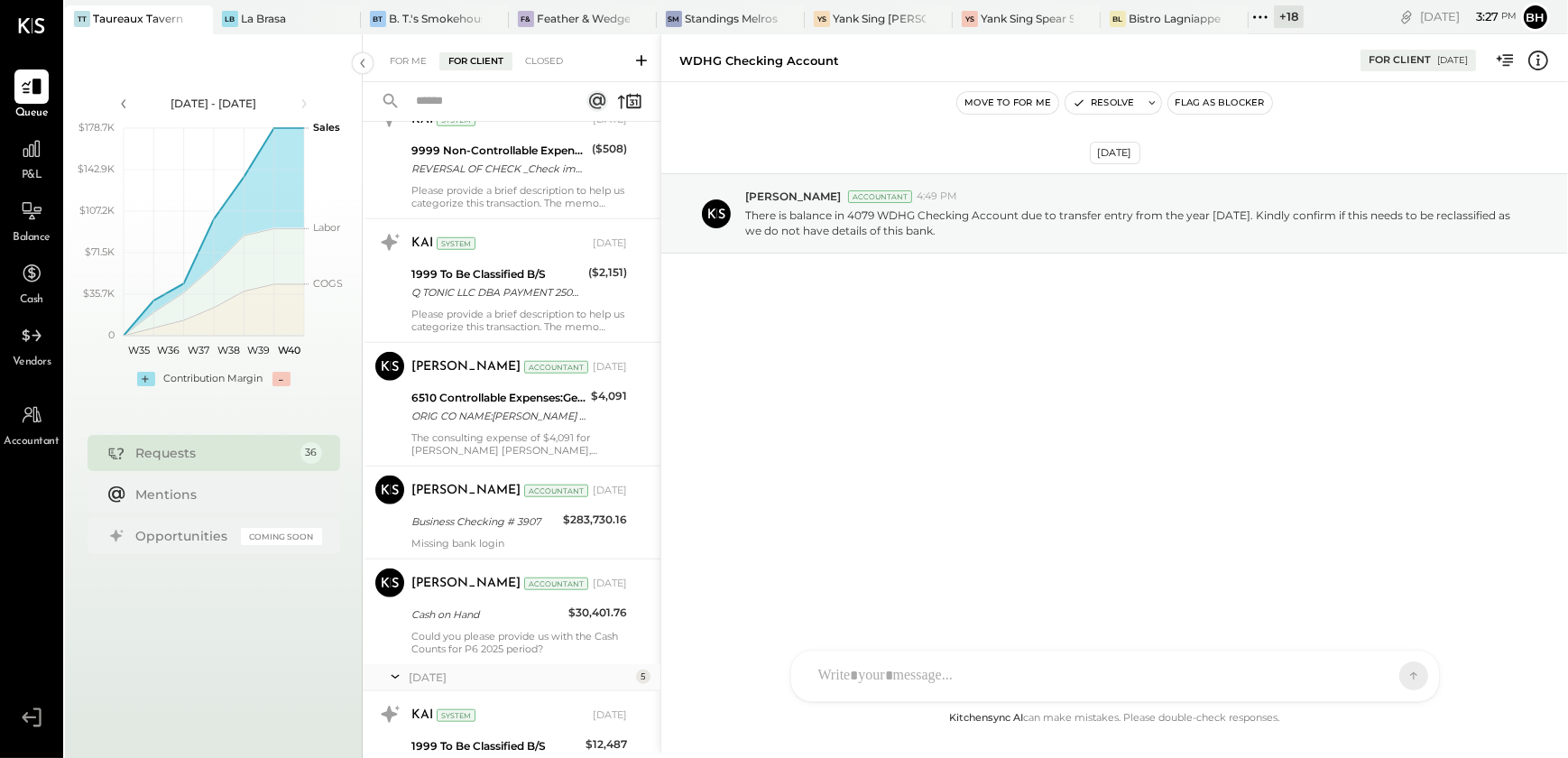
scroll to position [1968, 0]
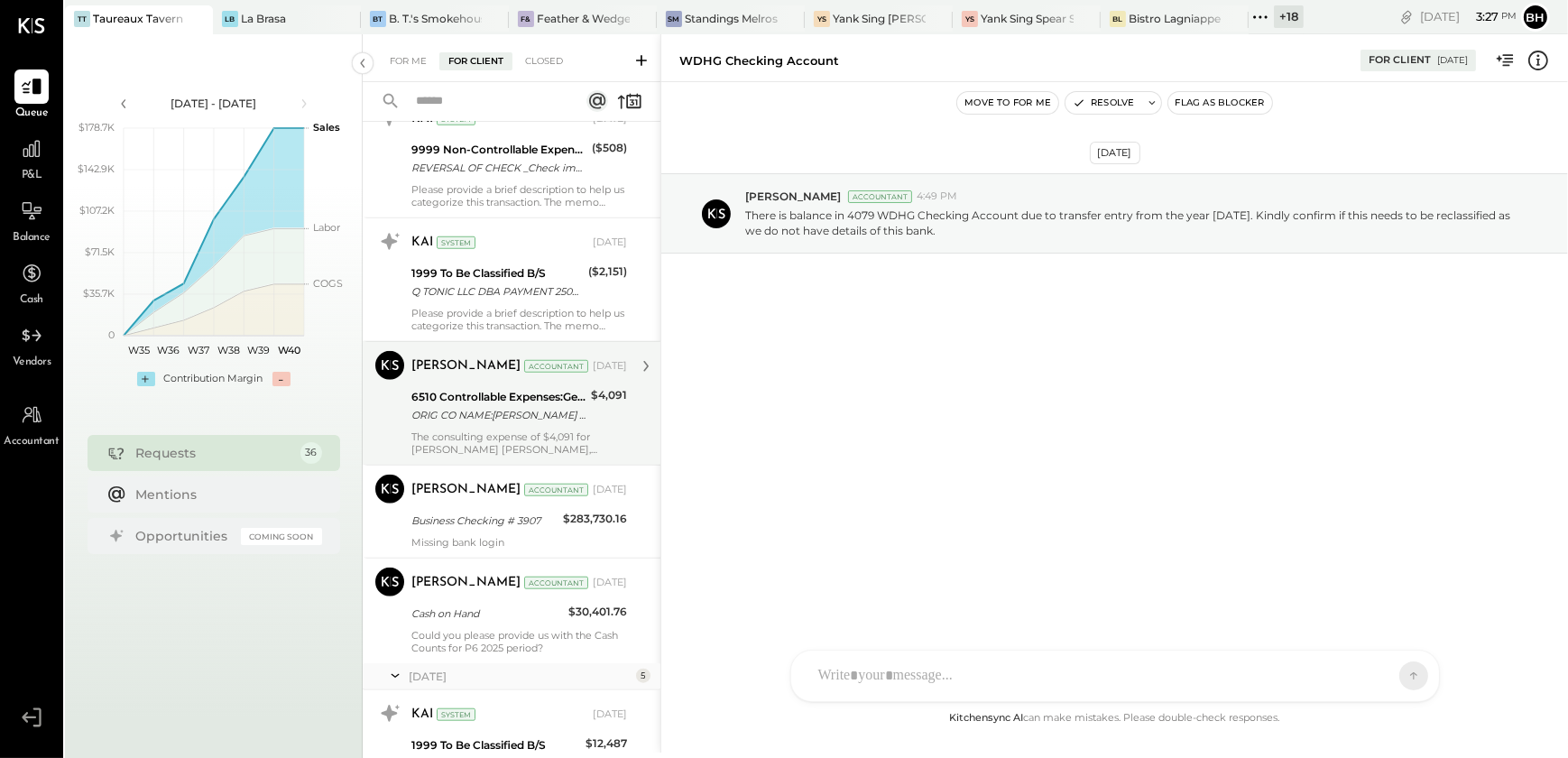
click at [540, 426] on div "[PERSON_NAME] Accountant [DATE] 6510 Controllable Expenses:General & Administra…" at bounding box center [519, 403] width 216 height 105
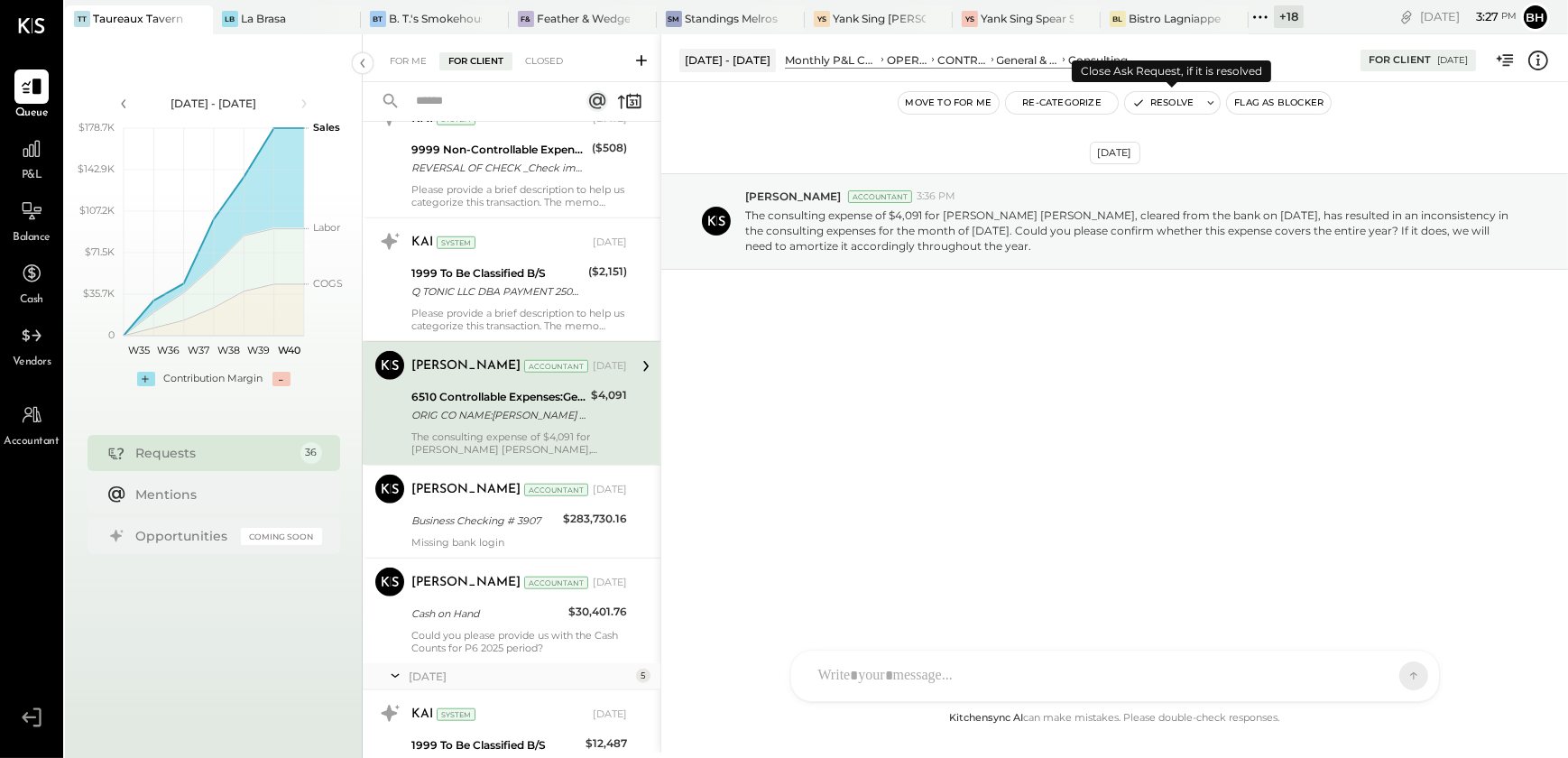
click at [1167, 105] on button "Resolve" at bounding box center [1162, 103] width 76 height 22
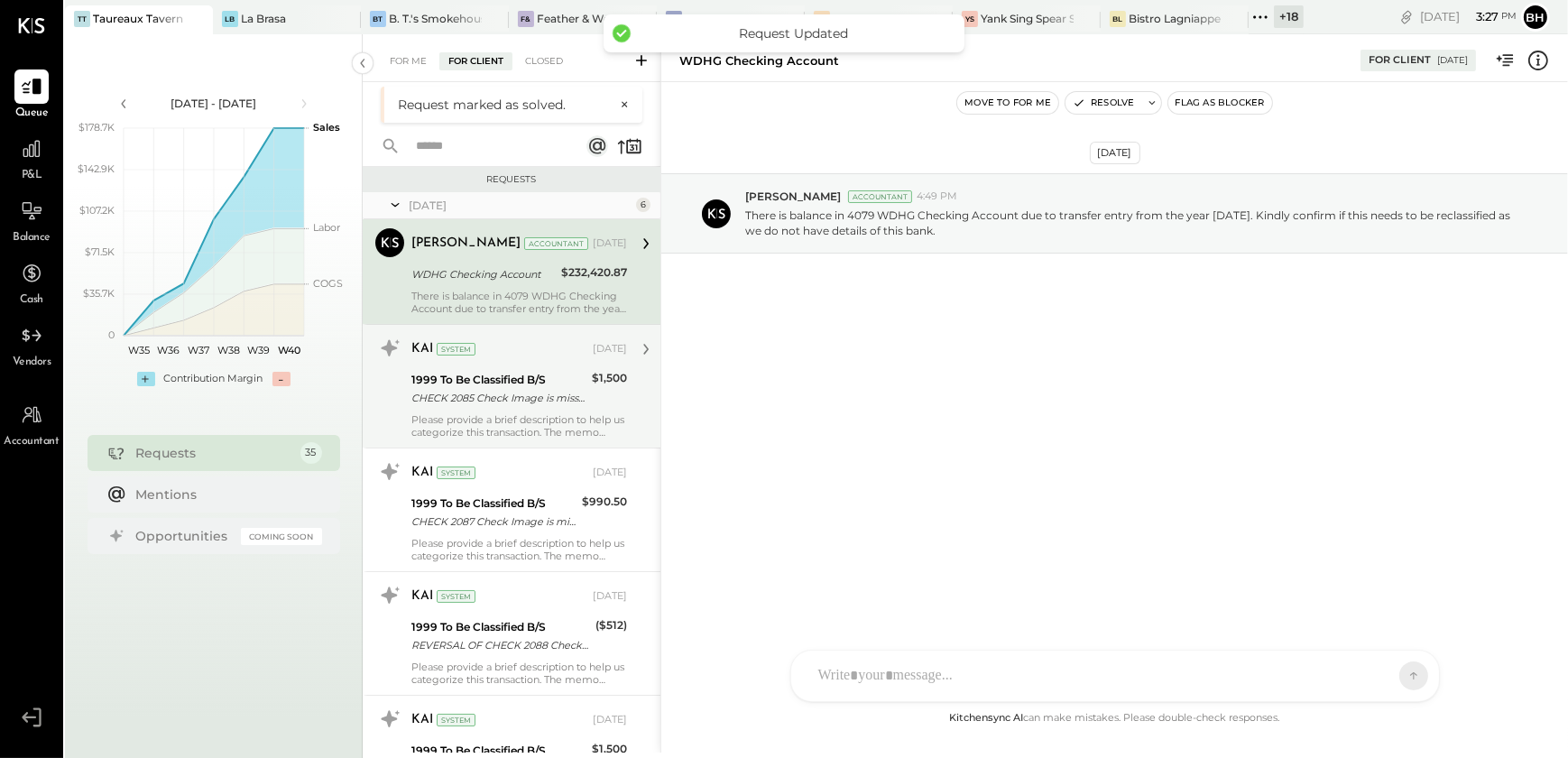
click at [483, 419] on div "Please provide a brief description to help us categorize this transaction. The …" at bounding box center [519, 426] width 216 height 25
